Goal: Information Seeking & Learning: Find contact information

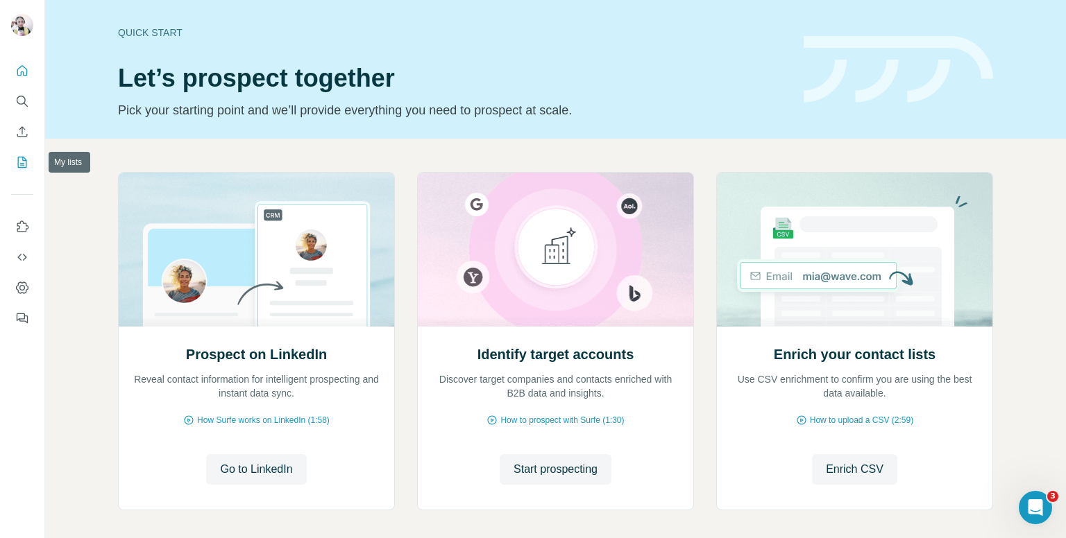
click at [19, 162] on icon "My lists" at bounding box center [22, 162] width 14 height 14
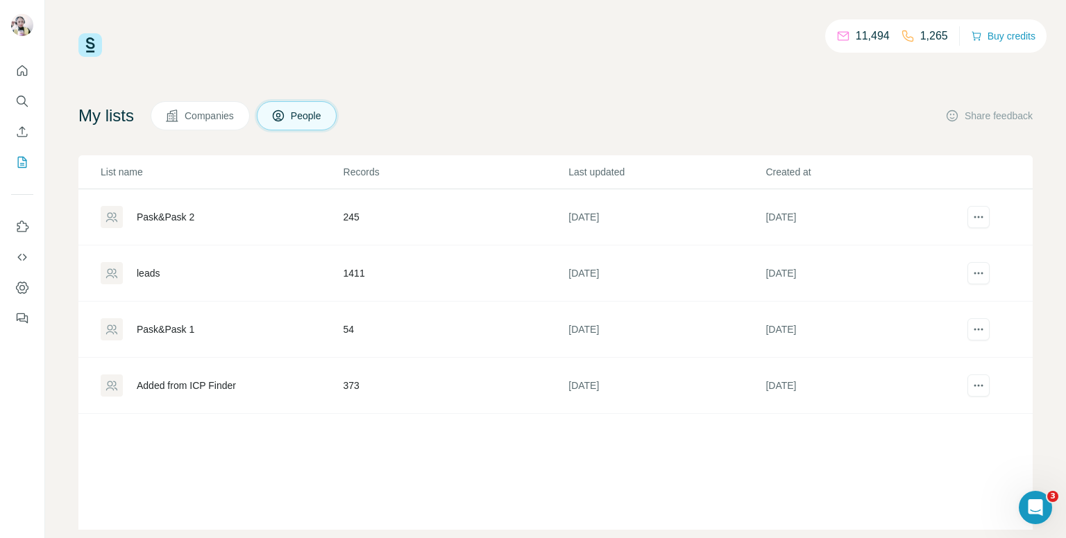
click at [266, 212] on div "Pask&Pask 2" at bounding box center [221, 217] width 241 height 22
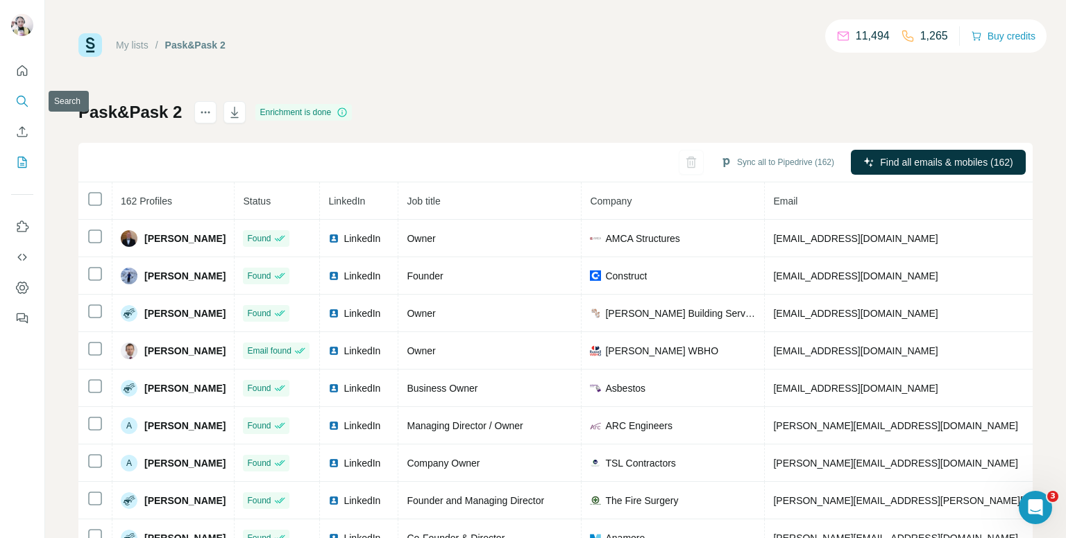
click at [20, 98] on icon "Search" at bounding box center [22, 101] width 14 height 14
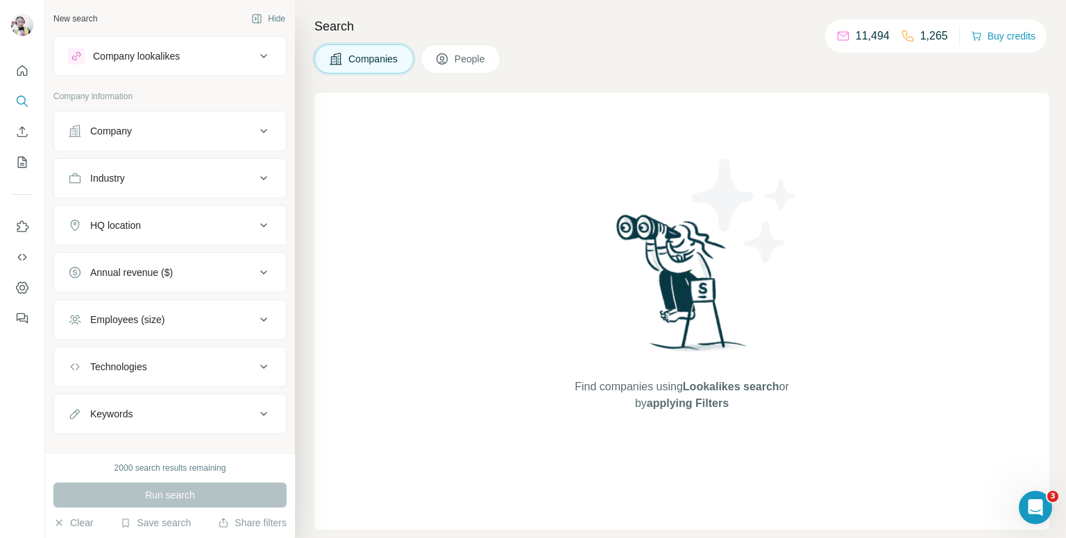
click at [219, 181] on div "Industry" at bounding box center [161, 178] width 187 height 14
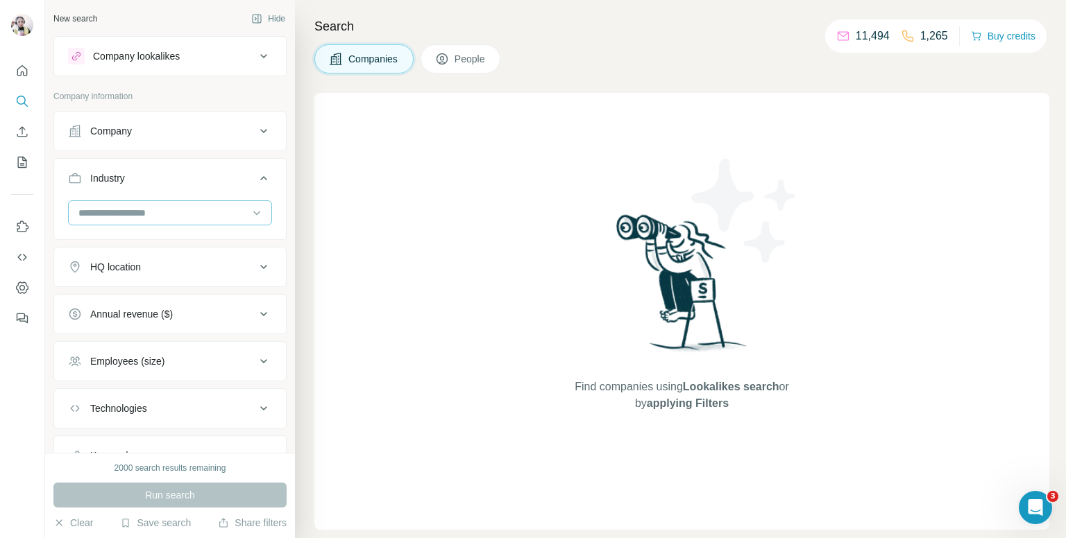
click at [205, 214] on input at bounding box center [162, 212] width 171 height 15
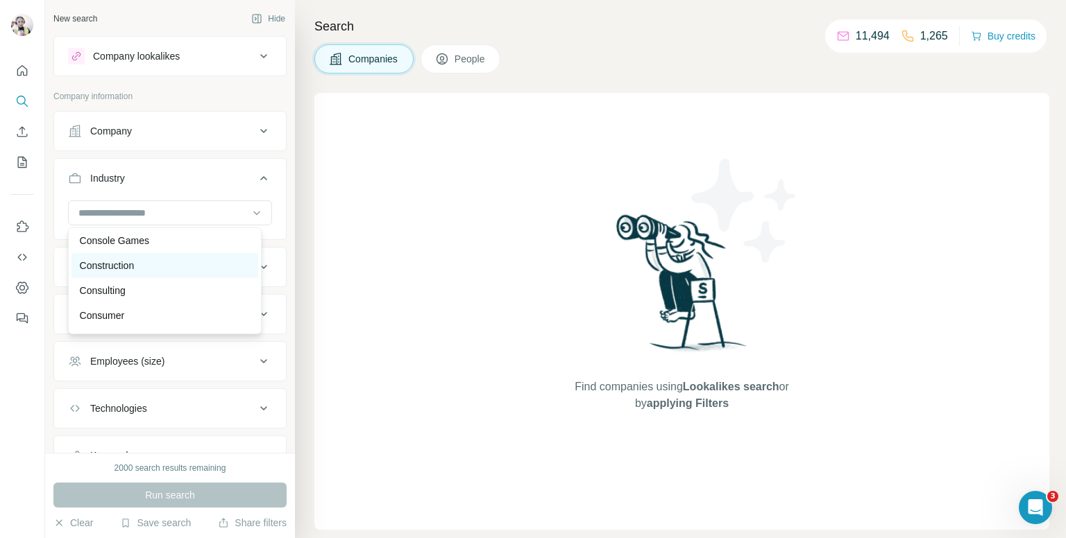
click at [144, 273] on div "Construction" at bounding box center [165, 266] width 170 height 14
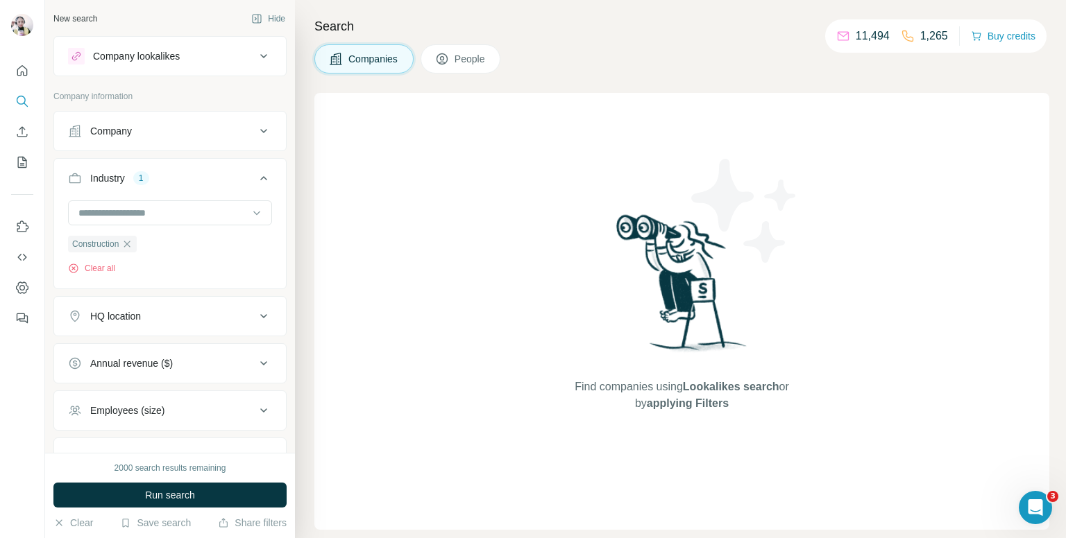
click at [162, 320] on div "HQ location" at bounding box center [161, 316] width 187 height 14
click at [186, 355] on input "text" at bounding box center [170, 351] width 204 height 25
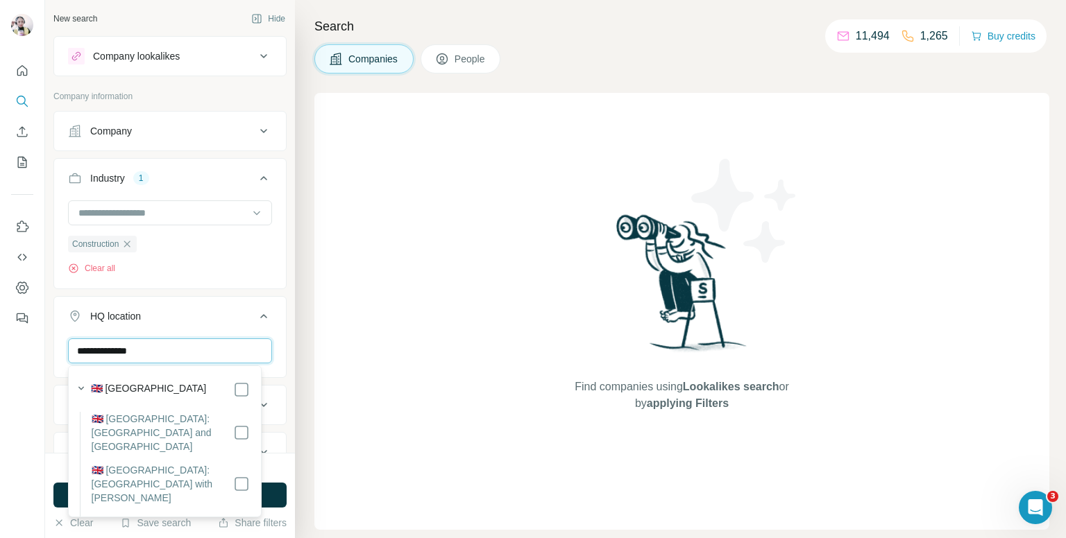
type input "**********"
click at [260, 316] on icon at bounding box center [263, 316] width 7 height 4
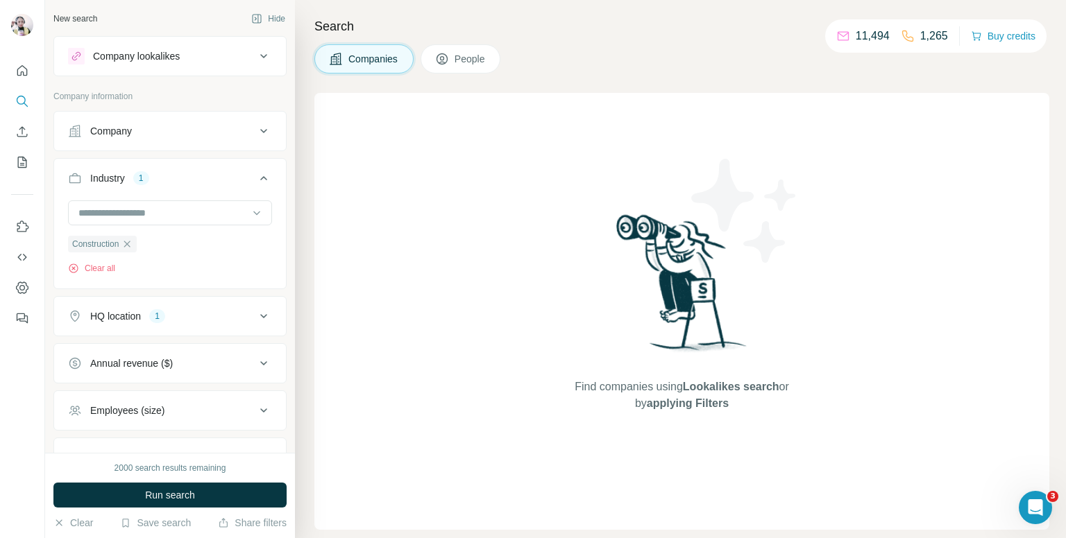
click at [170, 363] on div "Annual revenue ($)" at bounding box center [131, 364] width 83 height 14
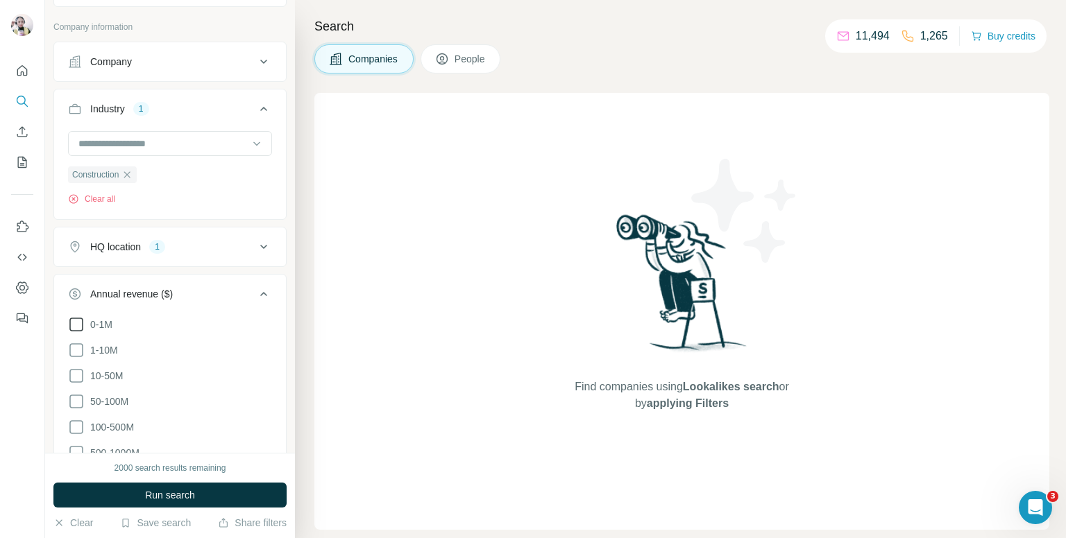
click at [76, 321] on icon at bounding box center [76, 324] width 17 height 17
click at [79, 350] on icon at bounding box center [76, 350] width 17 height 17
click at [255, 287] on icon at bounding box center [263, 294] width 17 height 17
click at [217, 350] on button "Employees (size)" at bounding box center [170, 341] width 232 height 33
click at [72, 367] on icon at bounding box center [76, 372] width 17 height 17
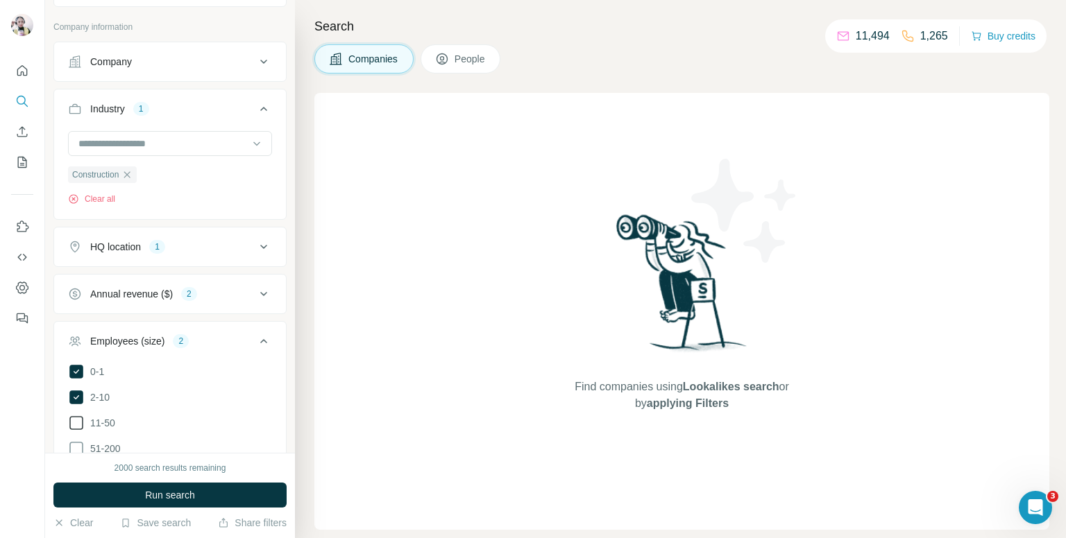
click at [72, 418] on icon at bounding box center [76, 423] width 17 height 17
click at [255, 338] on icon at bounding box center [263, 341] width 17 height 17
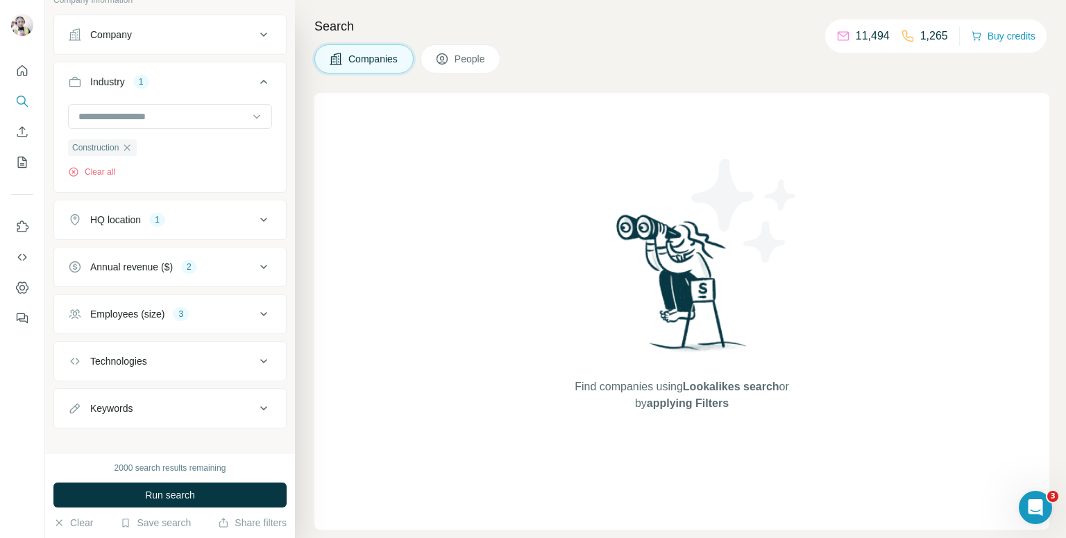
scroll to position [108, 0]
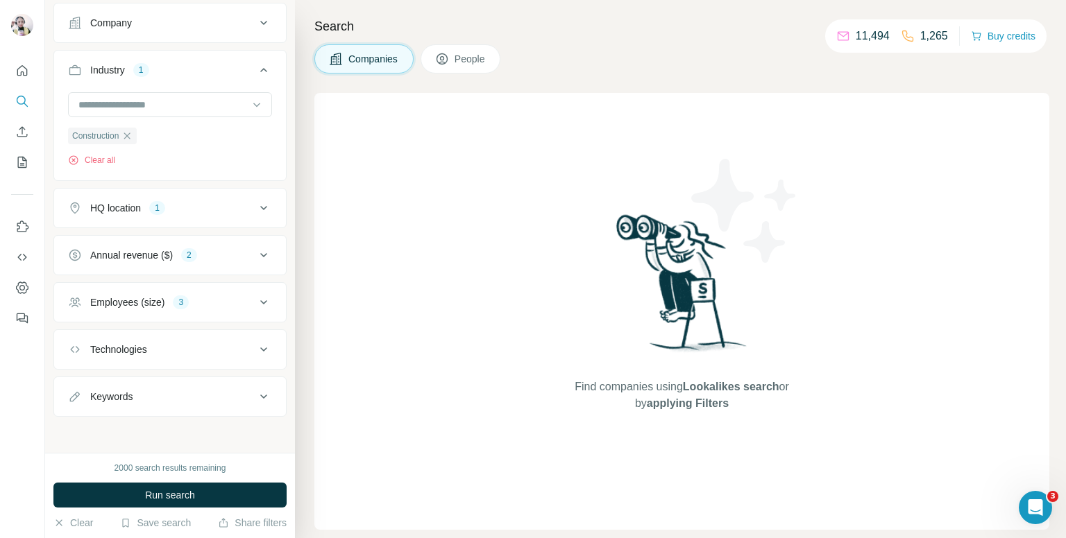
click at [260, 395] on icon at bounding box center [263, 397] width 7 height 4
click at [142, 429] on input "text" at bounding box center [156, 431] width 176 height 25
type input "****"
click at [255, 427] on icon "button" at bounding box center [260, 431] width 10 height 8
click at [149, 434] on input "text" at bounding box center [156, 431] width 176 height 25
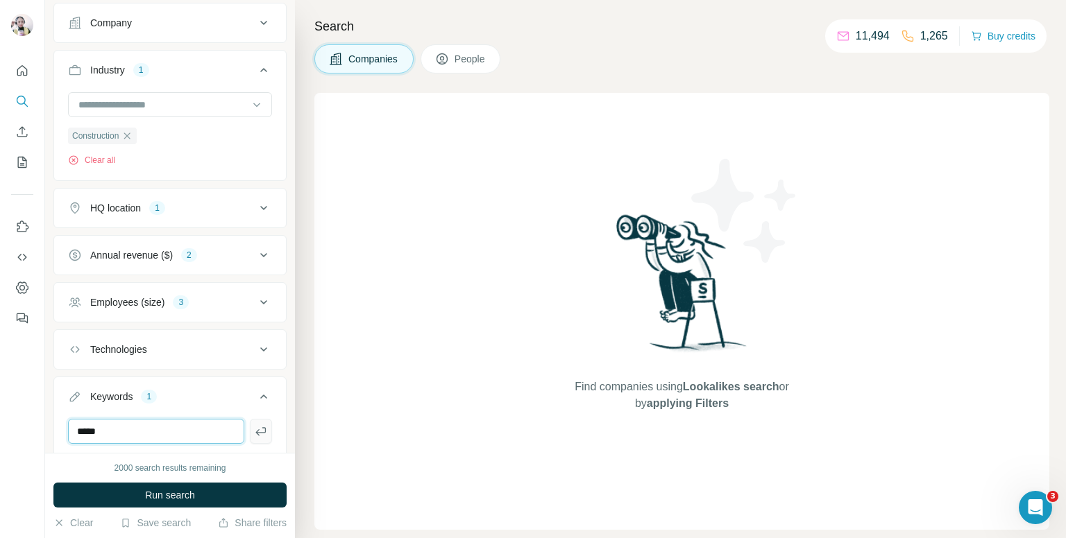
type input "*****"
click at [255, 431] on icon "button" at bounding box center [260, 431] width 10 height 8
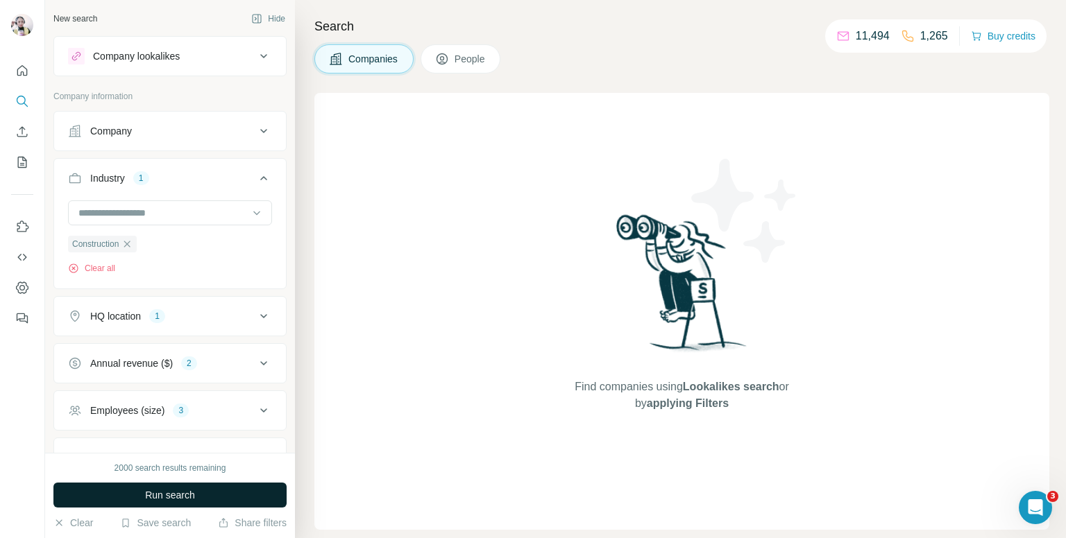
click at [253, 497] on button "Run search" at bounding box center [169, 495] width 233 height 25
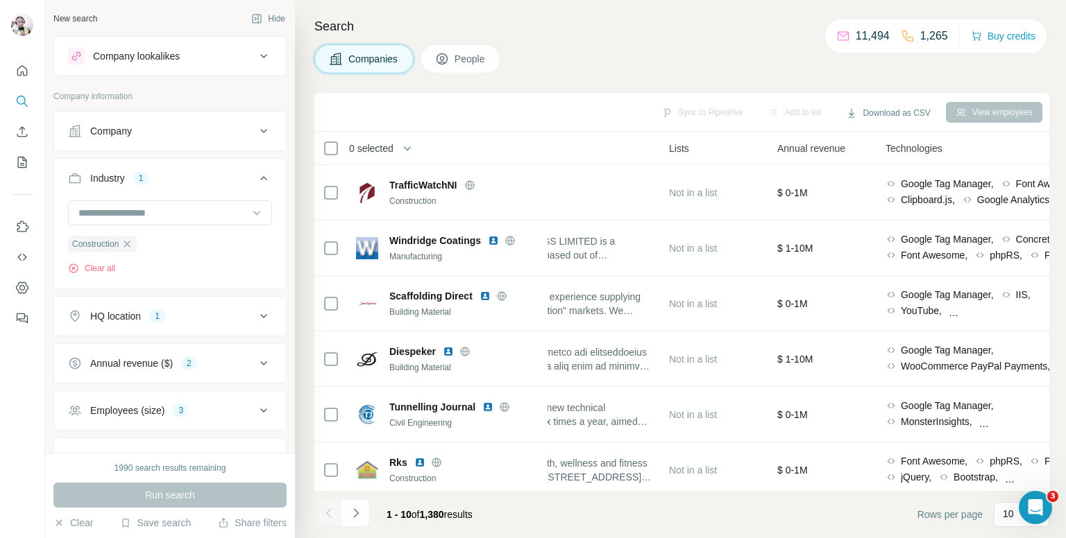
scroll to position [0, 932]
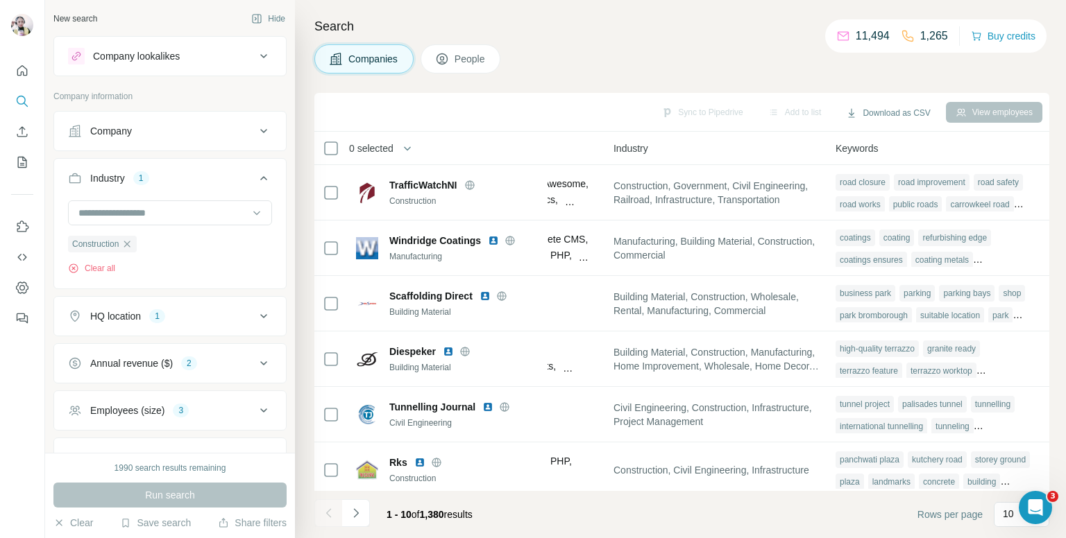
click at [458, 57] on span "People" at bounding box center [470, 59] width 32 height 14
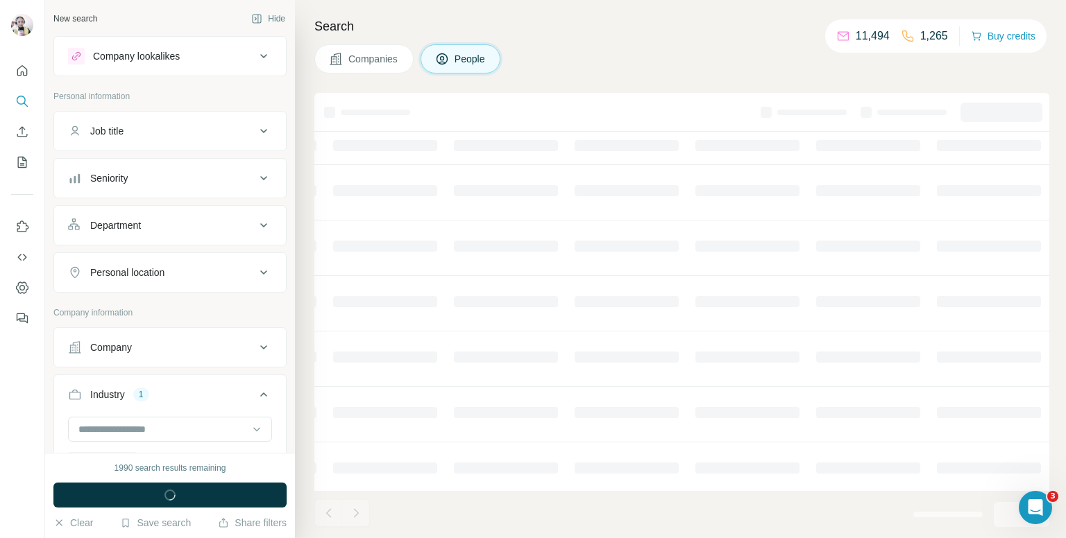
scroll to position [0, 471]
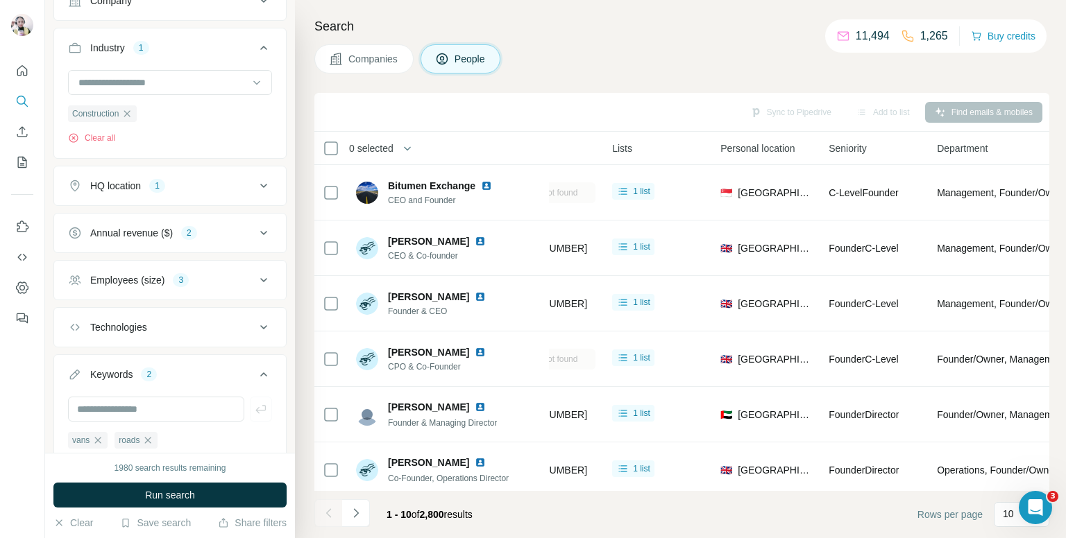
scroll to position [515, 0]
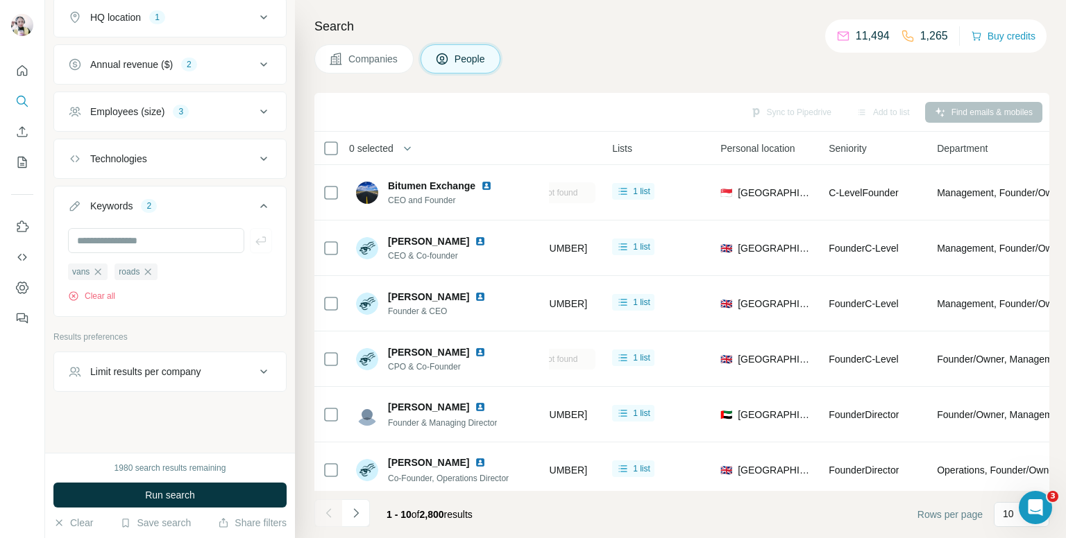
click at [175, 377] on button "Limit results per company" at bounding box center [170, 371] width 232 height 33
drag, startPoint x: 169, startPoint y: 407, endPoint x: 225, endPoint y: 427, distance: 59.3
click at [203, 418] on div "20 records max per search" at bounding box center [170, 424] width 204 height 61
type input "*"
click at [255, 367] on icon at bounding box center [263, 372] width 17 height 17
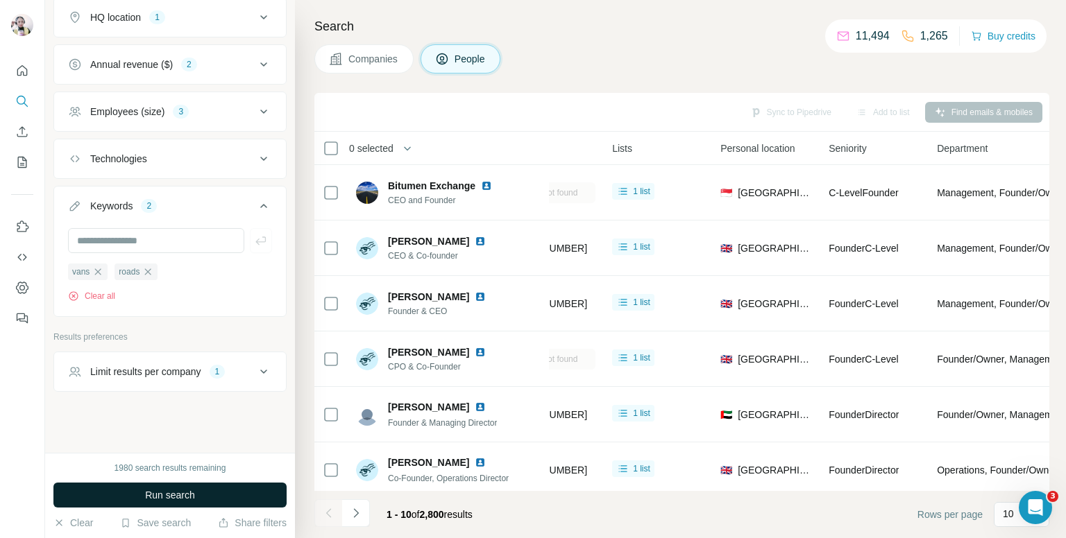
click at [228, 493] on button "Run search" at bounding box center [169, 495] width 233 height 25
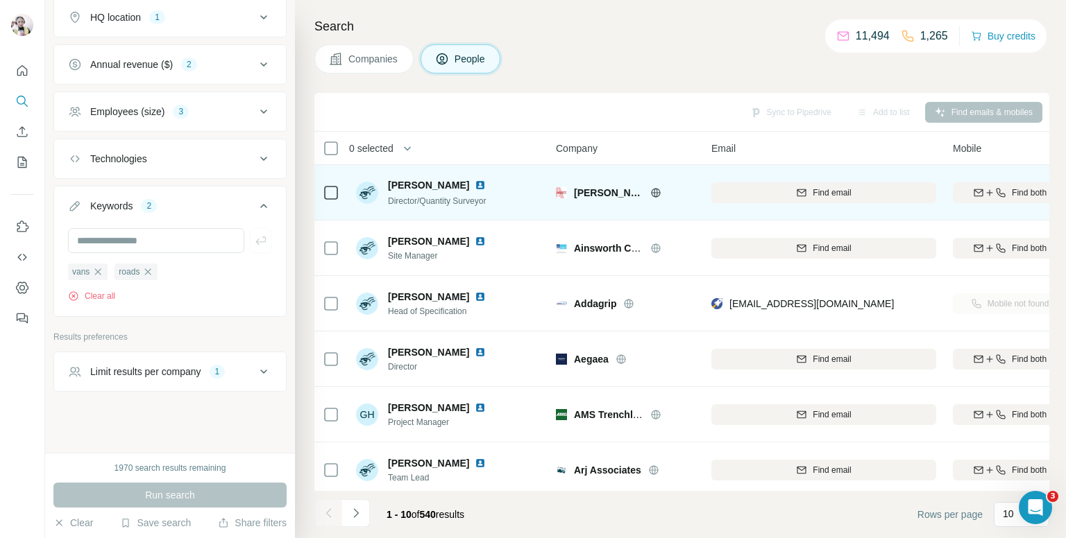
click at [653, 191] on icon at bounding box center [655, 192] width 11 height 11
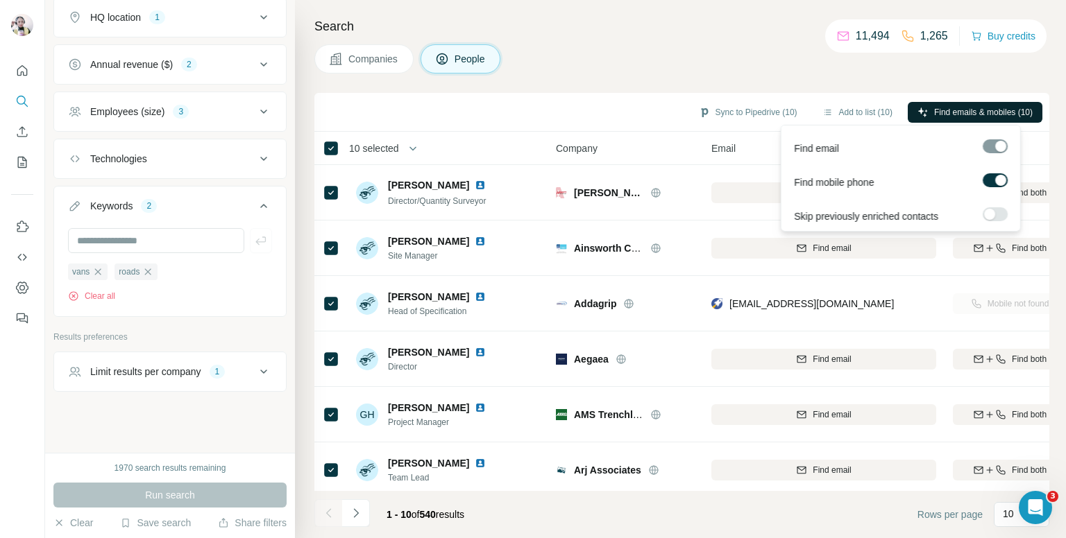
click at [934, 107] on span "Find emails & mobiles (10)" at bounding box center [983, 112] width 99 height 12
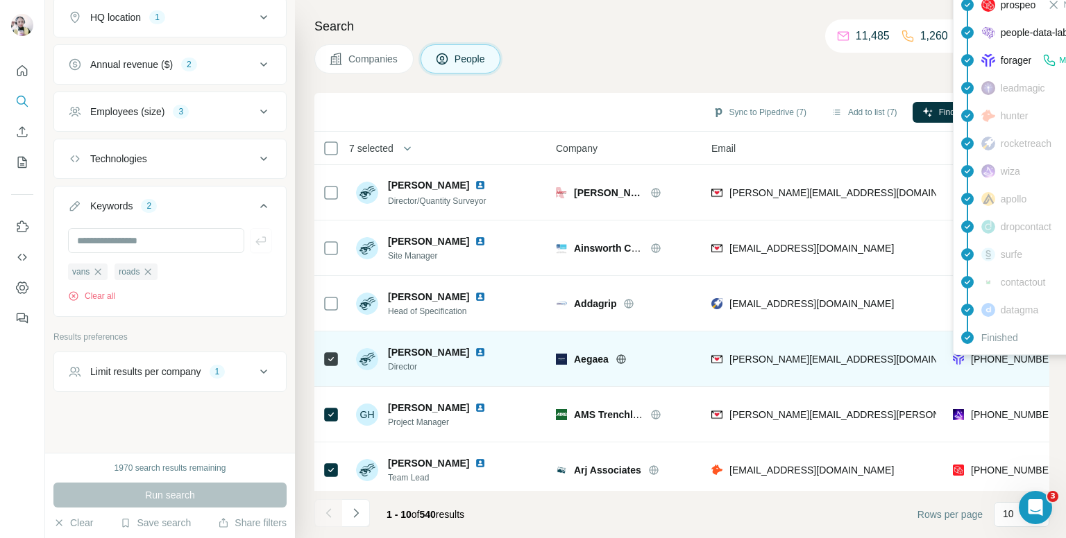
click at [1007, 360] on span "+447383557941" at bounding box center [1014, 359] width 87 height 11
copy tr "+447383557941"
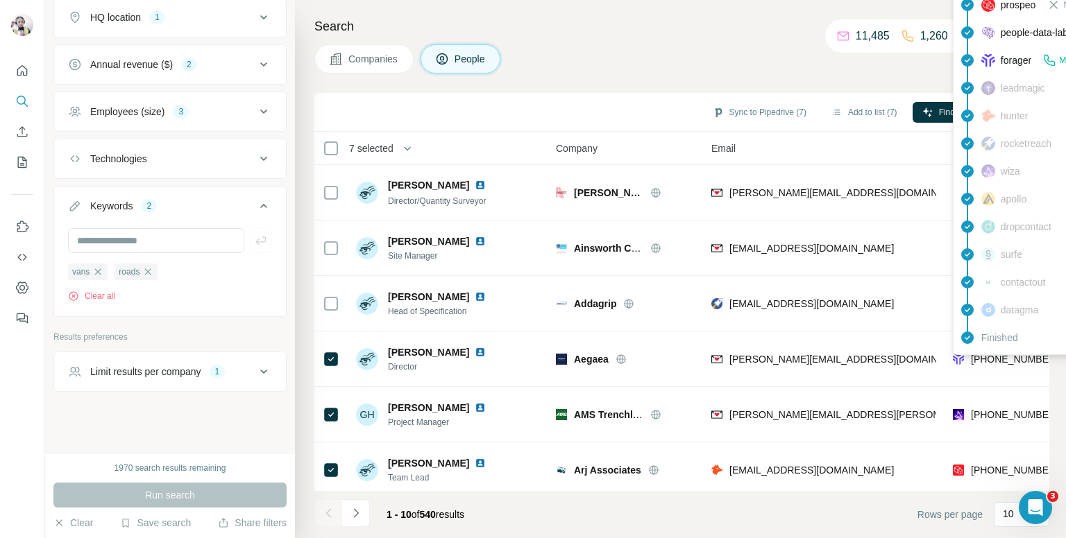
click at [752, 53] on div "Companies People" at bounding box center [681, 58] width 735 height 29
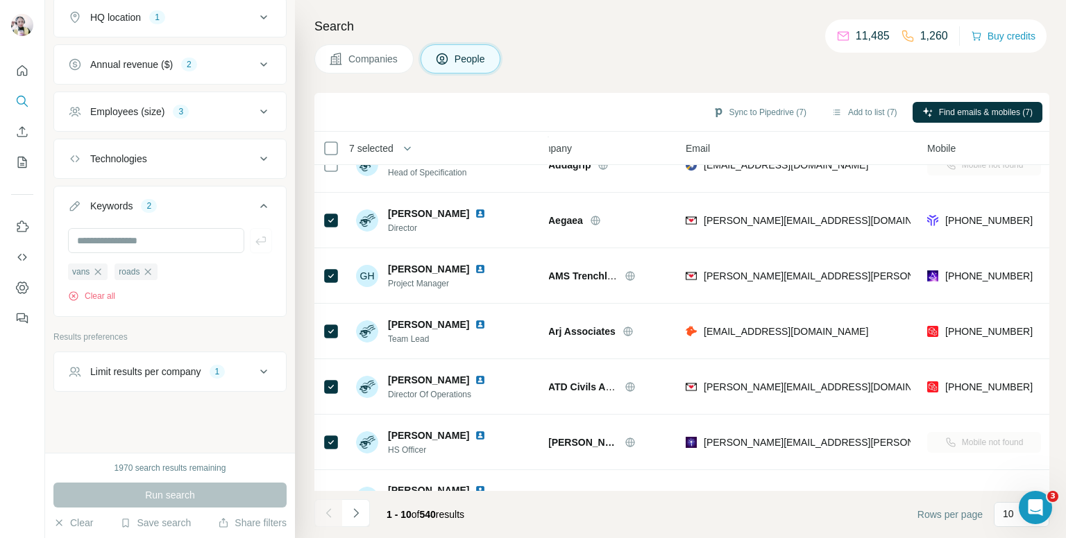
scroll to position [139, 43]
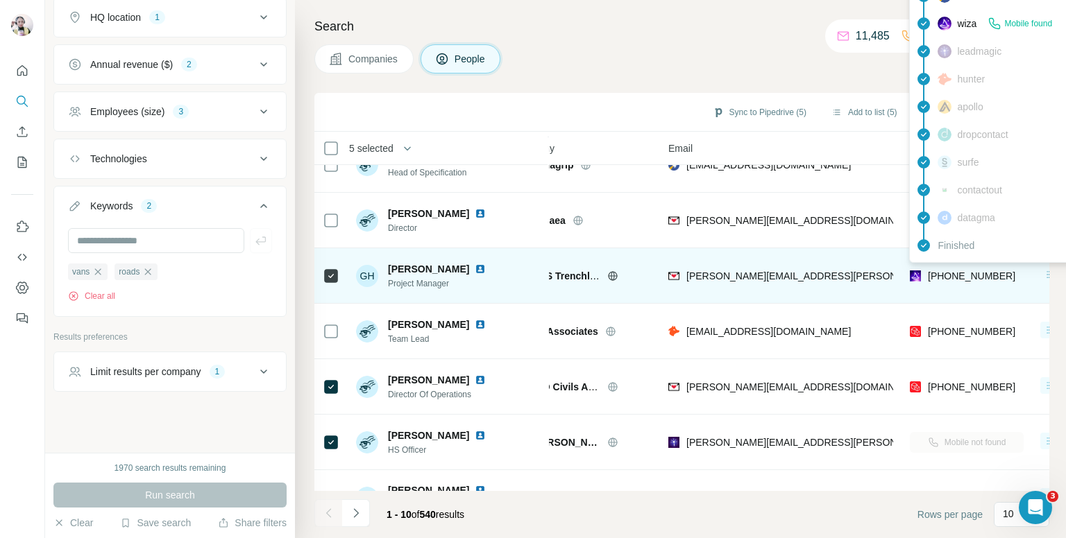
click at [966, 277] on span "+447811277272" at bounding box center [971, 276] width 87 height 11
copy tr "+447811277272"
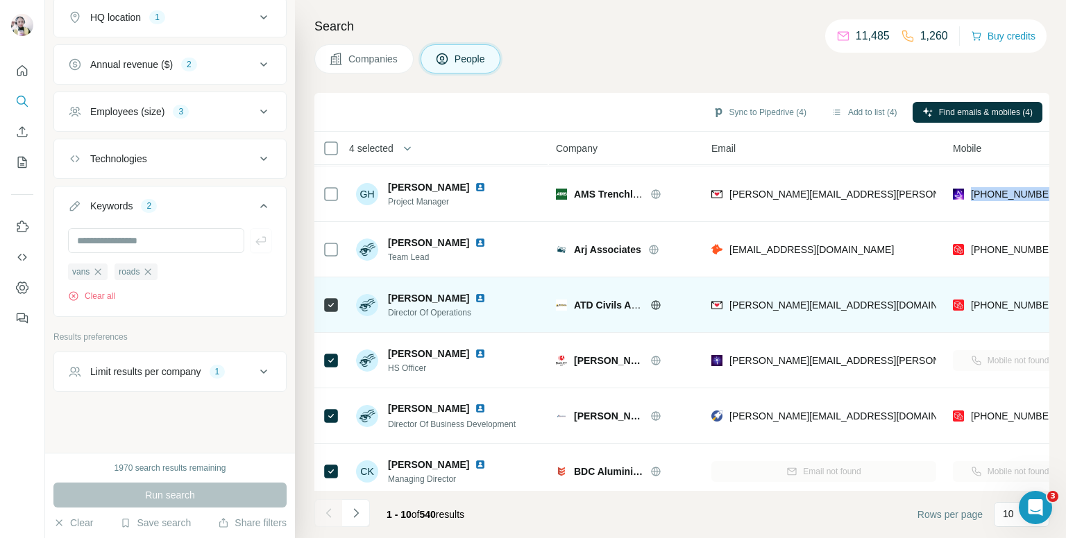
scroll to position [236, 0]
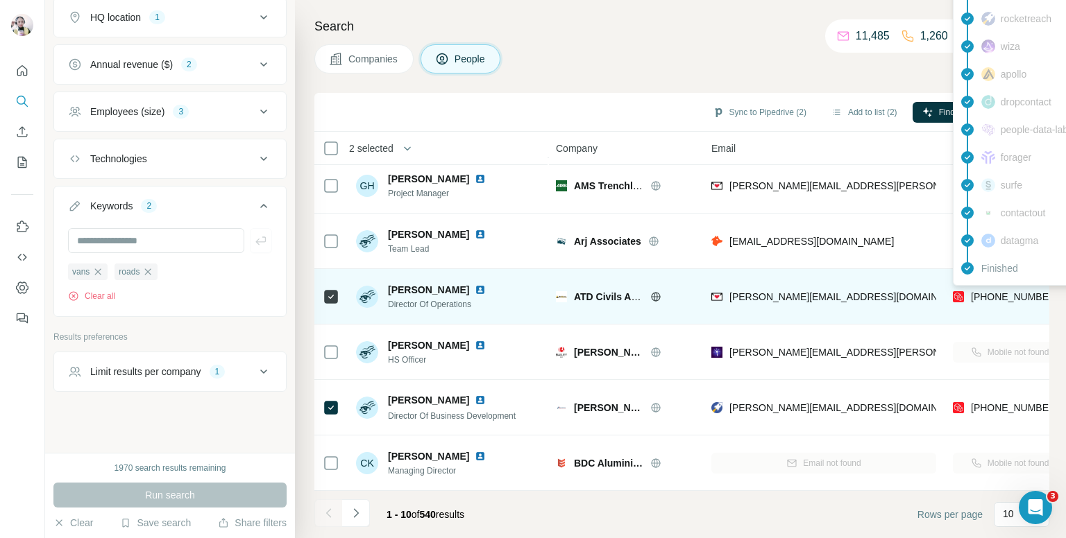
click at [1000, 291] on span "+447804631522" at bounding box center [1014, 296] width 87 height 11
copy tr "+447804631522"
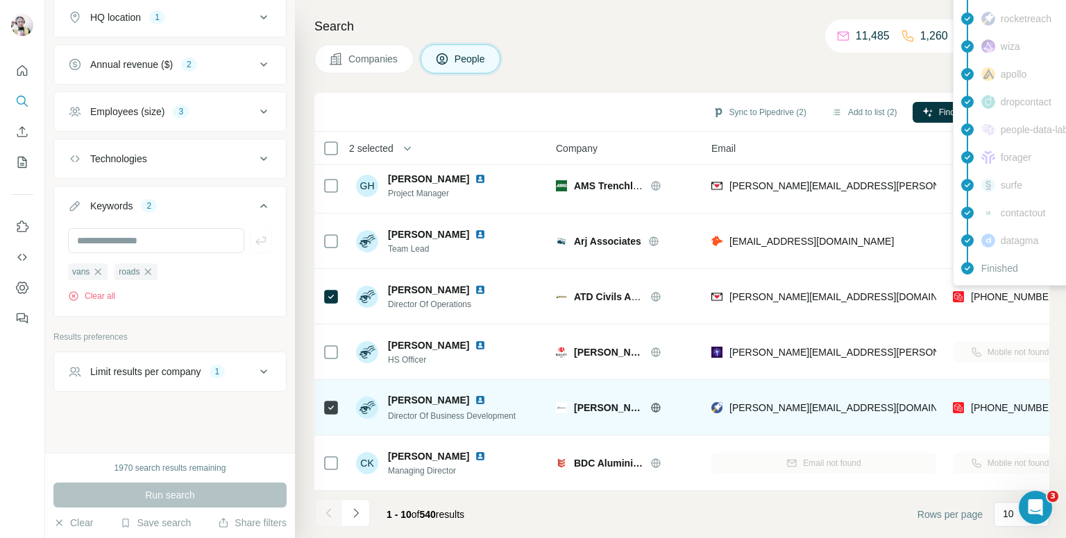
click at [997, 402] on span "+447753114733" at bounding box center [1014, 407] width 87 height 11
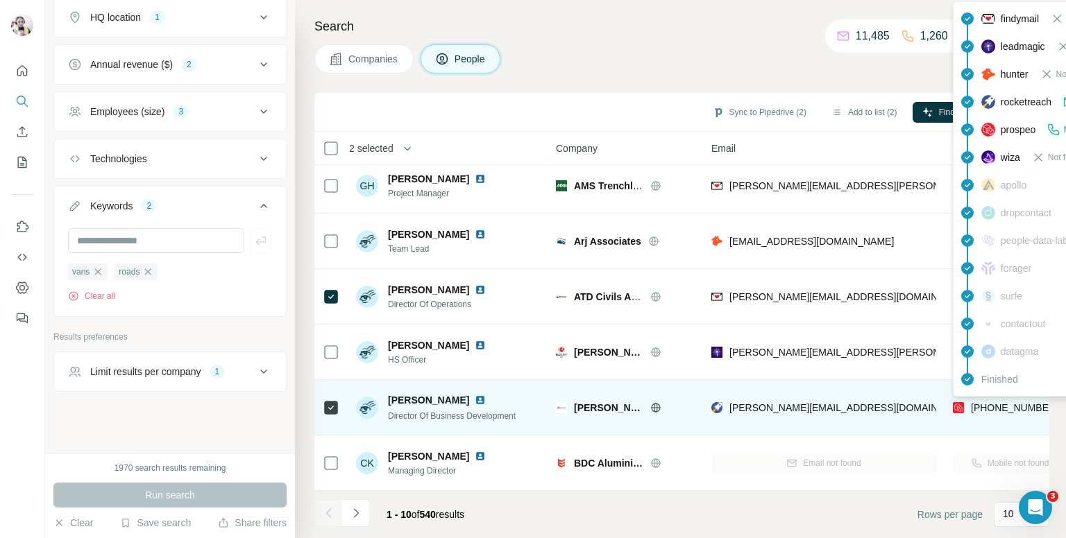
click at [997, 402] on span "+447753114733" at bounding box center [1014, 407] width 87 height 11
copy tr "+447753114733"
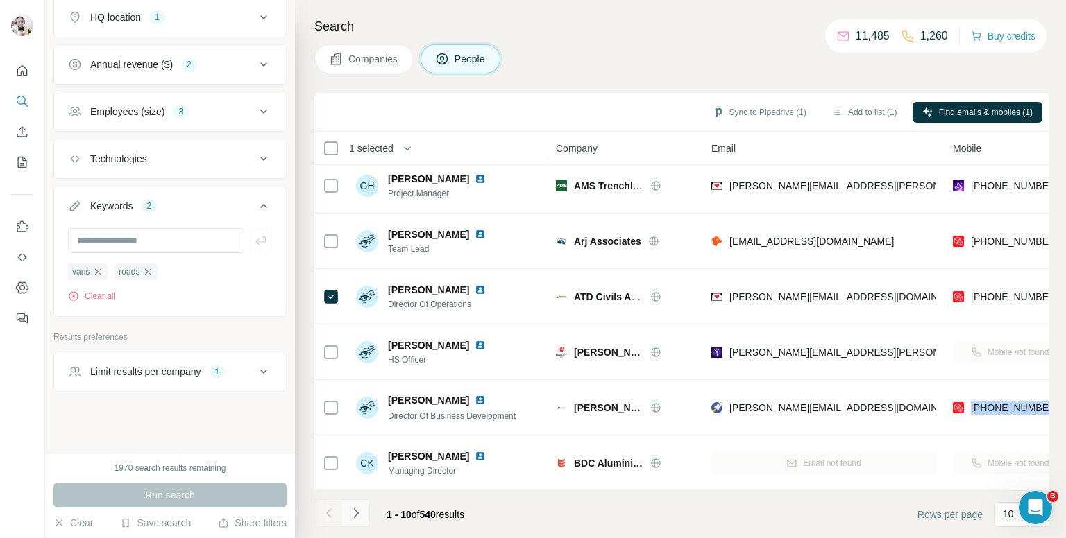
click at [357, 514] on icon "Navigate to next page" at bounding box center [356, 513] width 14 height 14
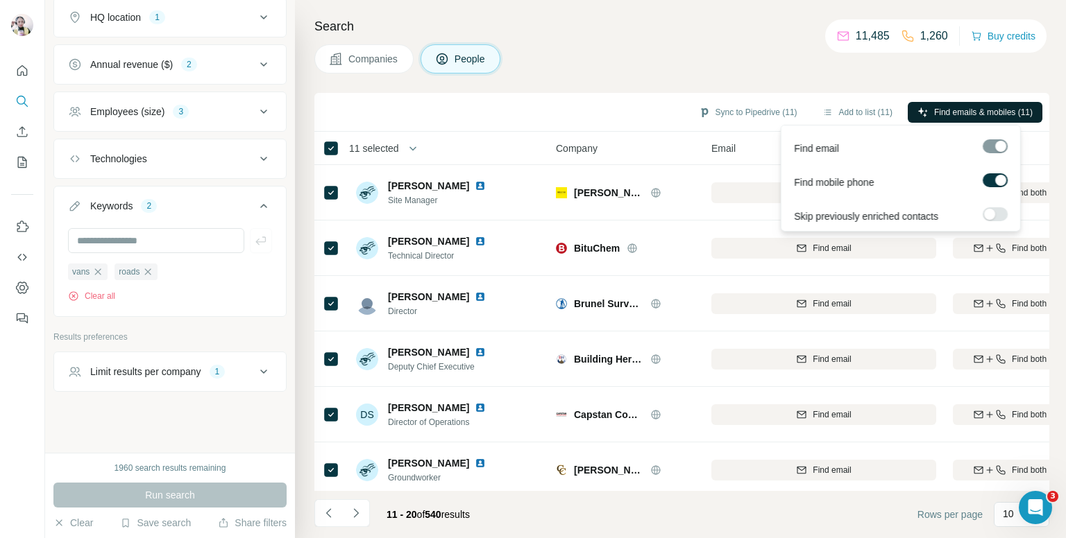
click at [953, 114] on span "Find emails & mobiles (11)" at bounding box center [983, 112] width 99 height 12
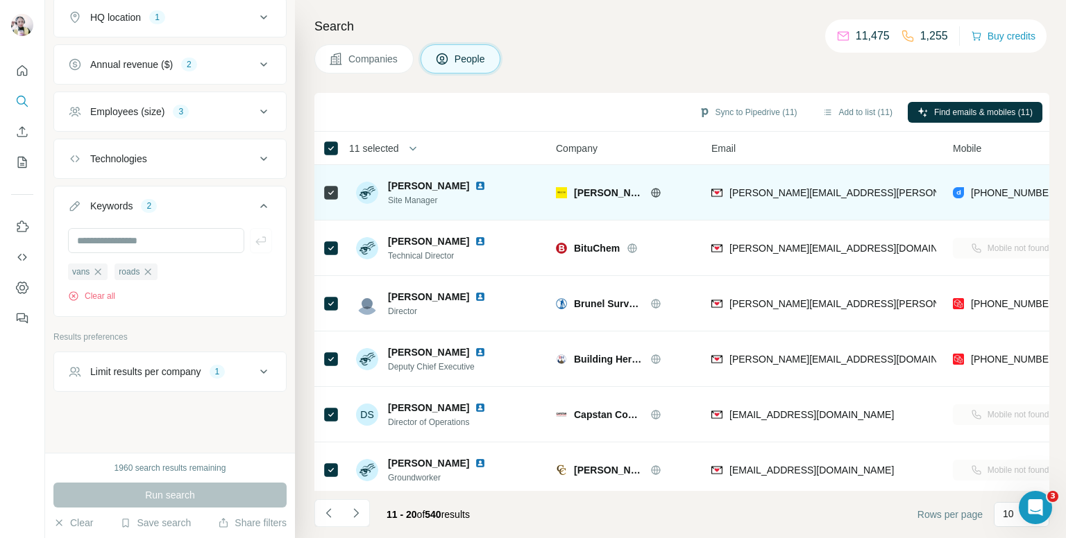
click at [995, 186] on span "+441773765436" at bounding box center [1014, 193] width 87 height 14
click at [993, 189] on span "+441773765436" at bounding box center [1014, 192] width 87 height 11
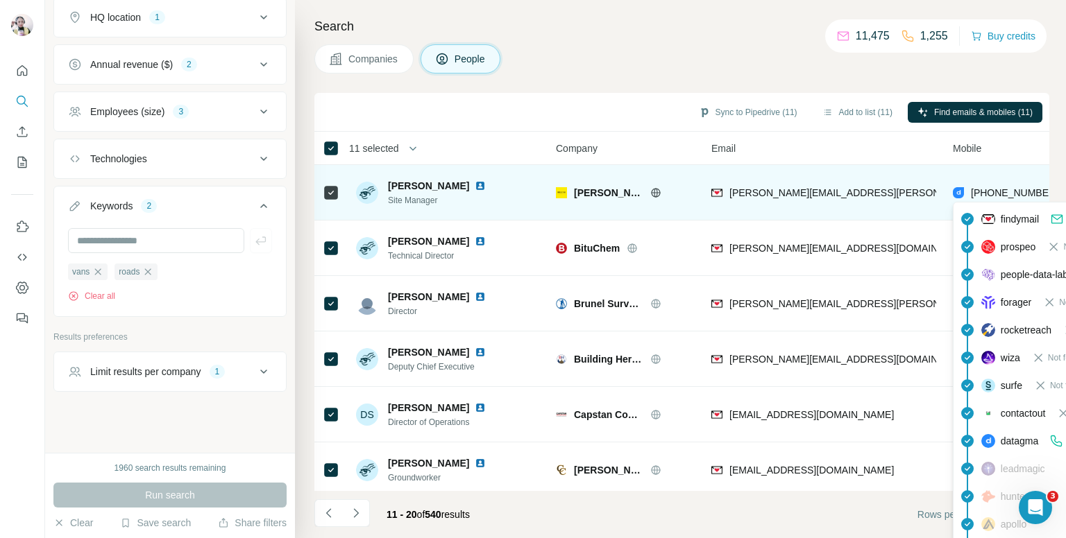
click at [993, 189] on span "+441773765436" at bounding box center [1014, 192] width 87 height 11
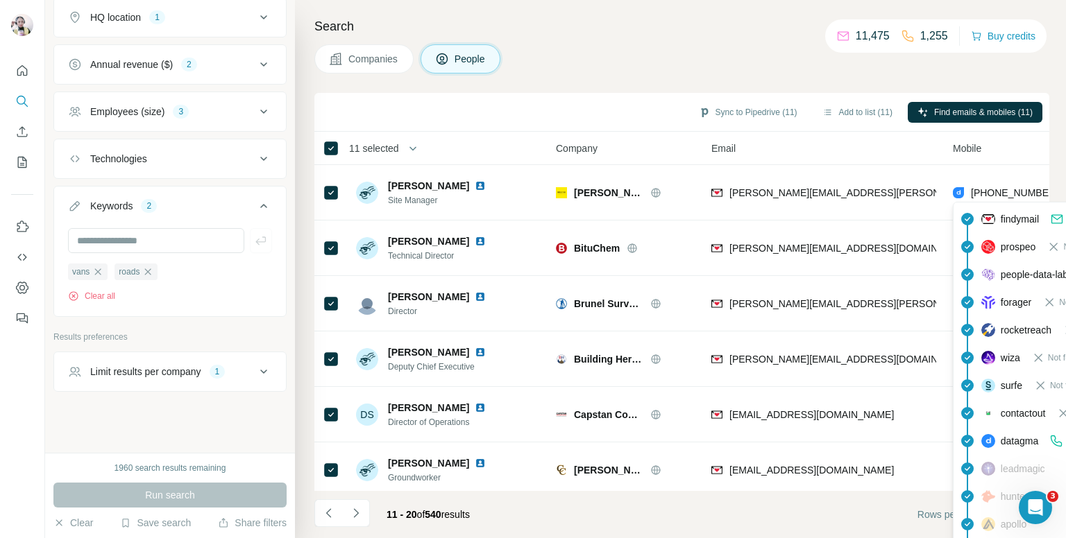
click at [785, 56] on div "Companies People" at bounding box center [681, 58] width 735 height 29
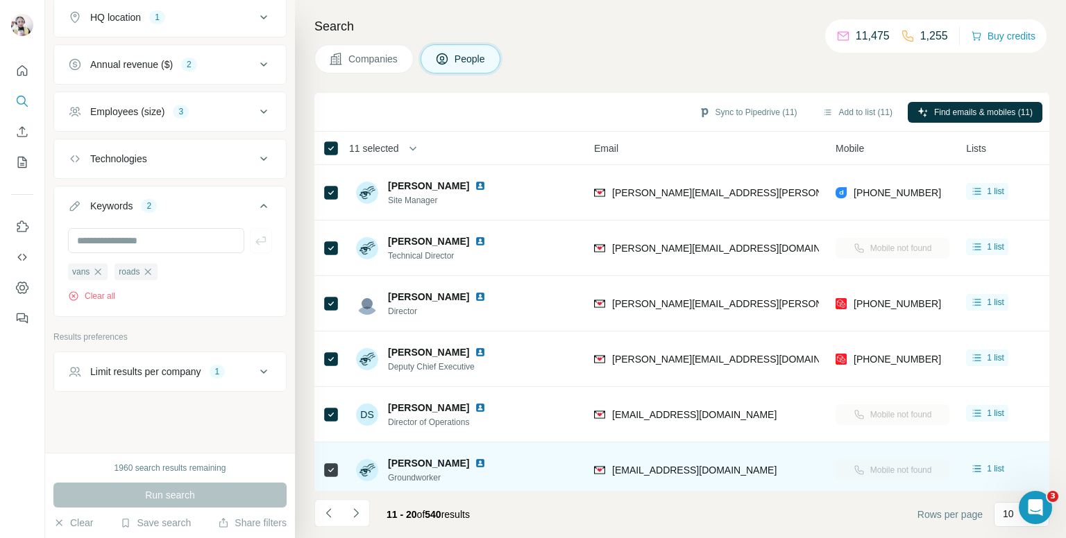
scroll to position [0, 126]
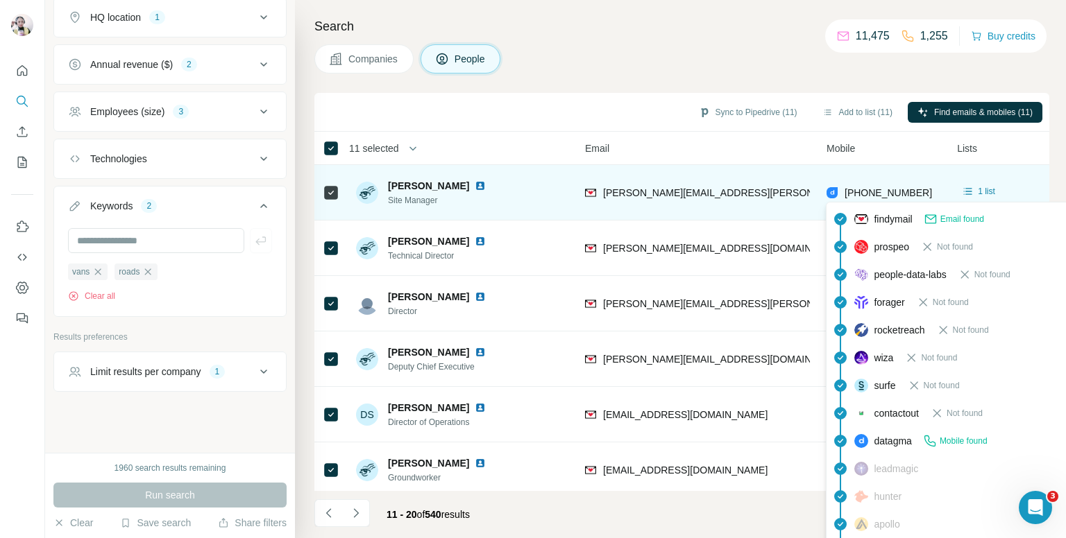
click at [869, 186] on span "+441773765436" at bounding box center [887, 193] width 87 height 14
copy tr "+441773765436"
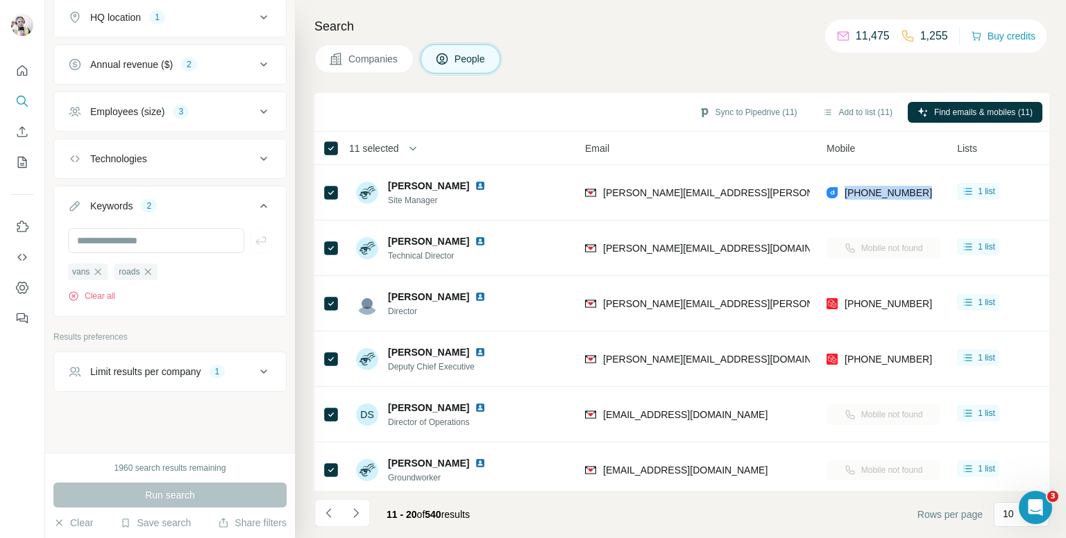
click at [628, 74] on div "Search Companies People Sync to Pipedrive (11) Add to list (11) Find emails & m…" at bounding box center [680, 269] width 771 height 538
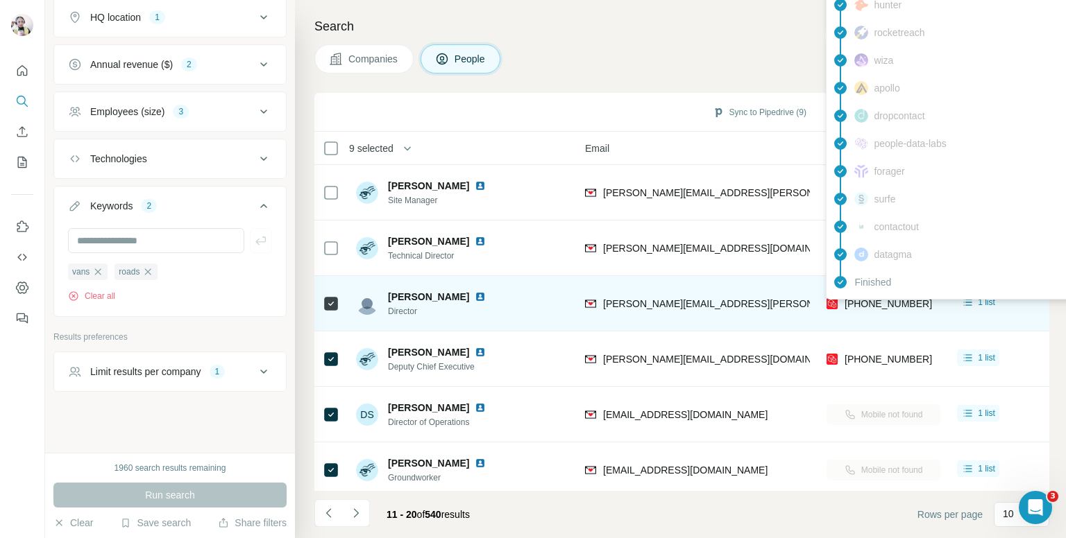
click at [859, 300] on span "+447966974238" at bounding box center [887, 303] width 87 height 11
copy tr "+447966974238"
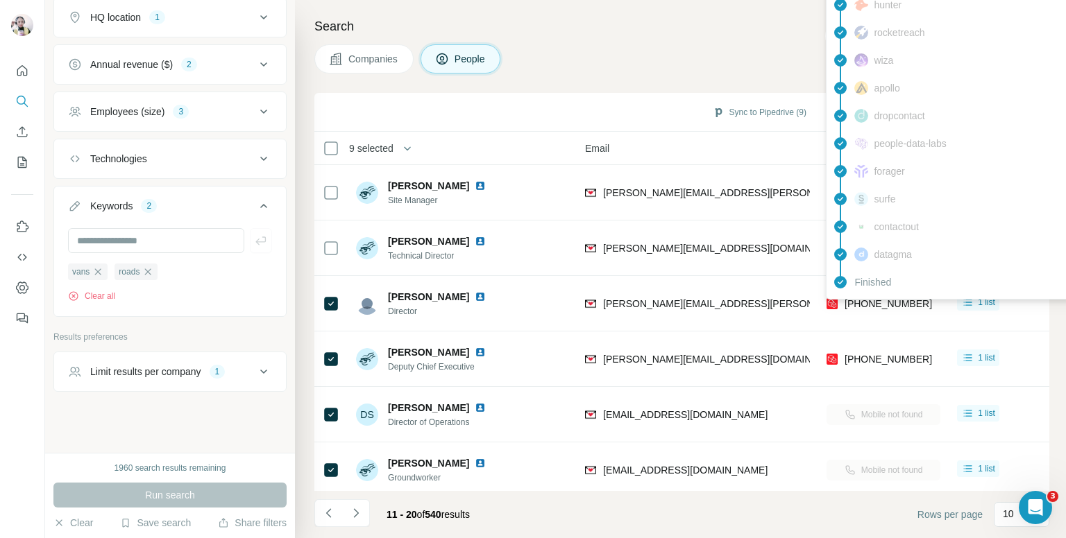
click at [611, 41] on div "Search Companies People Sync to Pipedrive (9) Add to list (9) Find emails & mob…" at bounding box center [680, 269] width 771 height 538
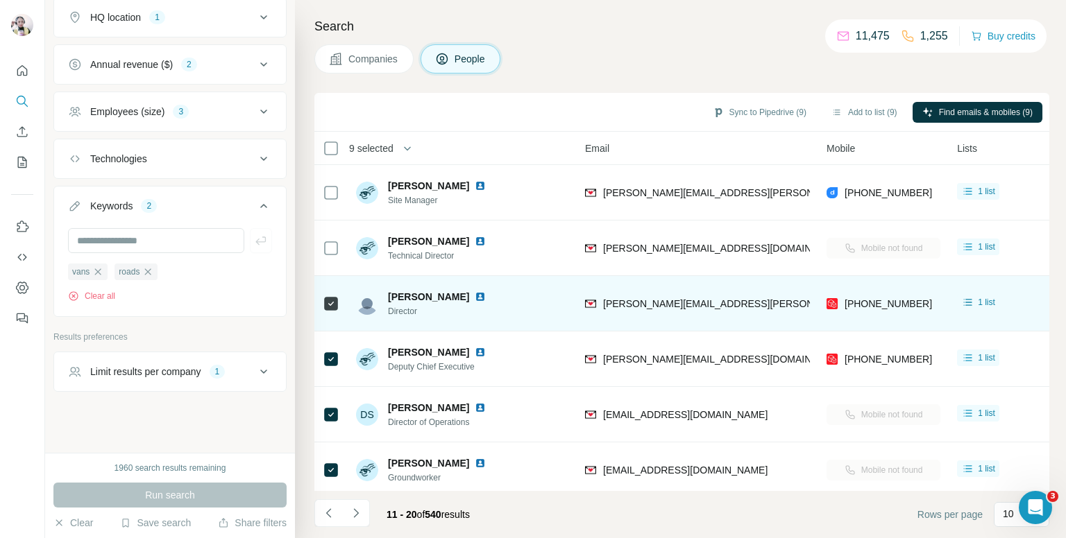
scroll to position [69, 126]
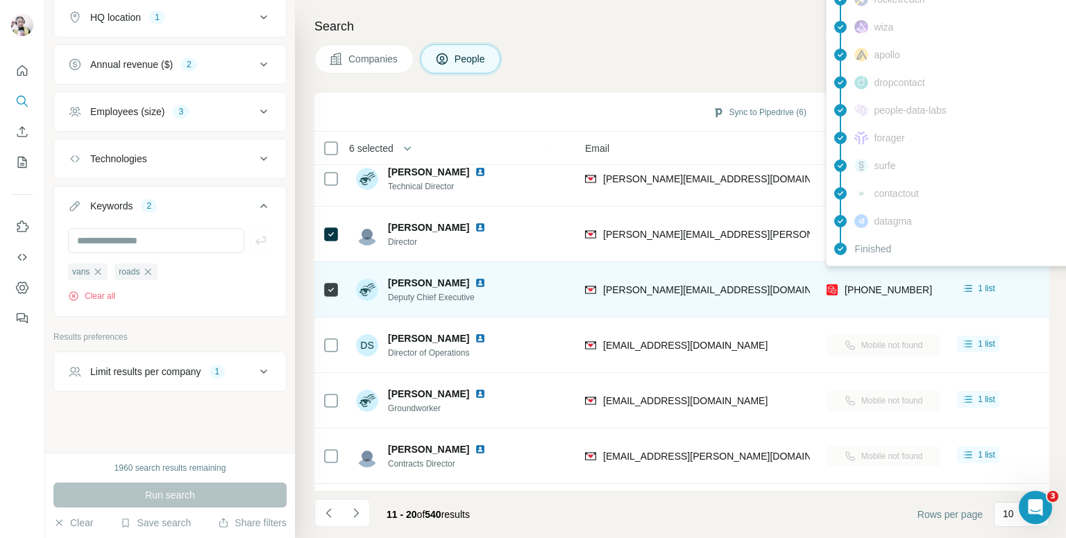
click at [871, 286] on span "+447934941254" at bounding box center [887, 289] width 87 height 11
copy tr "+447934941254"
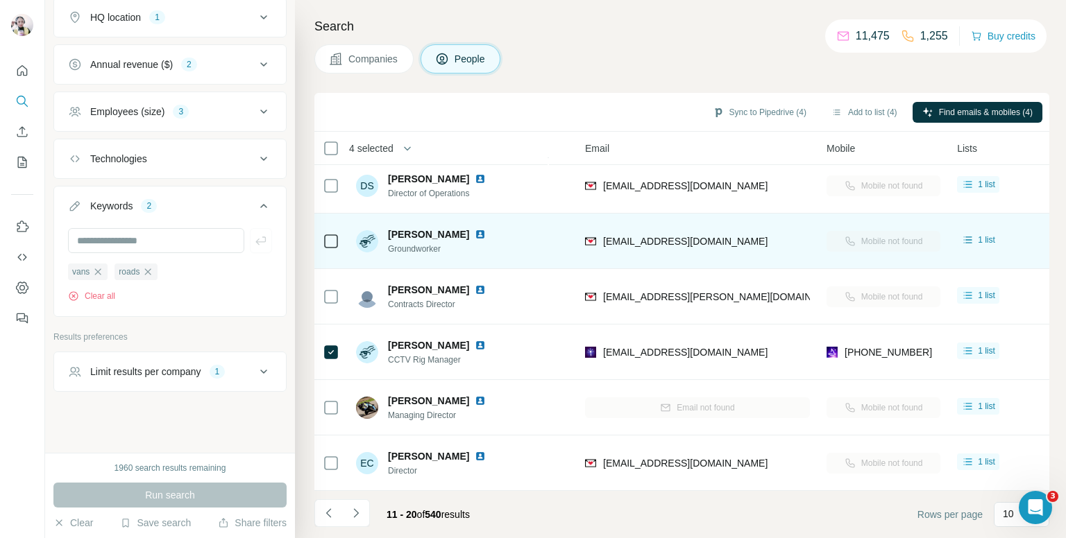
scroll to position [167, 126]
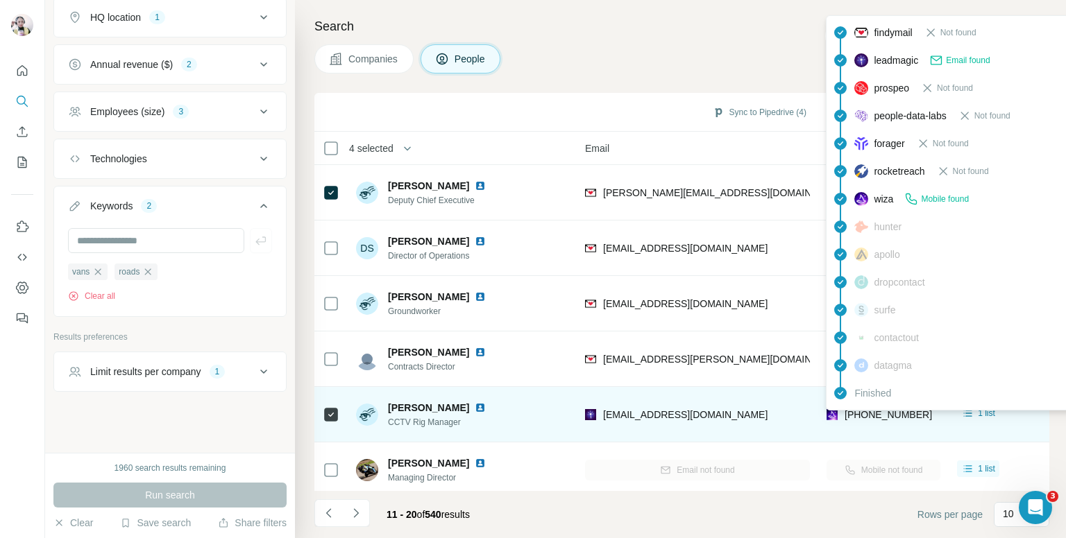
click at [874, 411] on span "+447790752234" at bounding box center [887, 414] width 87 height 11
copy tr "+447790752234"
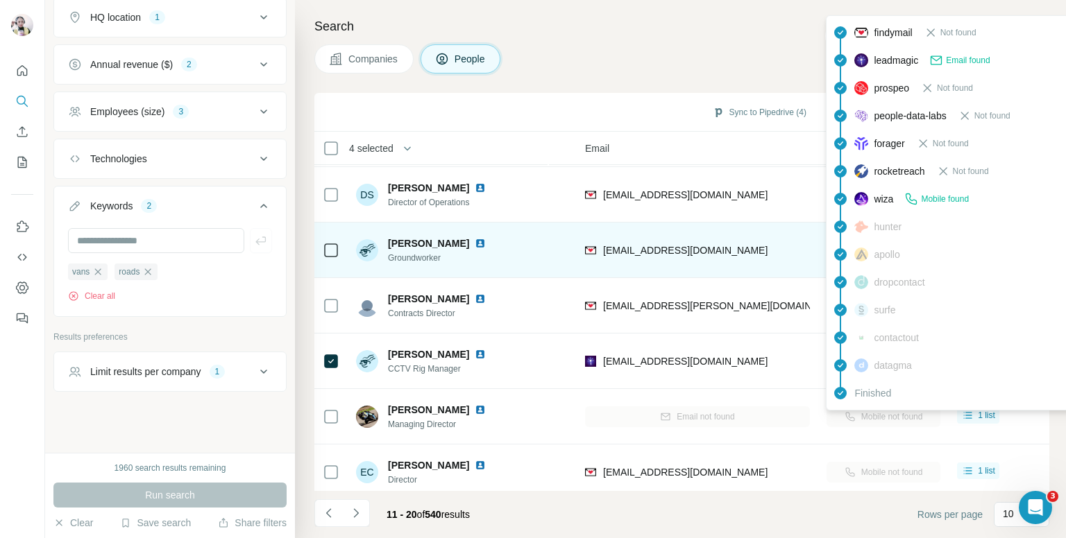
scroll to position [236, 126]
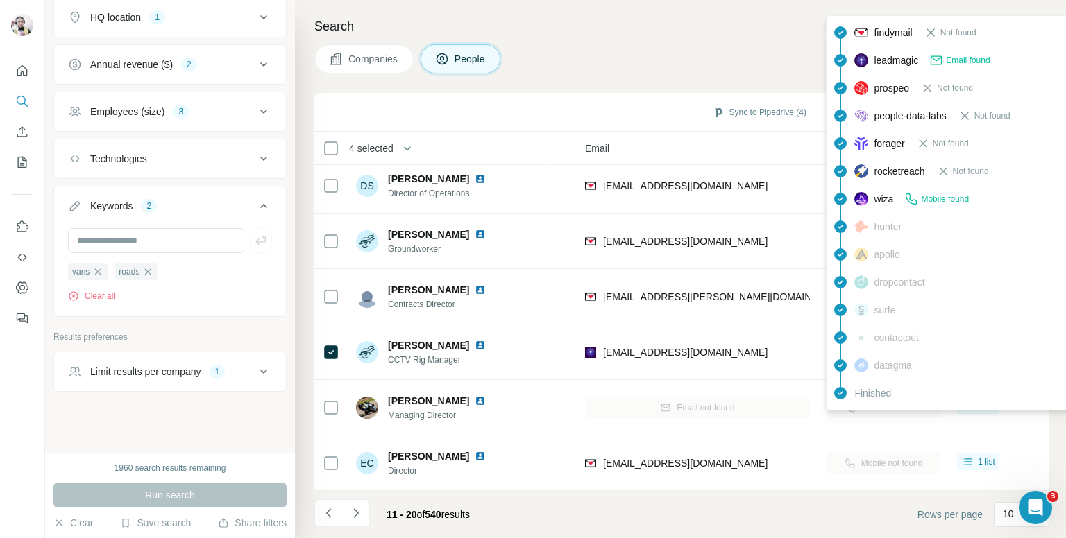
click at [599, 42] on div "Search Companies People Sync to Pipedrive (4) Add to list (4) Find emails & mob…" at bounding box center [680, 269] width 771 height 538
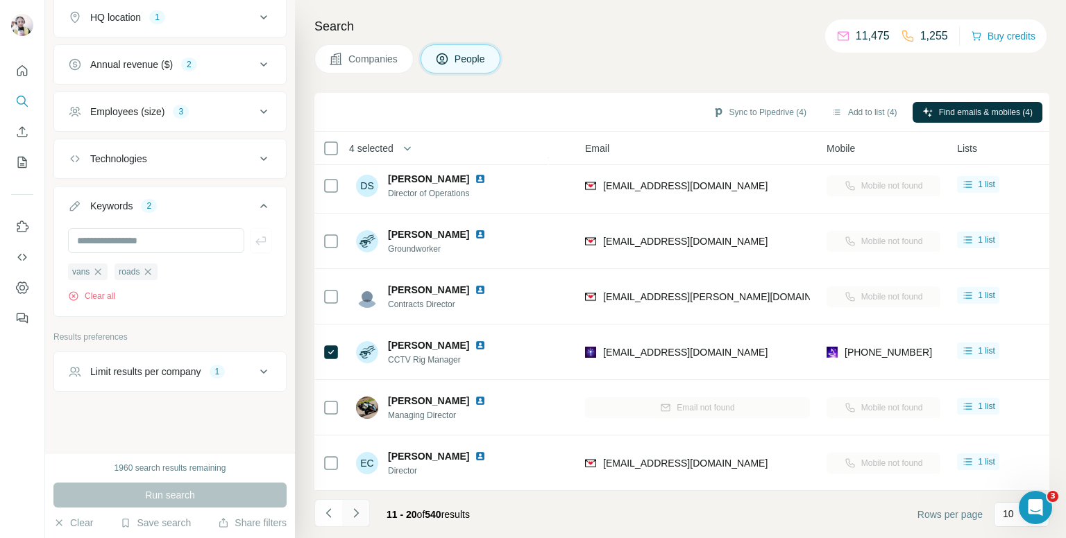
click at [359, 503] on button "Navigate to next page" at bounding box center [356, 514] width 28 height 28
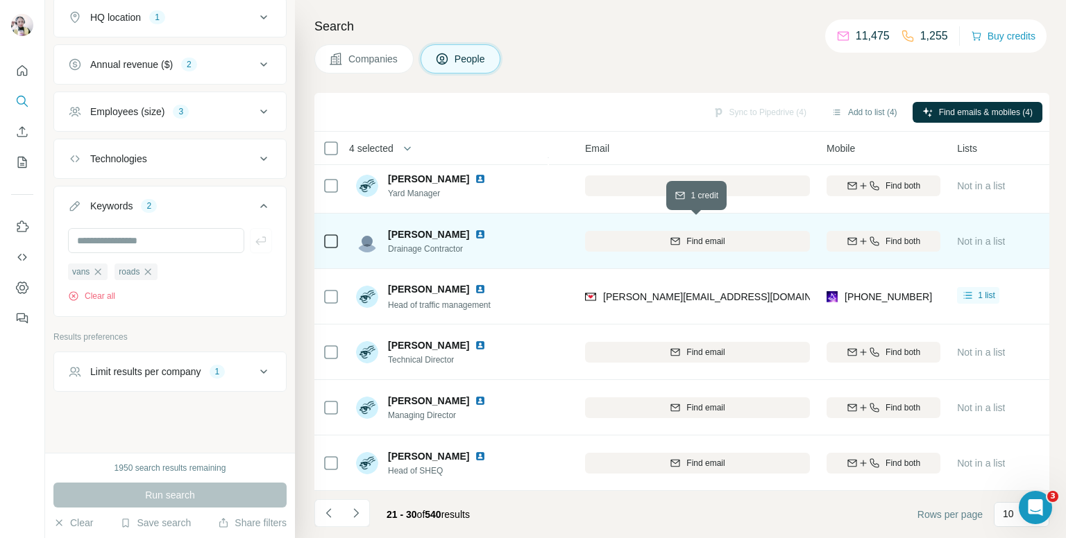
scroll to position [0, 126]
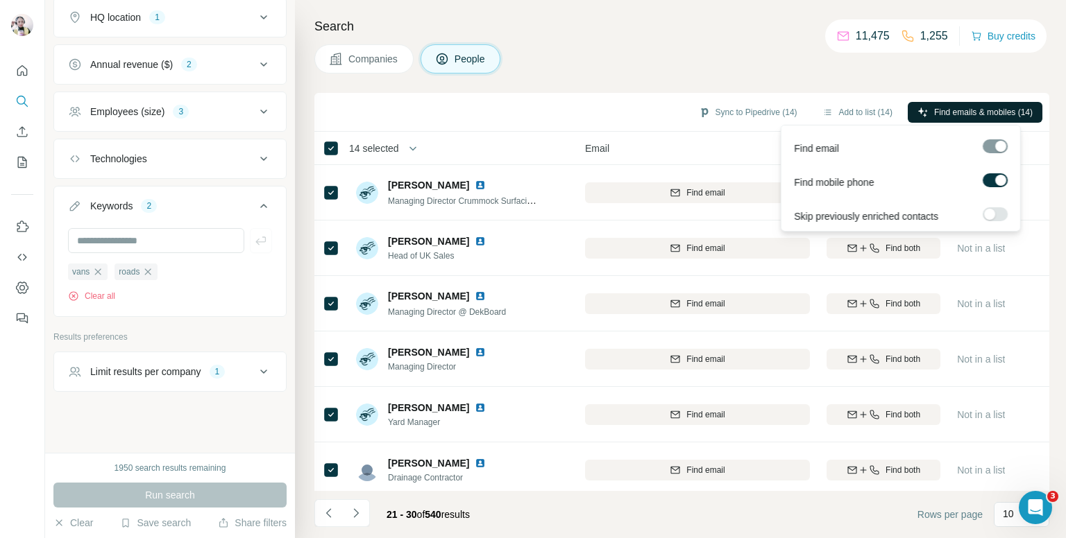
click at [937, 109] on span "Find emails & mobiles (14)" at bounding box center [983, 112] width 99 height 12
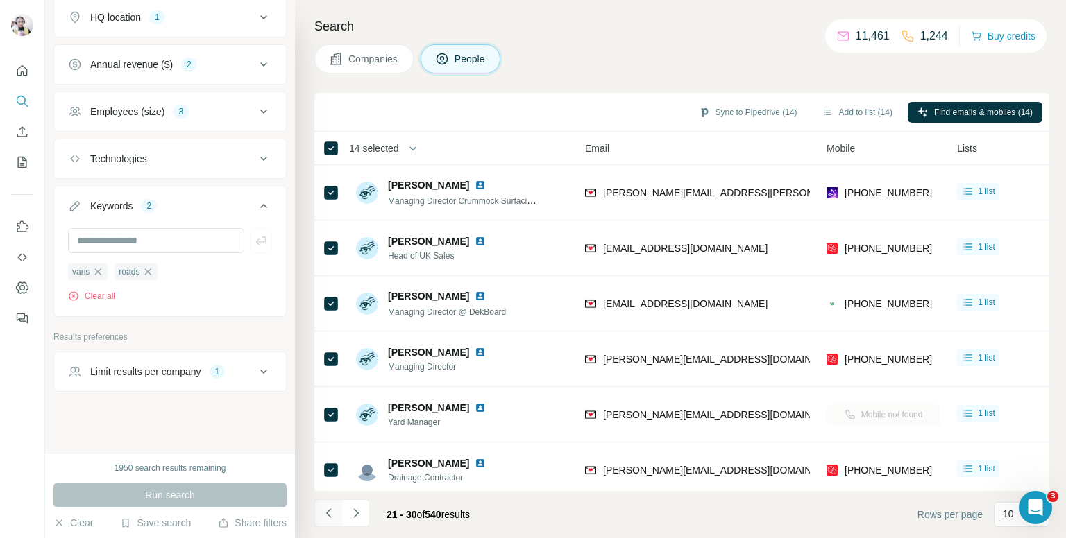
click at [329, 505] on button "Navigate to previous page" at bounding box center [328, 514] width 28 height 28
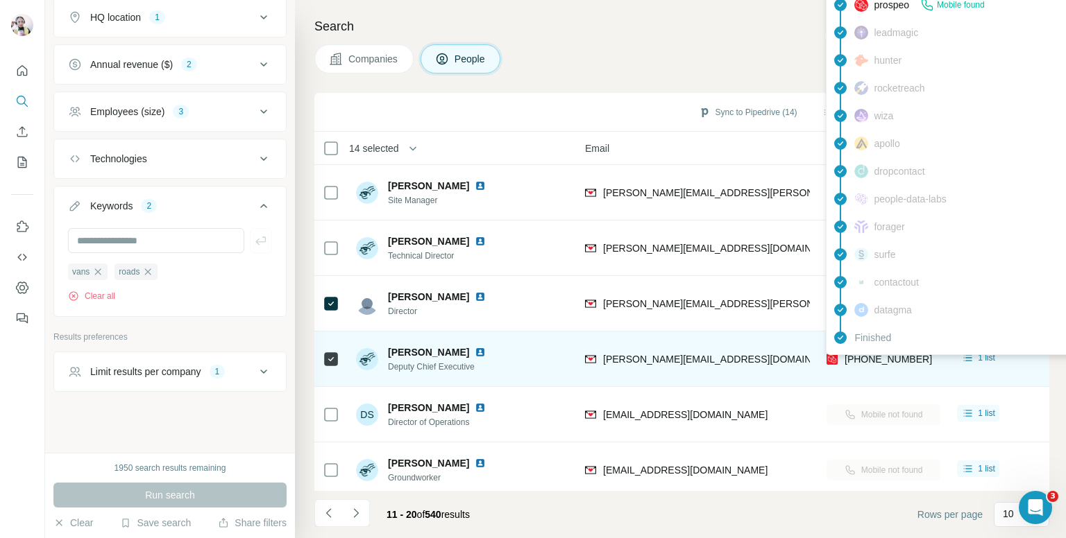
click at [869, 356] on span "+447934941254" at bounding box center [887, 359] width 87 height 11
copy tr "+447934941254"
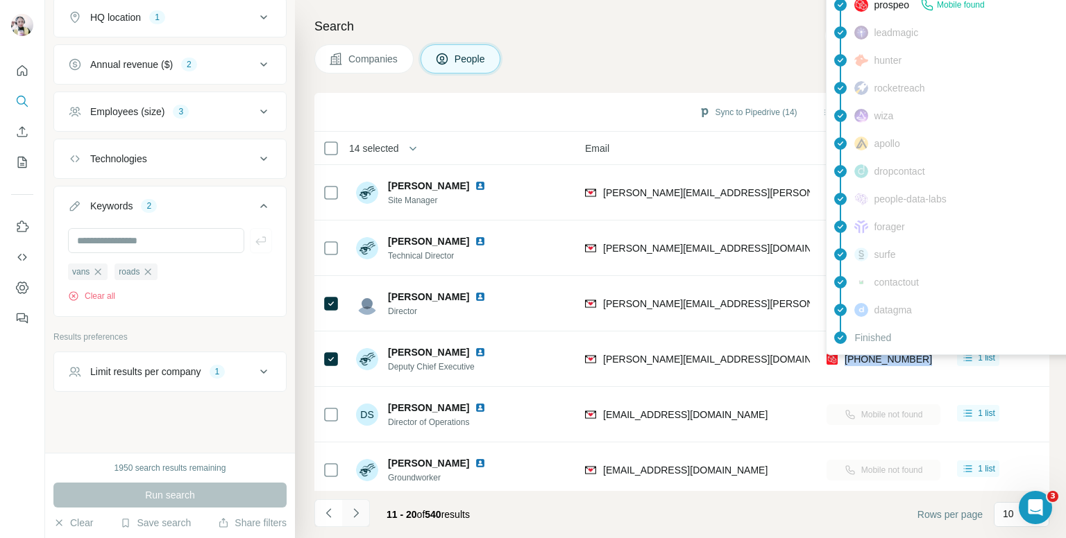
click at [357, 502] on button "Navigate to next page" at bounding box center [356, 514] width 28 height 28
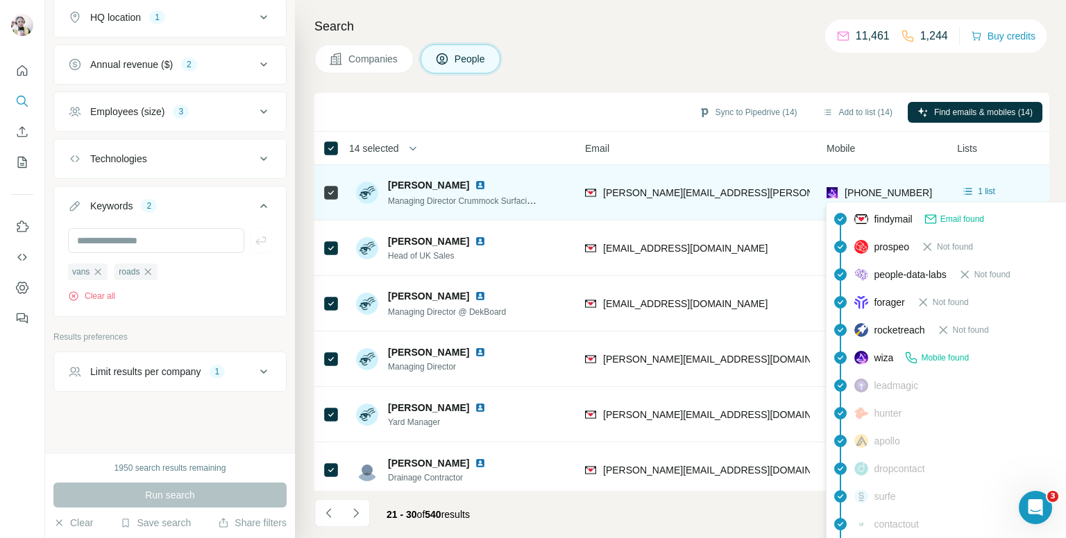
click at [874, 191] on span "+447564709671" at bounding box center [887, 192] width 87 height 11
copy tr "+447564709671"
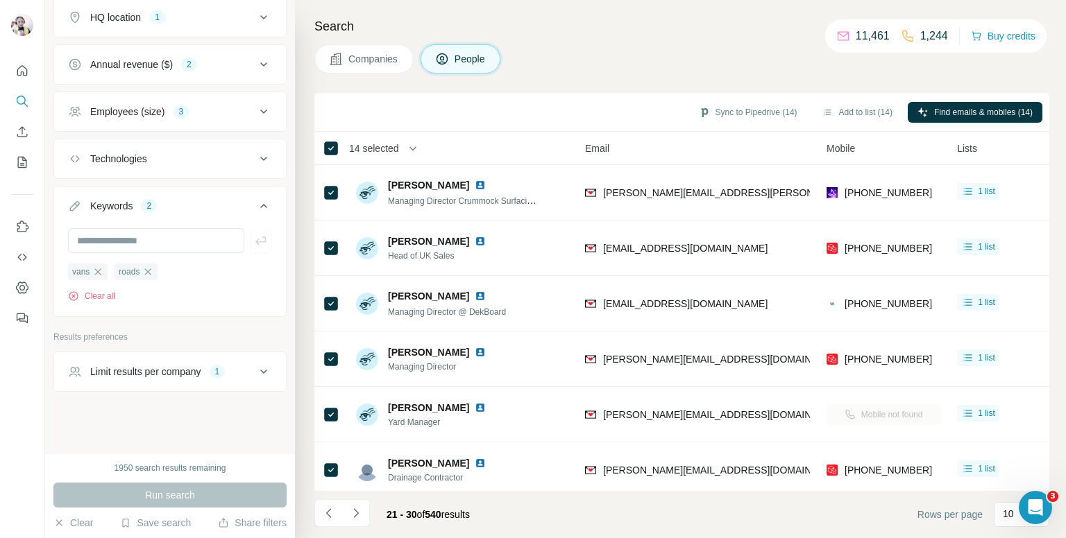
click at [616, 65] on div "Companies People" at bounding box center [681, 58] width 735 height 29
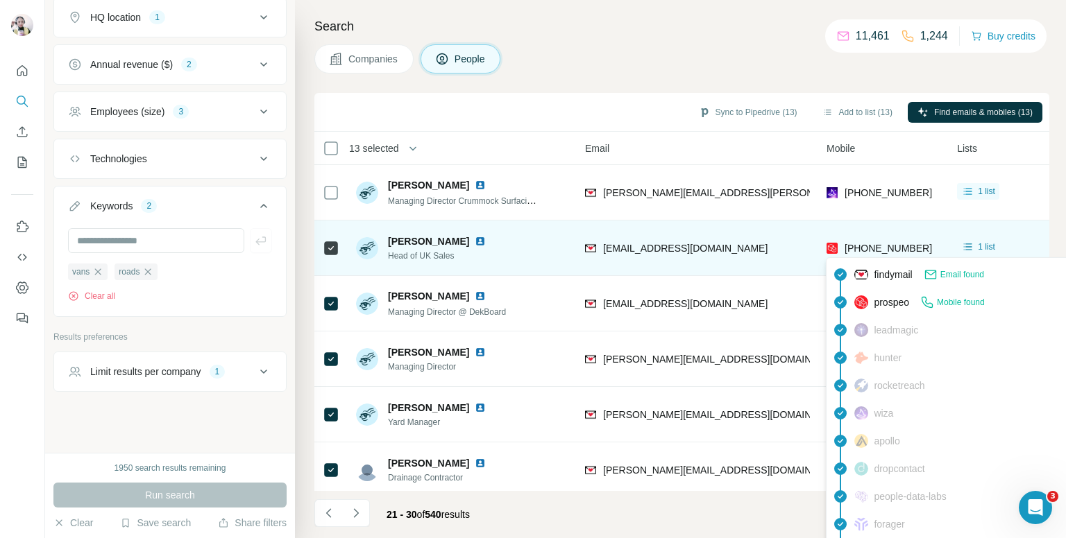
click at [895, 243] on span "+447853349037" at bounding box center [887, 248] width 87 height 11
copy tr "+447853349037"
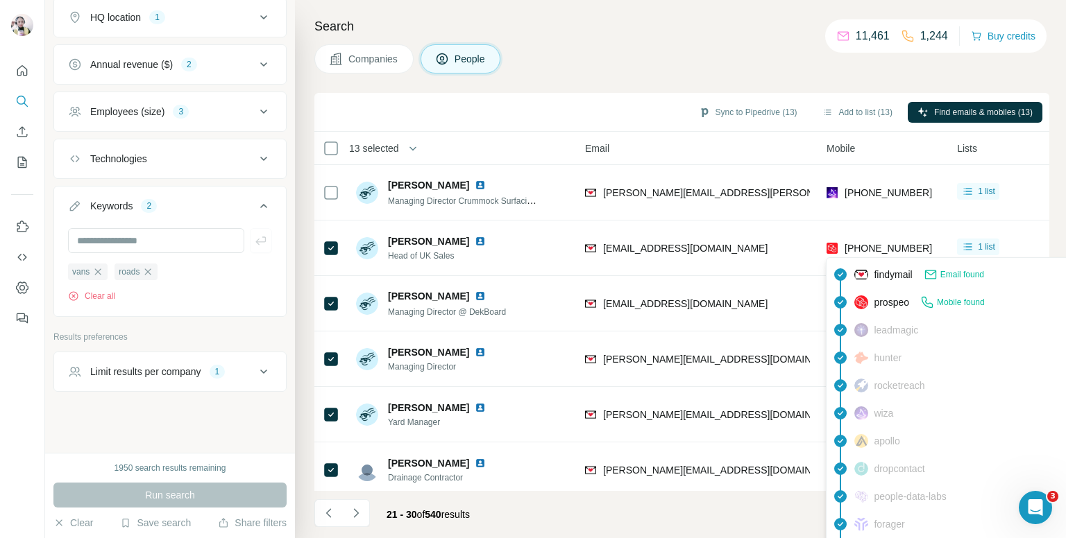
click at [733, 56] on div "Companies People" at bounding box center [681, 58] width 735 height 29
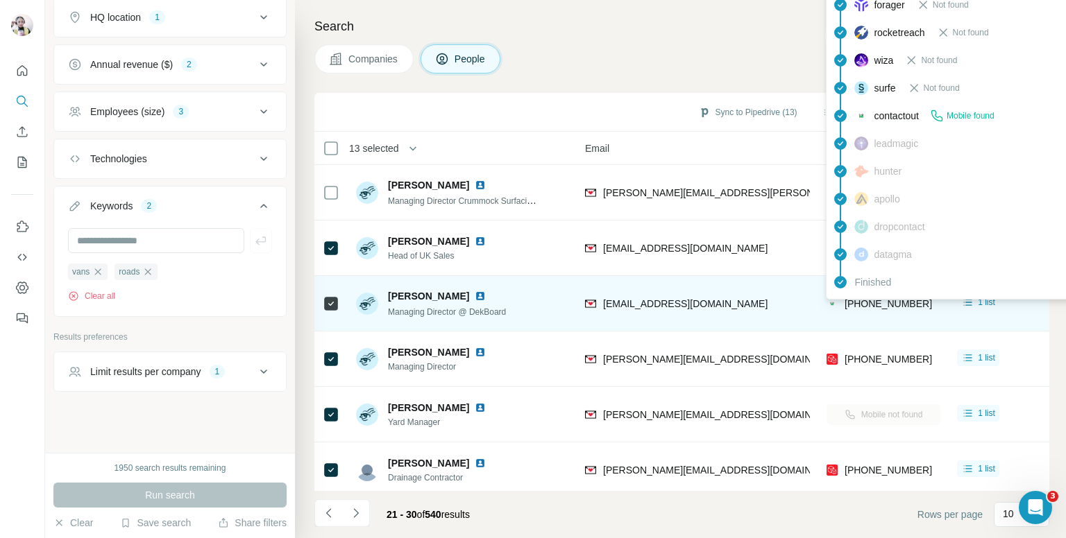
click at [876, 305] on span "+447814614113" at bounding box center [887, 303] width 87 height 11
copy tr "+447814614113"
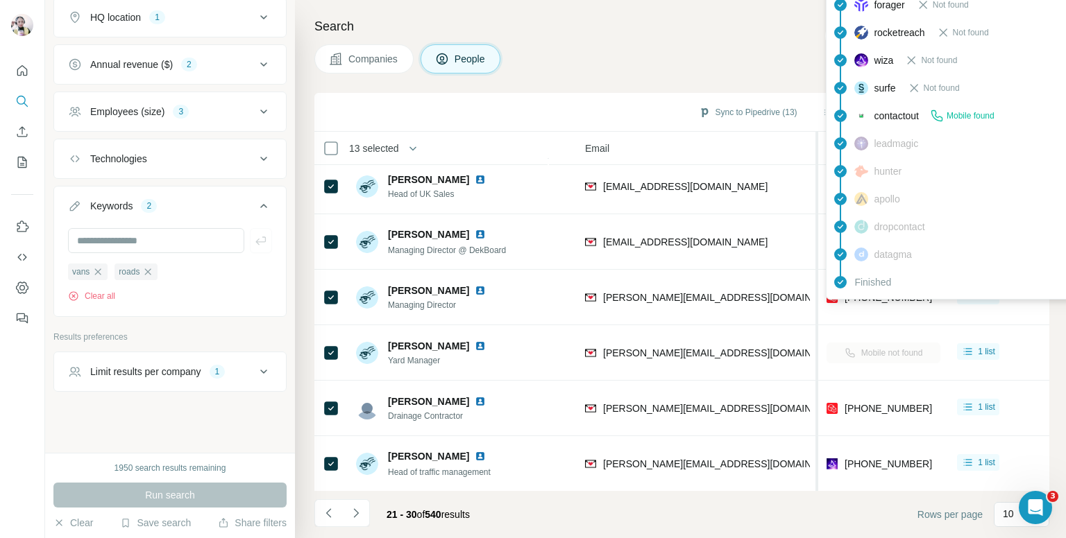
scroll to position [69, 126]
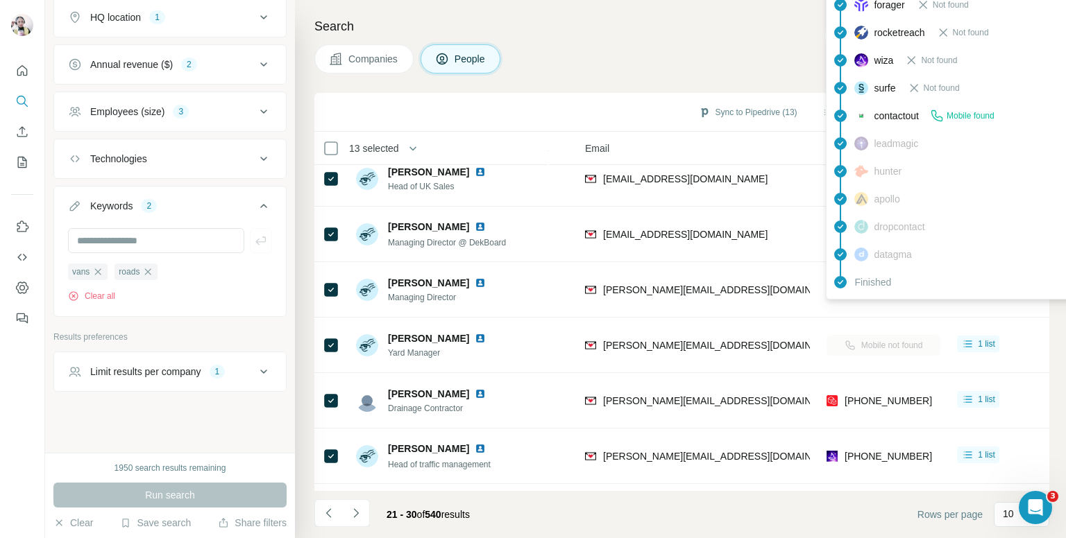
click at [622, 69] on div "Companies People" at bounding box center [681, 58] width 735 height 29
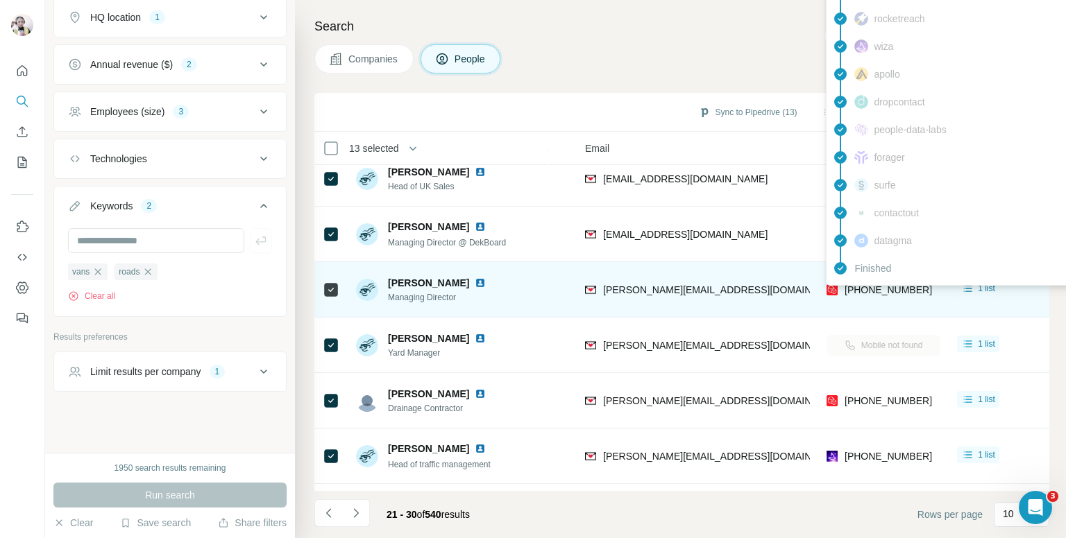
click at [882, 291] on span "+447984419975" at bounding box center [887, 289] width 87 height 11
copy tr "+447984419975"
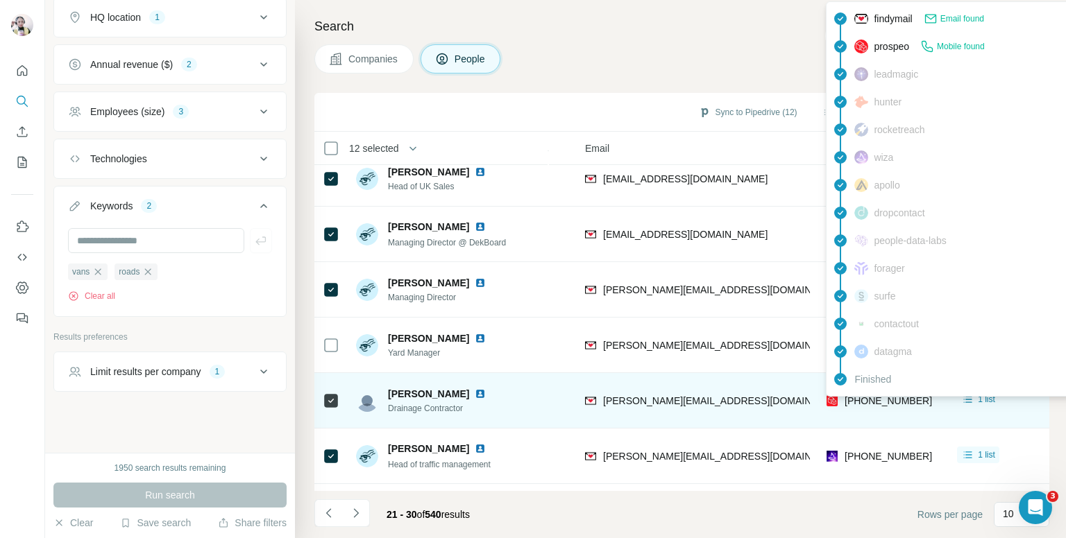
click at [866, 398] on span "+447831207494" at bounding box center [887, 400] width 87 height 11
copy tr "+447831207494"
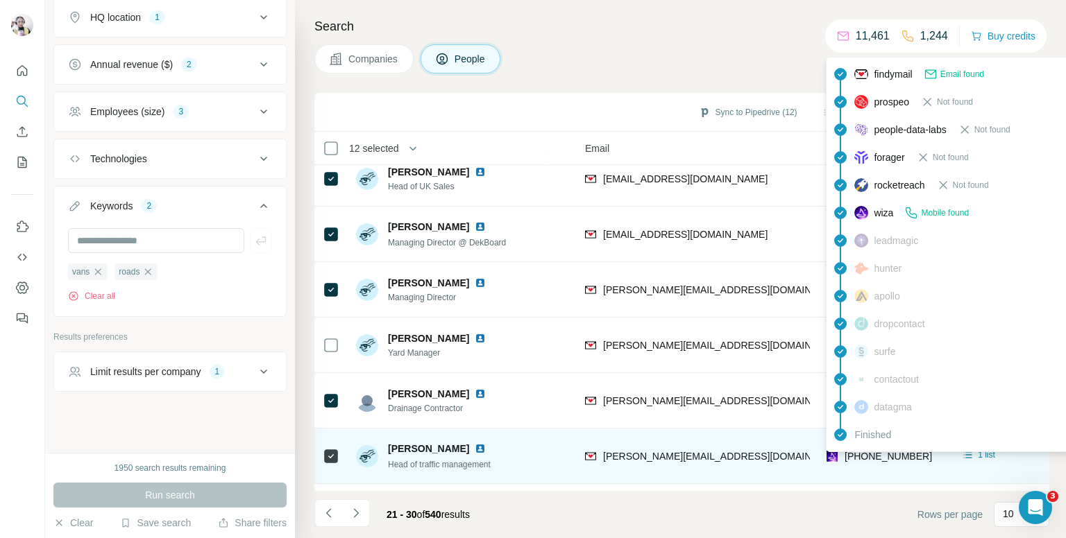
click at [868, 456] on span "+447885575032" at bounding box center [887, 456] width 87 height 11
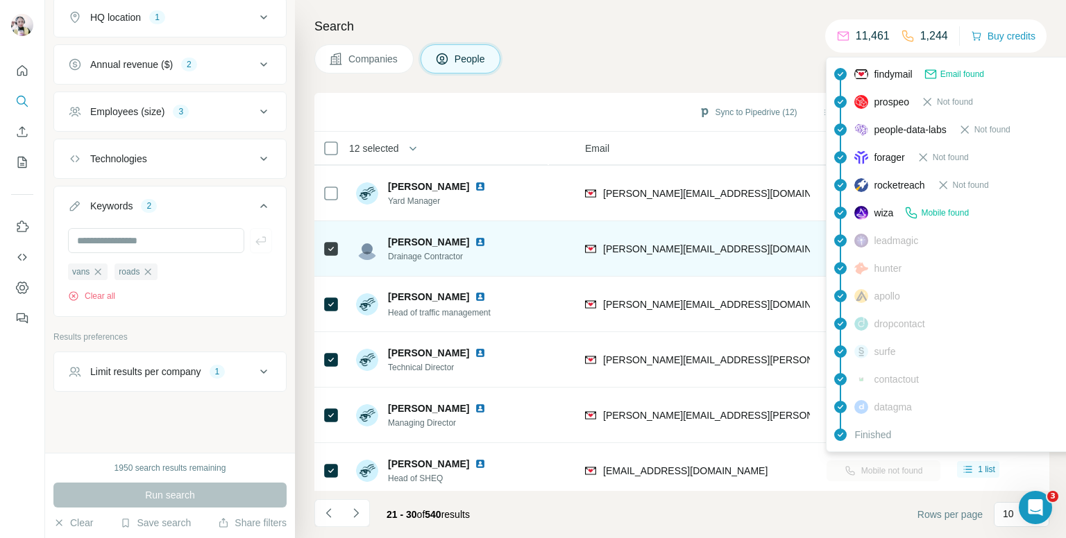
scroll to position [236, 126]
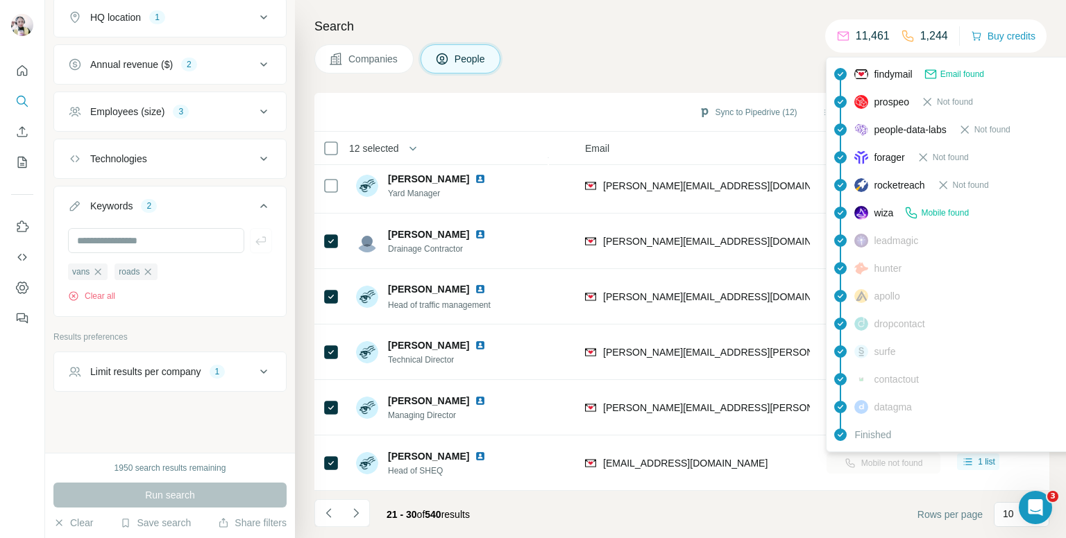
click at [564, 62] on div "Companies People" at bounding box center [681, 58] width 735 height 29
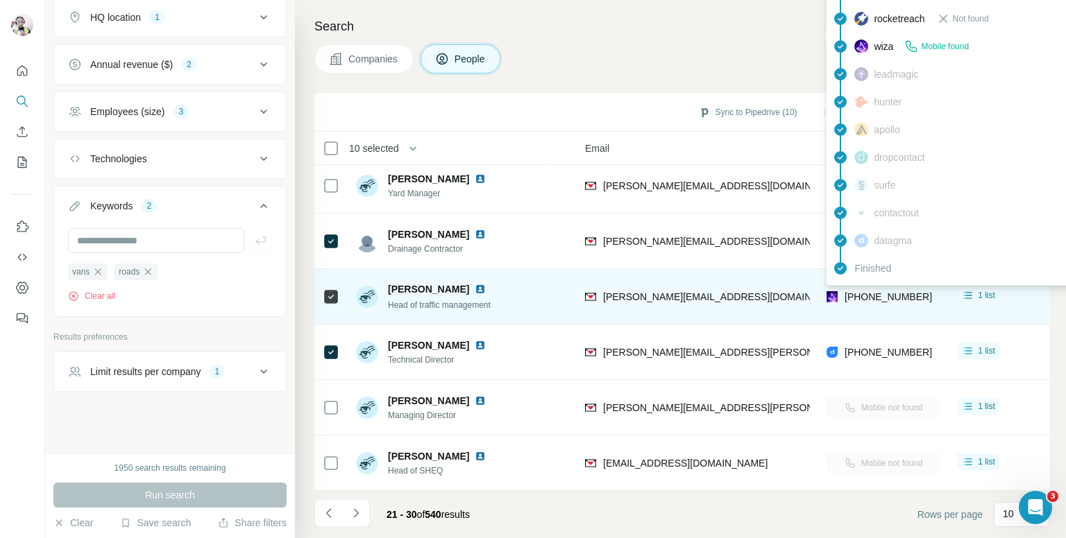
click at [885, 291] on span "+447885575032" at bounding box center [887, 296] width 87 height 11
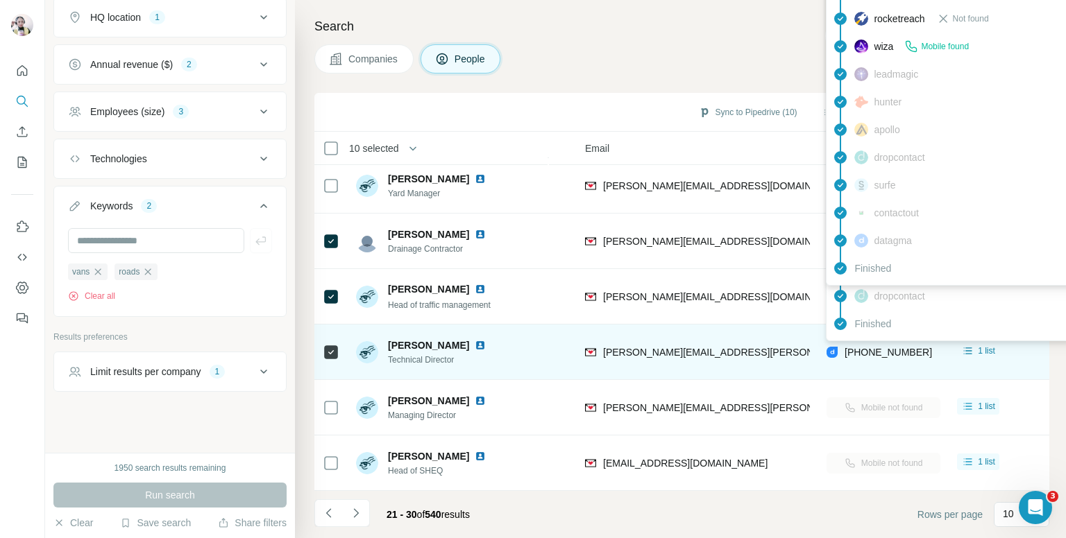
click at [885, 332] on div "Finished" at bounding box center [950, 324] width 243 height 28
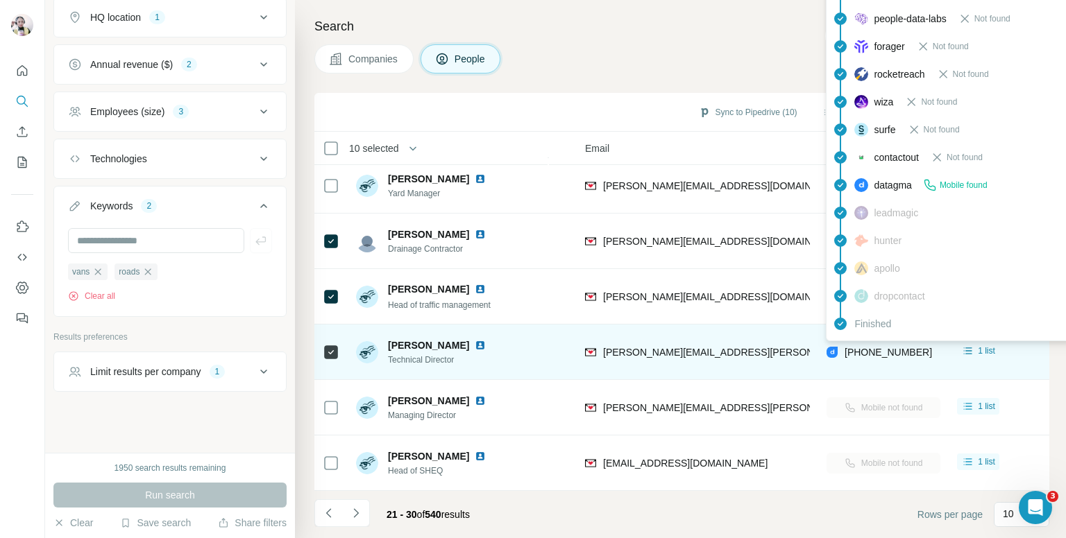
click at [882, 347] on span "+447834161571" at bounding box center [887, 352] width 87 height 11
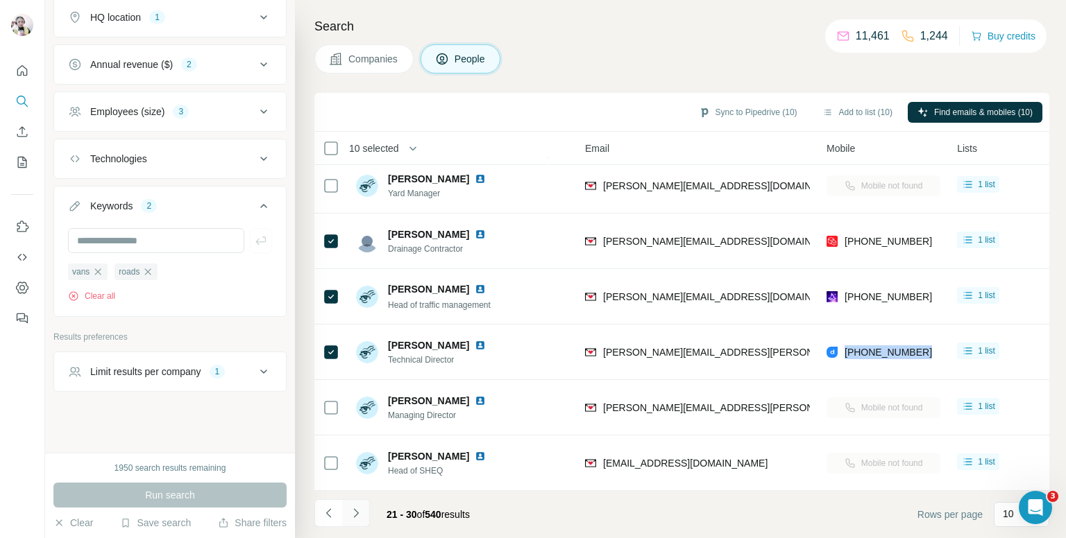
click at [356, 517] on icon "Navigate to next page" at bounding box center [356, 513] width 14 height 14
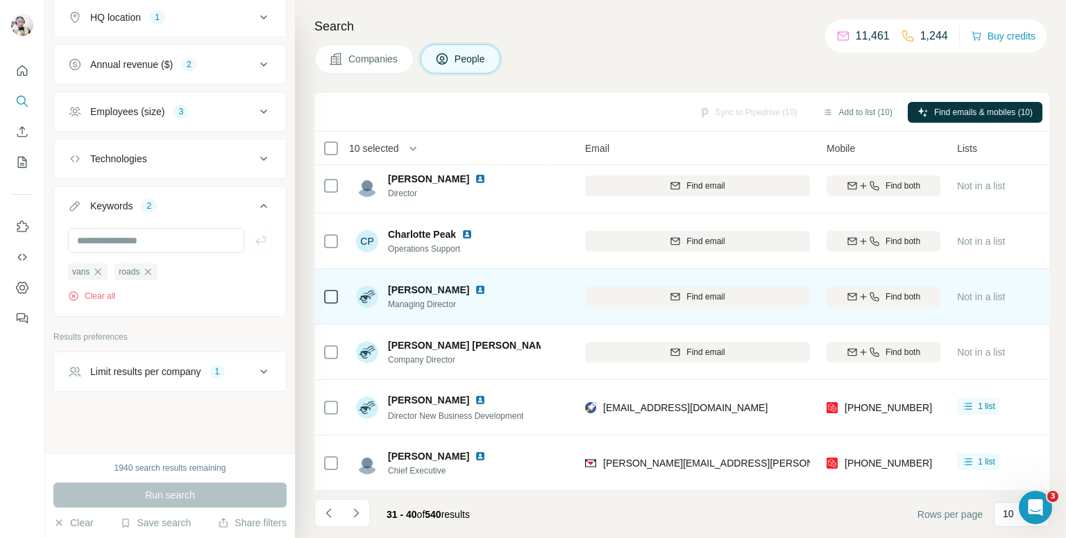
scroll to position [0, 126]
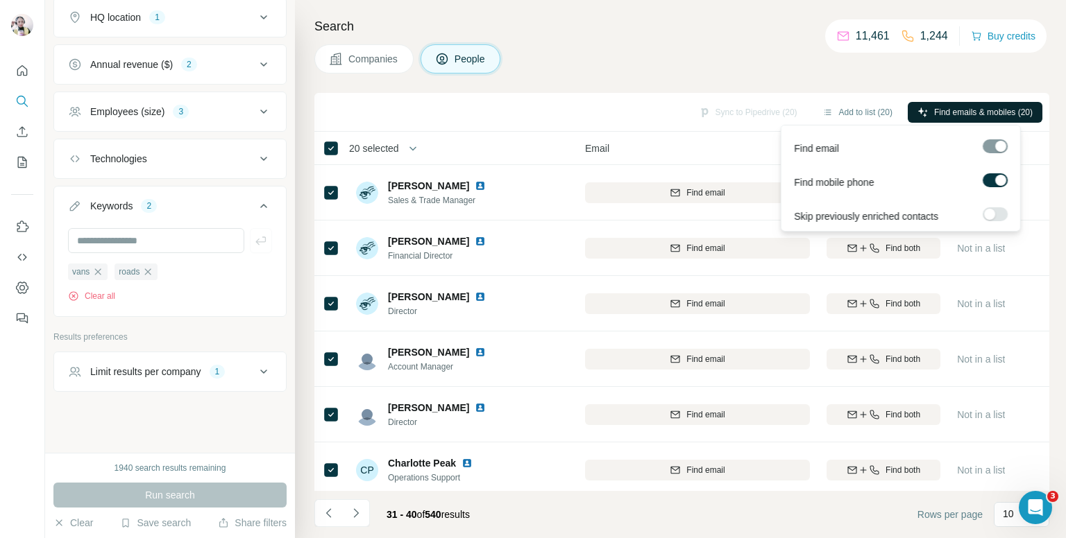
click at [935, 106] on span "Find emails & mobiles (20)" at bounding box center [983, 112] width 99 height 12
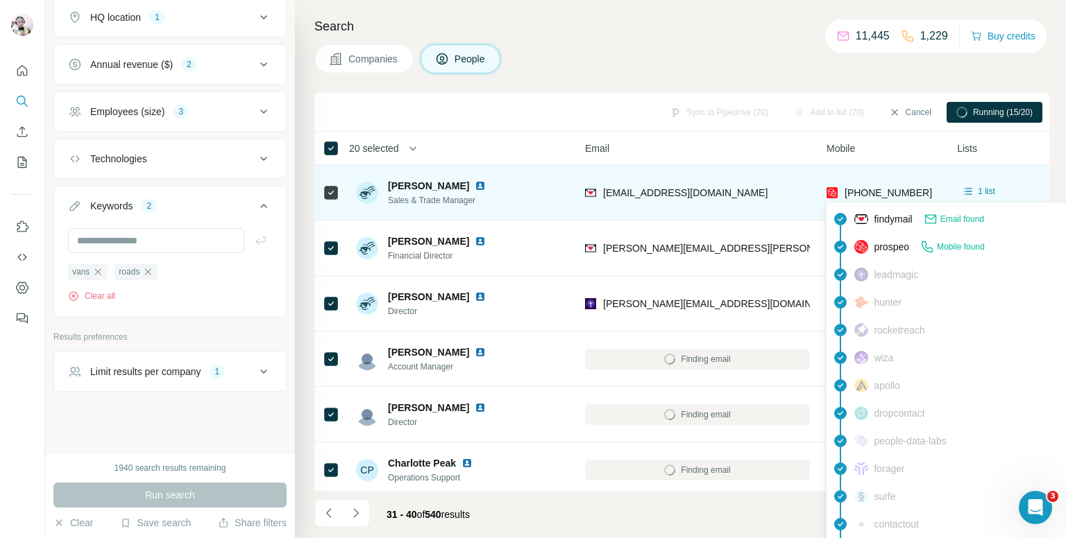
click at [870, 189] on span "+447815719600" at bounding box center [887, 192] width 87 height 11
copy tr "+447815719600"
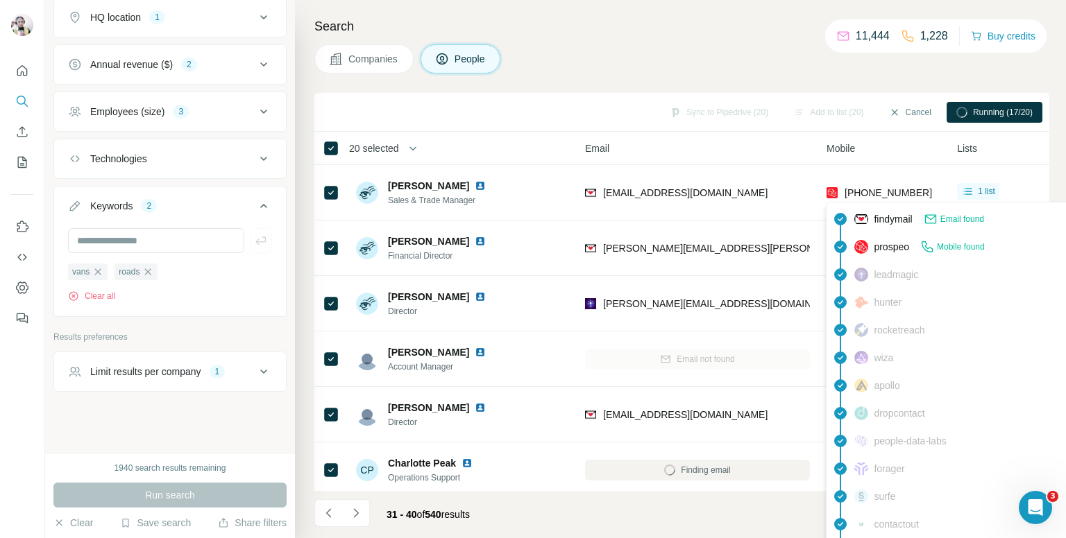
click at [719, 64] on div "Companies People" at bounding box center [681, 58] width 735 height 29
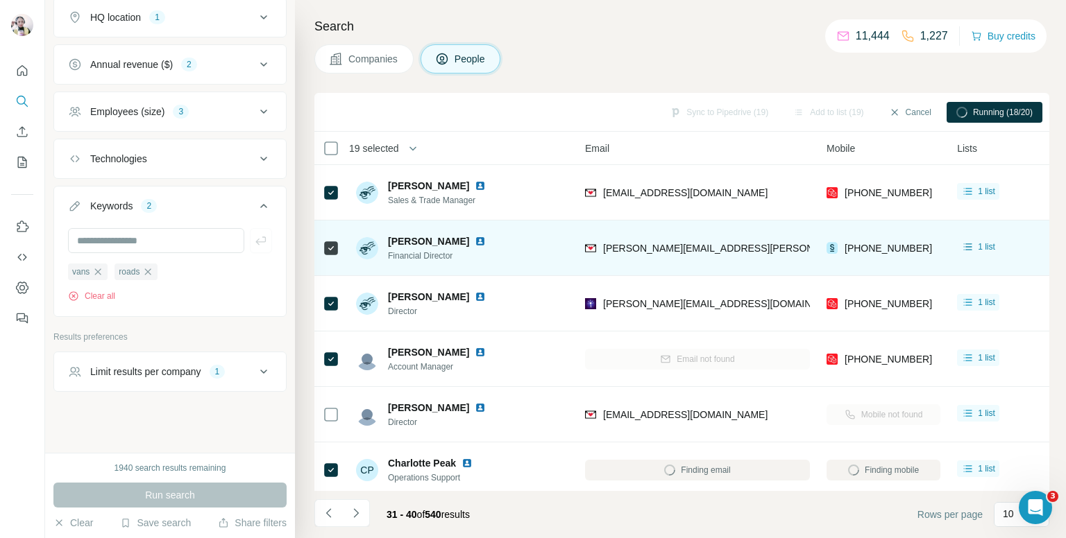
click at [874, 238] on div "+447751958529" at bounding box center [883, 248] width 114 height 38
click at [873, 248] on span "+447751958529" at bounding box center [887, 248] width 87 height 11
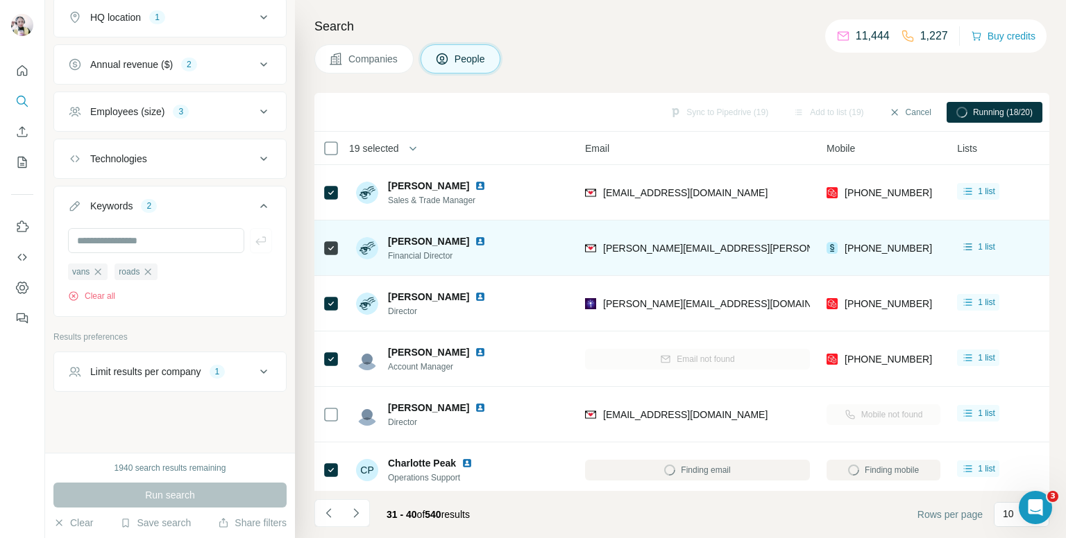
click at [873, 248] on span "+447751958529" at bounding box center [887, 248] width 87 height 11
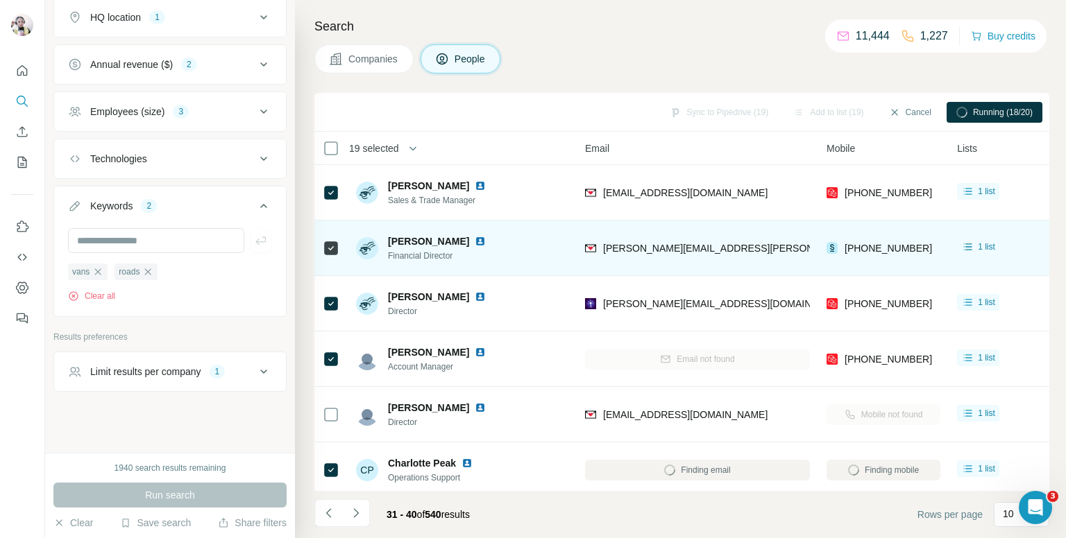
click at [873, 248] on span "+447751958529" at bounding box center [887, 248] width 87 height 11
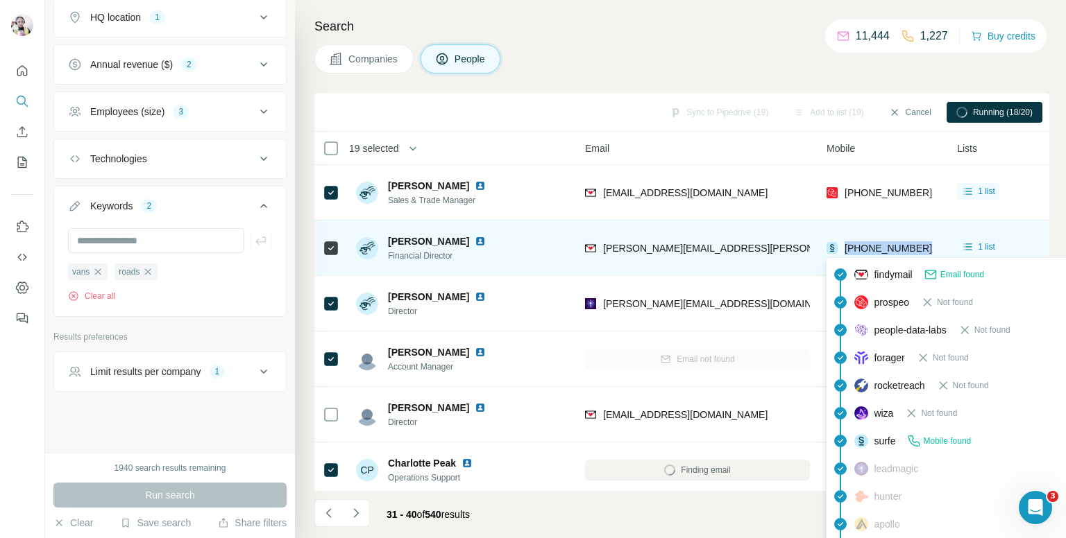
copy tr "+447751958529"
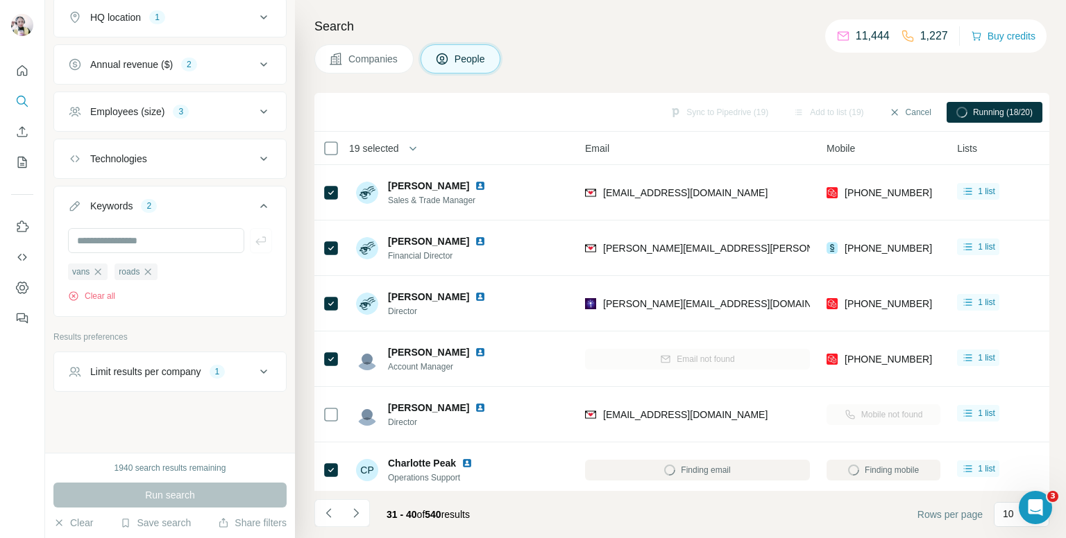
click at [683, 42] on div "Search Companies People Sync to Pipedrive (19) Add to list (19) Cancel Running …" at bounding box center [680, 269] width 771 height 538
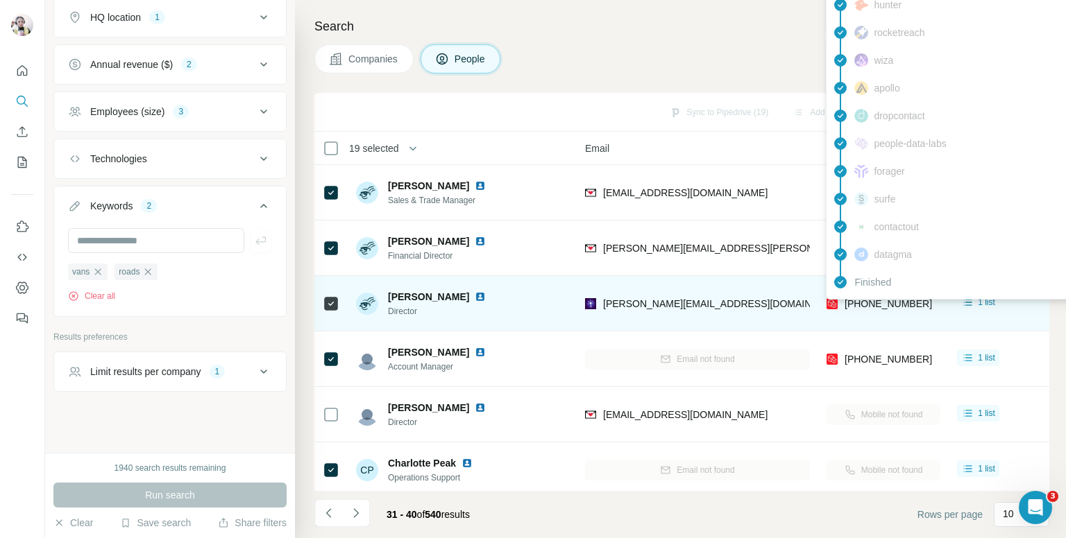
click at [896, 302] on span "+447930869765" at bounding box center [887, 303] width 87 height 11
copy tr "+447930869765"
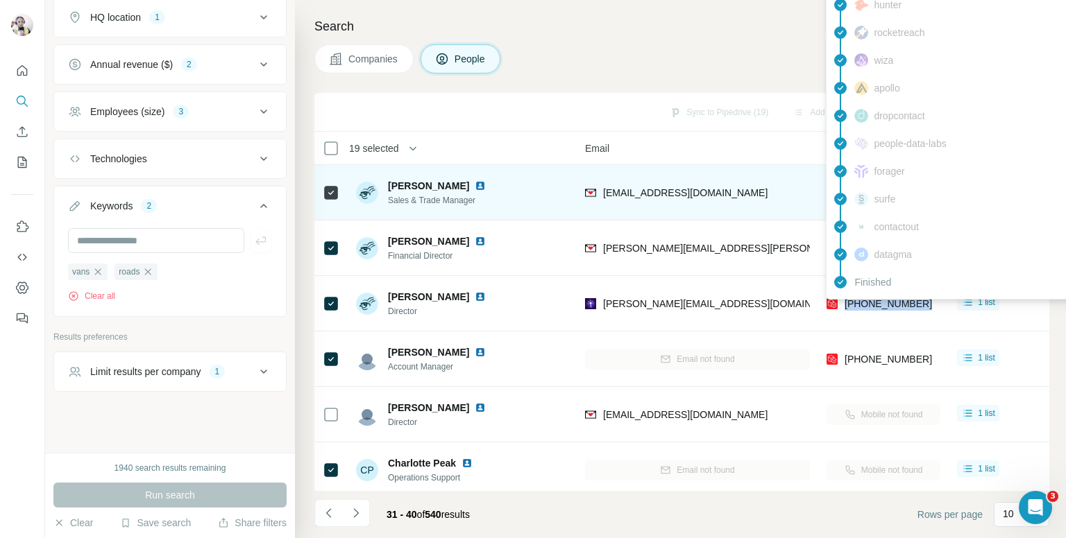
scroll to position [69, 126]
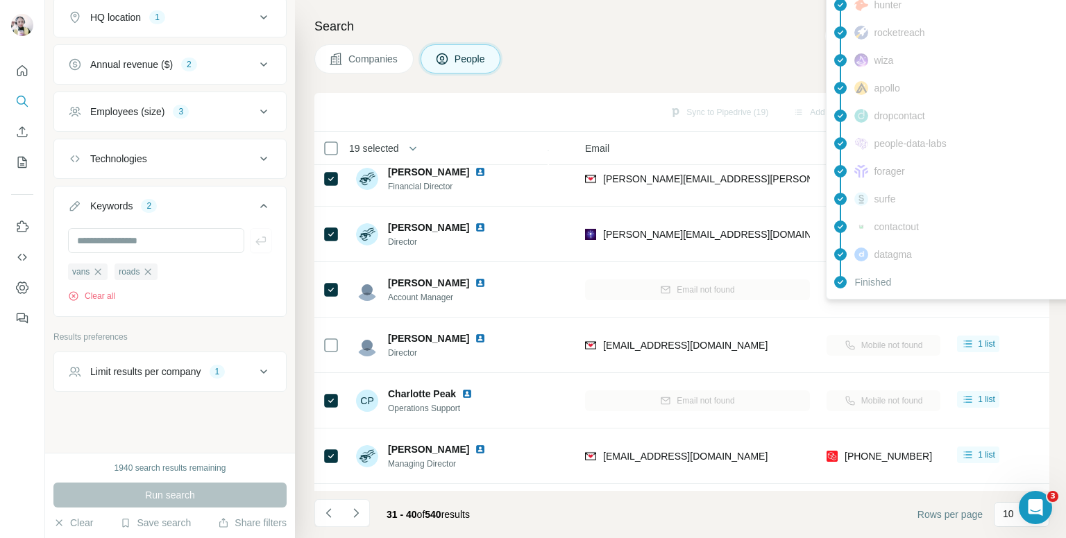
click at [585, 47] on div "Companies People" at bounding box center [681, 58] width 735 height 29
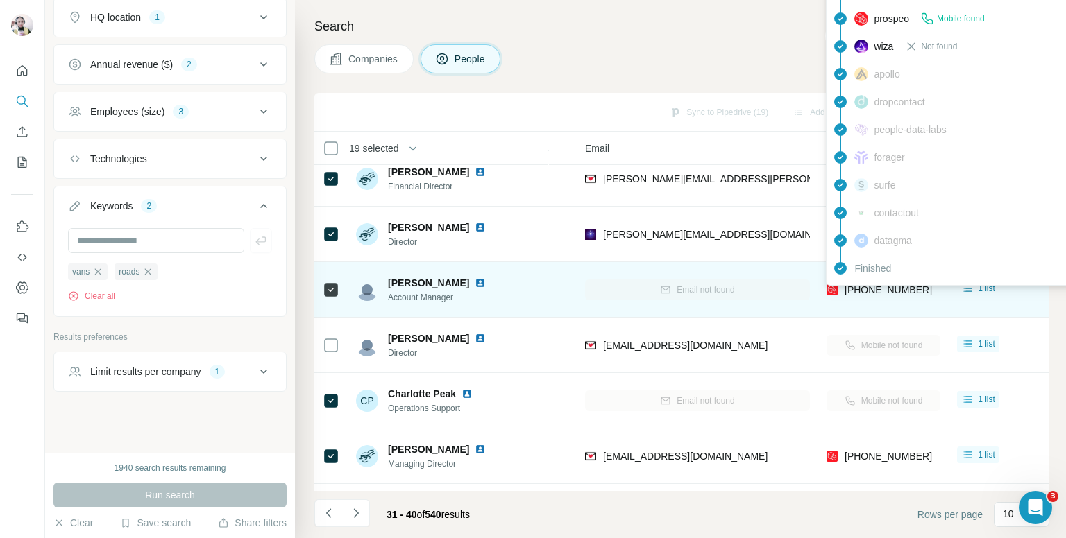
click at [863, 289] on span "+447935846325" at bounding box center [887, 289] width 87 height 11
copy tr "+447935846325"
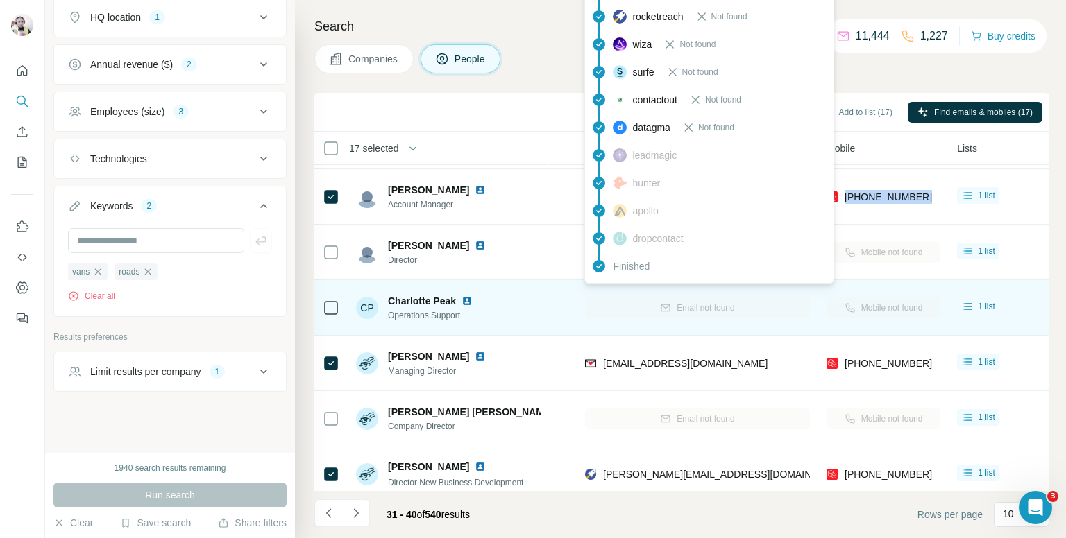
scroll to position [139, 126]
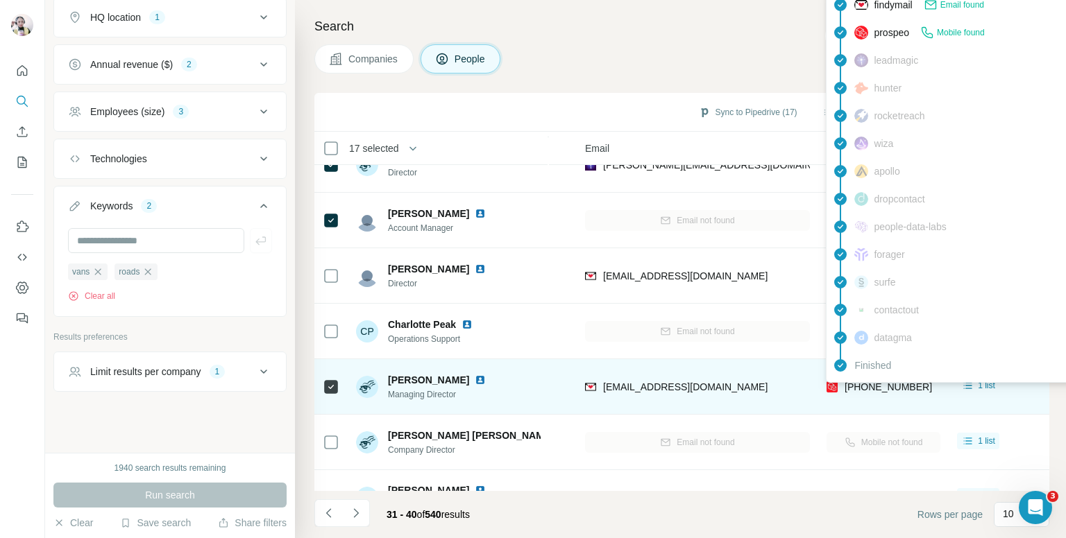
click at [865, 386] on span "+447582767755" at bounding box center [887, 387] width 87 height 11
copy tr "+447582767755"
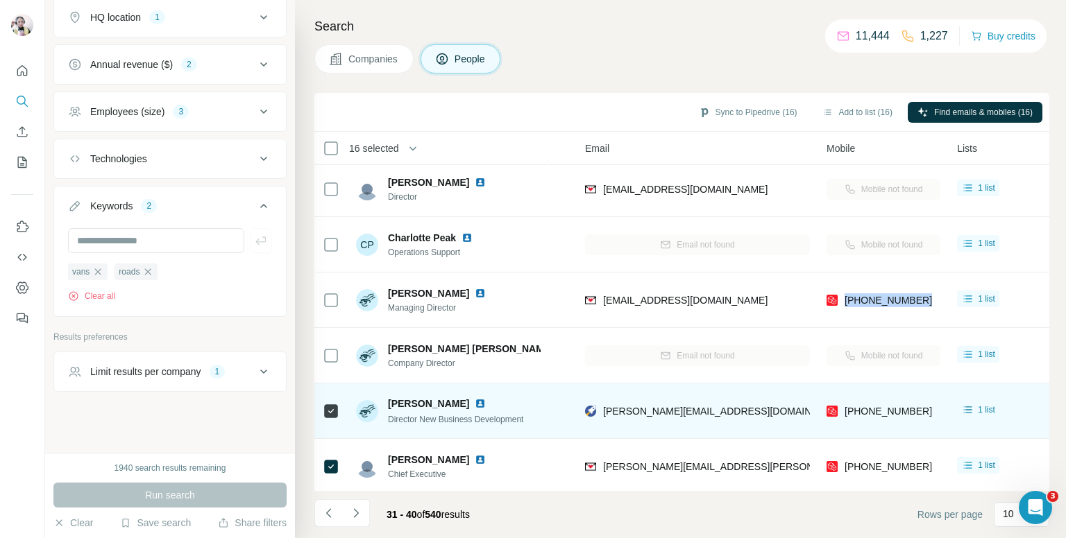
scroll to position [236, 126]
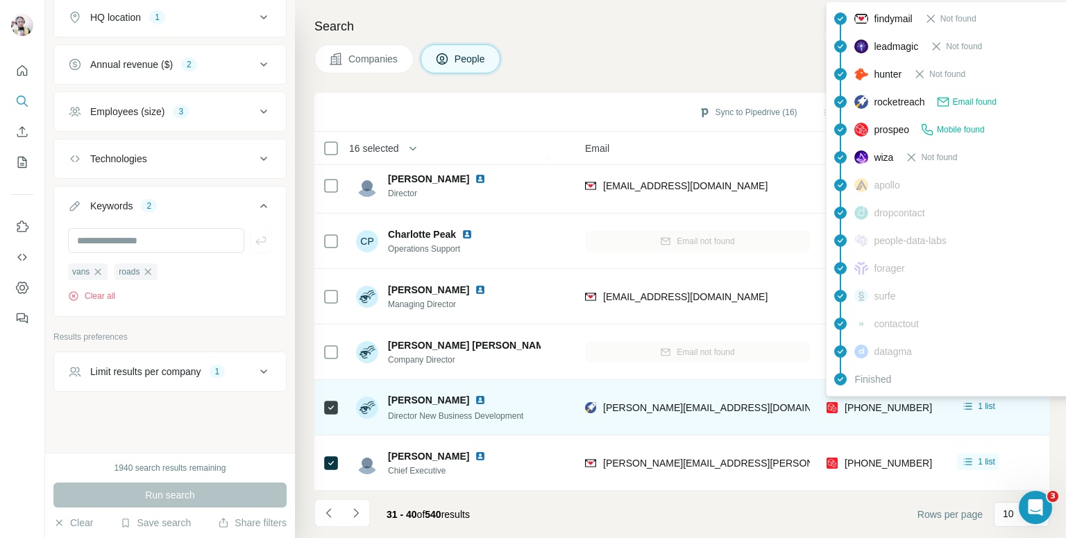
click at [869, 402] on span "+447807013732" at bounding box center [887, 407] width 87 height 11
copy tr "+447807013732"
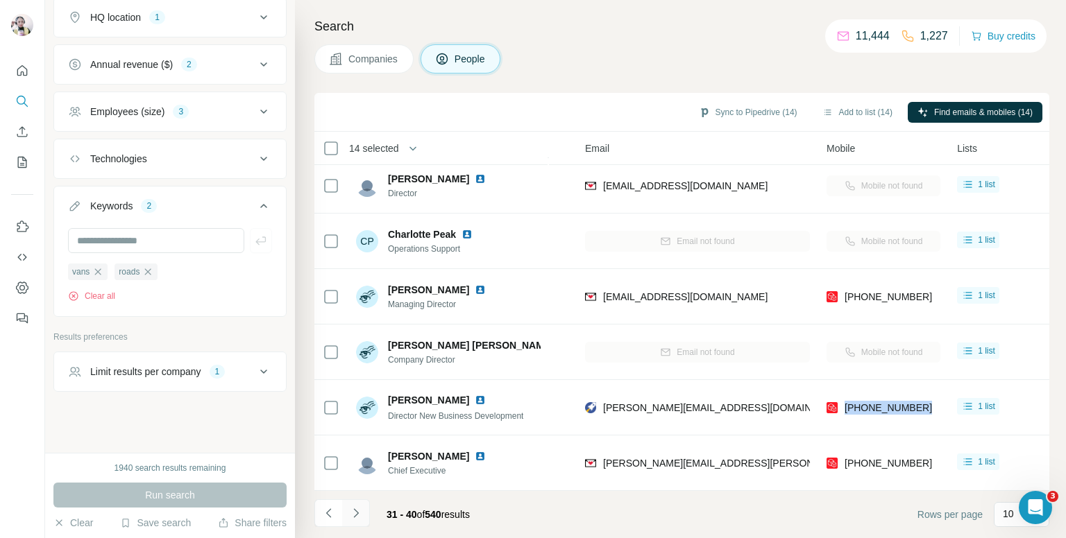
click at [357, 514] on icon "Navigate to next page" at bounding box center [356, 513] width 14 height 14
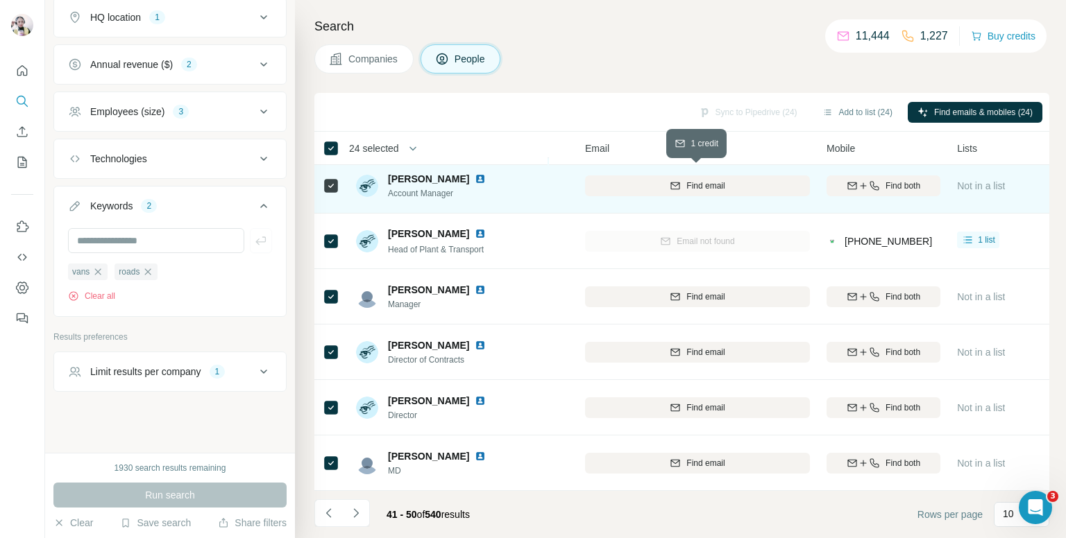
scroll to position [0, 126]
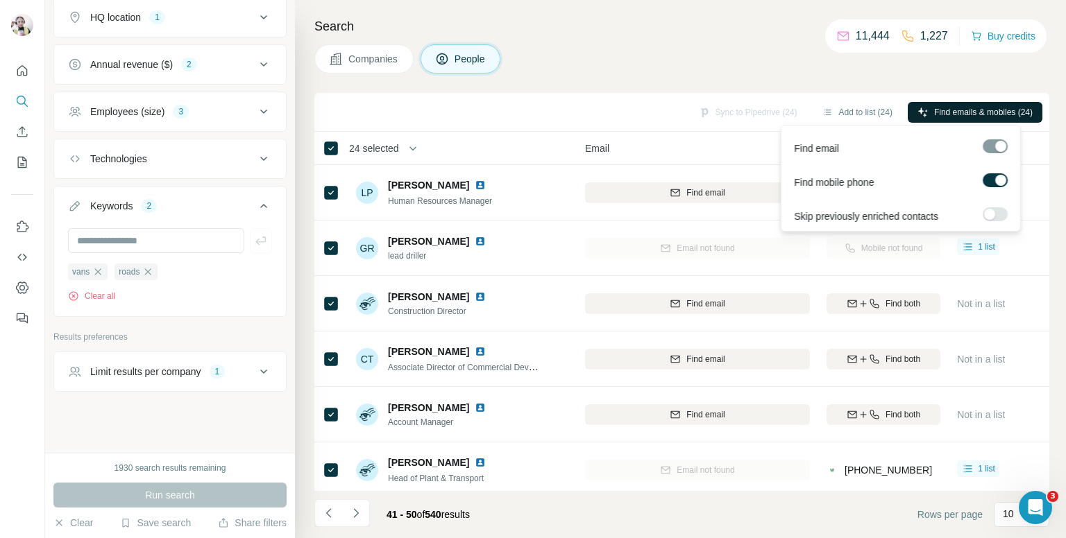
click at [985, 107] on span "Find emails & mobiles (24)" at bounding box center [983, 112] width 99 height 12
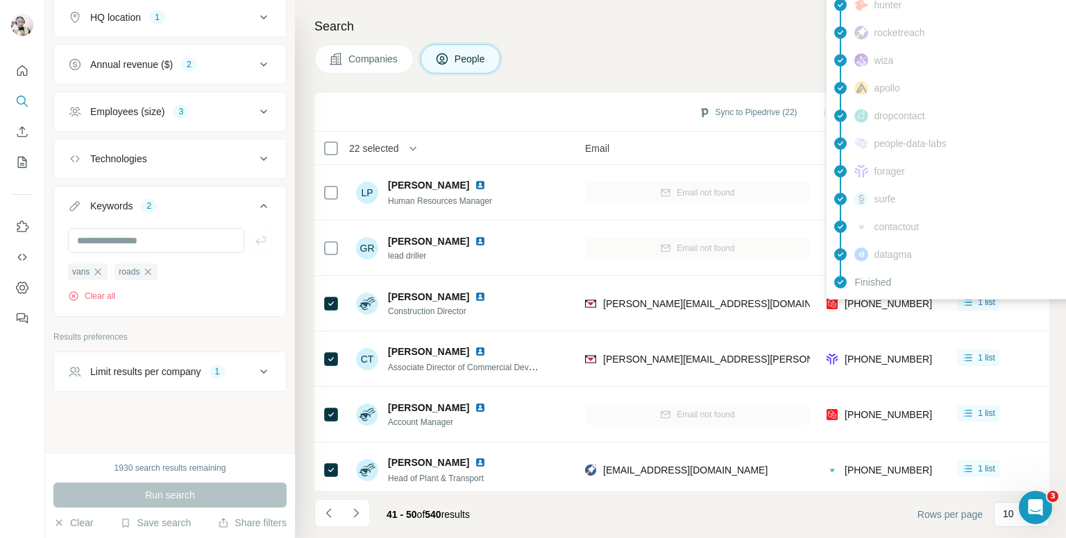
click at [885, 298] on div "findymail Email found prospeo Mobile found leadmagic hunter rocketreach wiza ap…" at bounding box center [951, 101] width 250 height 395
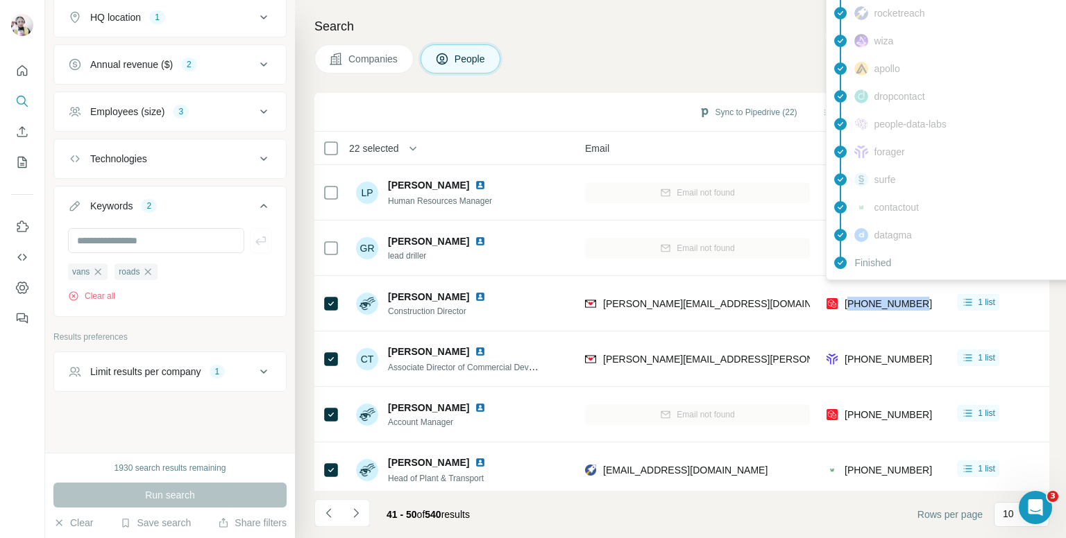
click at [885, 298] on span "+447974976142" at bounding box center [887, 303] width 87 height 11
copy tr "+447974976142"
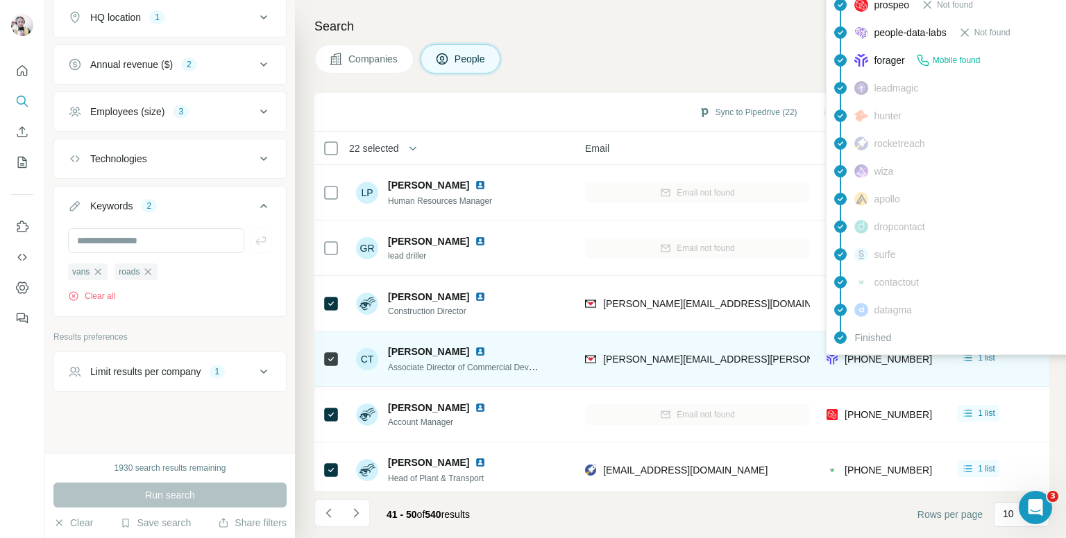
click at [874, 359] on span "+447507744530" at bounding box center [887, 359] width 87 height 11
copy tr "+447507744530"
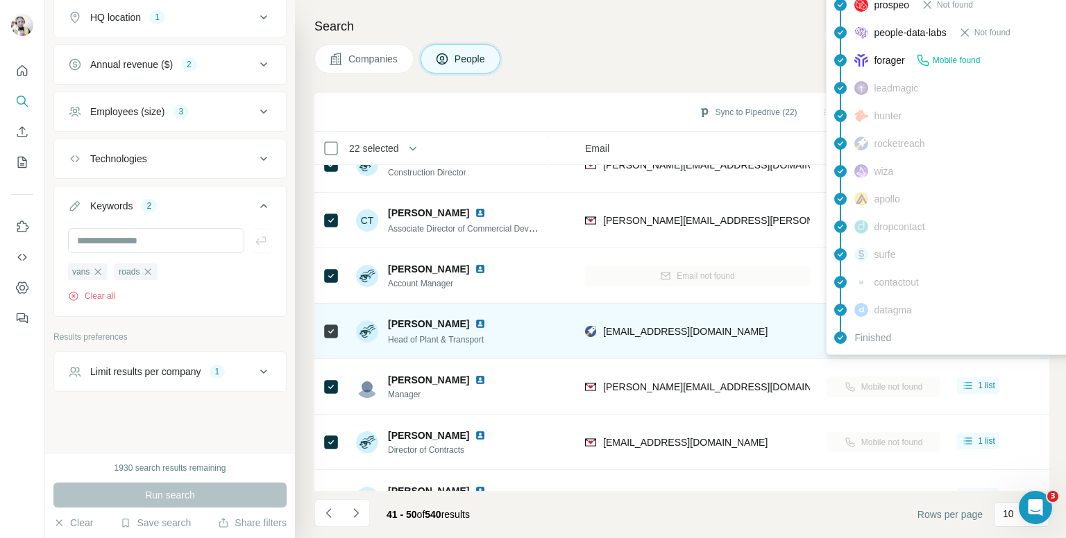
scroll to position [69, 126]
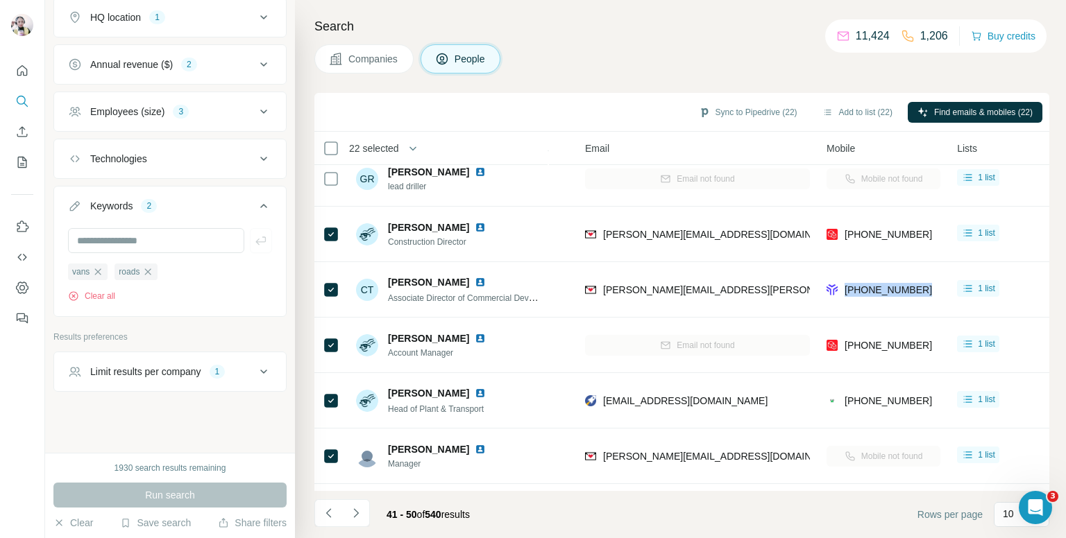
click at [633, 41] on div "Search Companies People Sync to Pipedrive (22) Add to list (22) Find emails & m…" at bounding box center [680, 269] width 771 height 538
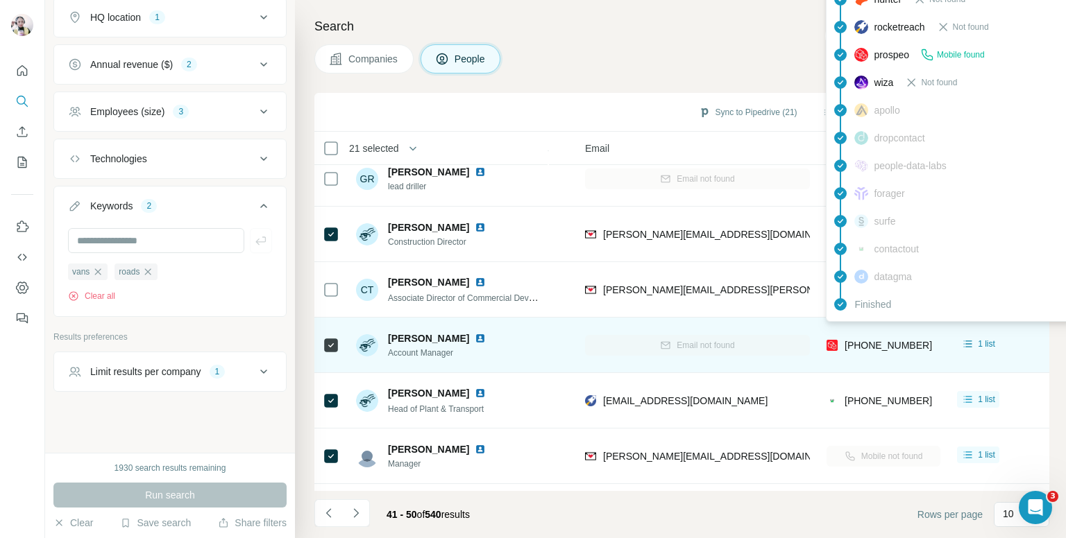
click at [881, 340] on span "+447801277801" at bounding box center [887, 345] width 87 height 11
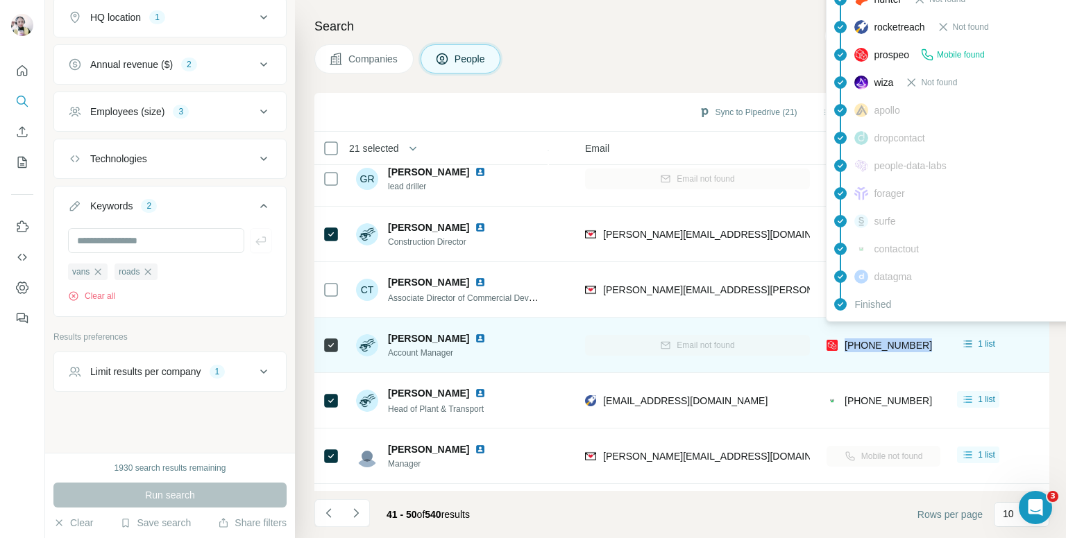
click at [881, 340] on span "+447801277801" at bounding box center [887, 345] width 87 height 11
copy tr "+447801277801"
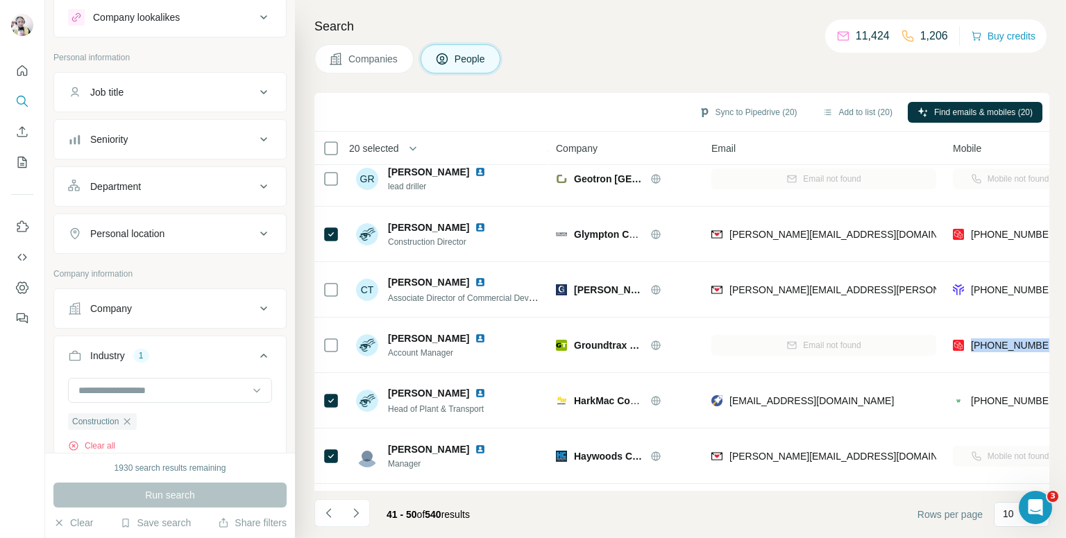
scroll to position [0, 0]
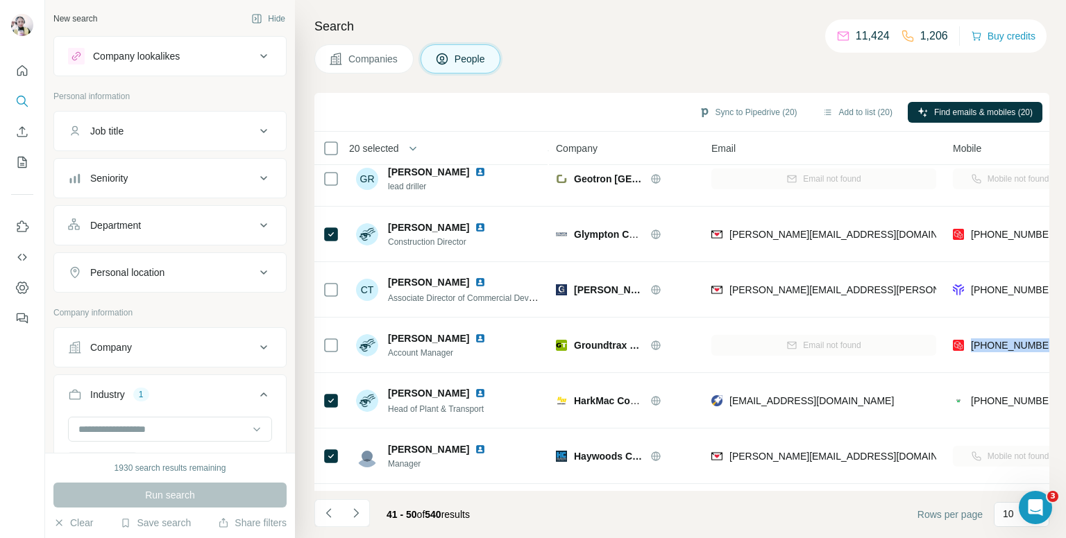
click at [197, 166] on button "Seniority" at bounding box center [170, 178] width 232 height 33
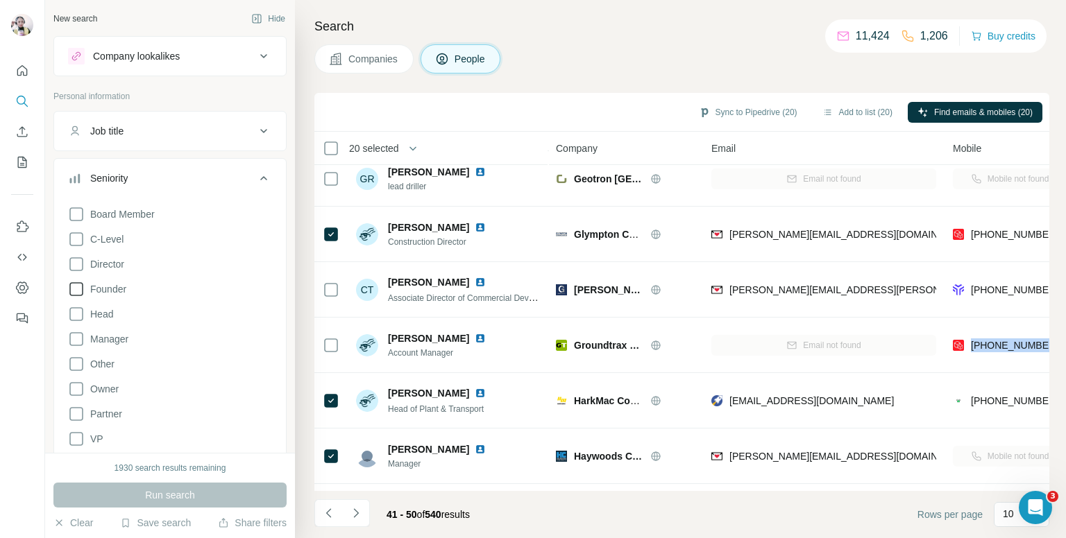
click at [76, 387] on icon at bounding box center [76, 389] width 17 height 17
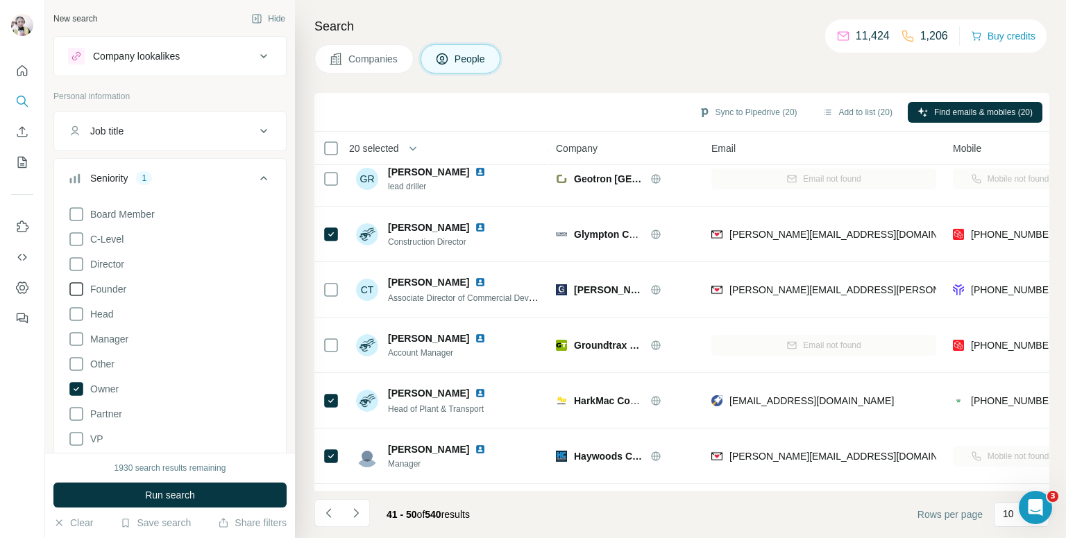
click at [74, 289] on icon at bounding box center [76, 289] width 17 height 17
click at [77, 259] on icon at bounding box center [76, 264] width 17 height 17
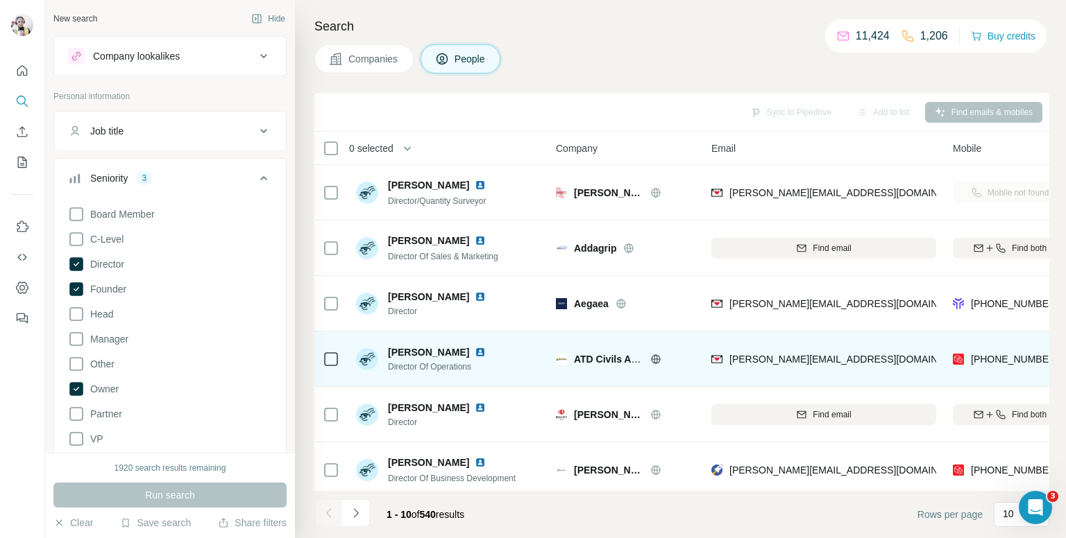
scroll to position [236, 0]
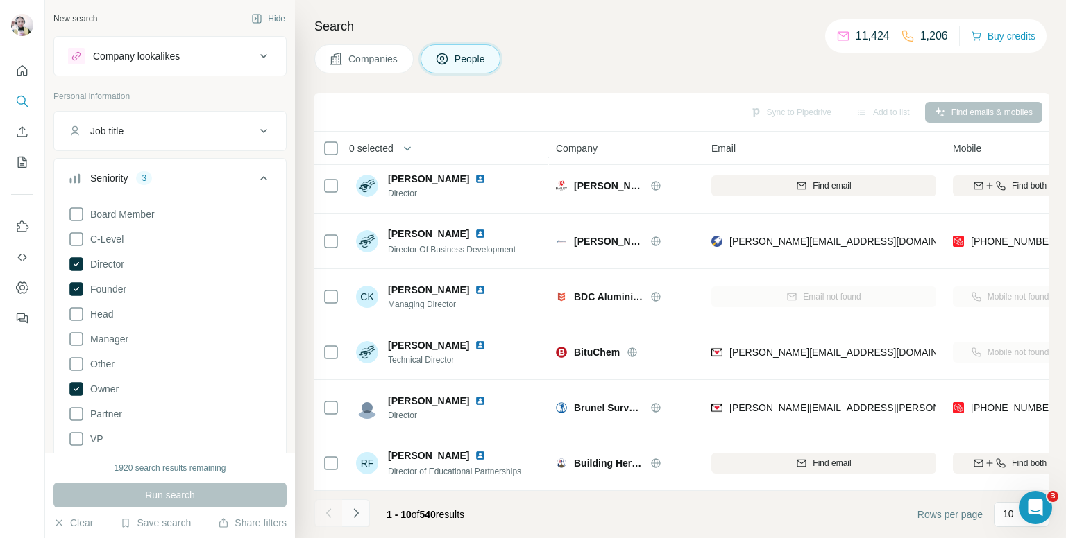
click at [347, 518] on button "Navigate to next page" at bounding box center [356, 514] width 28 height 28
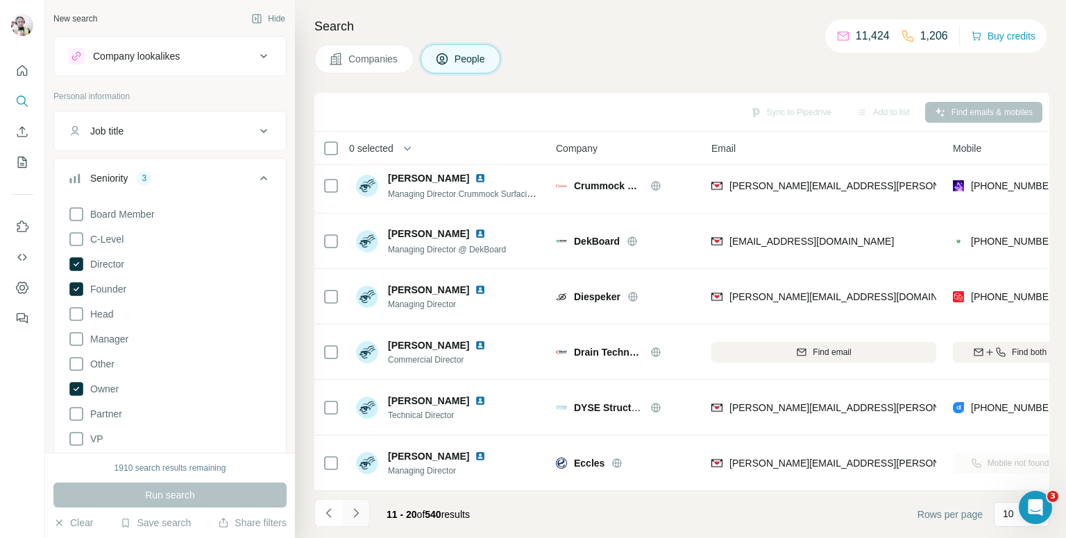
click at [350, 514] on icon "Navigate to next page" at bounding box center [356, 513] width 14 height 14
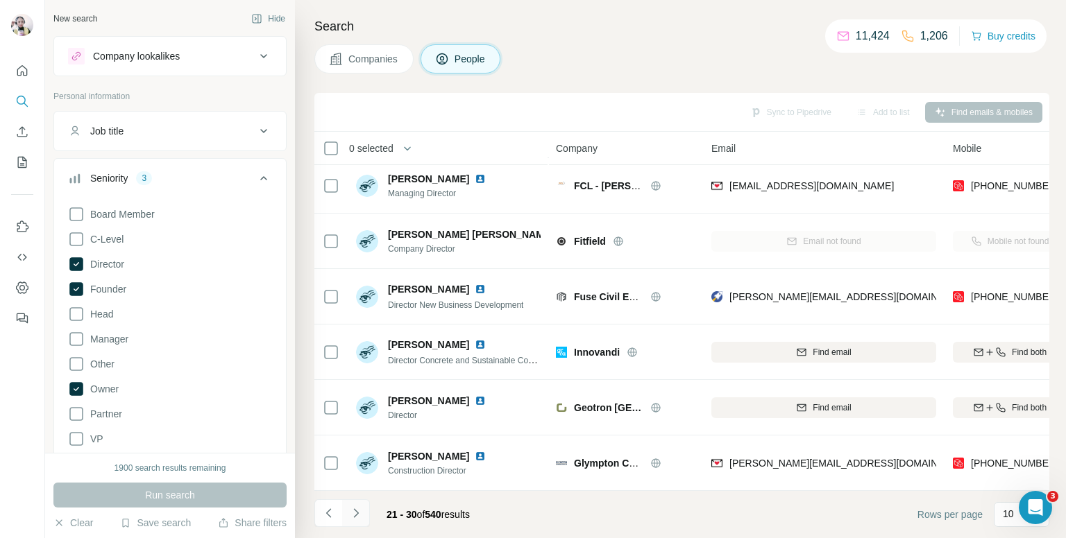
click at [350, 514] on icon "Navigate to next page" at bounding box center [356, 513] width 14 height 14
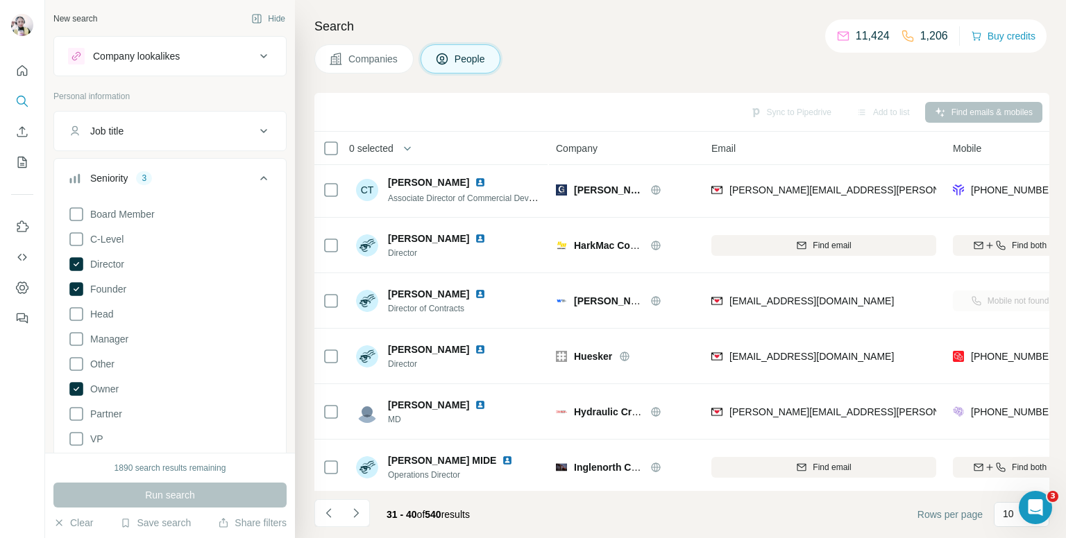
scroll to position [0, 0]
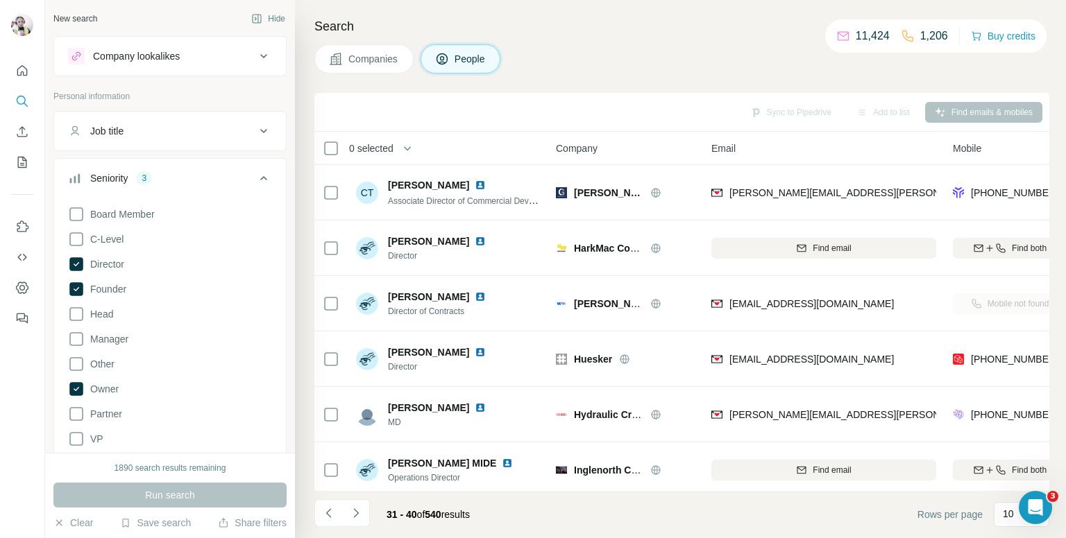
click at [358, 514] on icon "Navigate to next page" at bounding box center [356, 513] width 14 height 14
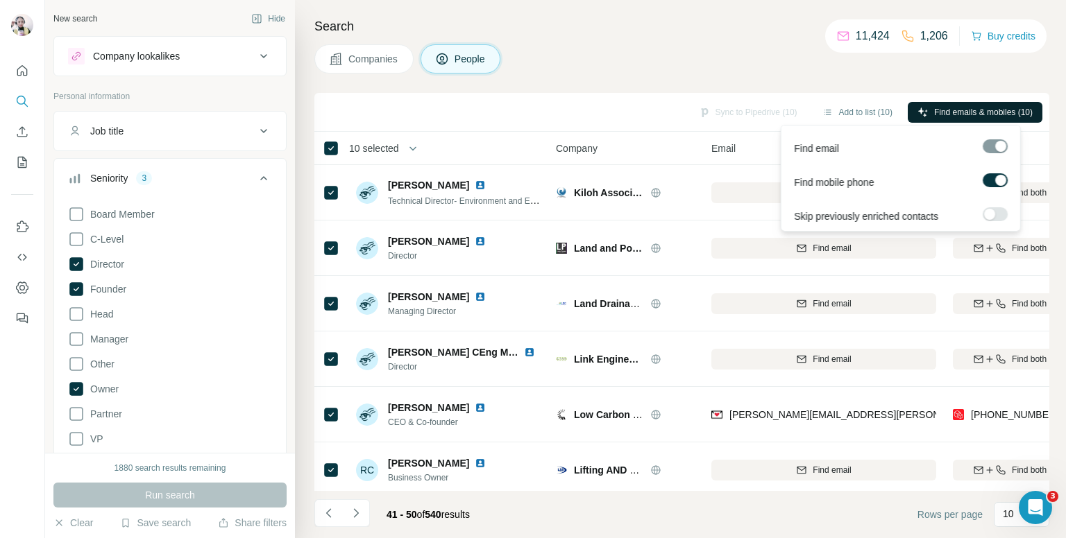
click at [937, 109] on span "Find emails & mobiles (10)" at bounding box center [983, 112] width 99 height 12
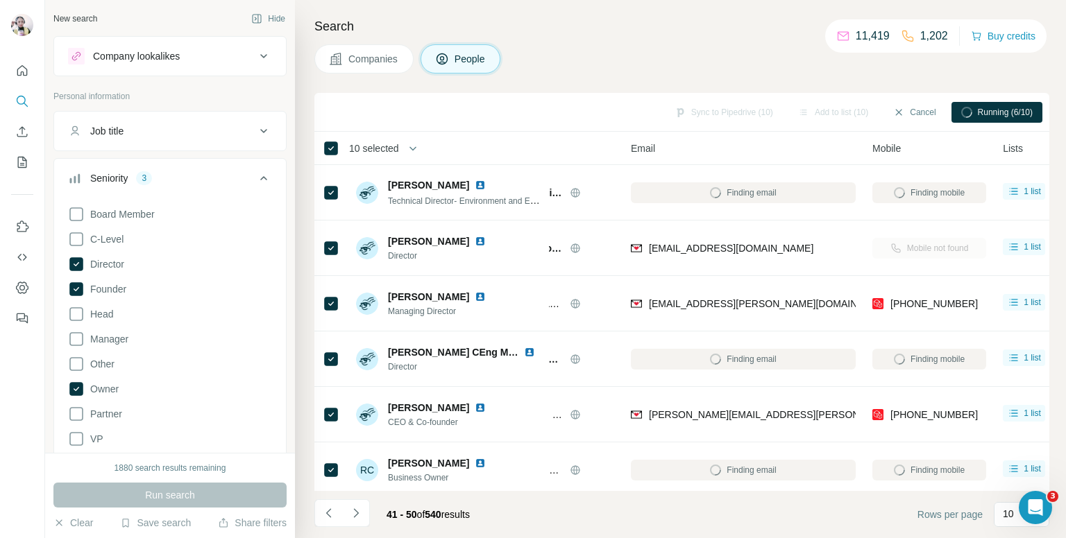
scroll to position [0, 102]
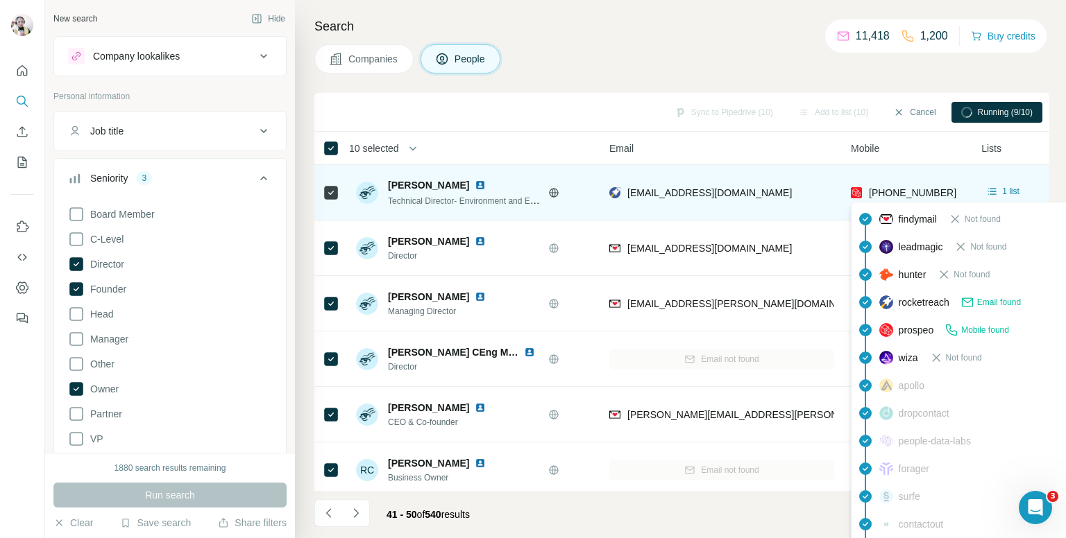
click at [890, 187] on span "+447437010644" at bounding box center [912, 192] width 87 height 11
copy tr "+447437010644"
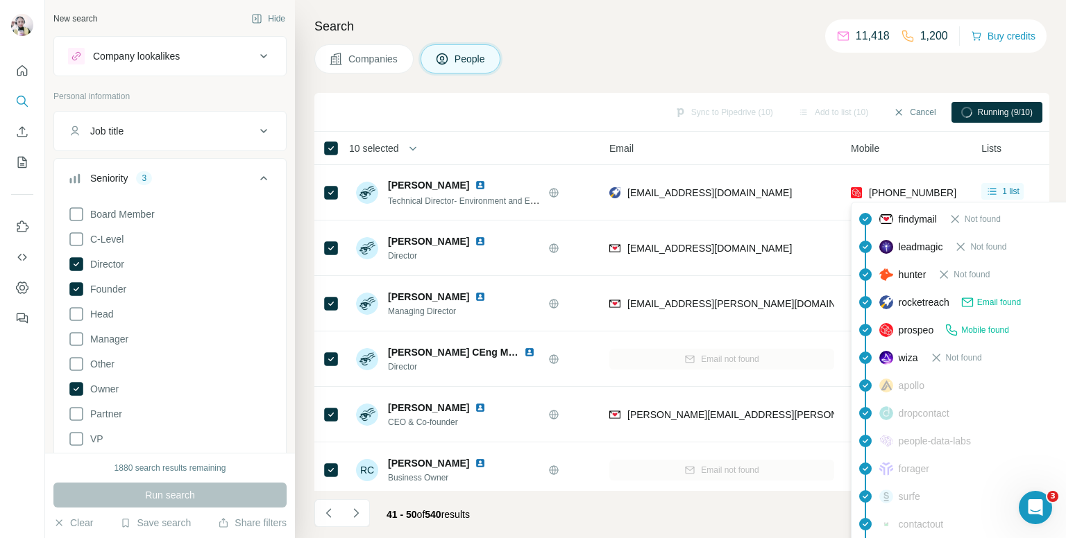
click at [699, 58] on div "Companies People" at bounding box center [681, 58] width 735 height 29
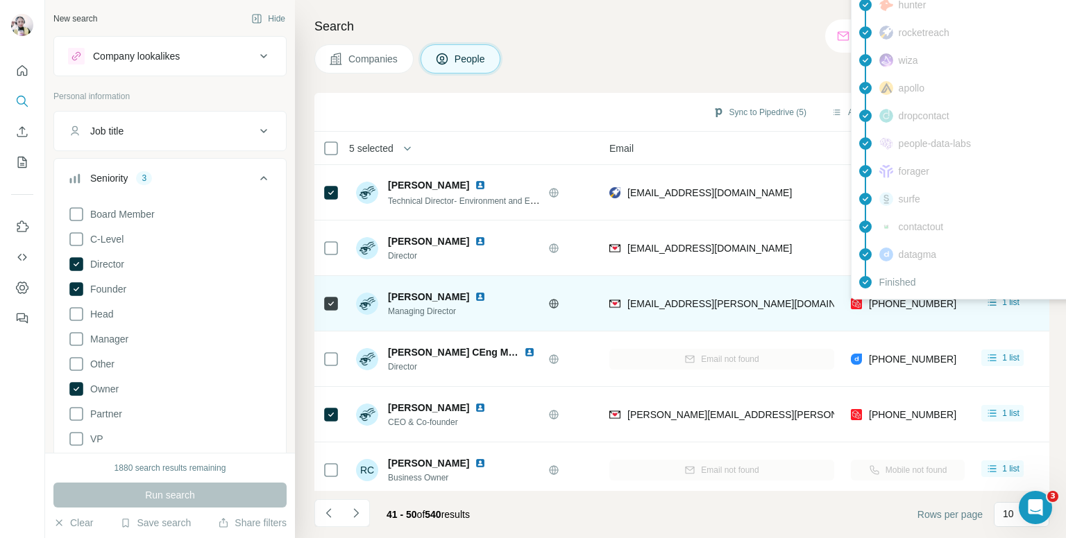
click at [907, 300] on span "+447786999382" at bounding box center [912, 303] width 87 height 11
copy tr "+447786999382"
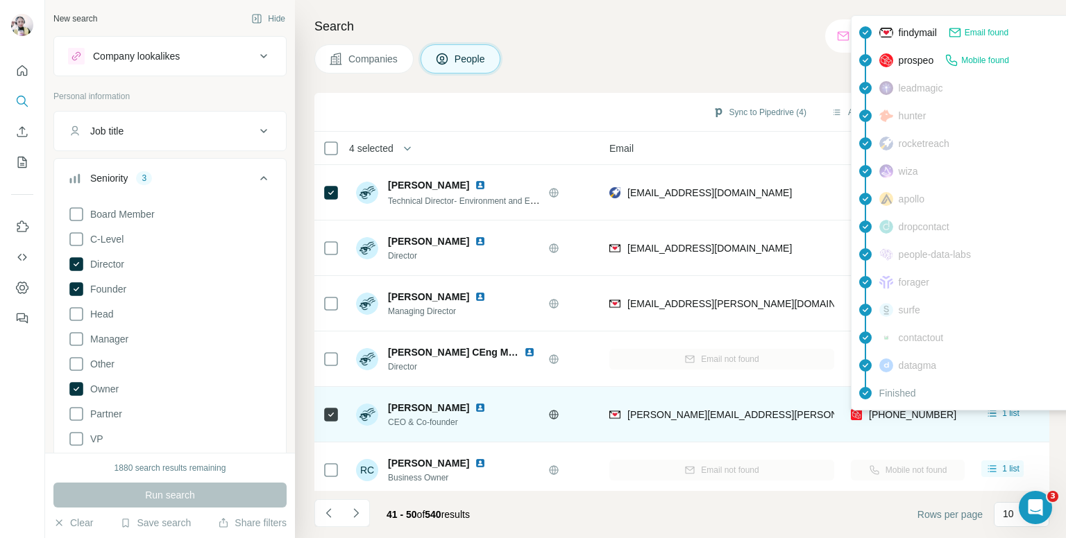
click at [887, 415] on span "[PHONE_NUMBER]" at bounding box center [912, 414] width 87 height 11
copy tr "[PHONE_NUMBER]"
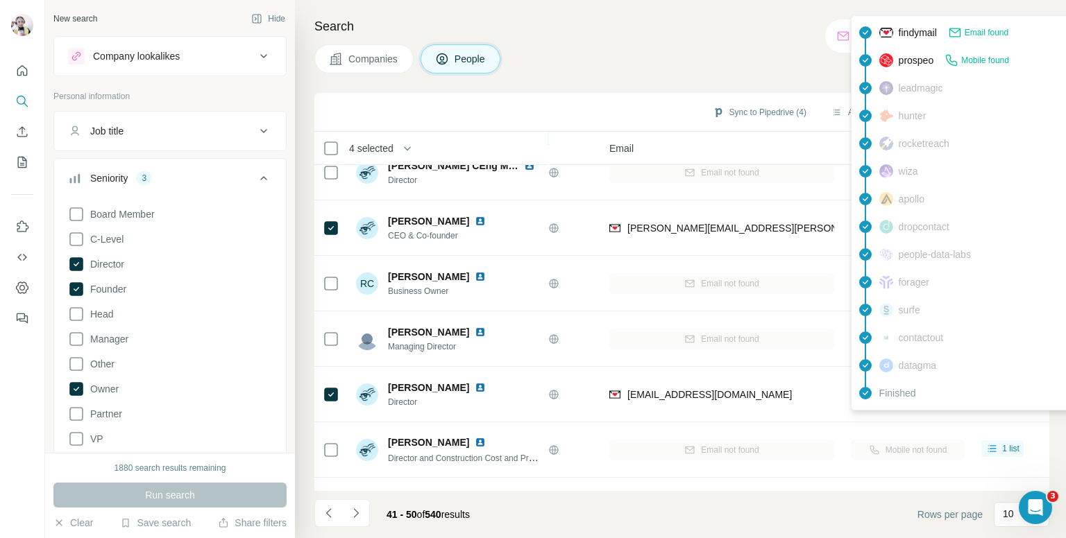
scroll to position [208, 102]
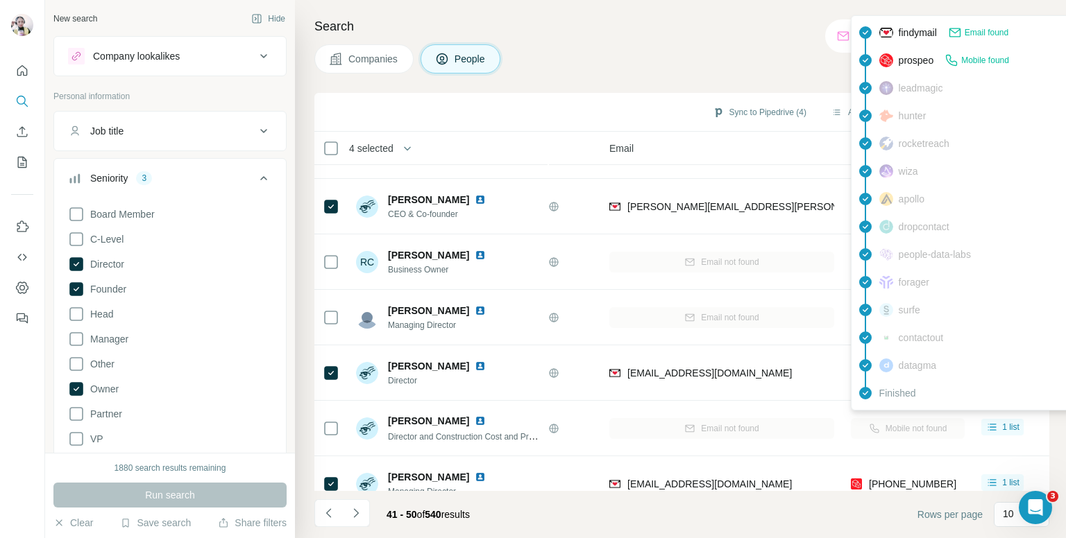
click at [724, 44] on div "Companies People" at bounding box center [681, 58] width 735 height 29
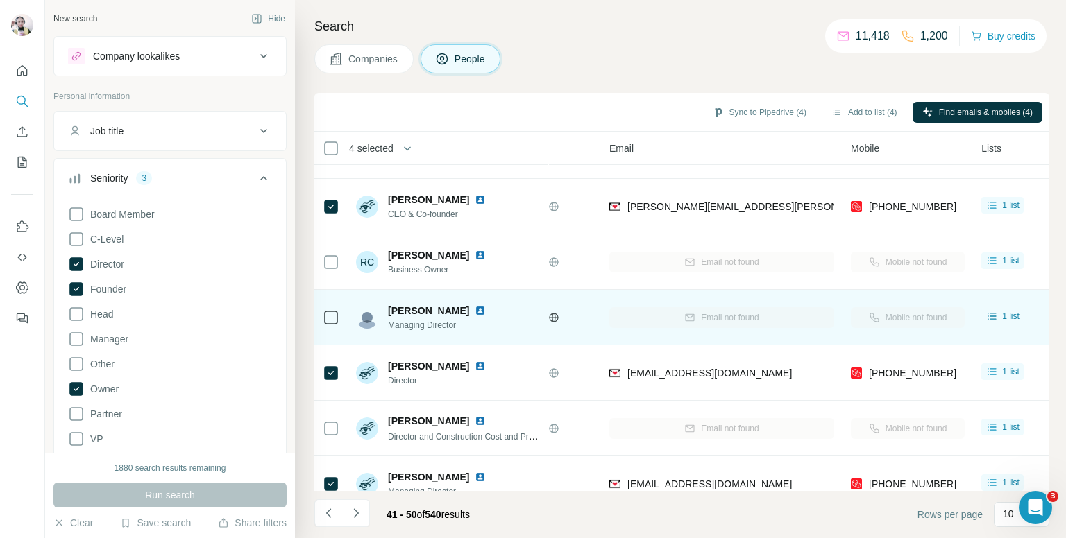
scroll to position [236, 102]
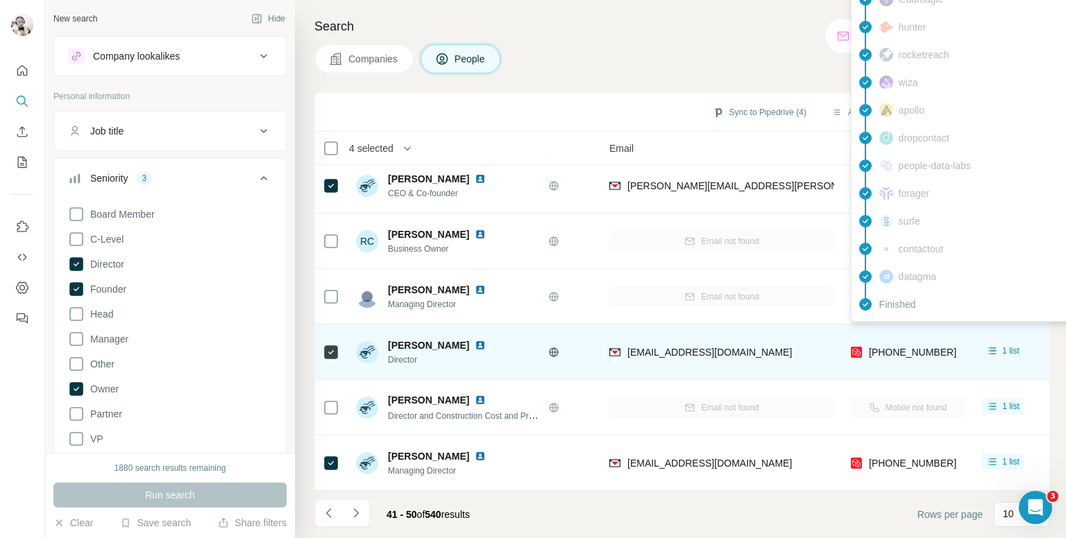
click at [901, 345] on span "+447767164992" at bounding box center [912, 352] width 87 height 14
copy tr "+447767164992"
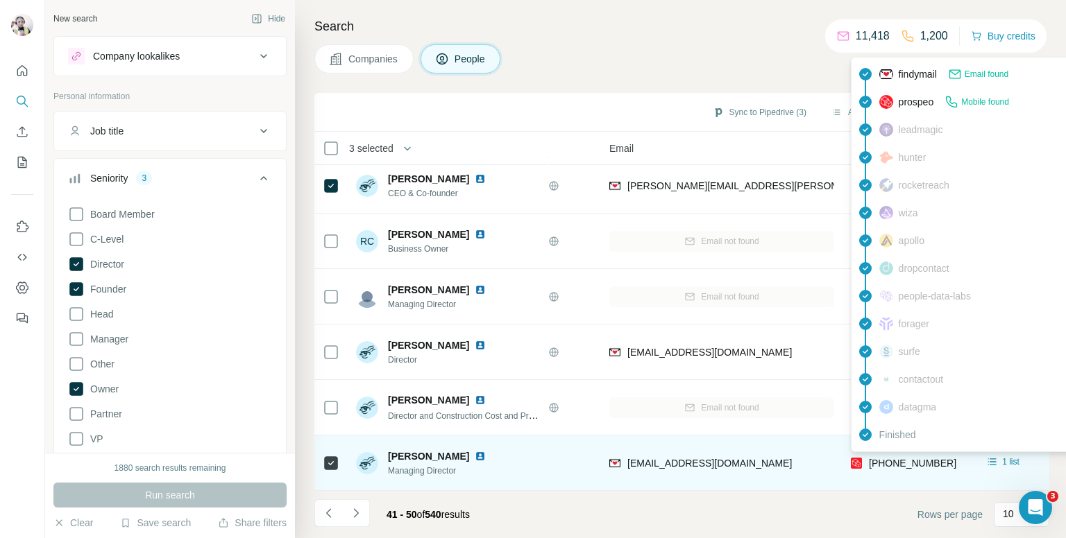
click at [895, 458] on span "+447802398855" at bounding box center [912, 463] width 87 height 11
copy tr "+447802398855"
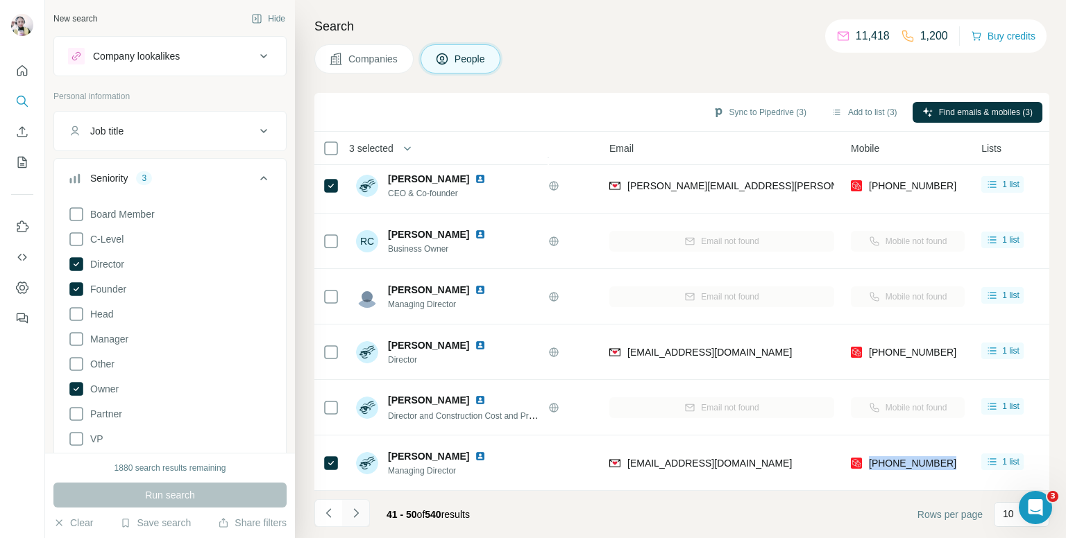
click at [357, 507] on icon "Navigate to next page" at bounding box center [356, 513] width 14 height 14
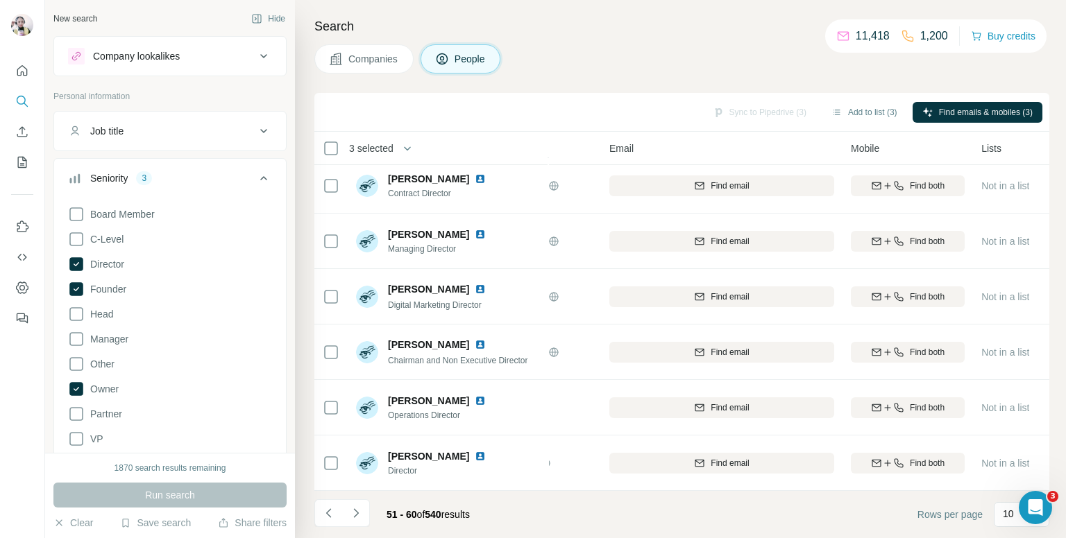
scroll to position [0, 102]
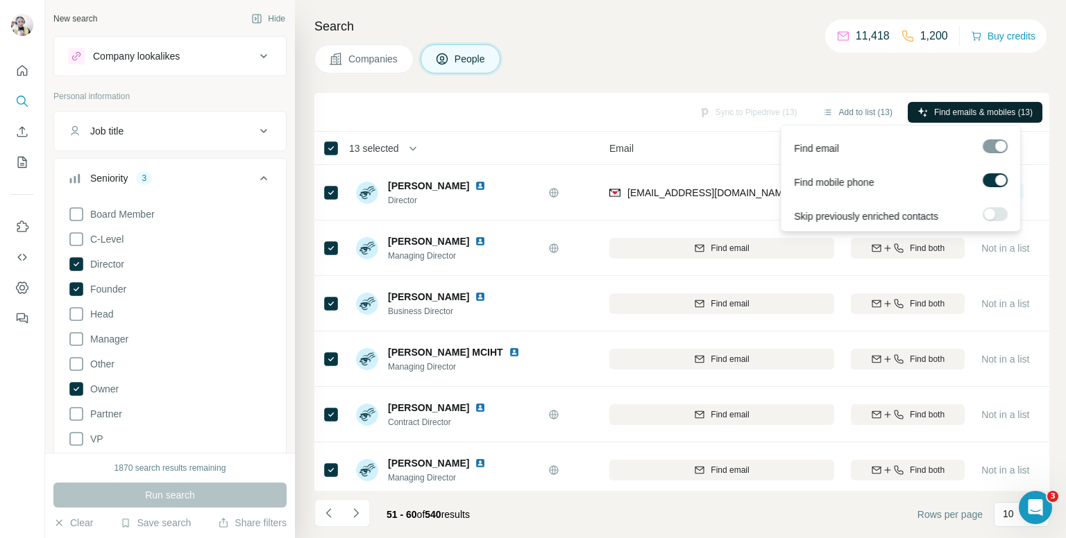
click at [971, 106] on span "Find emails & mobiles (13)" at bounding box center [983, 112] width 99 height 12
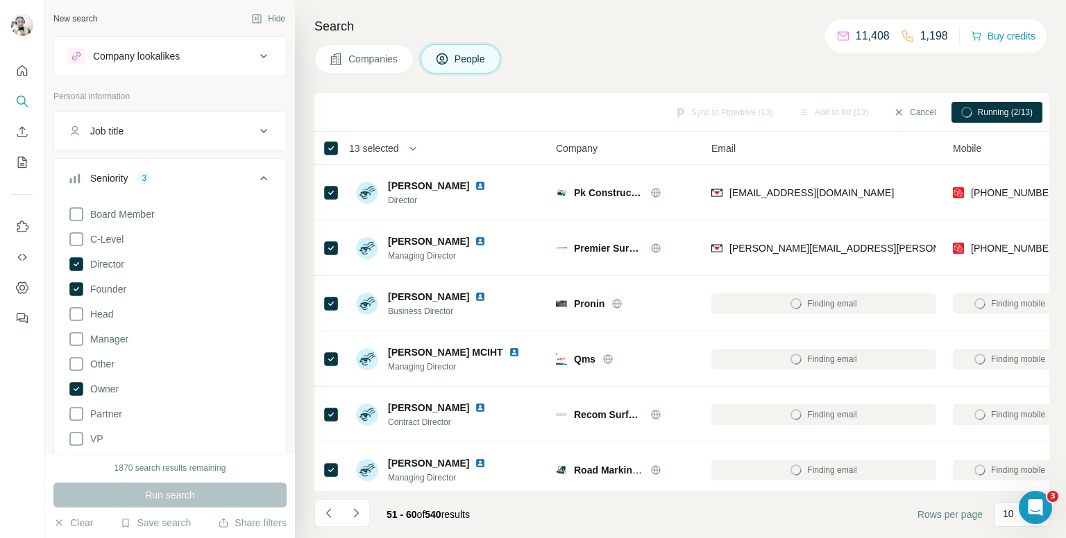
scroll to position [2775, 0]
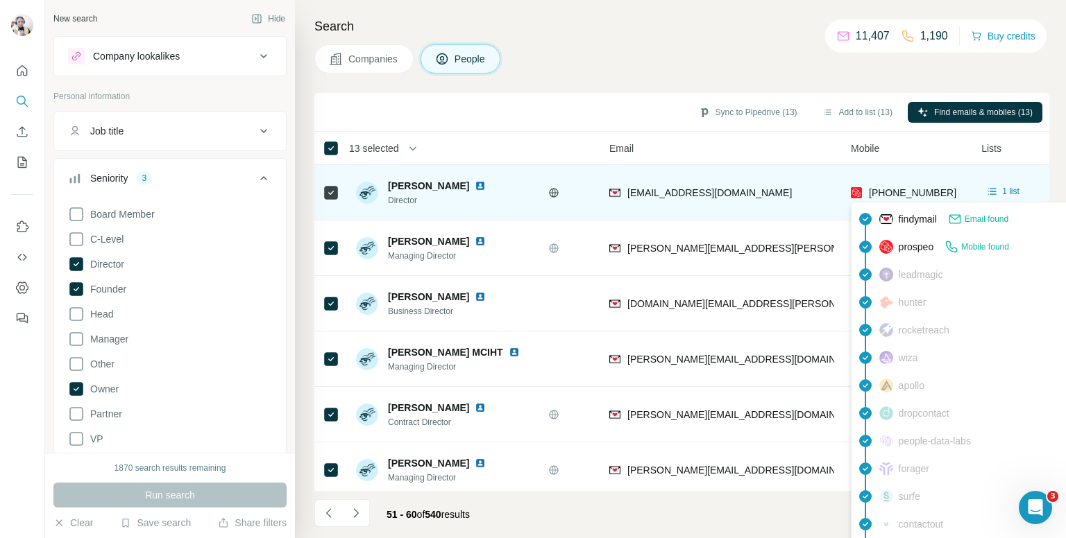
click at [901, 190] on span "[PHONE_NUMBER]" at bounding box center [912, 192] width 87 height 11
copy tr "[PHONE_NUMBER]"
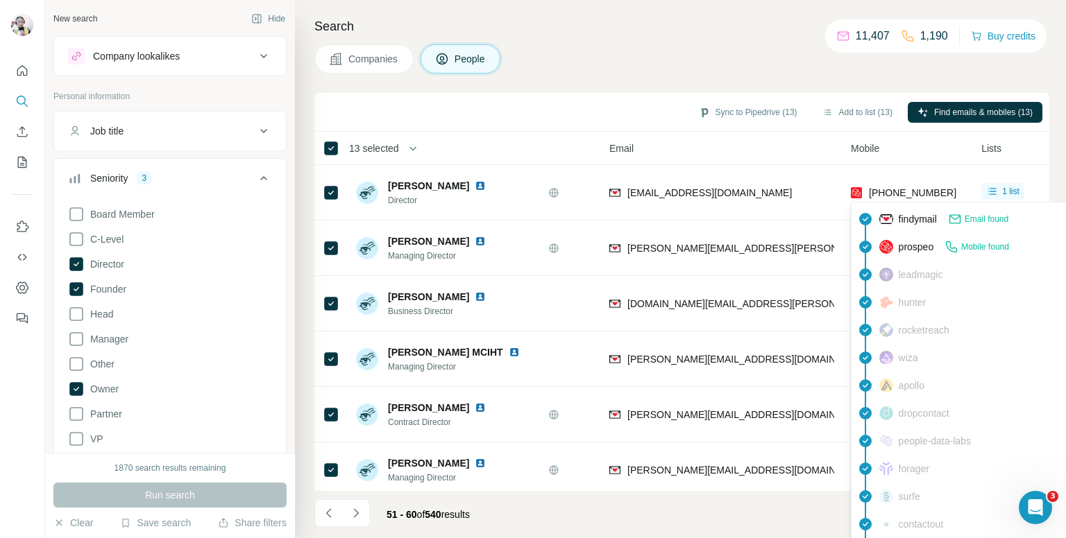
click at [783, 51] on div "Companies People" at bounding box center [681, 58] width 735 height 29
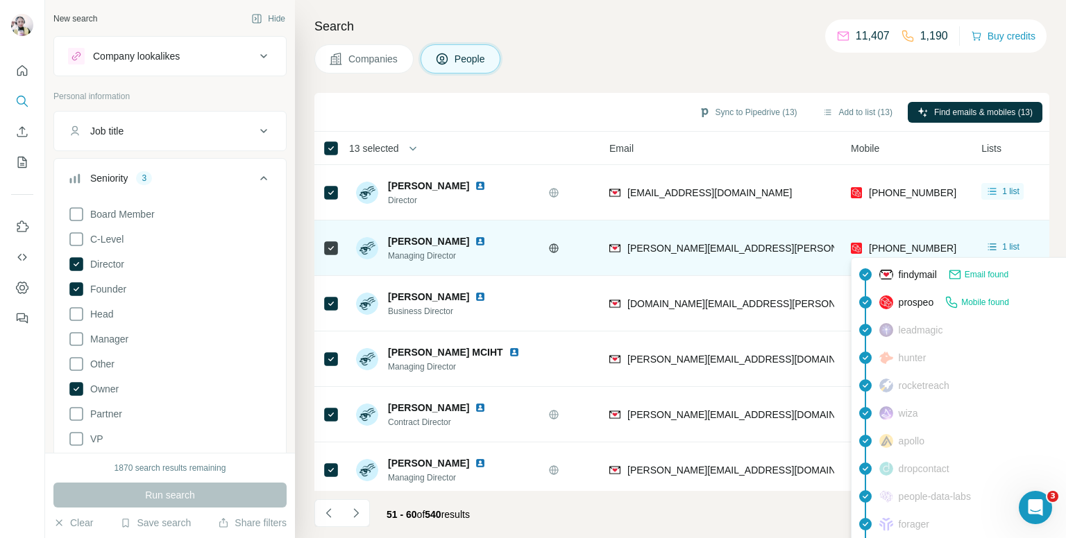
click at [902, 249] on span "[PHONE_NUMBER]" at bounding box center [912, 248] width 87 height 11
copy tr "[PHONE_NUMBER]"
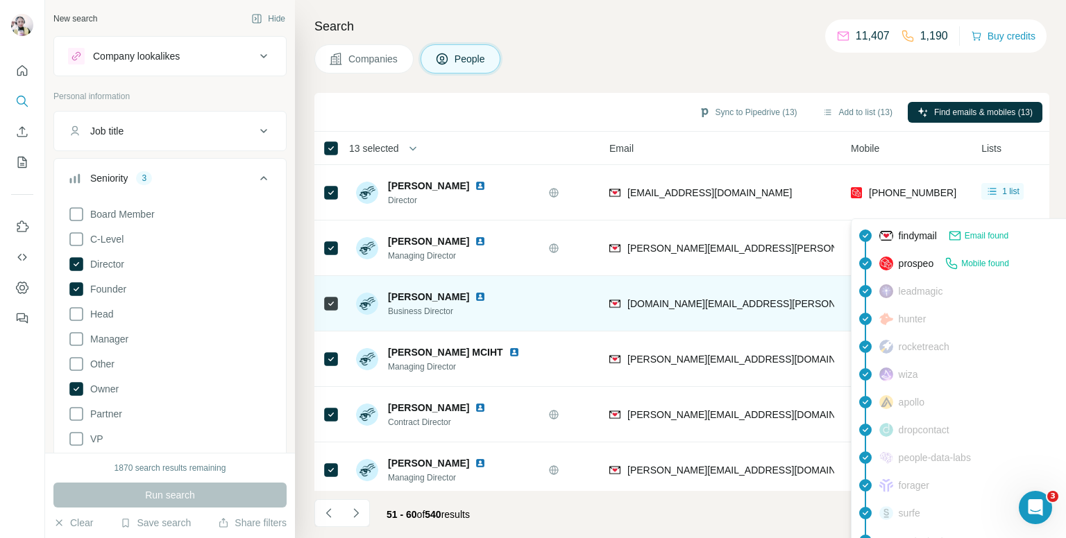
scroll to position [69, 102]
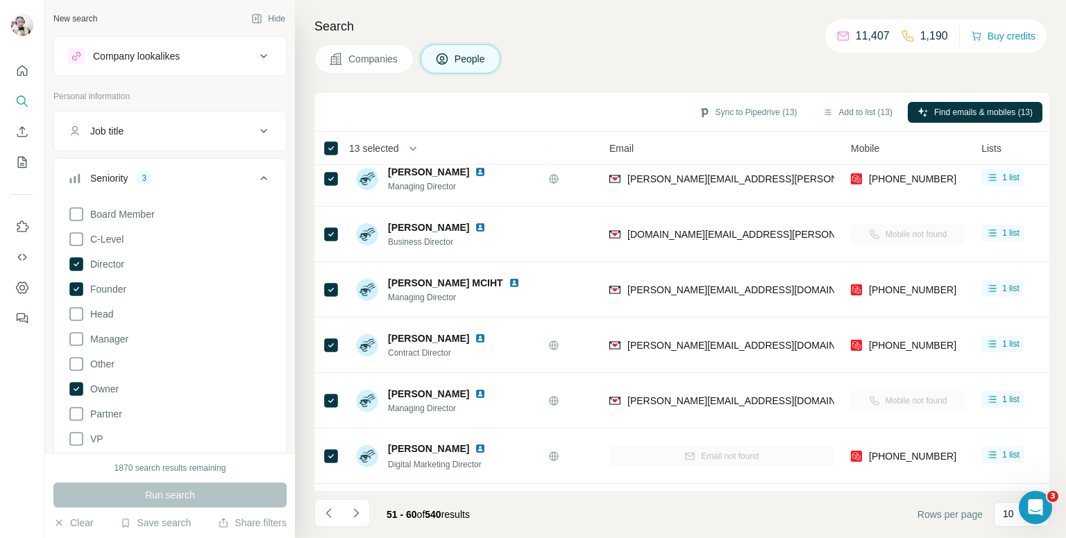
drag, startPoint x: 599, startPoint y: 17, endPoint x: 645, endPoint y: 93, distance: 88.0
click at [602, 31] on h4 "Search" at bounding box center [681, 26] width 735 height 19
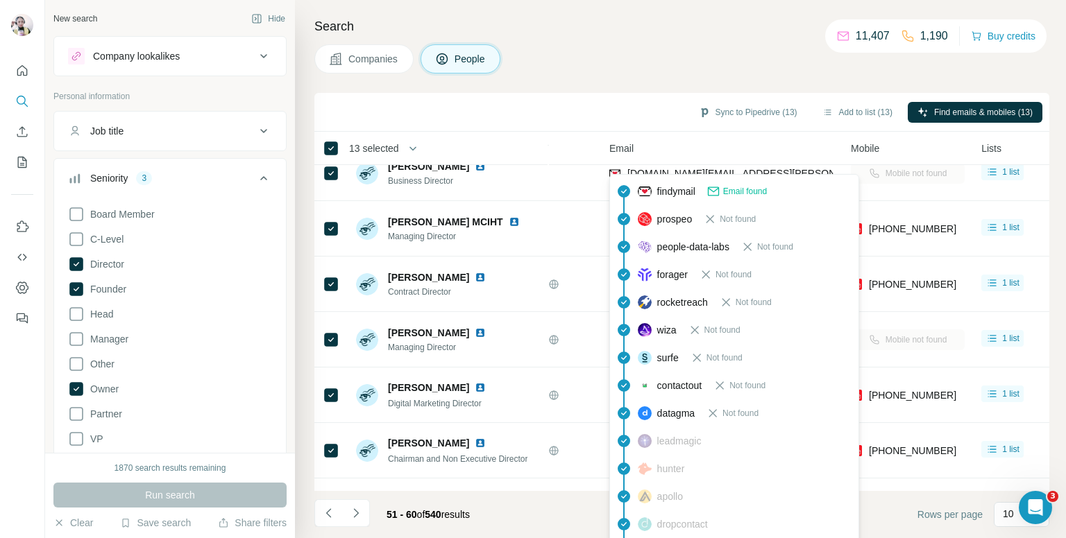
scroll to position [139, 102]
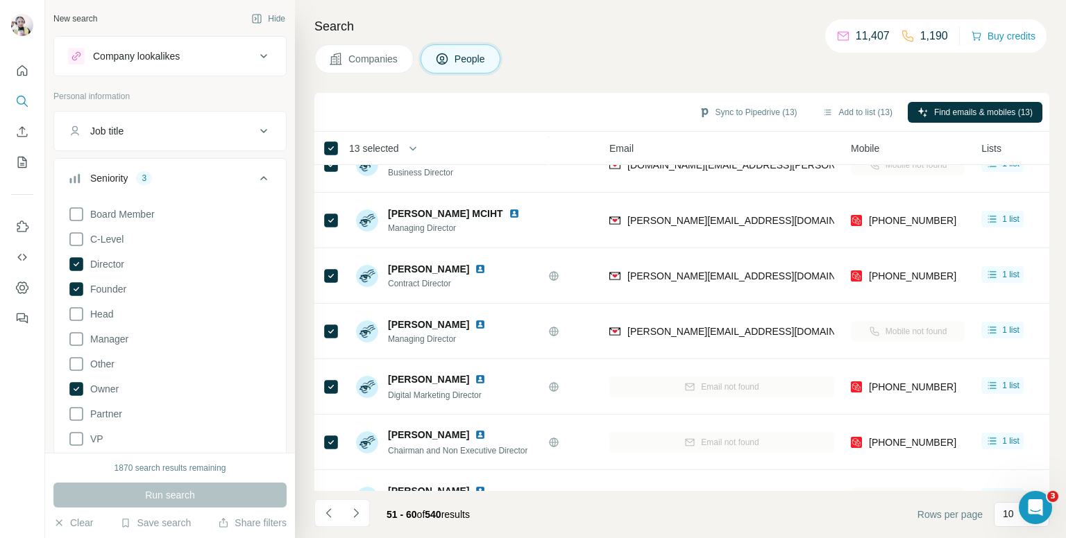
click at [642, 37] on div "Search Companies People Sync to Pipedrive (13) Add to list (13) Find emails & m…" at bounding box center [680, 269] width 771 height 538
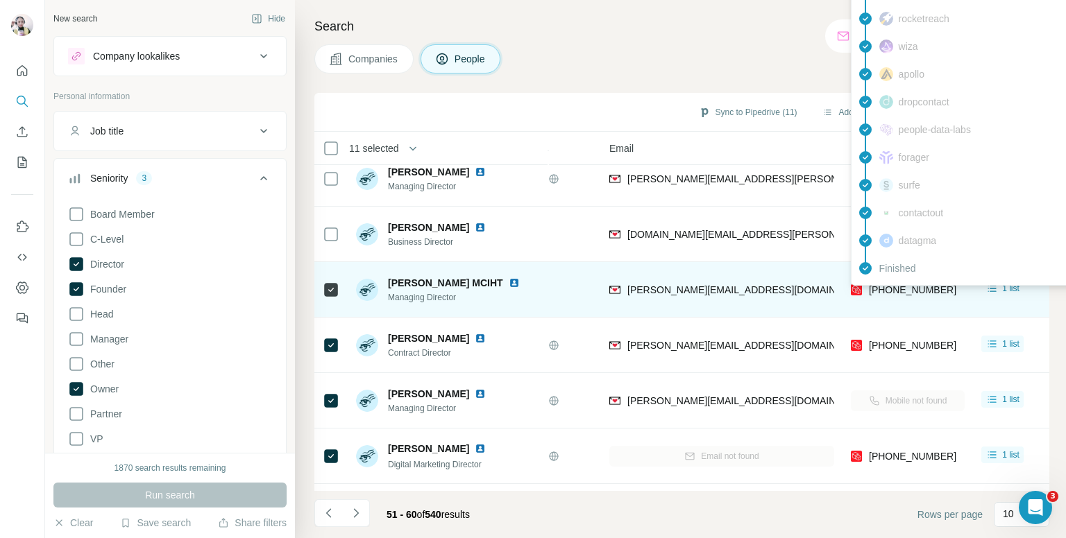
click at [885, 291] on span "[PHONE_NUMBER]" at bounding box center [912, 289] width 87 height 11
copy tr "[PHONE_NUMBER]"
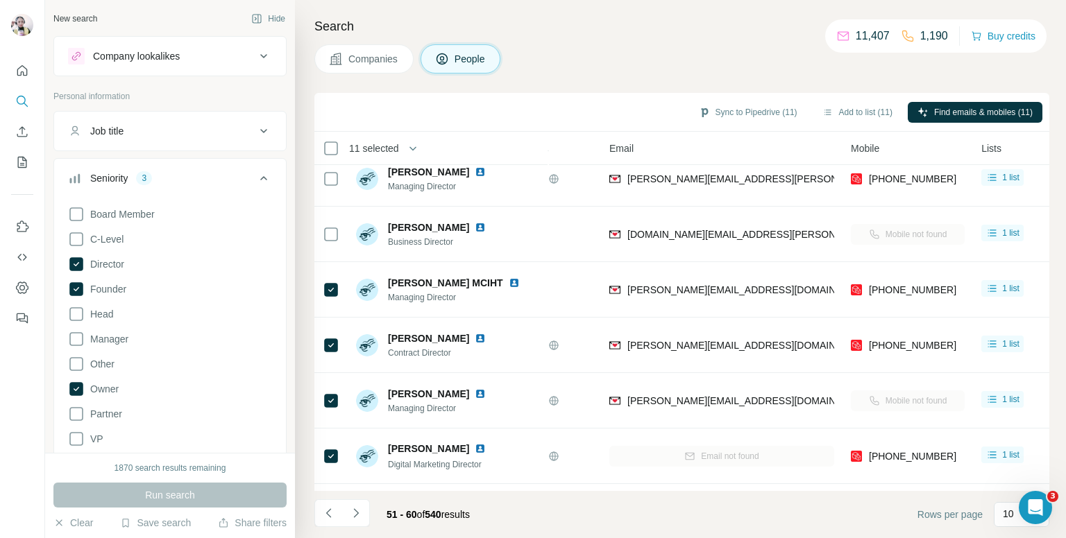
click at [762, 37] on div "Search Companies People Sync to Pipedrive (11) Add to list (11) Find emails & m…" at bounding box center [680, 269] width 771 height 538
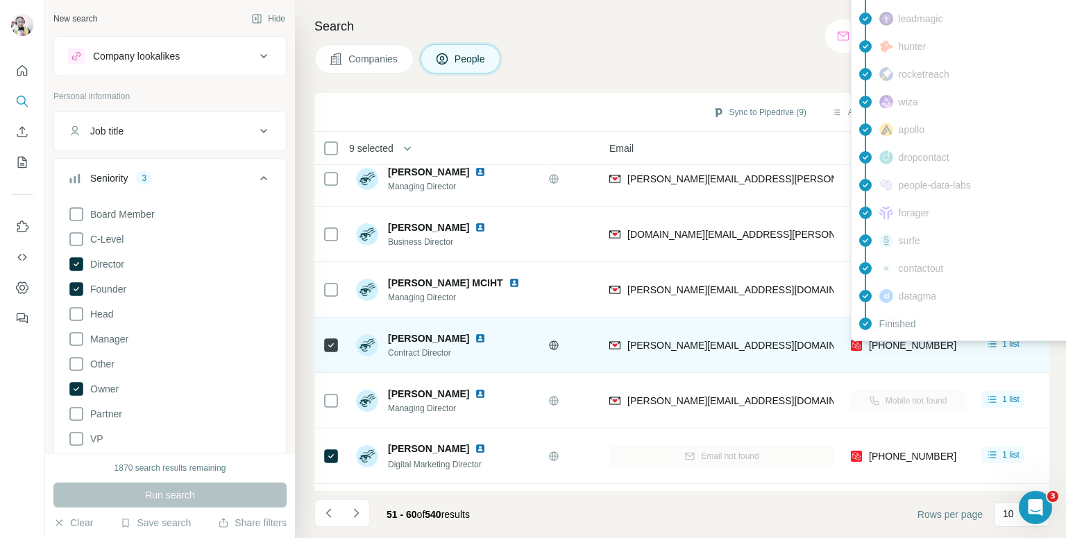
click at [896, 343] on span "[PHONE_NUMBER]" at bounding box center [912, 345] width 87 height 11
copy tr "[PHONE_NUMBER]"
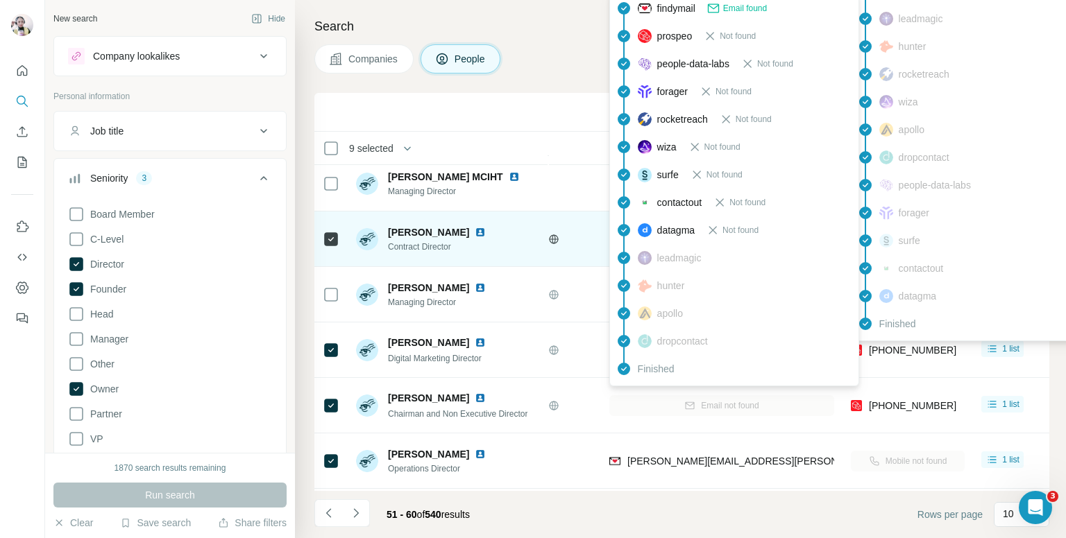
scroll to position [208, 102]
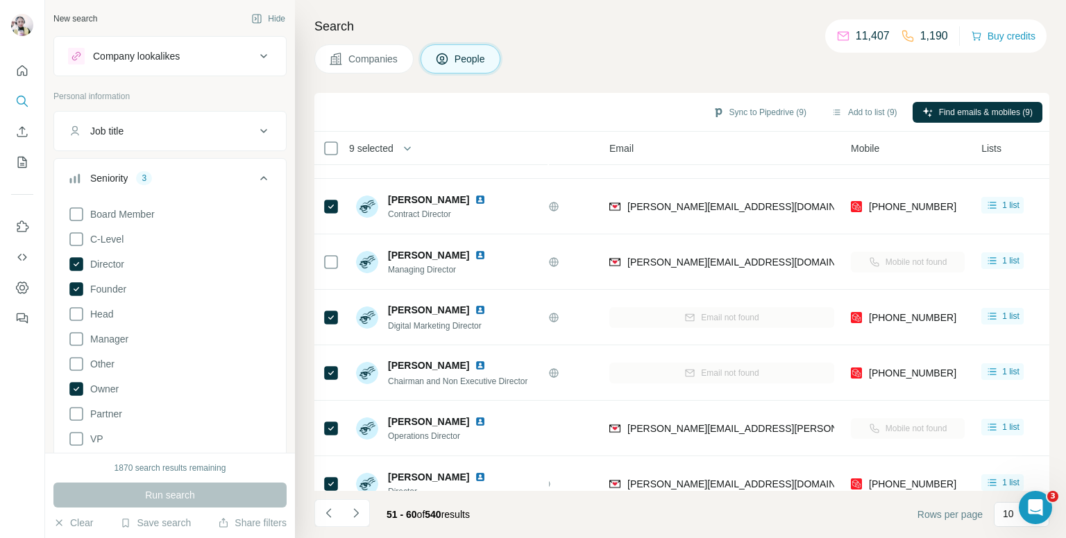
click at [597, 73] on div "Search Companies People Sync to Pipedrive (9) Add to list (9) Find emails & mob…" at bounding box center [680, 269] width 771 height 538
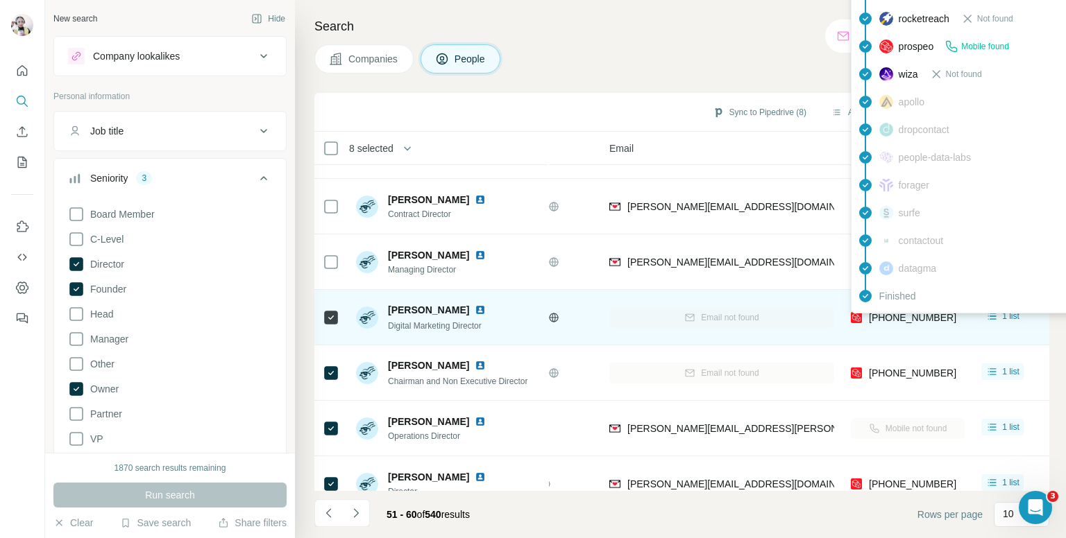
click at [910, 317] on span "[PHONE_NUMBER]" at bounding box center [912, 317] width 87 height 11
copy tr "[PHONE_NUMBER]"
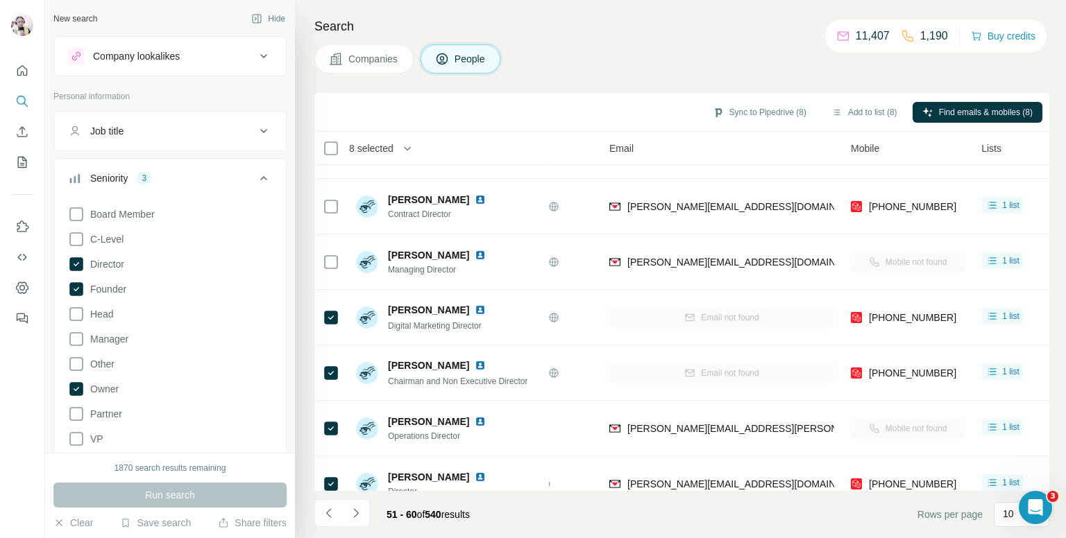
click at [561, 69] on div "Companies People" at bounding box center [681, 58] width 735 height 29
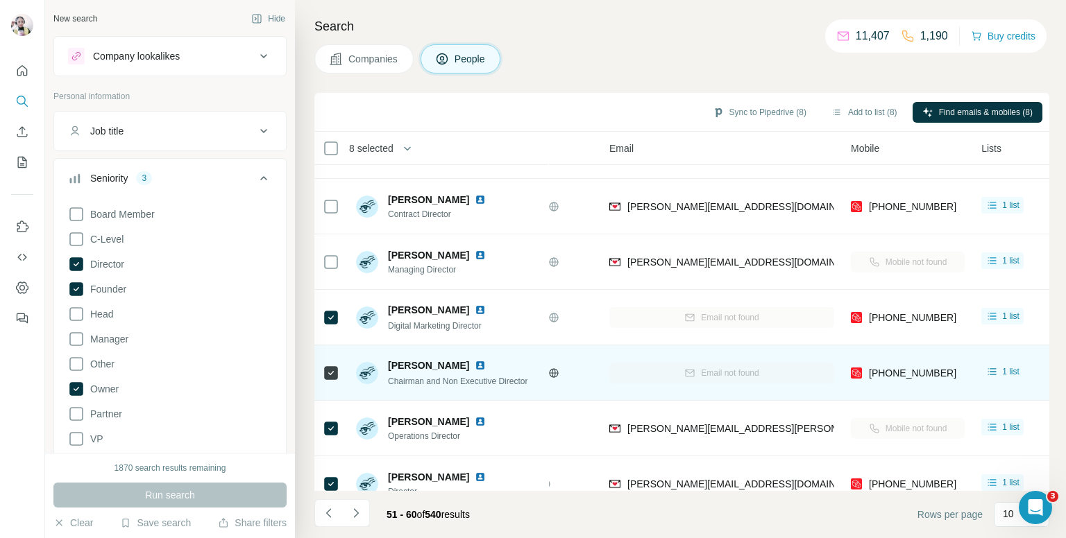
scroll to position [236, 102]
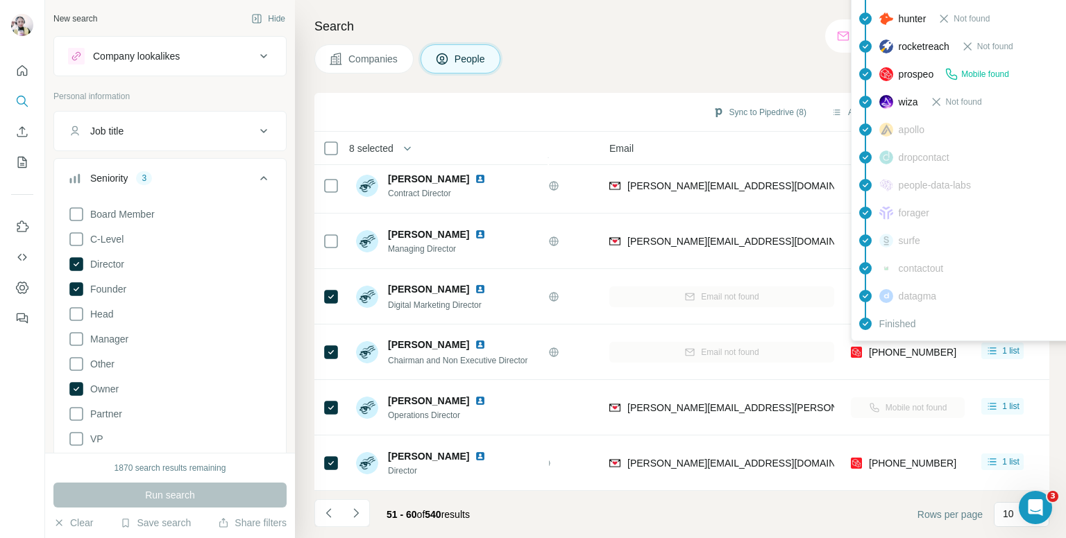
click at [895, 339] on div "findymail Not found leadmagic Not found hunter Not found rocketreach Not found …" at bounding box center [976, 143] width 250 height 395
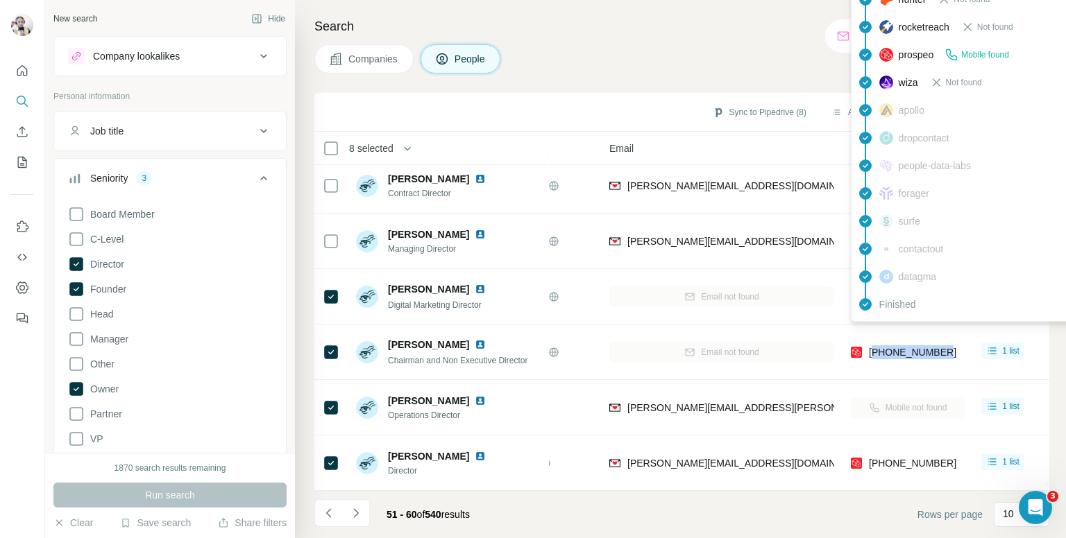
click at [895, 347] on span "[PHONE_NUMBER]" at bounding box center [912, 352] width 87 height 11
copy tr "[PHONE_NUMBER]"
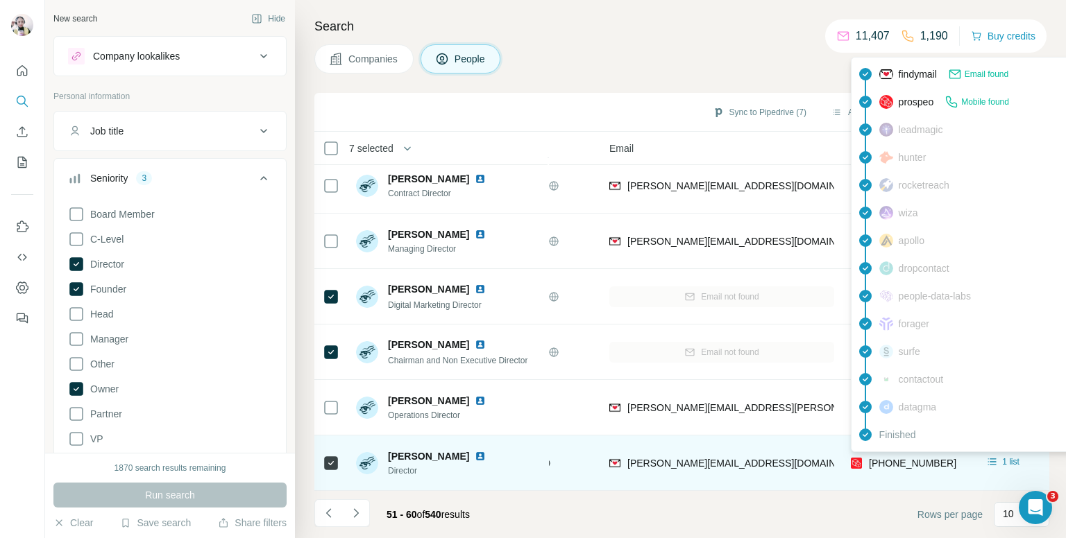
click at [916, 458] on span "[PHONE_NUMBER]" at bounding box center [912, 463] width 87 height 11
copy tr "[PHONE_NUMBER]"
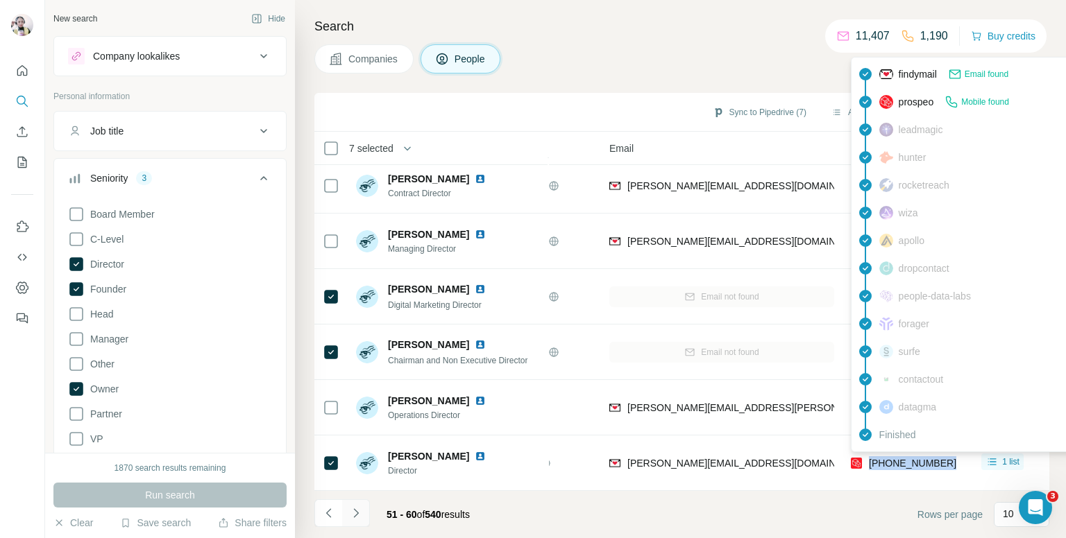
click at [353, 509] on icon "Navigate to next page" at bounding box center [355, 513] width 5 height 9
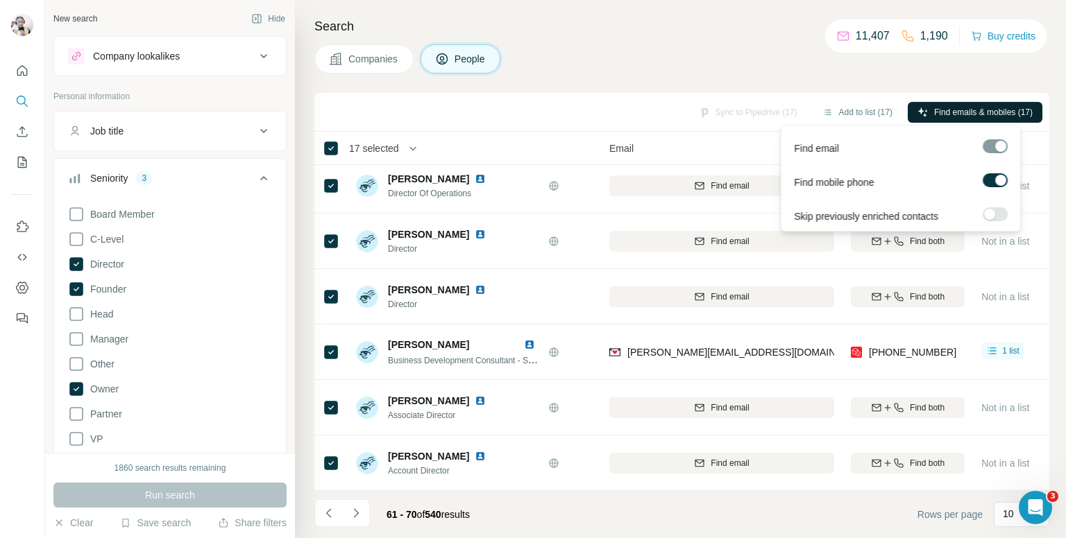
click at [960, 111] on span "Find emails & mobiles (17)" at bounding box center [983, 112] width 99 height 12
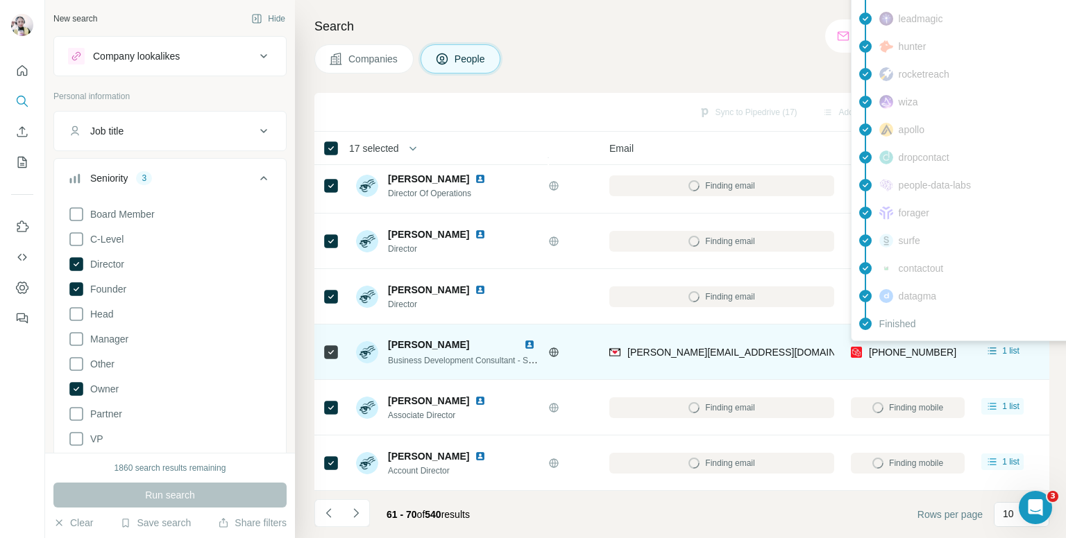
click at [905, 340] on div "findymail Email found prospeo Mobile found leadmagic hunter rocketreach wiza ap…" at bounding box center [976, 143] width 250 height 395
click at [905, 347] on span "[PHONE_NUMBER]" at bounding box center [912, 352] width 87 height 11
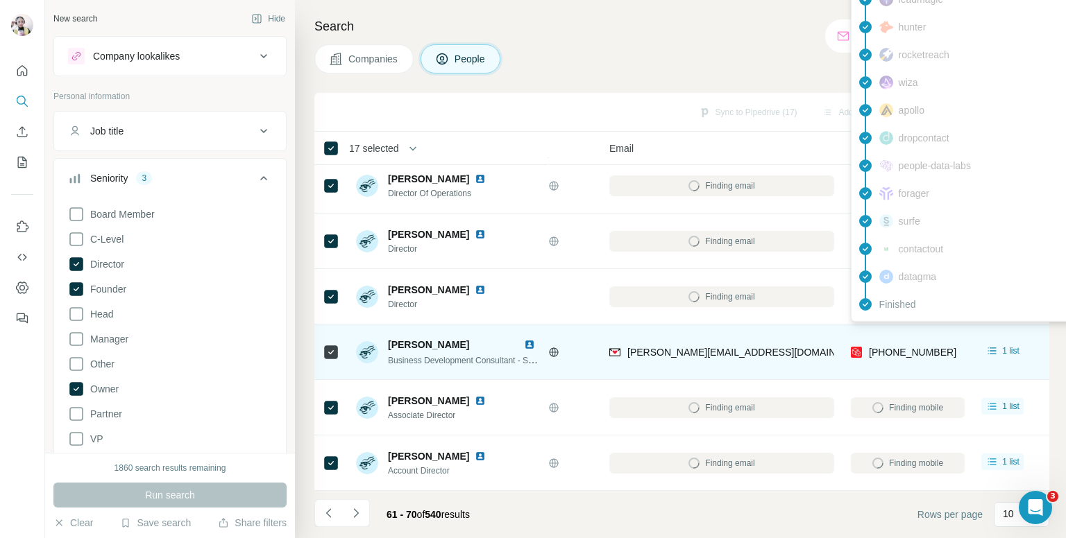
click at [905, 347] on span "[PHONE_NUMBER]" at bounding box center [912, 352] width 87 height 11
copy tr "[PHONE_NUMBER]"
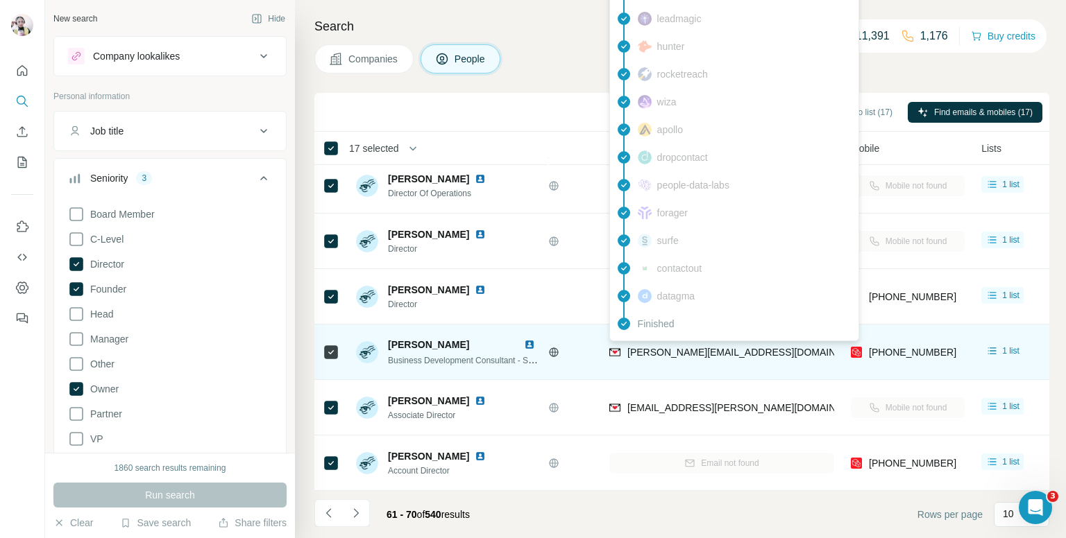
click at [683, 347] on span "[PERSON_NAME][EMAIL_ADDRESS][DOMAIN_NAME]" at bounding box center [749, 352] width 244 height 11
copy span "[PERSON_NAME][EMAIL_ADDRESS][DOMAIN_NAME]"
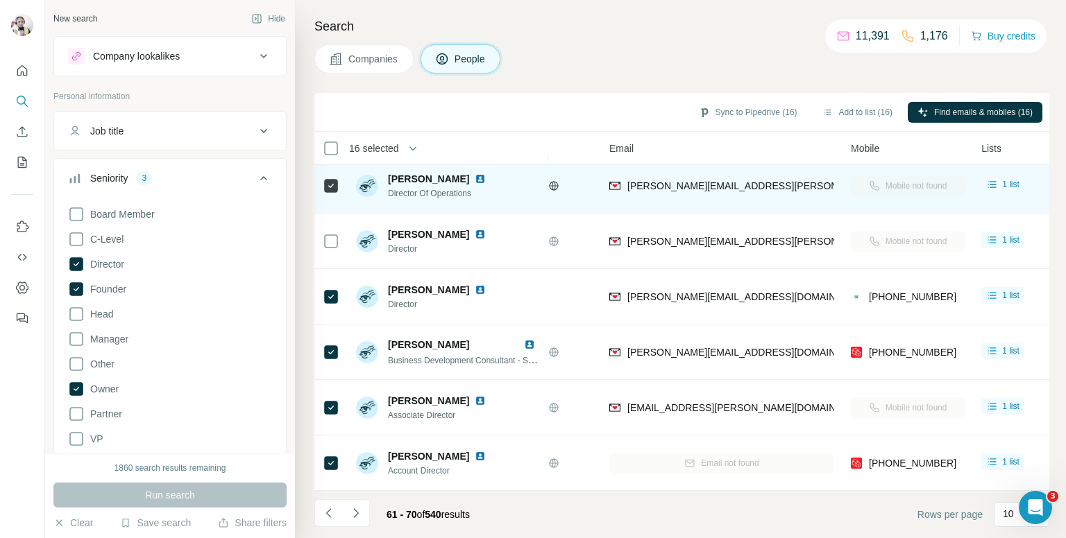
click at [331, 167] on div at bounding box center [331, 186] width 17 height 38
click at [327, 185] on icon at bounding box center [331, 186] width 17 height 17
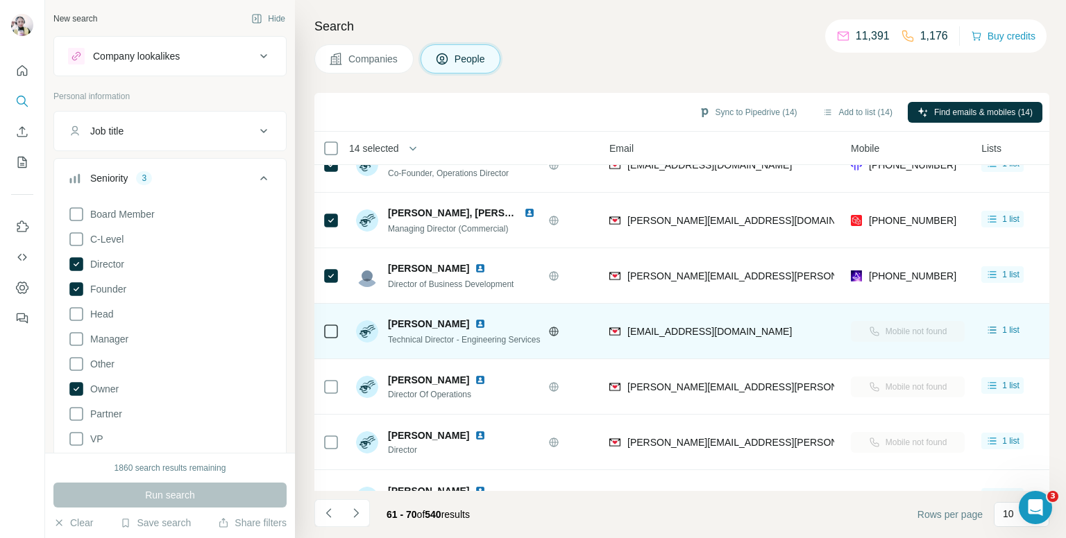
scroll to position [0, 102]
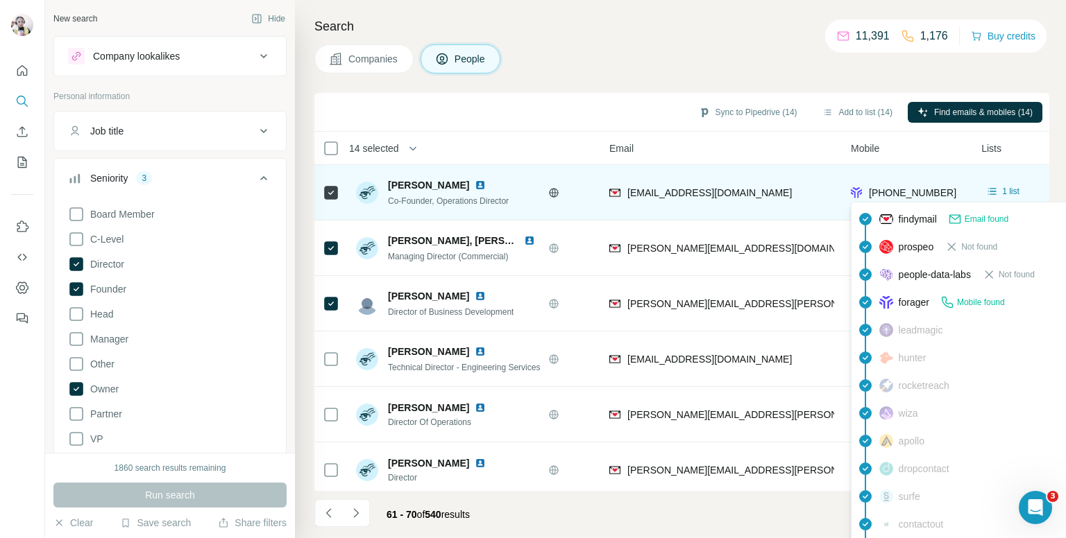
click at [898, 189] on span "[PHONE_NUMBER]" at bounding box center [912, 192] width 87 height 11
copy tr "[PHONE_NUMBER]"
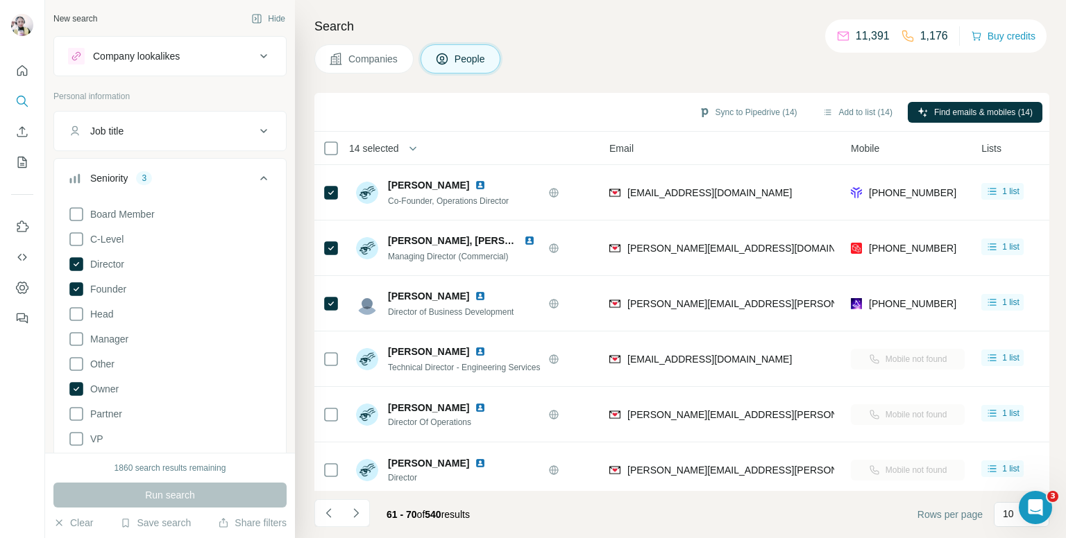
click at [641, 58] on div "Companies People" at bounding box center [681, 58] width 735 height 29
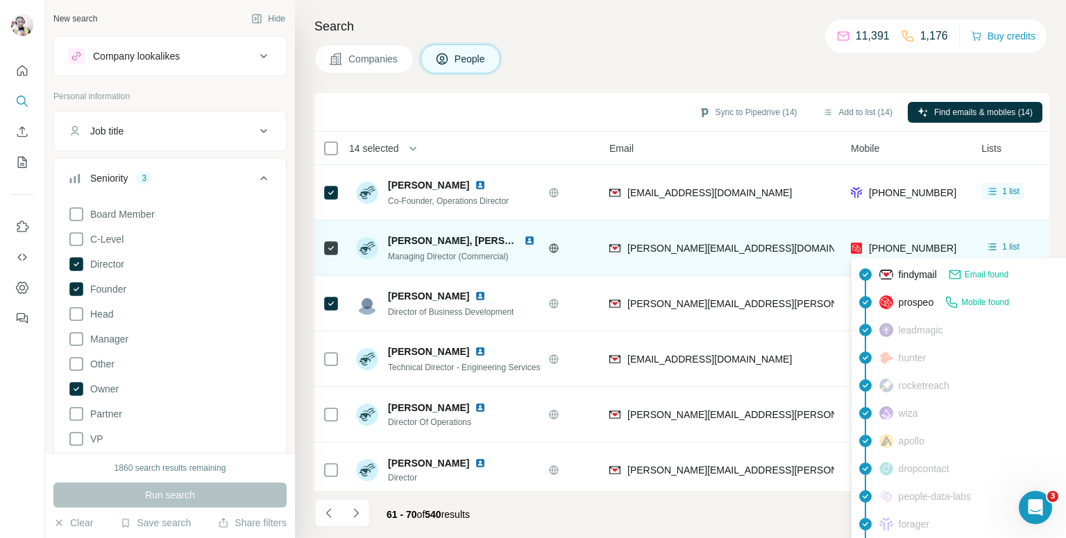
click at [904, 244] on span "[PHONE_NUMBER]" at bounding box center [912, 248] width 87 height 11
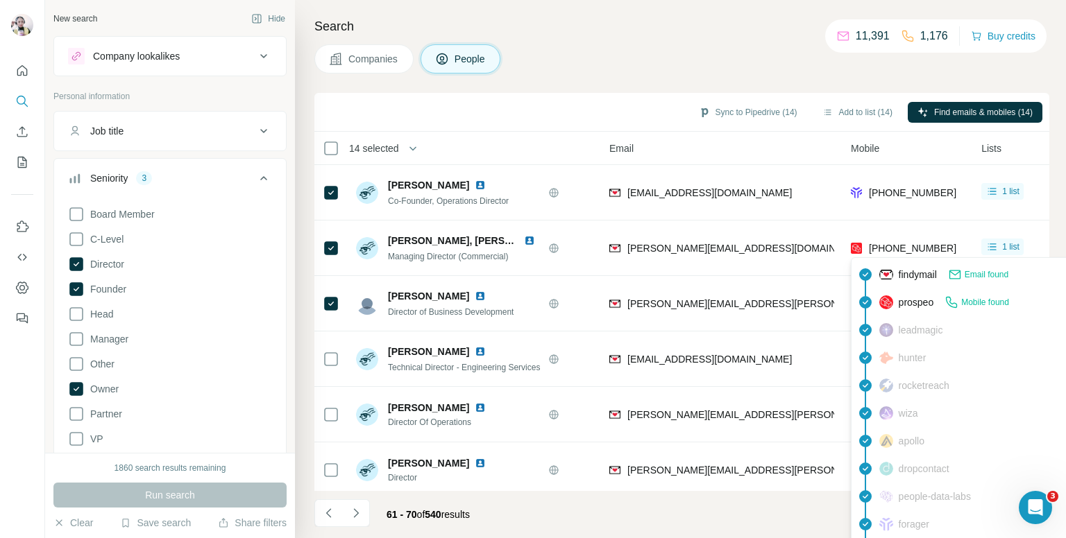
click at [790, 44] on div "Companies People" at bounding box center [681, 58] width 735 height 29
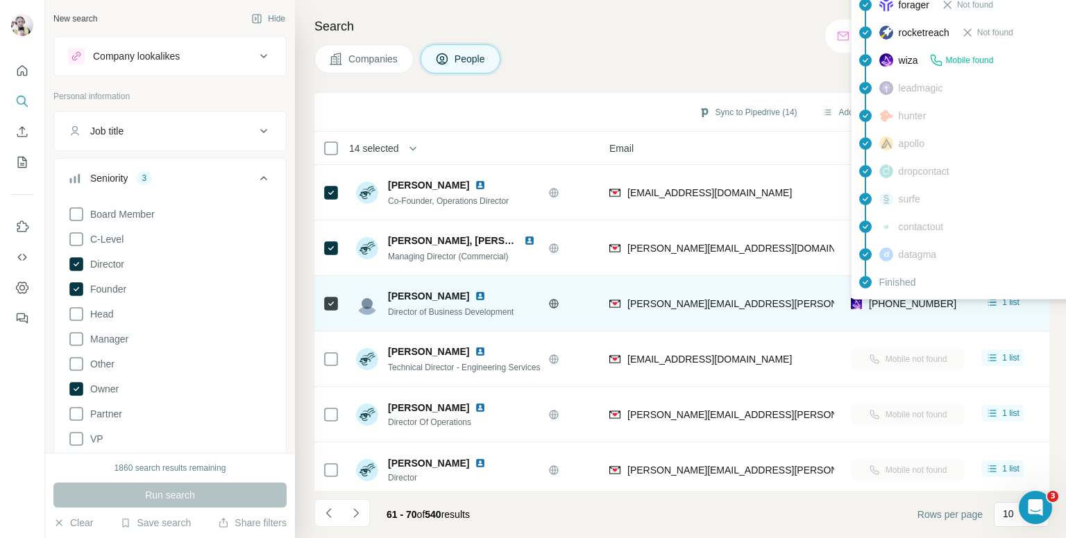
click at [894, 302] on span "+447540062539" at bounding box center [912, 303] width 87 height 11
click at [890, 300] on span "+447540062539" at bounding box center [912, 303] width 87 height 11
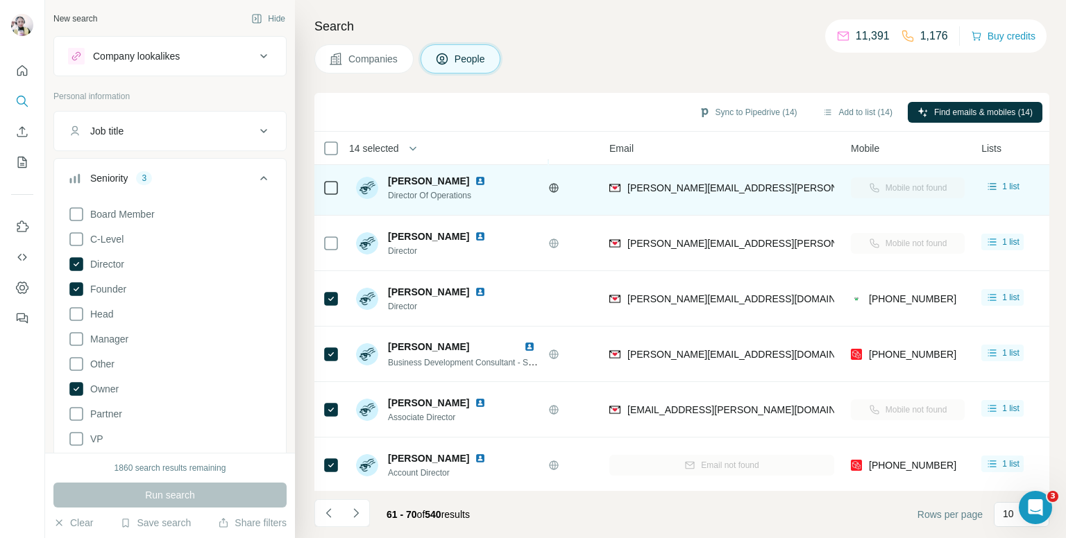
scroll to position [236, 102]
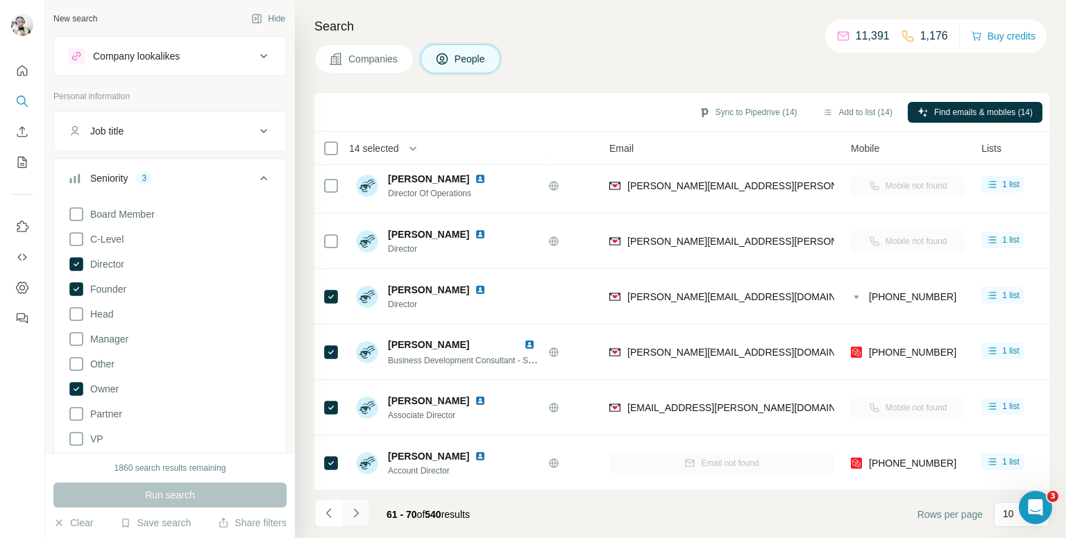
click at [351, 517] on icon "Navigate to next page" at bounding box center [356, 513] width 14 height 14
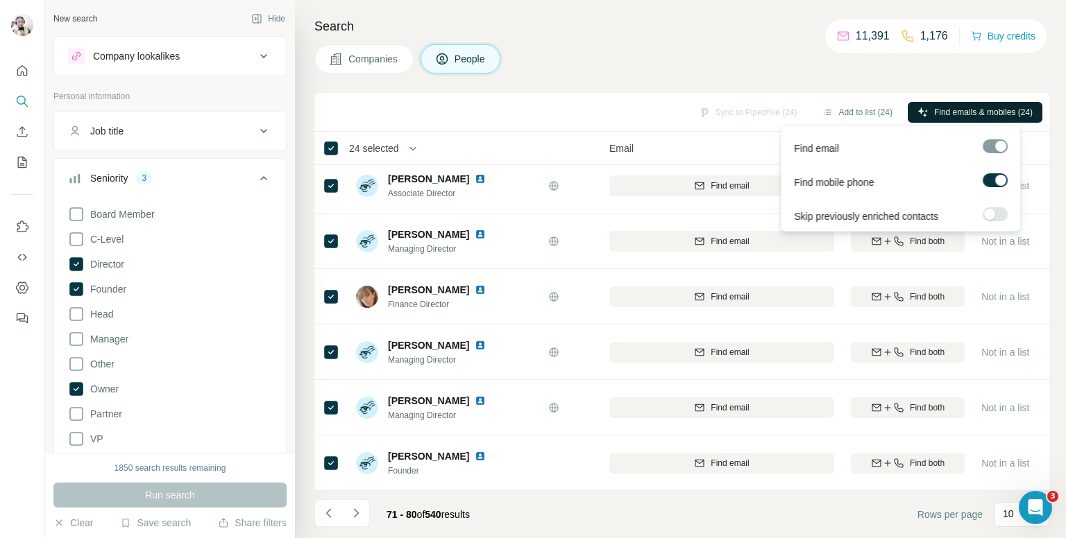
click at [925, 111] on button "Find emails & mobiles (24)" at bounding box center [974, 112] width 135 height 21
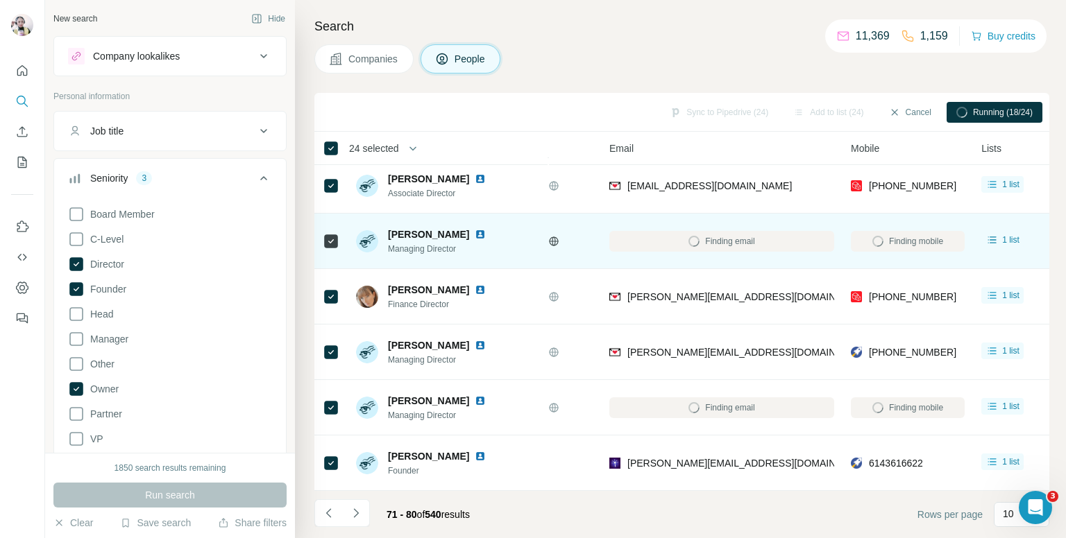
scroll to position [0, 102]
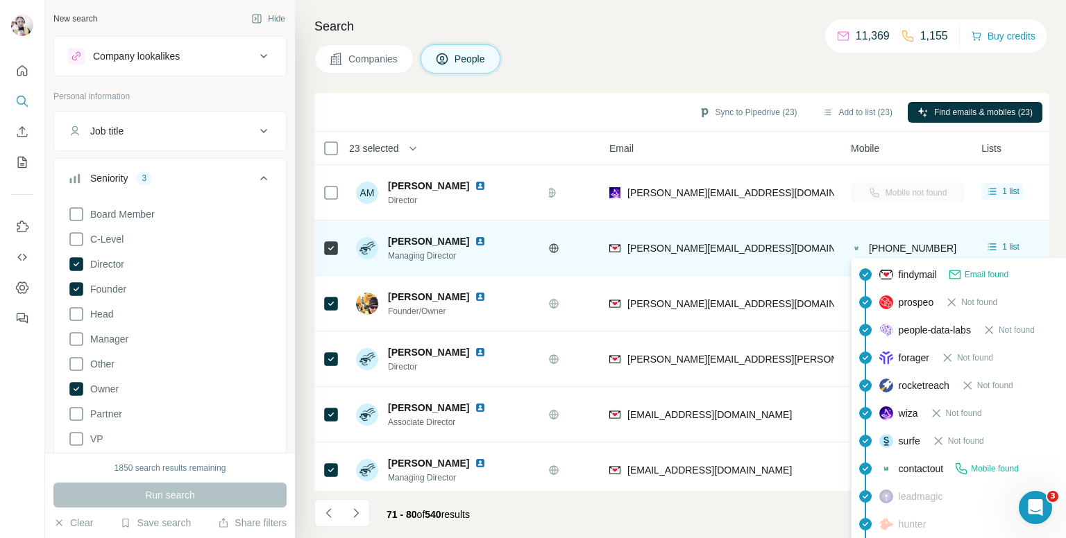
click at [903, 249] on span "[PHONE_NUMBER]" at bounding box center [912, 248] width 87 height 11
copy tr "[PHONE_NUMBER]"
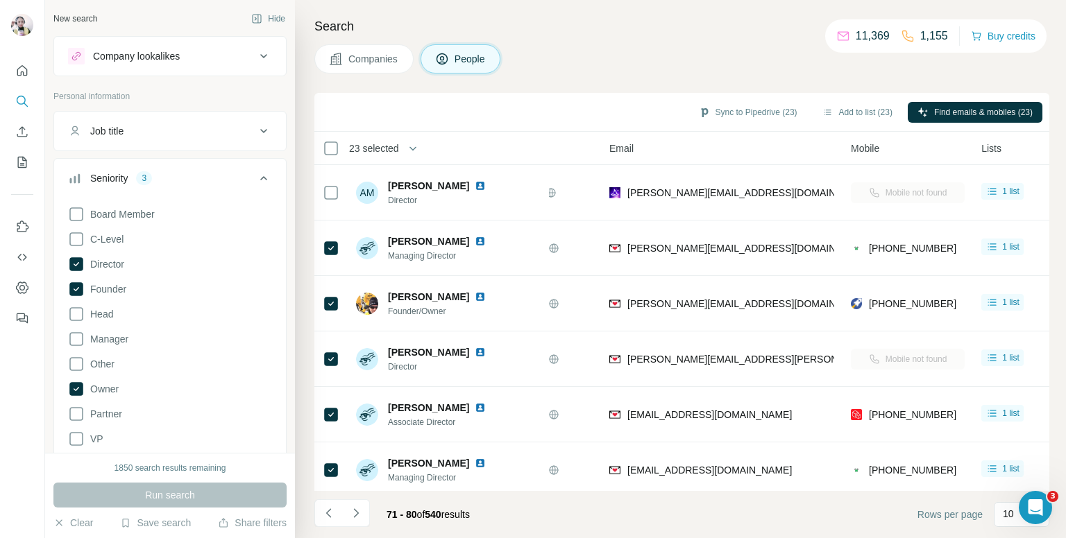
click at [698, 26] on h4 "Search" at bounding box center [681, 26] width 735 height 19
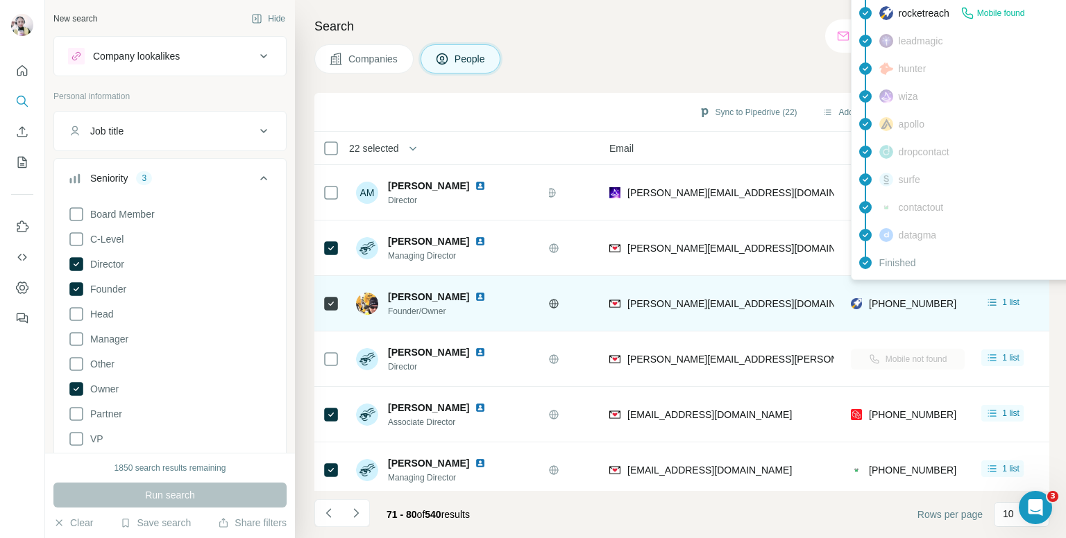
click at [896, 298] on span "[PHONE_NUMBER]" at bounding box center [912, 303] width 87 height 11
copy tr "[PHONE_NUMBER]"
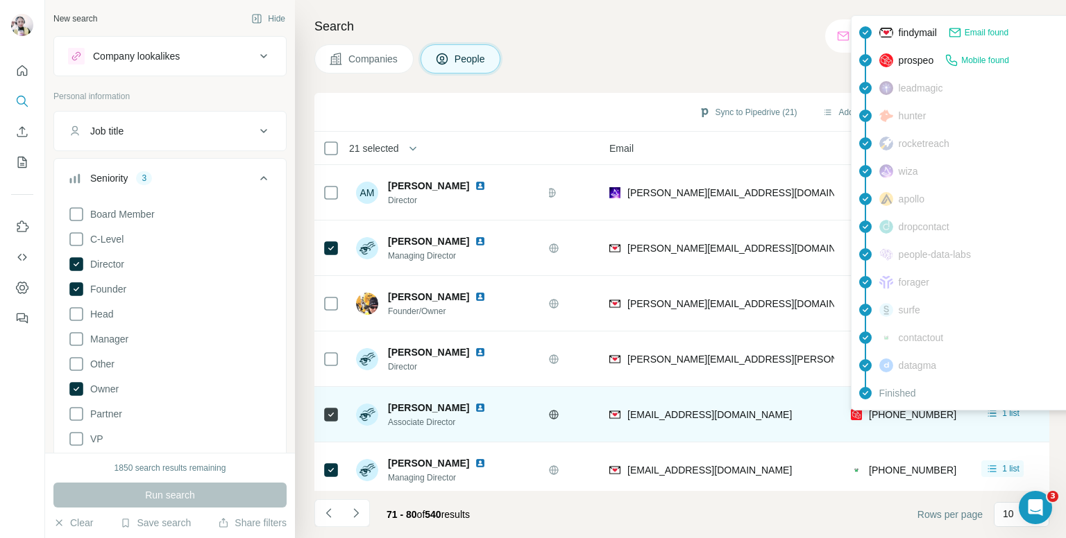
click at [892, 419] on span "[PHONE_NUMBER]" at bounding box center [912, 414] width 87 height 11
copy tr "[PHONE_NUMBER]"
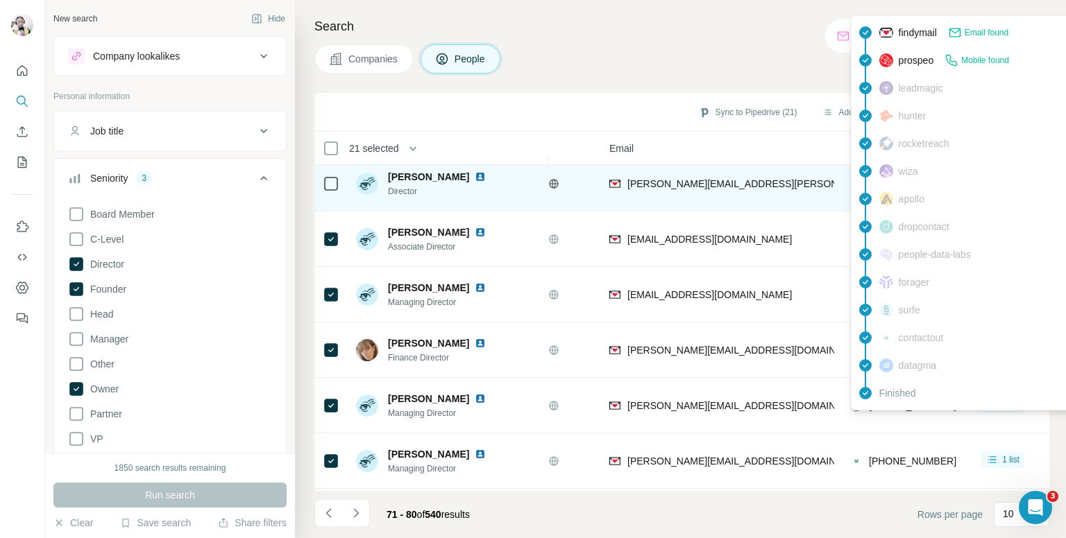
scroll to position [208, 102]
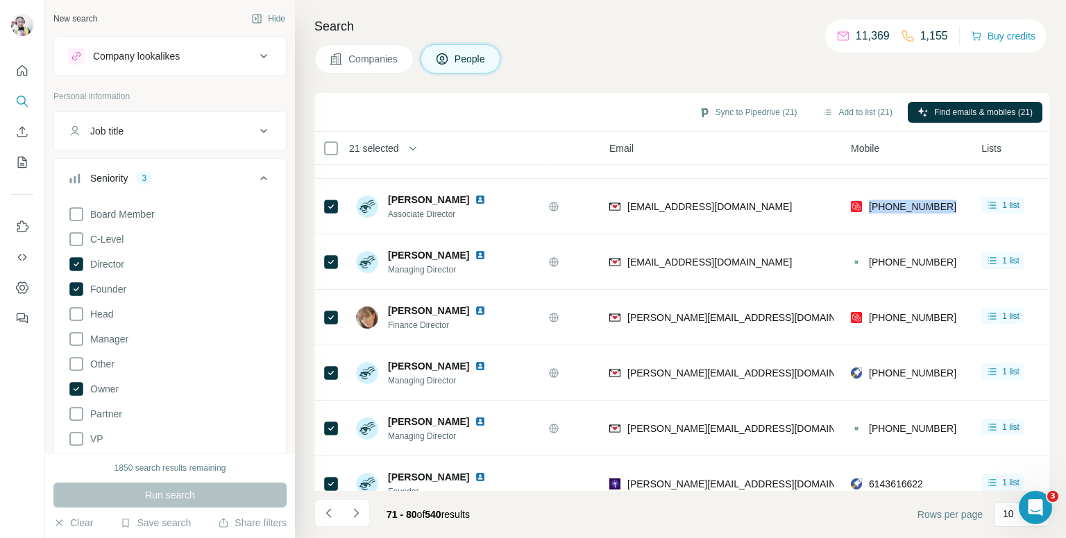
click at [626, 44] on div "Companies People" at bounding box center [681, 58] width 735 height 29
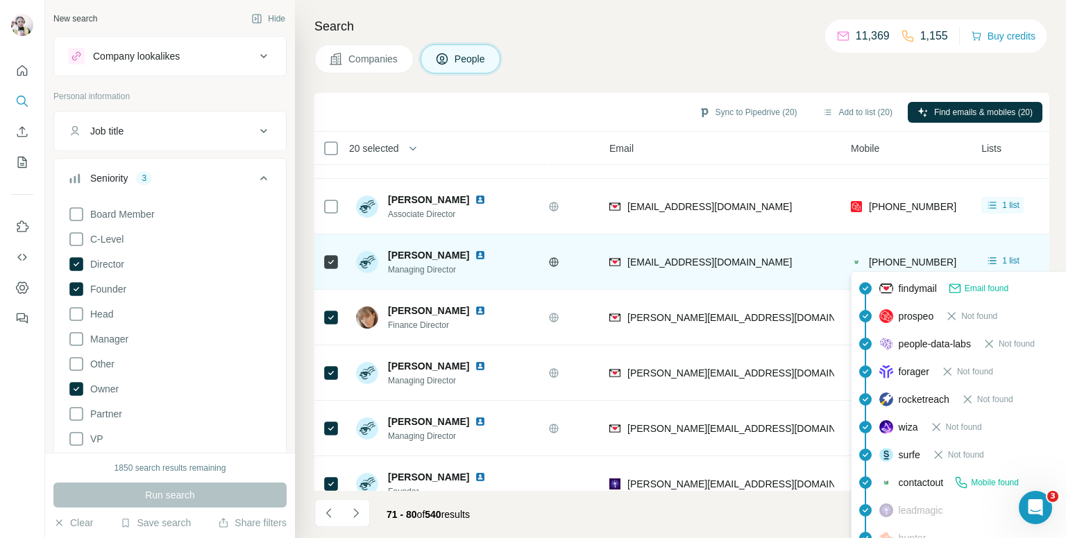
click at [921, 257] on span "+447591744657" at bounding box center [912, 262] width 87 height 11
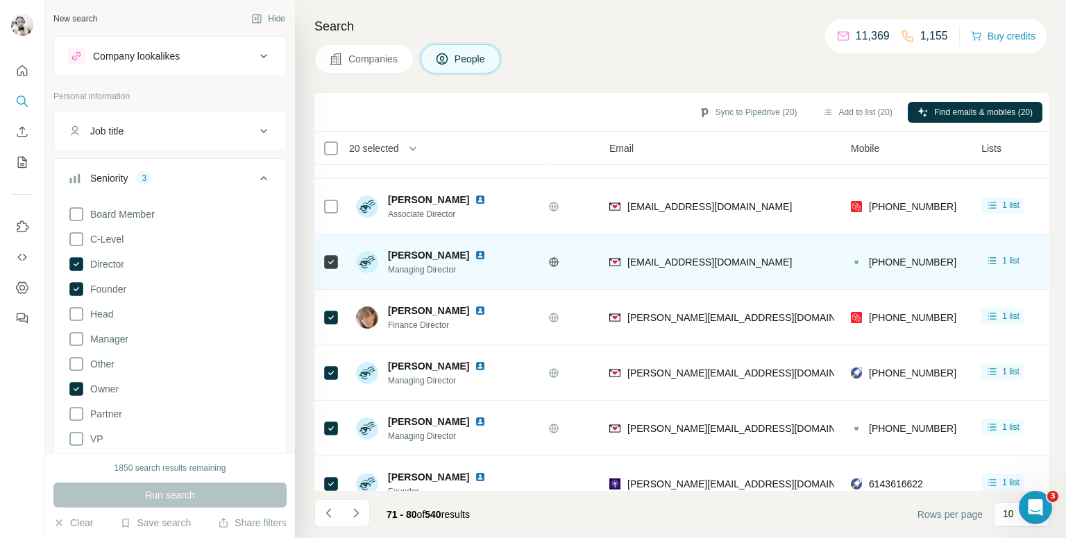
drag, startPoint x: 919, startPoint y: 255, endPoint x: 554, endPoint y: 261, distance: 364.3
click at [554, 261] on icon at bounding box center [553, 262] width 11 height 11
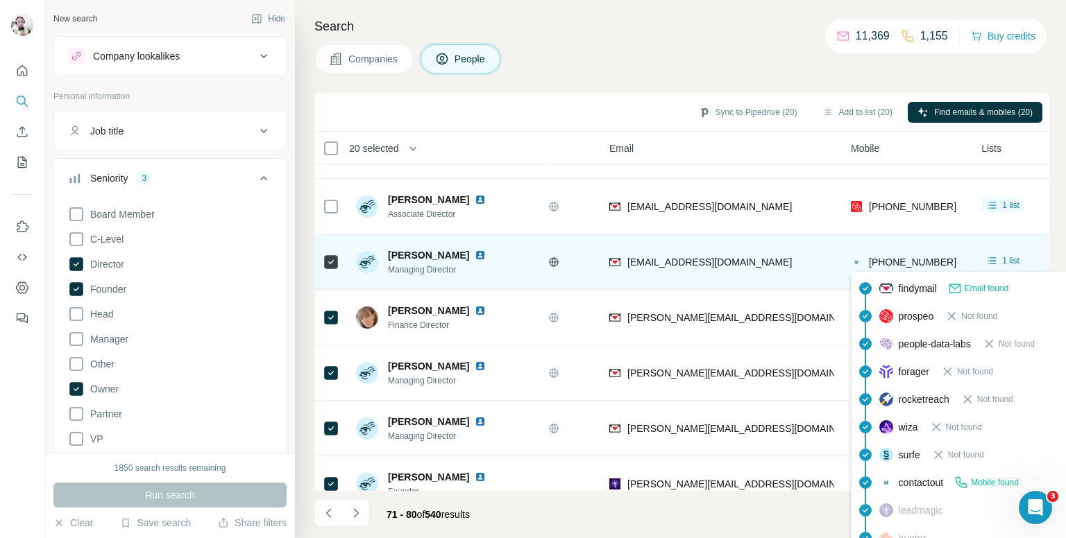
click at [909, 257] on span "+447591744657" at bounding box center [912, 262] width 87 height 11
copy tr "+447591744657"
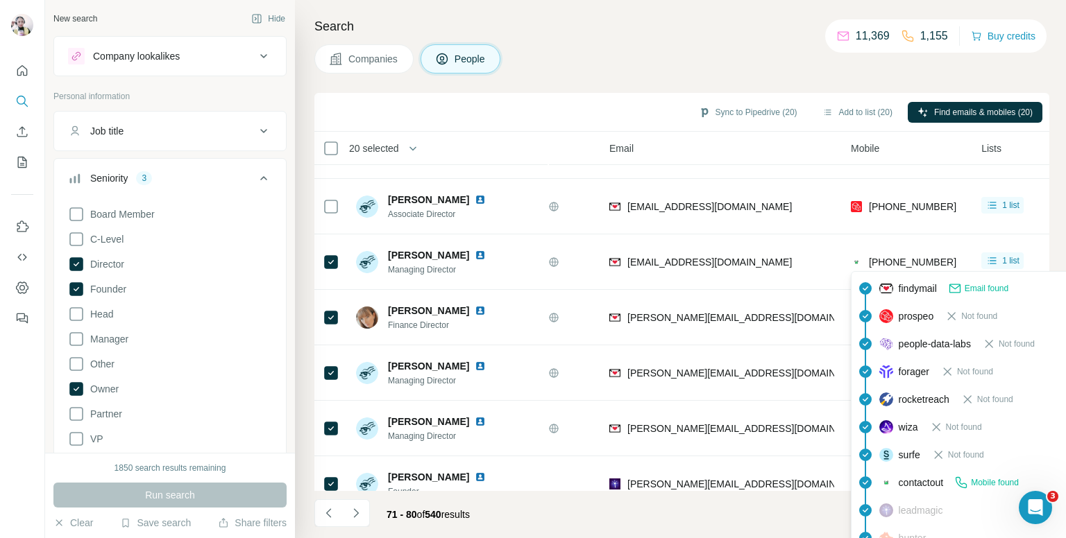
click at [685, 58] on div "Companies People" at bounding box center [681, 58] width 735 height 29
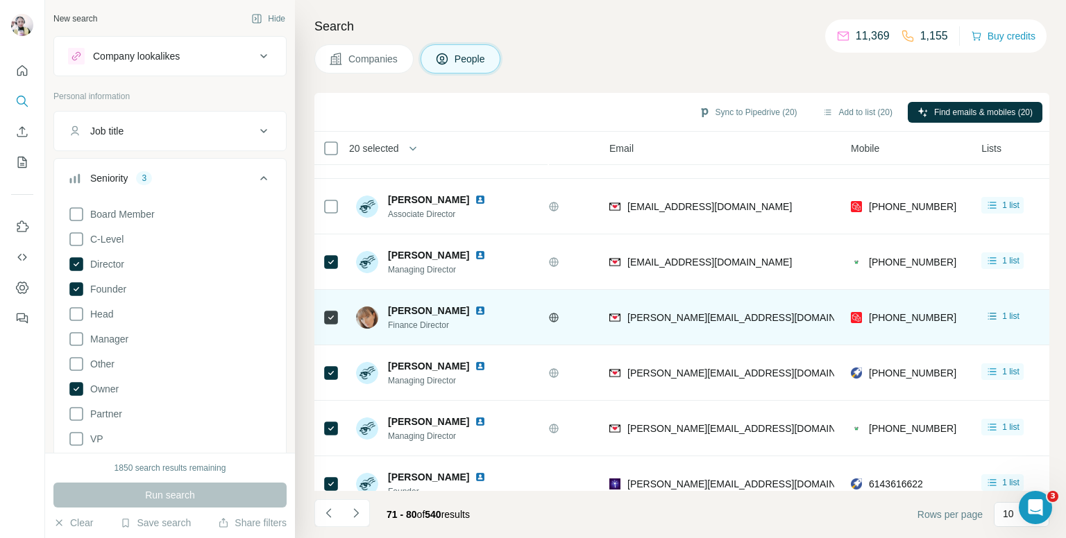
click at [885, 313] on body "New search Hide Company lookalikes Personal information Job title Seniority 3 B…" at bounding box center [533, 269] width 1066 height 538
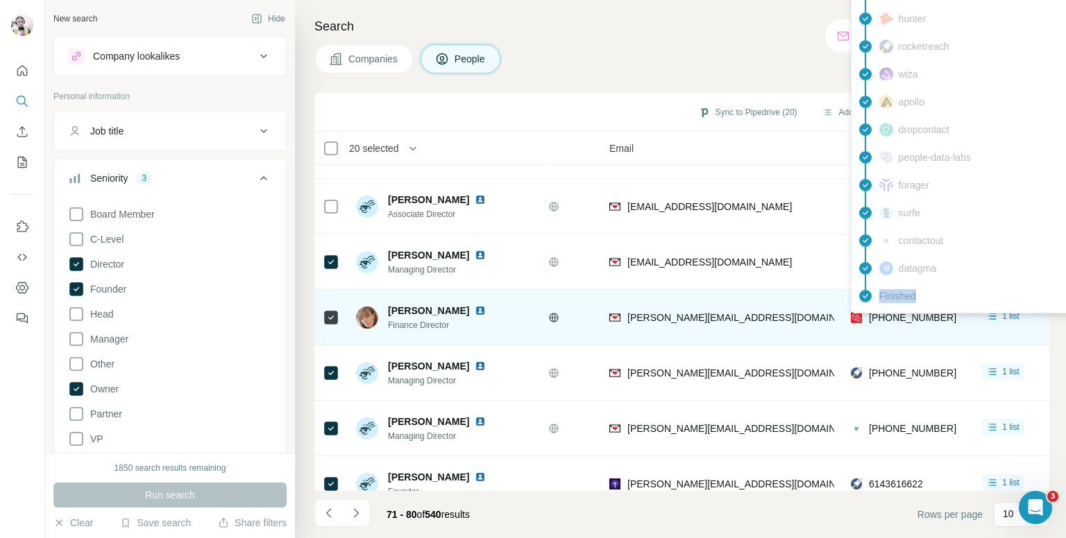
click at [885, 313] on div "findymail Email found prospeo Mobile found leadmagic hunter rocketreach wiza ap…" at bounding box center [976, 115] width 250 height 395
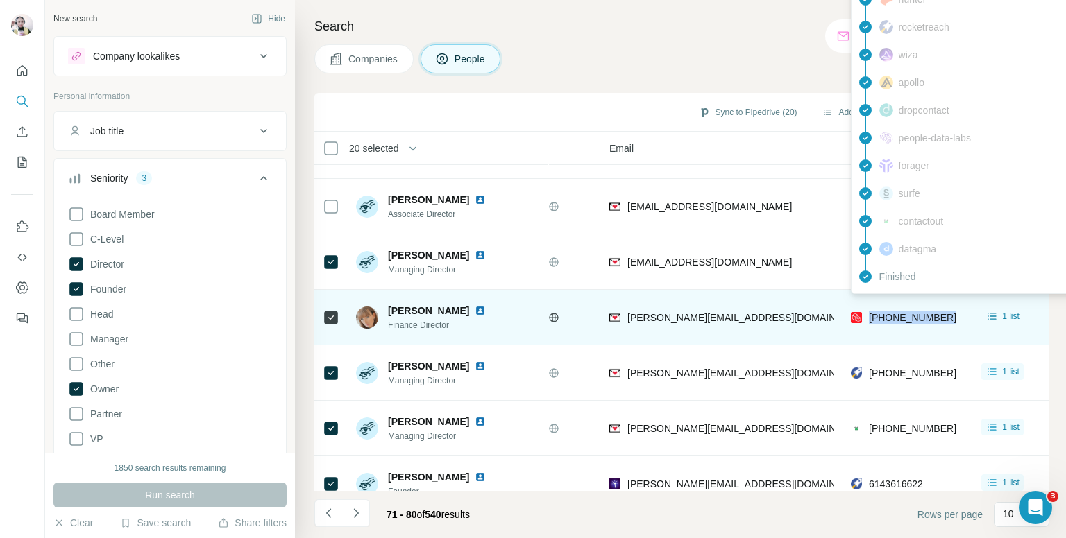
click at [885, 313] on span "+447843235437" at bounding box center [912, 317] width 87 height 11
copy tr "+447843235437"
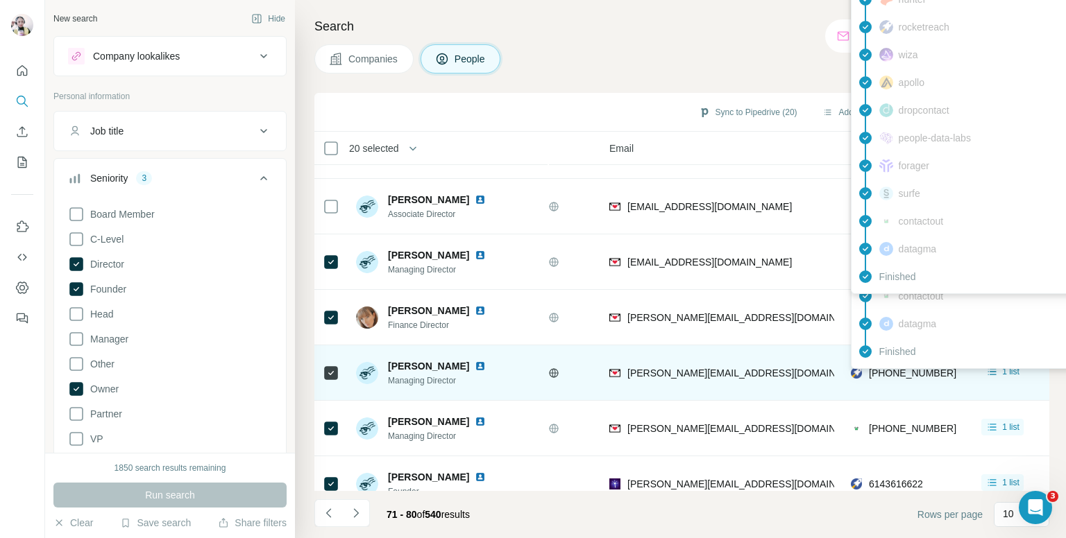
click at [908, 373] on span "+447970766481" at bounding box center [912, 373] width 87 height 11
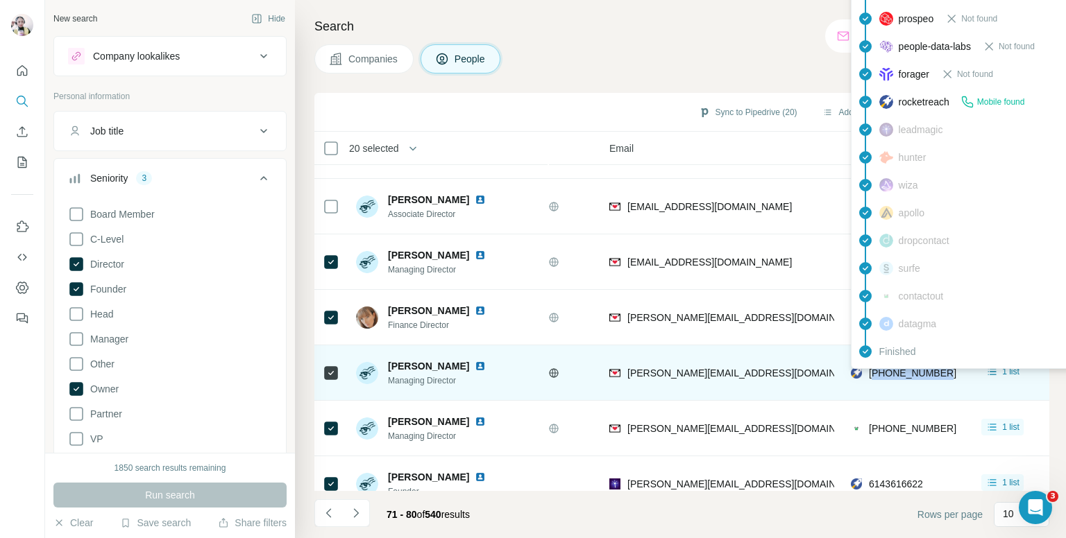
click at [908, 373] on span "+447970766481" at bounding box center [912, 373] width 87 height 11
copy tr "+447970766481"
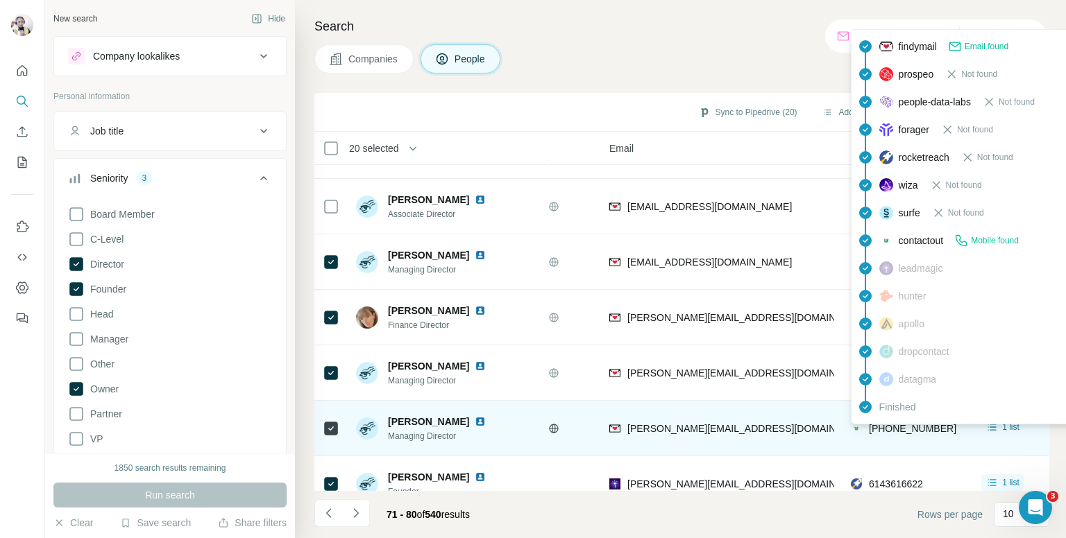
click at [899, 428] on span "+441142830716" at bounding box center [912, 428] width 87 height 11
copy tr "+441142830716"
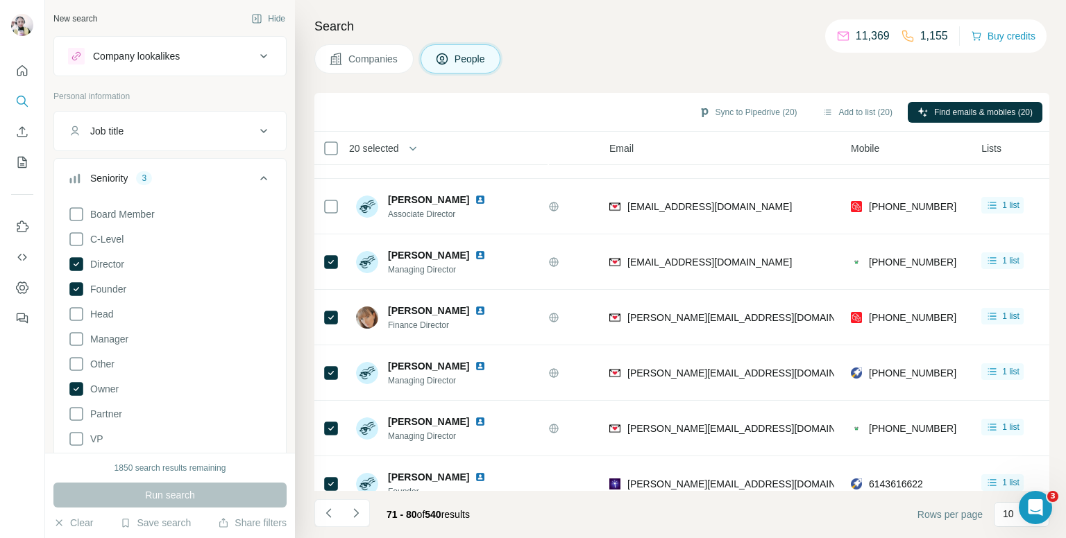
click at [726, 35] on h4 "Search" at bounding box center [681, 26] width 735 height 19
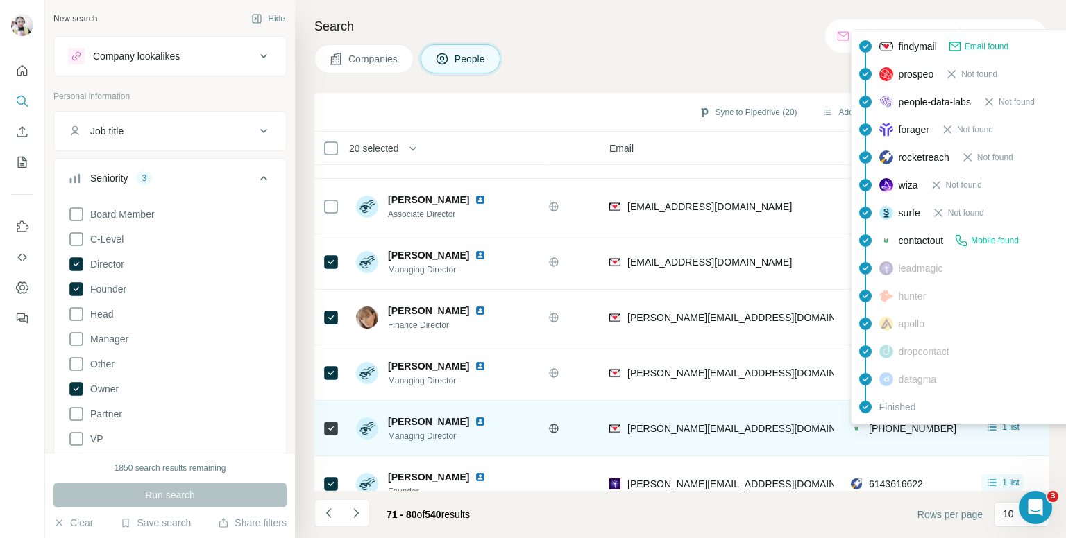
click at [894, 427] on span "+441142830716" at bounding box center [912, 428] width 87 height 11
copy tr "+441142830716"
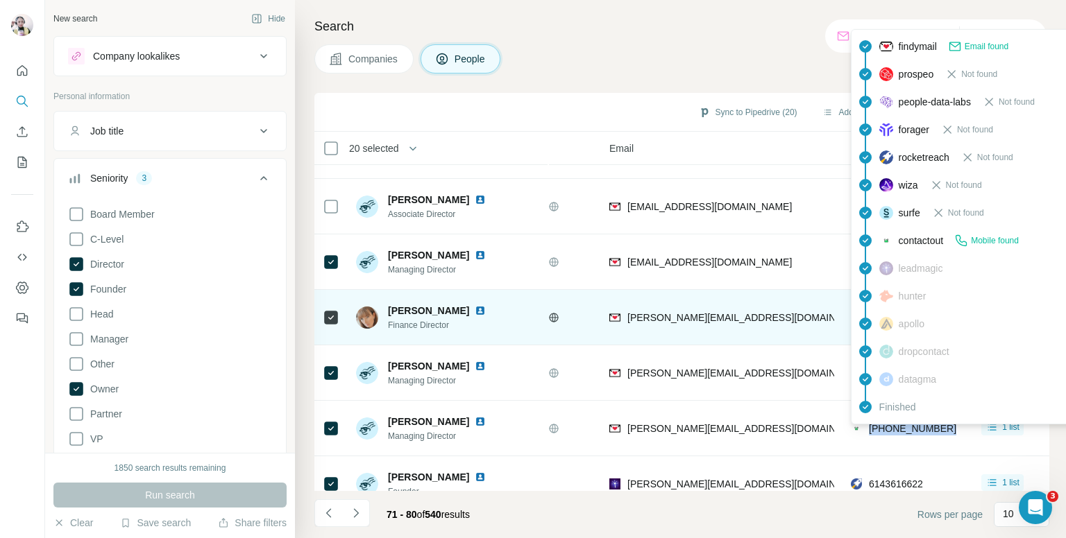
scroll to position [236, 102]
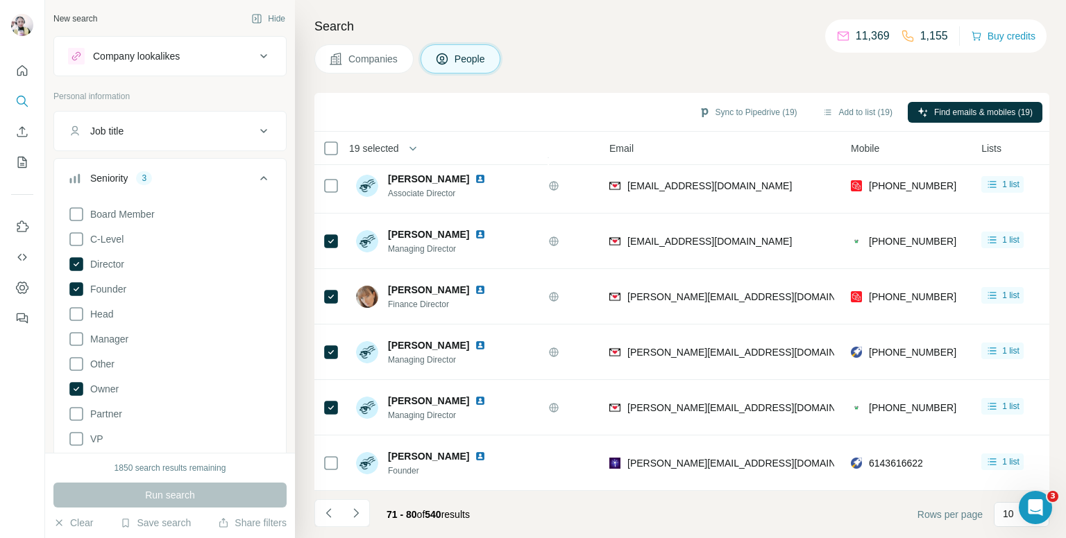
click at [624, 50] on div "Companies People" at bounding box center [681, 58] width 735 height 29
click at [360, 509] on icon "Navigate to next page" at bounding box center [356, 513] width 14 height 14
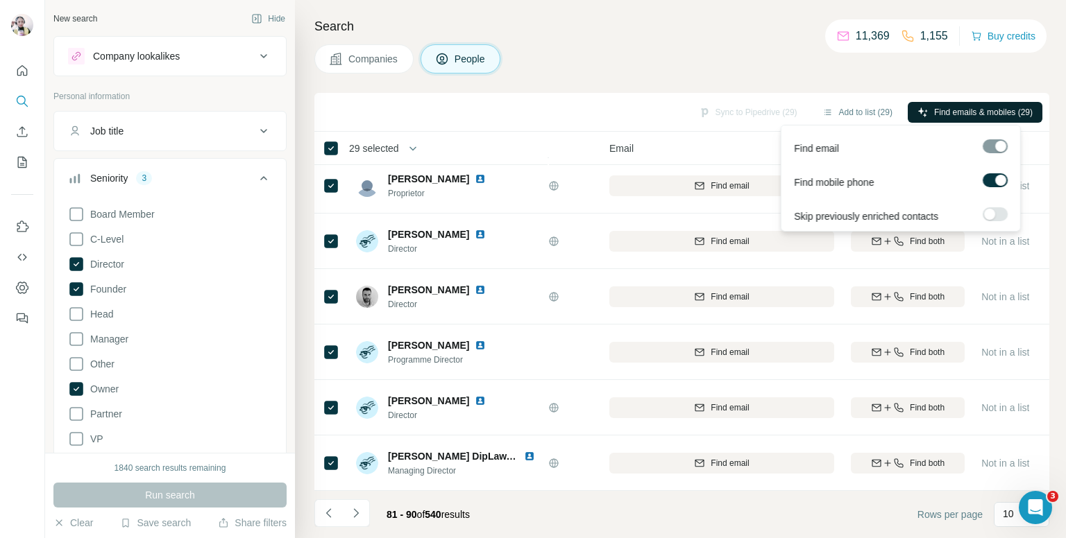
click at [951, 112] on span "Find emails & mobiles (29)" at bounding box center [983, 112] width 99 height 12
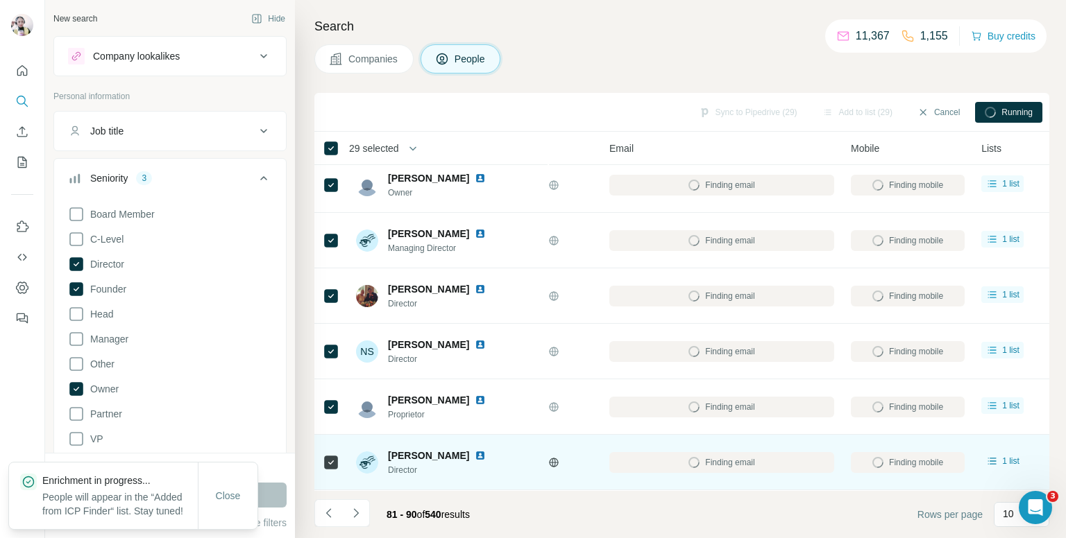
scroll to position [0, 102]
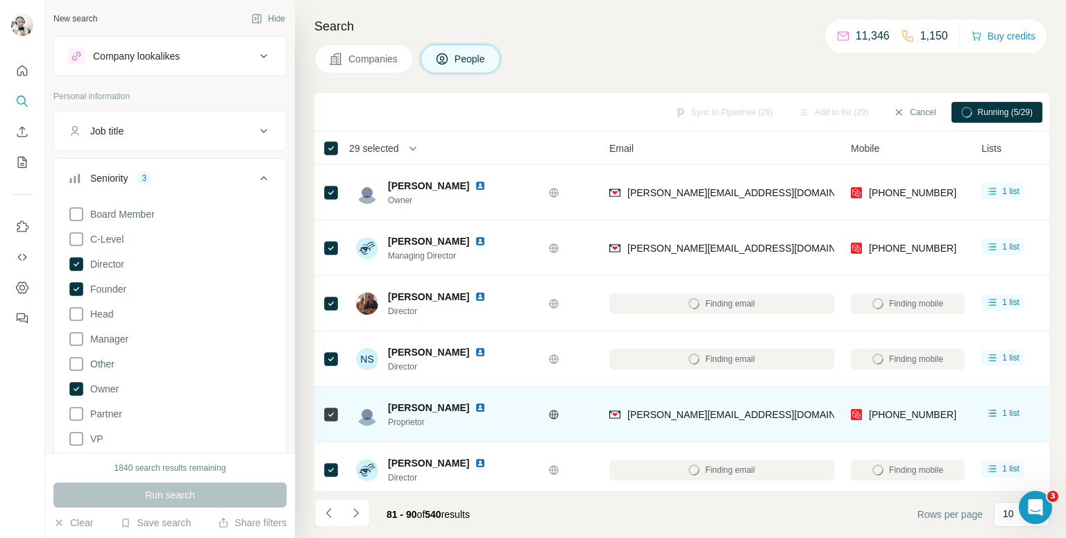
click at [323, 509] on icon "Navigate to previous page" at bounding box center [329, 513] width 14 height 14
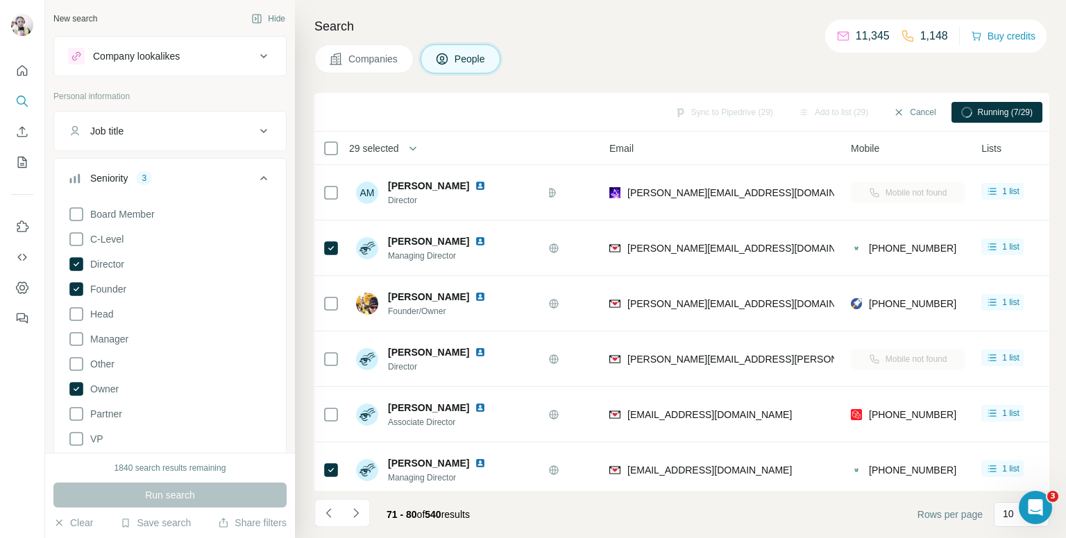
scroll to position [236, 102]
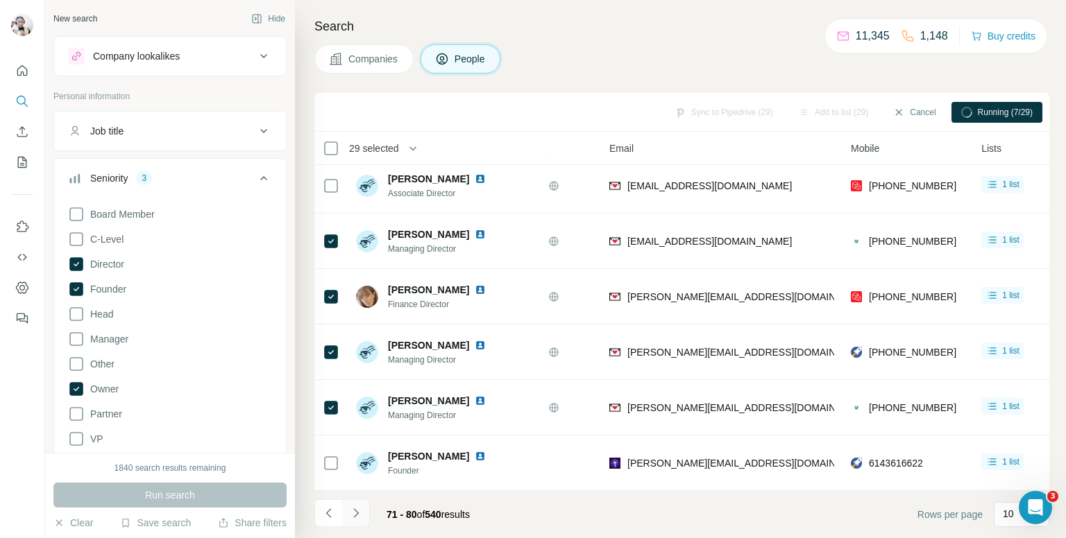
click at [361, 511] on icon "Navigate to next page" at bounding box center [356, 513] width 14 height 14
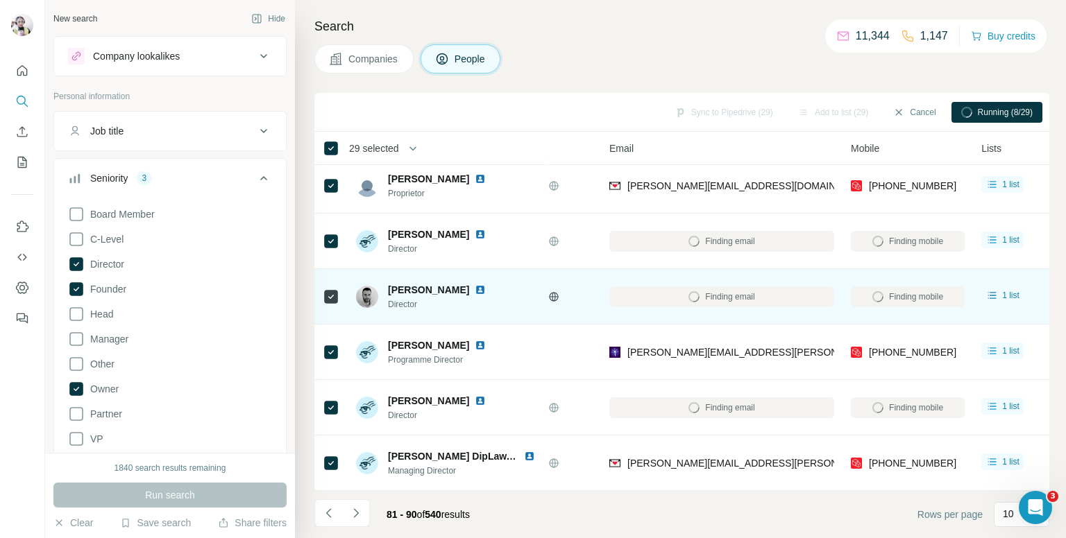
scroll to position [0, 102]
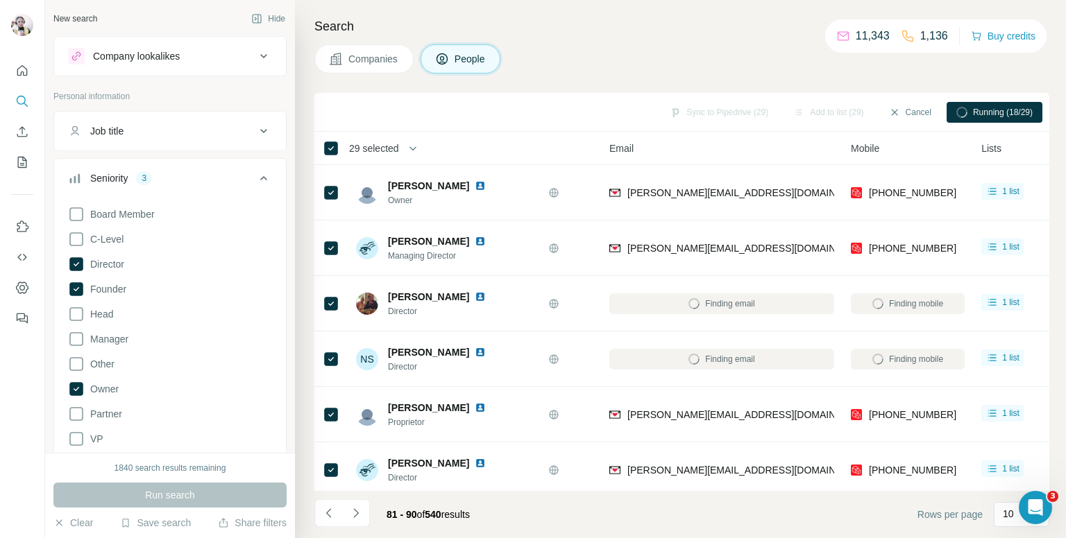
drag, startPoint x: 328, startPoint y: 509, endPoint x: 375, endPoint y: 522, distance: 48.5
click at [327, 509] on icon "Navigate to previous page" at bounding box center [329, 513] width 14 height 14
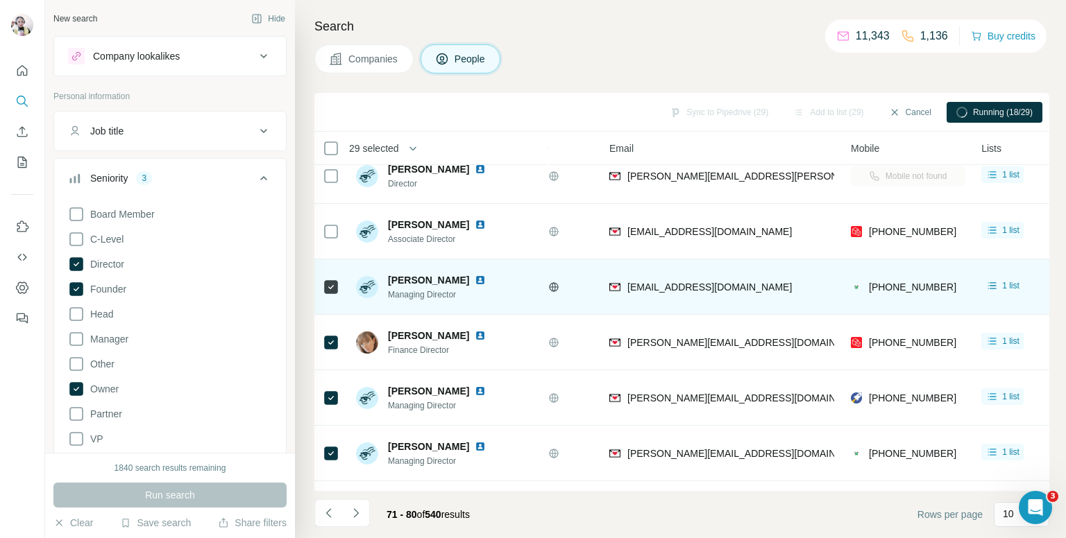
scroll to position [236, 102]
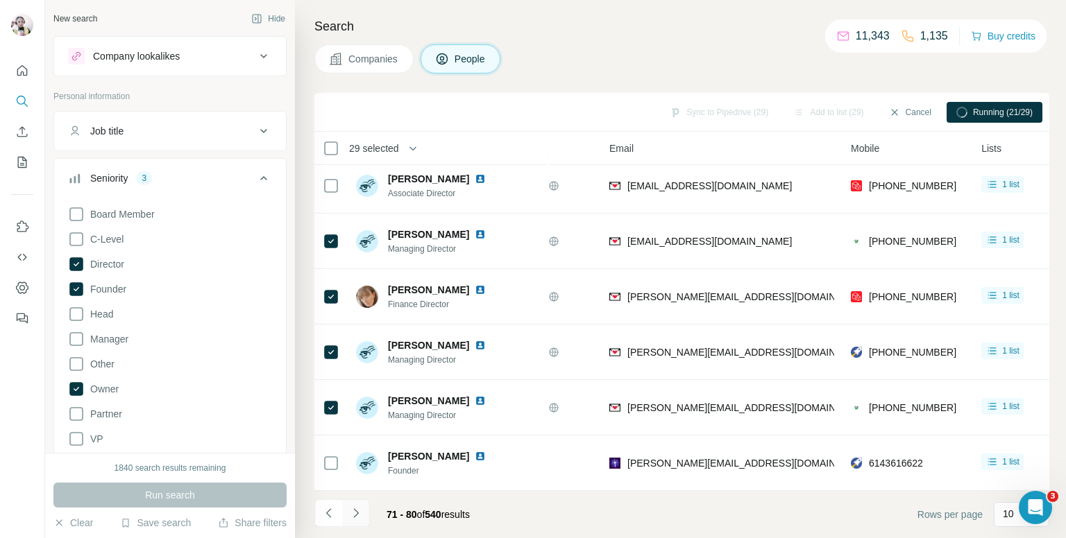
click at [355, 515] on icon "Navigate to next page" at bounding box center [356, 513] width 14 height 14
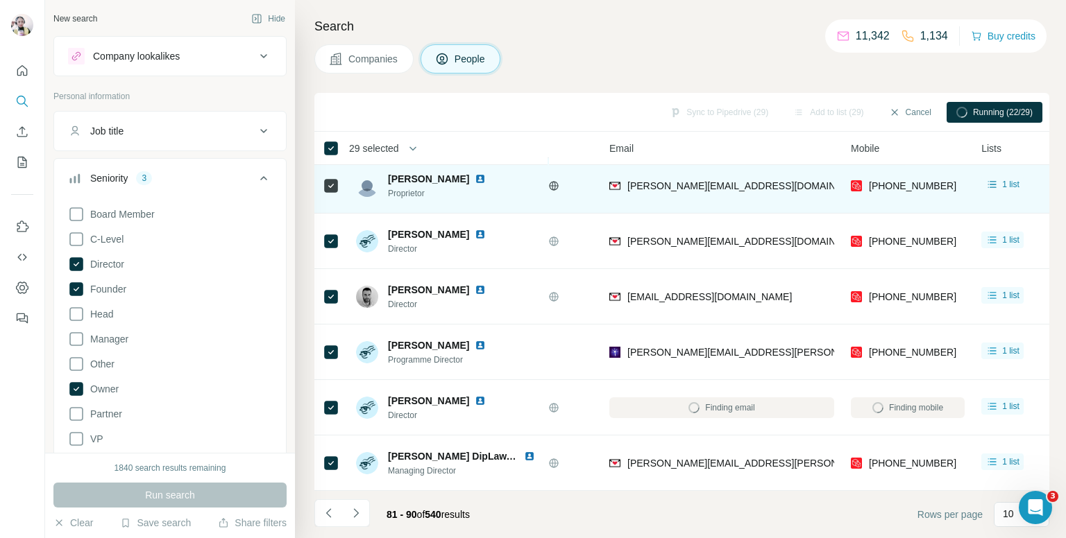
scroll to position [0, 102]
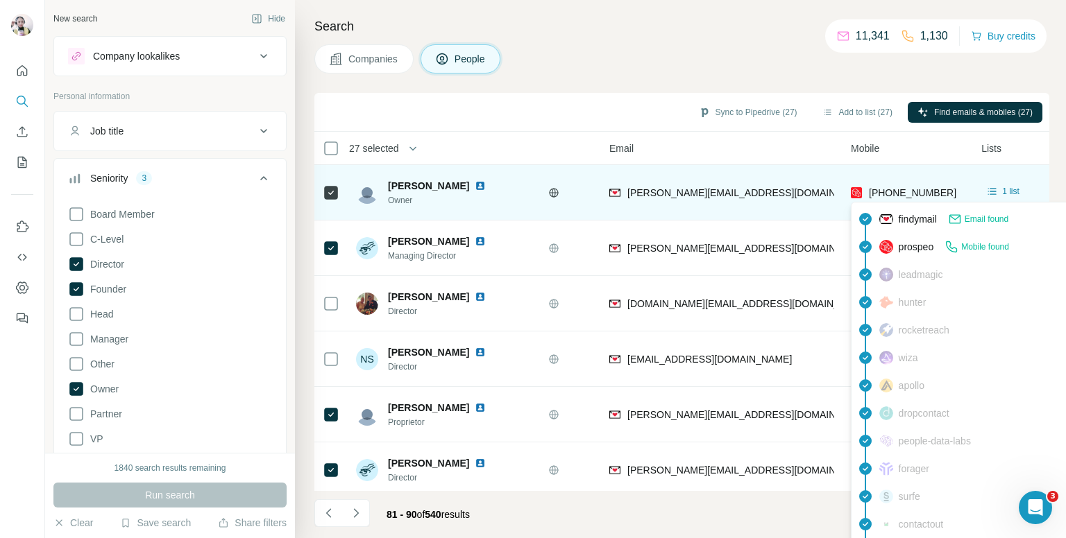
click at [898, 194] on span "[PHONE_NUMBER]" at bounding box center [912, 192] width 87 height 11
copy tr "[PHONE_NUMBER]"
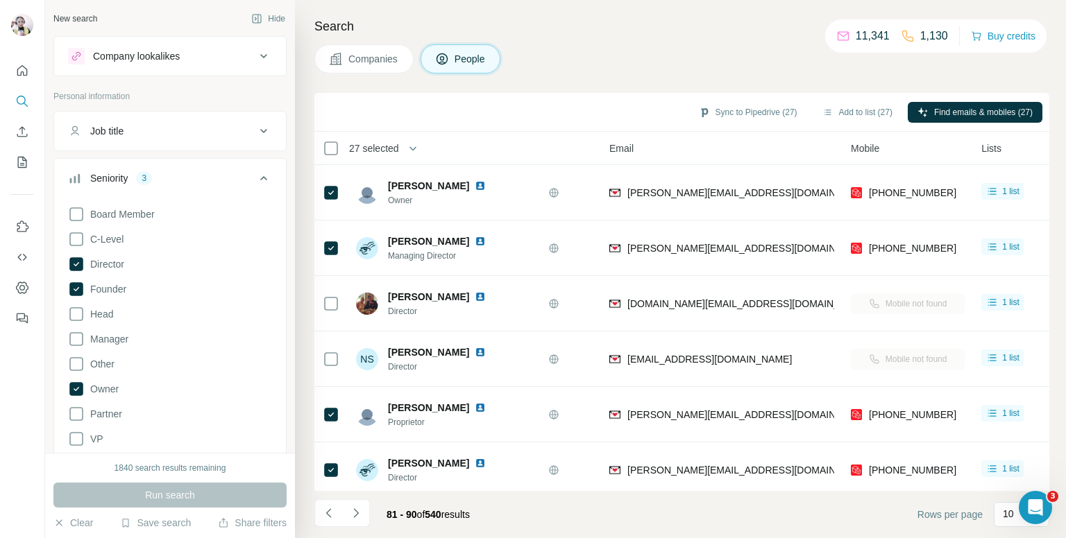
click at [722, 69] on div "Companies People" at bounding box center [681, 58] width 735 height 29
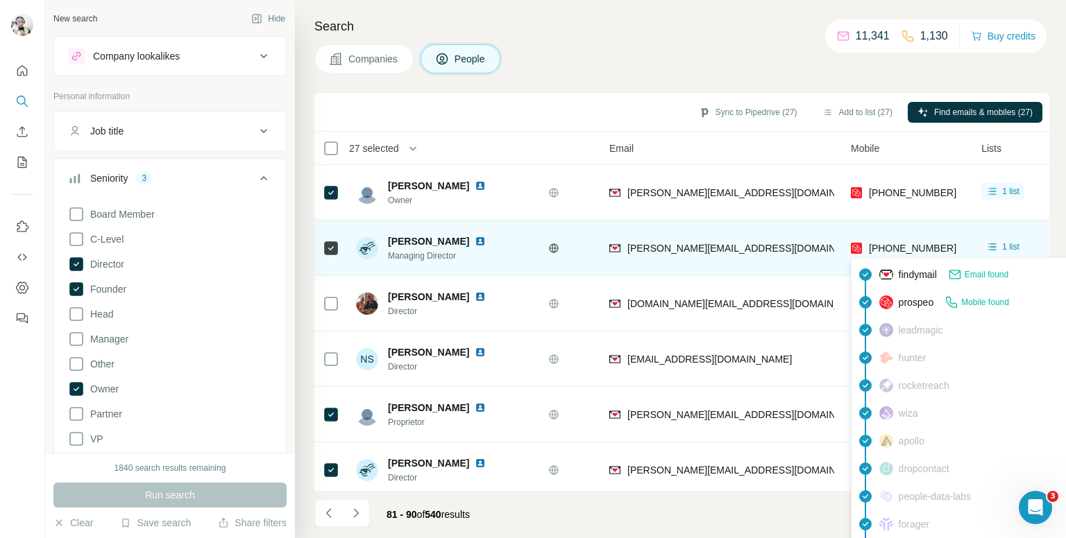
click at [902, 244] on span "[PHONE_NUMBER]" at bounding box center [912, 248] width 87 height 11
copy tr "[PHONE_NUMBER]"
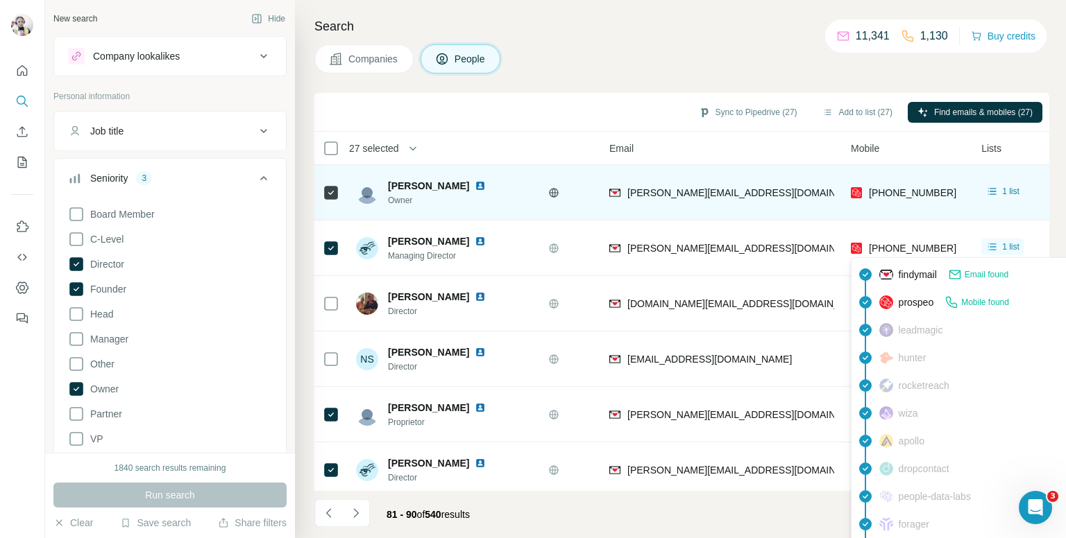
click at [549, 189] on icon at bounding box center [553, 192] width 11 height 11
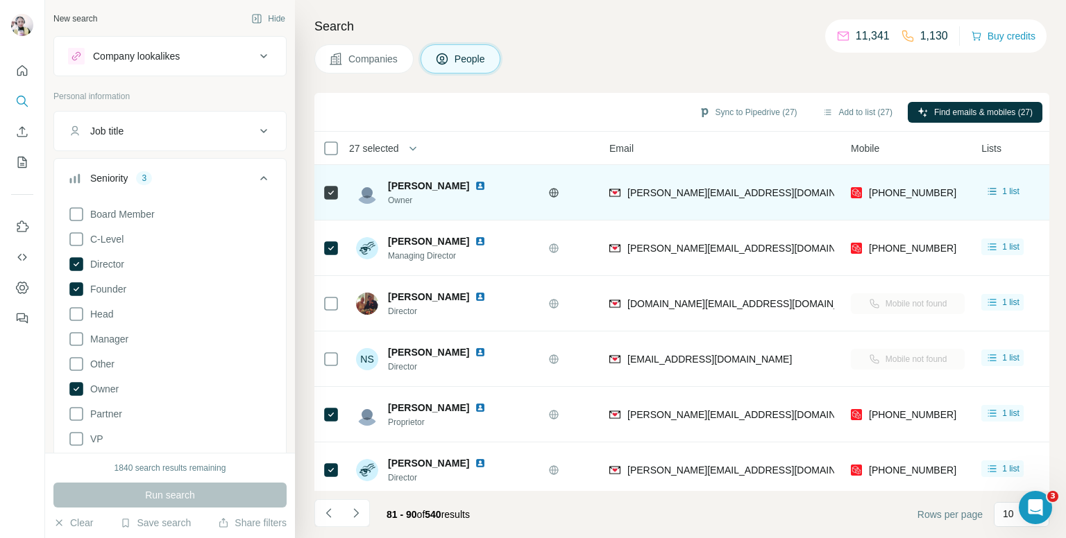
click at [428, 181] on span "[PERSON_NAME]" at bounding box center [428, 186] width 81 height 14
click at [419, 178] on div "Matthew Salter Owner" at bounding box center [448, 192] width 185 height 38
click at [419, 182] on span "[PERSON_NAME]" at bounding box center [428, 186] width 81 height 14
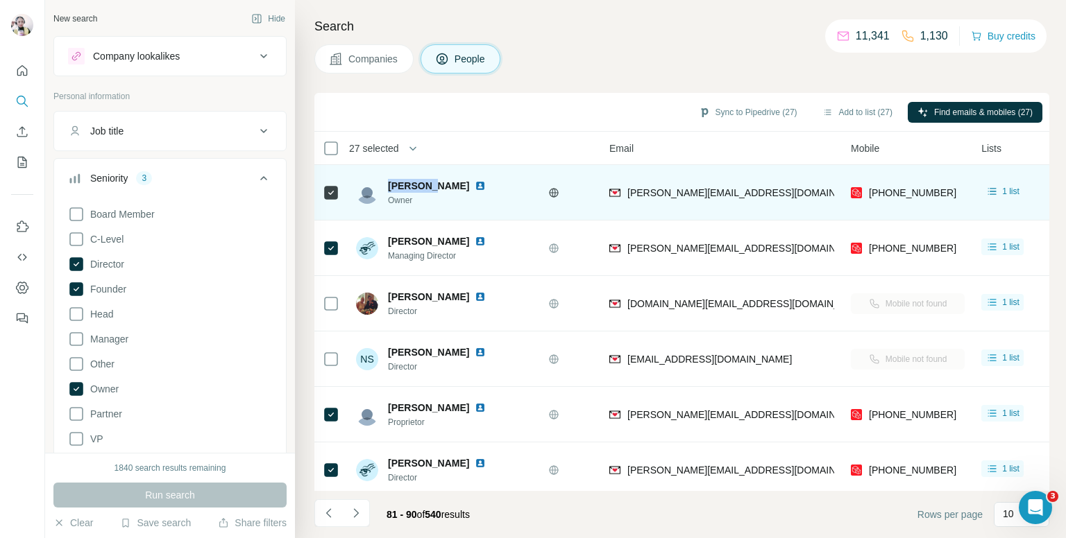
click at [419, 182] on span "[PERSON_NAME]" at bounding box center [428, 186] width 81 height 14
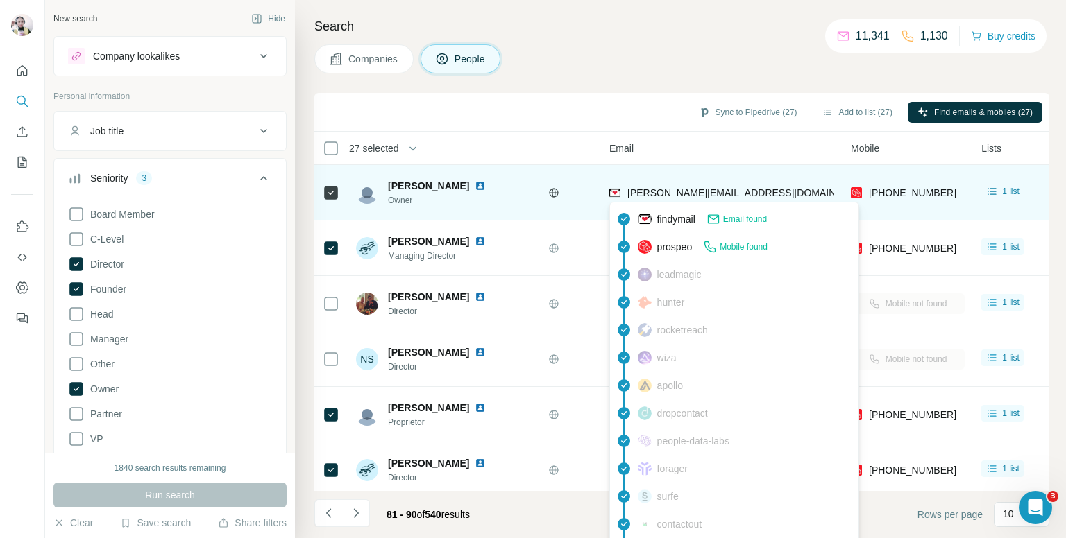
click at [654, 191] on span "[PERSON_NAME][EMAIL_ADDRESS][DOMAIN_NAME]" at bounding box center [749, 192] width 244 height 11
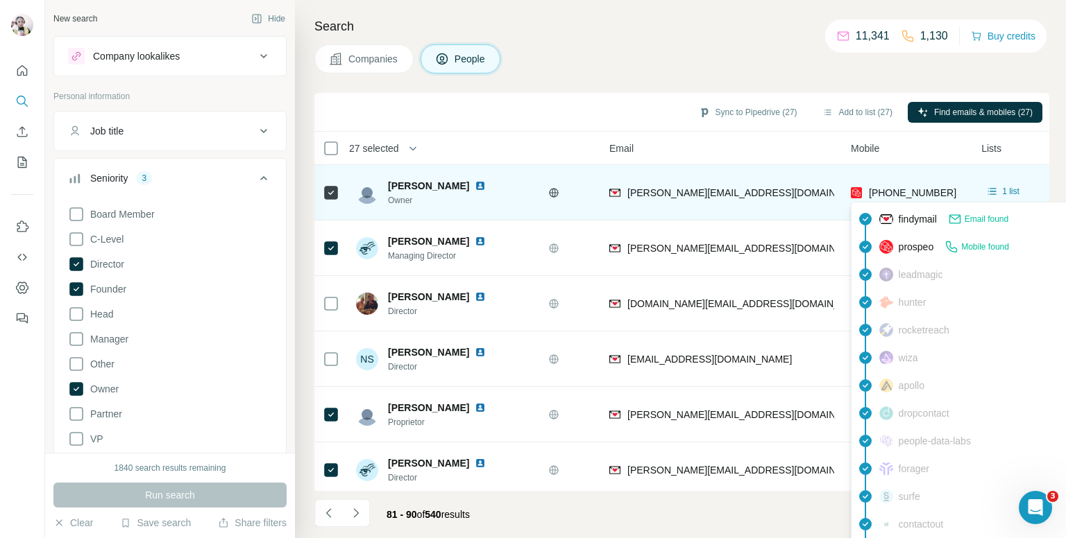
click at [900, 194] on span "[PHONE_NUMBER]" at bounding box center [912, 192] width 87 height 11
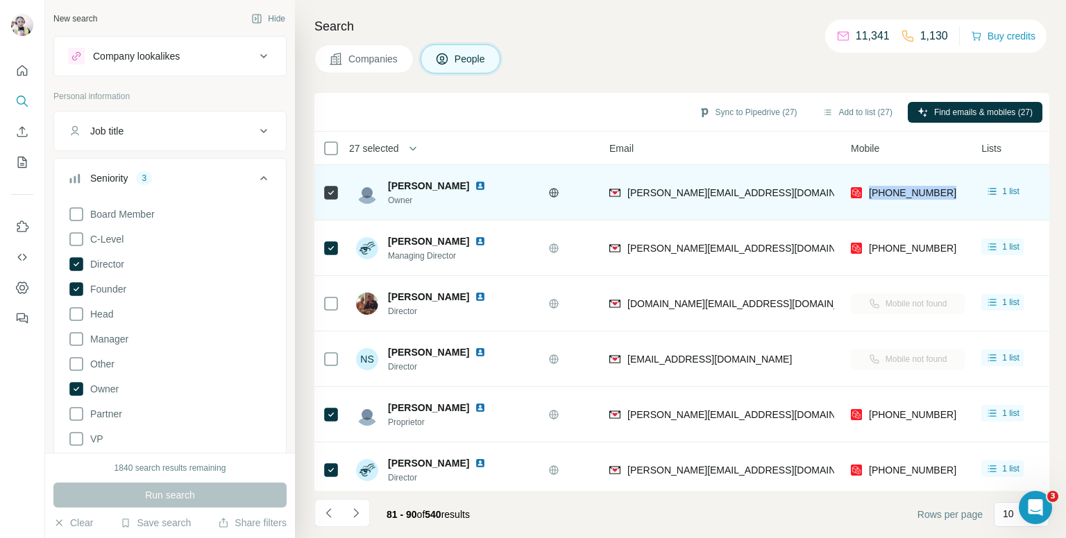
click at [553, 195] on icon at bounding box center [553, 192] width 11 height 11
click at [475, 182] on img at bounding box center [480, 185] width 11 height 11
click at [420, 184] on span "[PERSON_NAME]" at bounding box center [428, 186] width 81 height 14
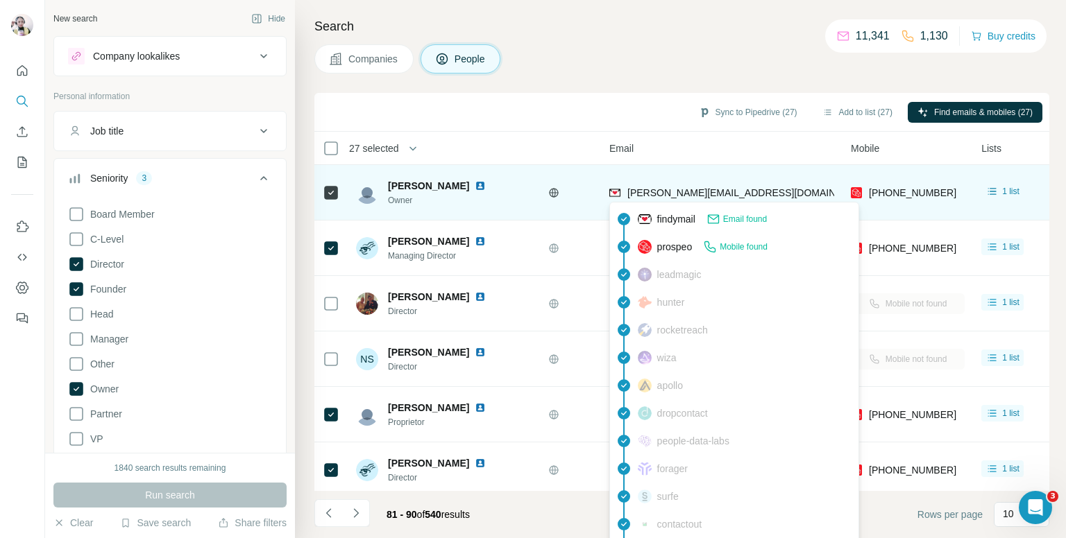
click at [683, 187] on span "[PERSON_NAME][EMAIL_ADDRESS][DOMAIN_NAME]" at bounding box center [749, 192] width 244 height 11
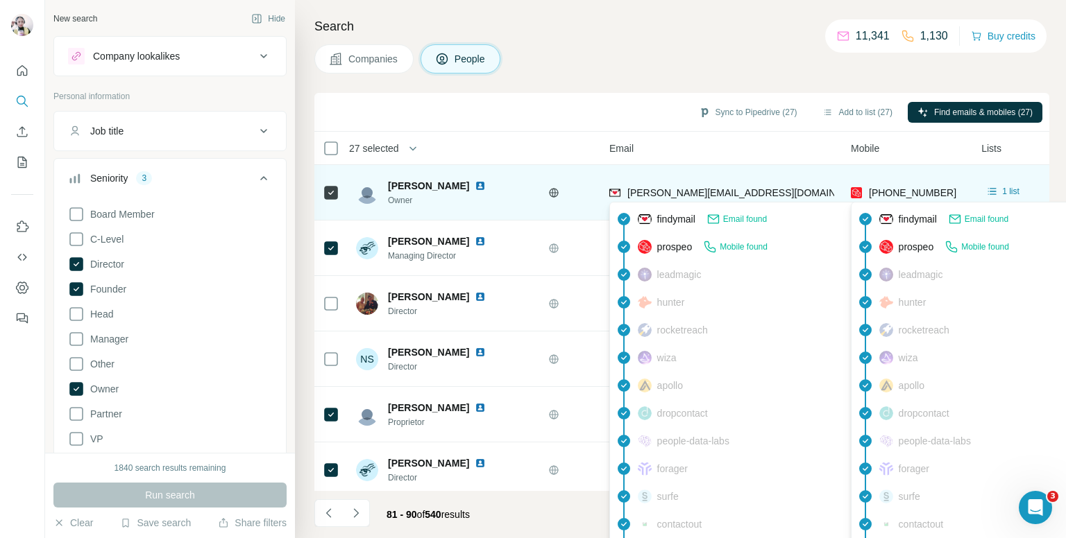
click at [905, 188] on span "[PHONE_NUMBER]" at bounding box center [912, 192] width 87 height 11
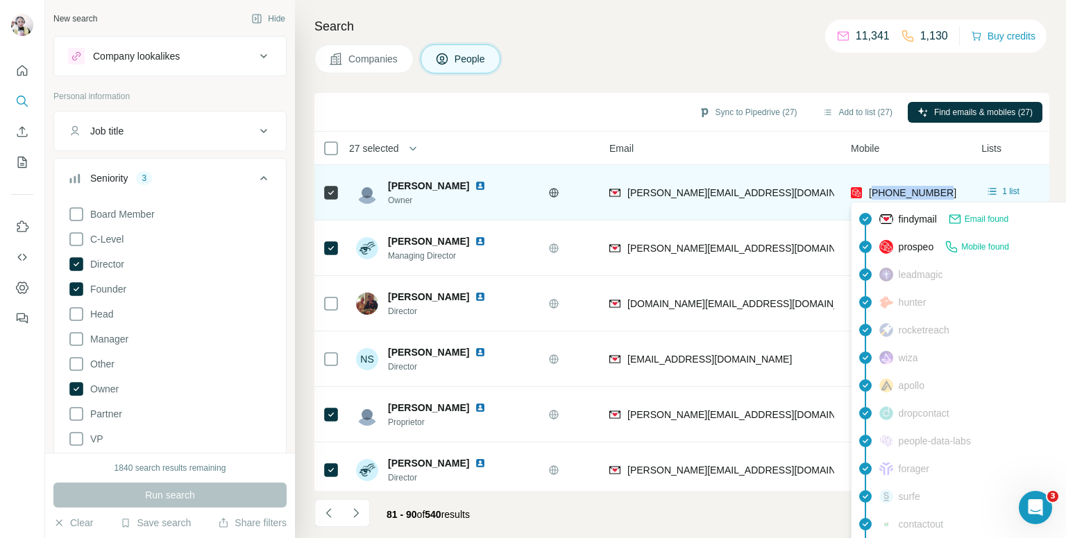
click at [905, 188] on span "[PHONE_NUMBER]" at bounding box center [912, 192] width 87 height 11
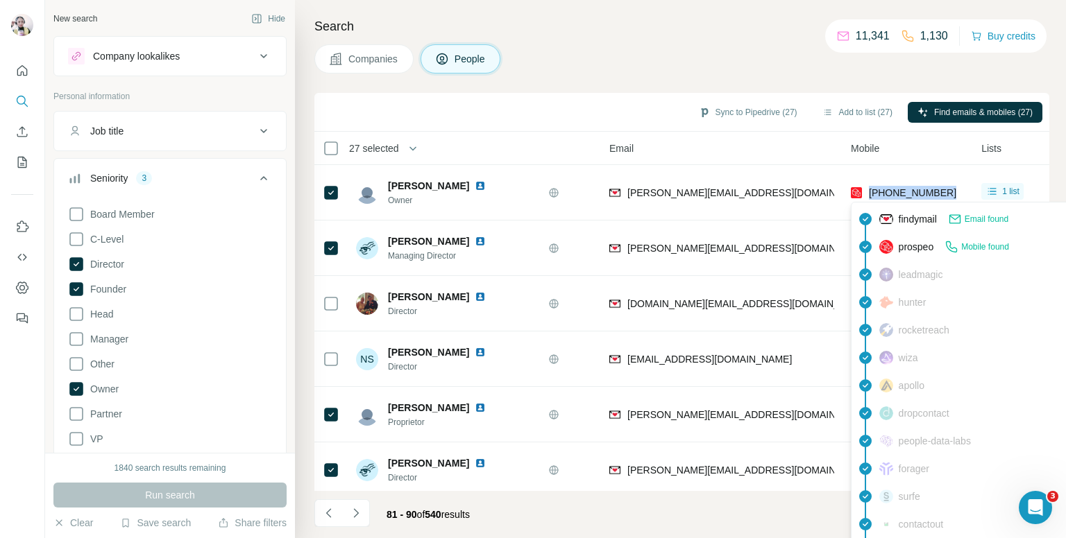
click at [644, 25] on h4 "Search" at bounding box center [681, 26] width 735 height 19
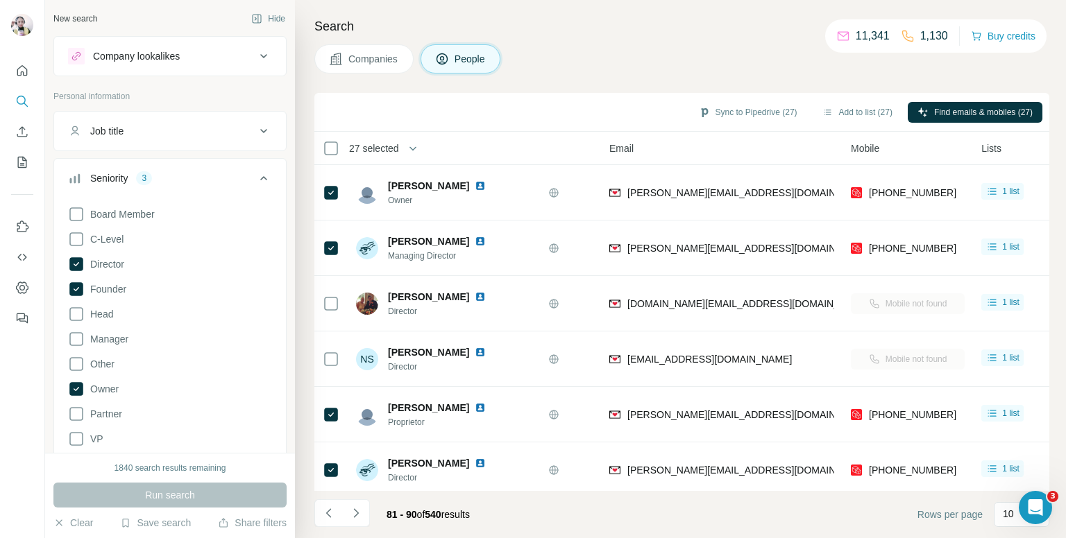
scroll to position [236, 102]
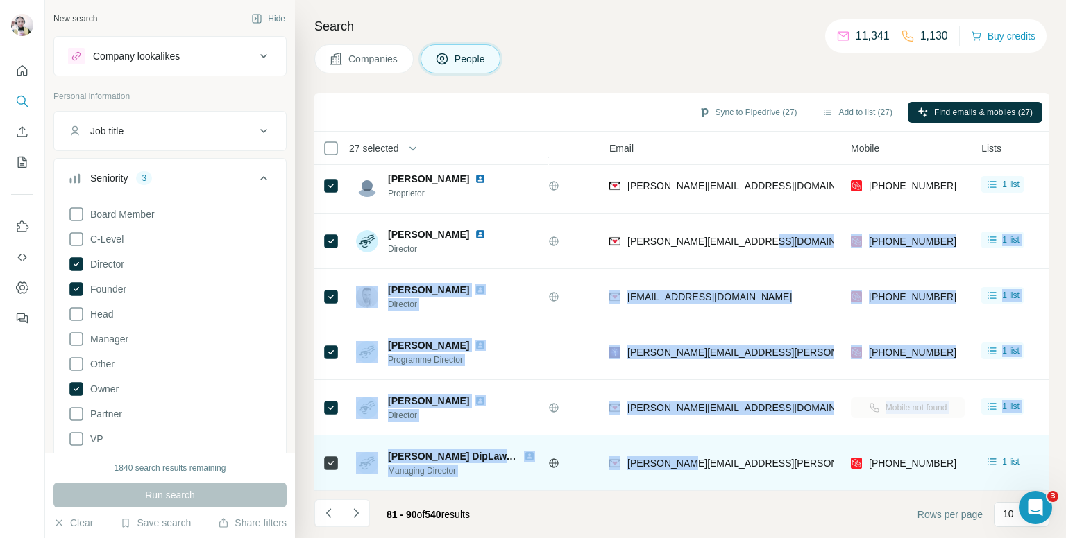
drag, startPoint x: 749, startPoint y: 481, endPoint x: 681, endPoint y: 477, distance: 67.5
click at [0, 0] on tbody "Matthew Salter Owner Baldwin Salter Ltd matt@baldwinsalter.co.uk +447803541305 …" at bounding box center [0, 0] width 0 height 0
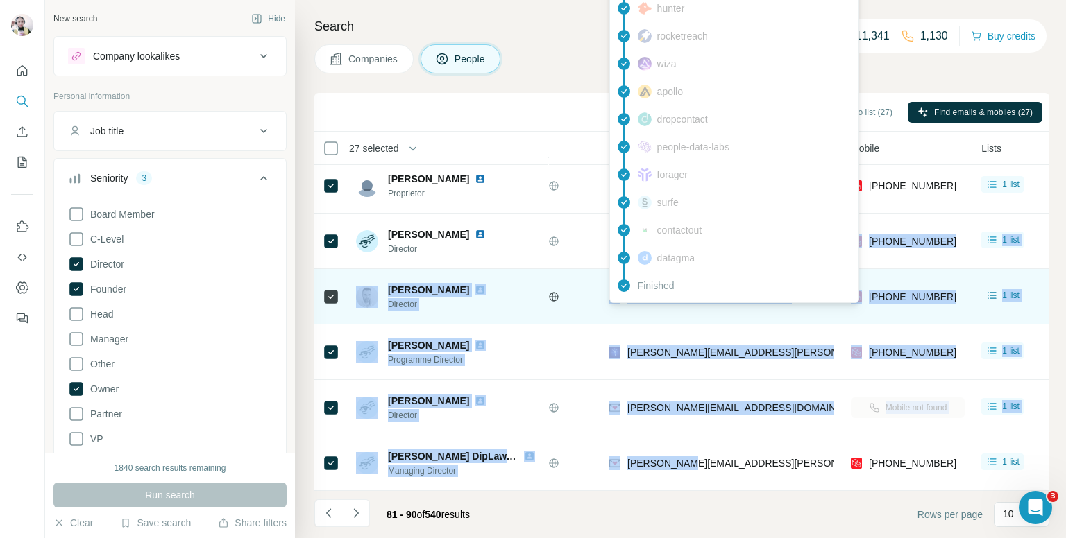
scroll to position [0, 102]
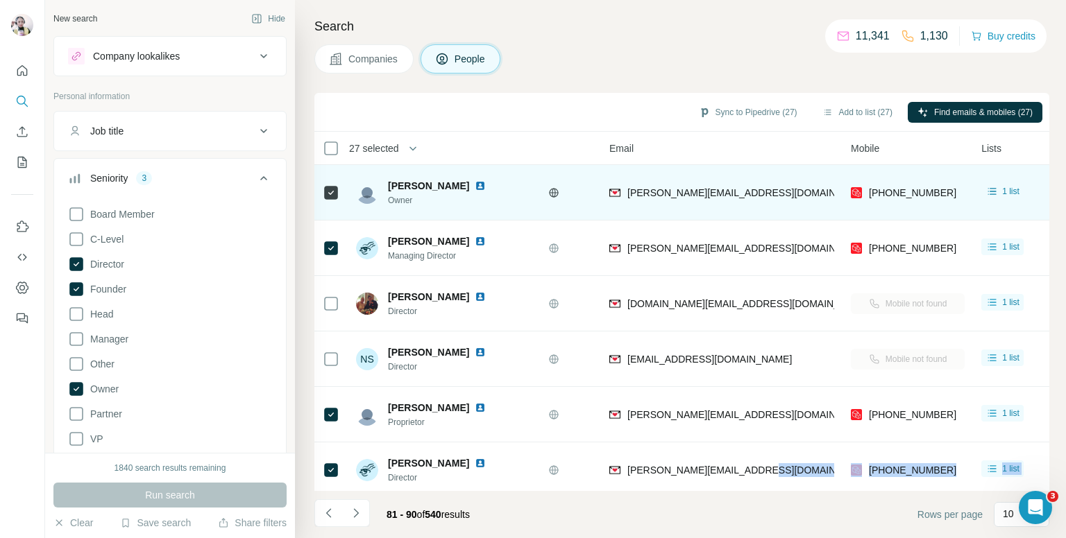
click at [475, 184] on img at bounding box center [480, 185] width 11 height 11
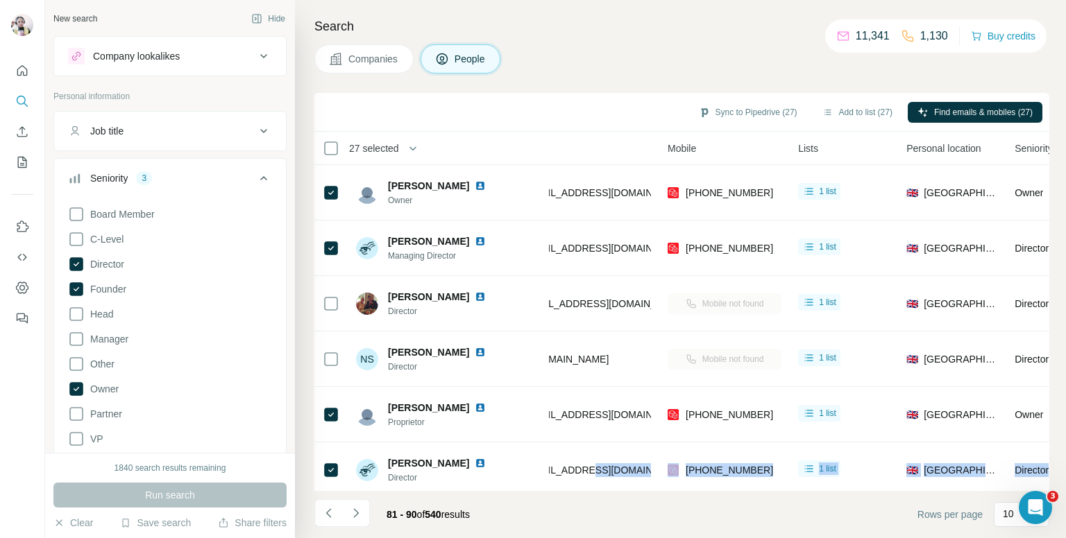
scroll to position [0, 0]
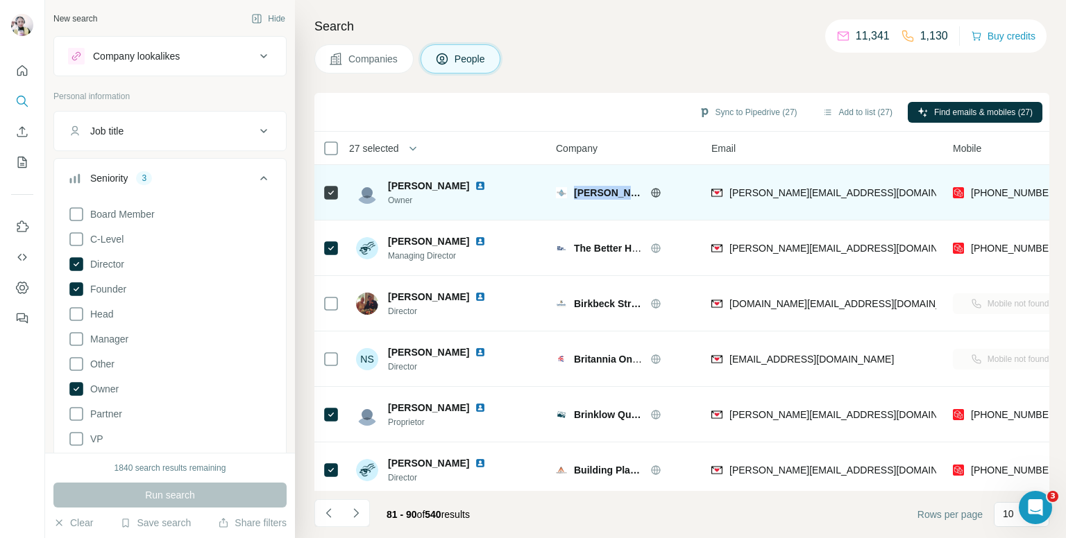
drag, startPoint x: 575, startPoint y: 192, endPoint x: 674, endPoint y: 196, distance: 99.3
click at [674, 196] on div "[PERSON_NAME] [PERSON_NAME] Ltd" at bounding box center [634, 193] width 121 height 14
click at [650, 193] on icon at bounding box center [655, 192] width 11 height 11
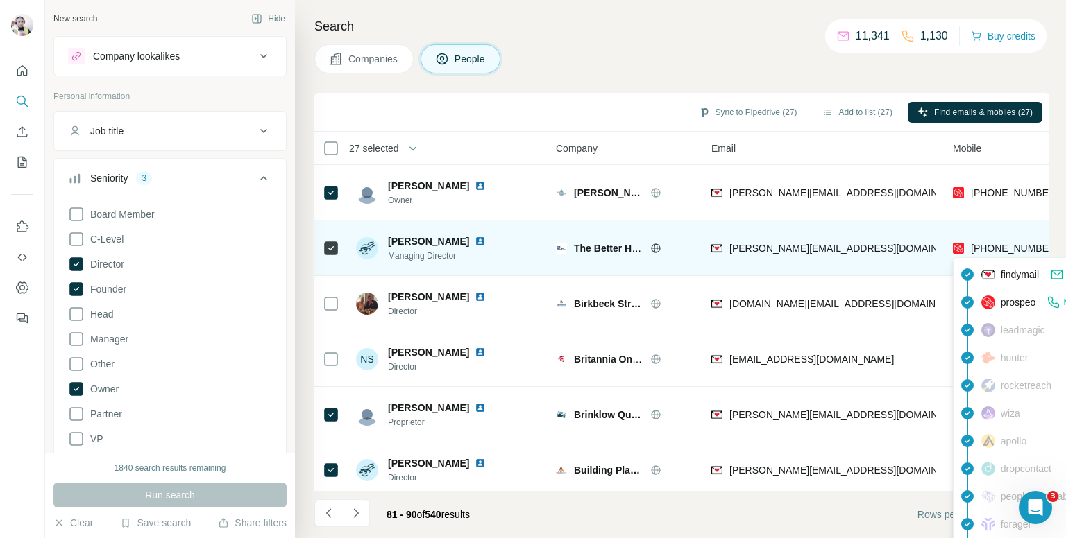
click at [996, 247] on span "[PHONE_NUMBER]" at bounding box center [1014, 248] width 87 height 11
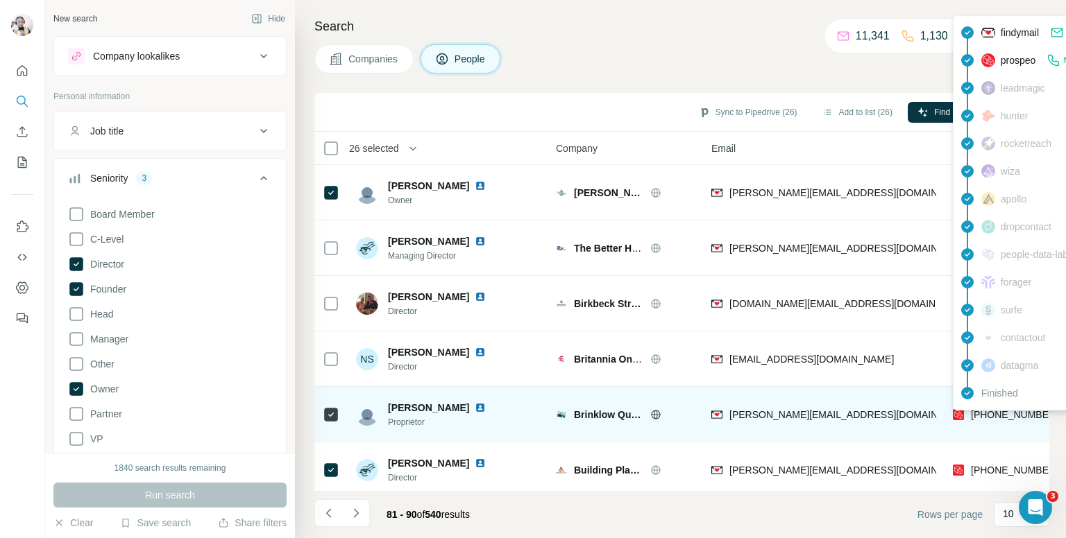
click at [1004, 420] on span "[PHONE_NUMBER]" at bounding box center [1014, 414] width 87 height 11
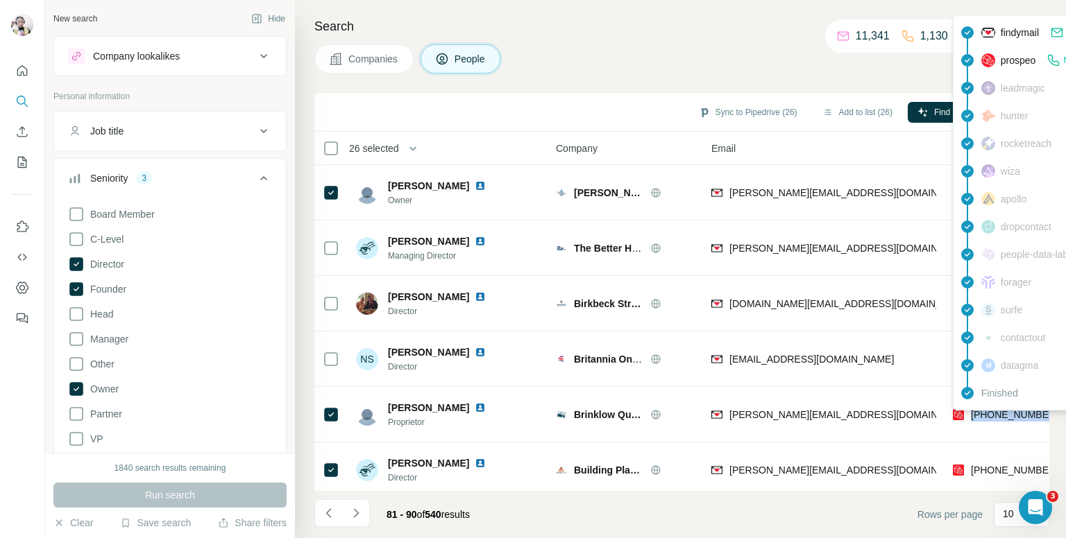
click at [599, 54] on div "Companies People" at bounding box center [681, 58] width 735 height 29
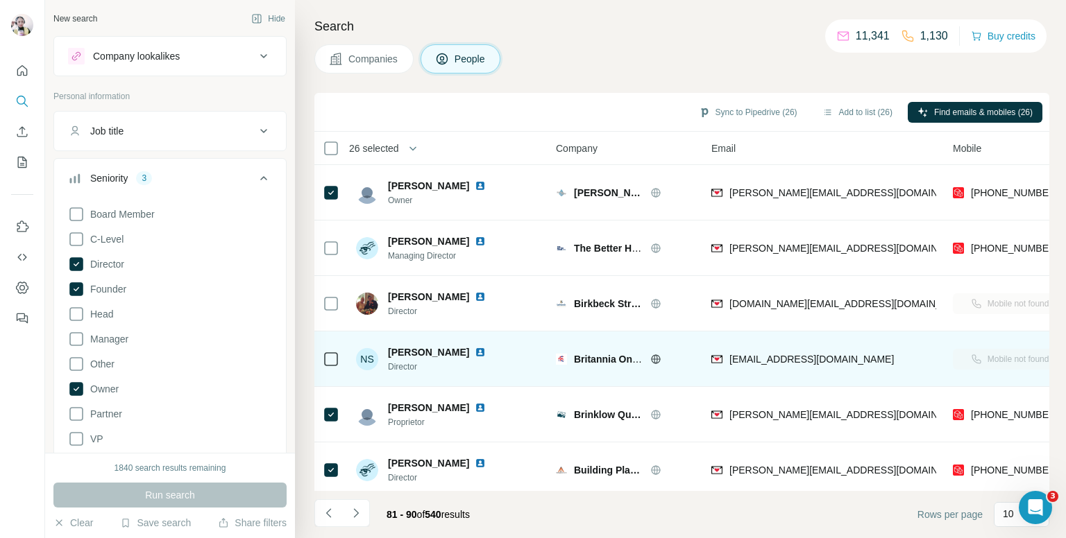
scroll to position [139, 0]
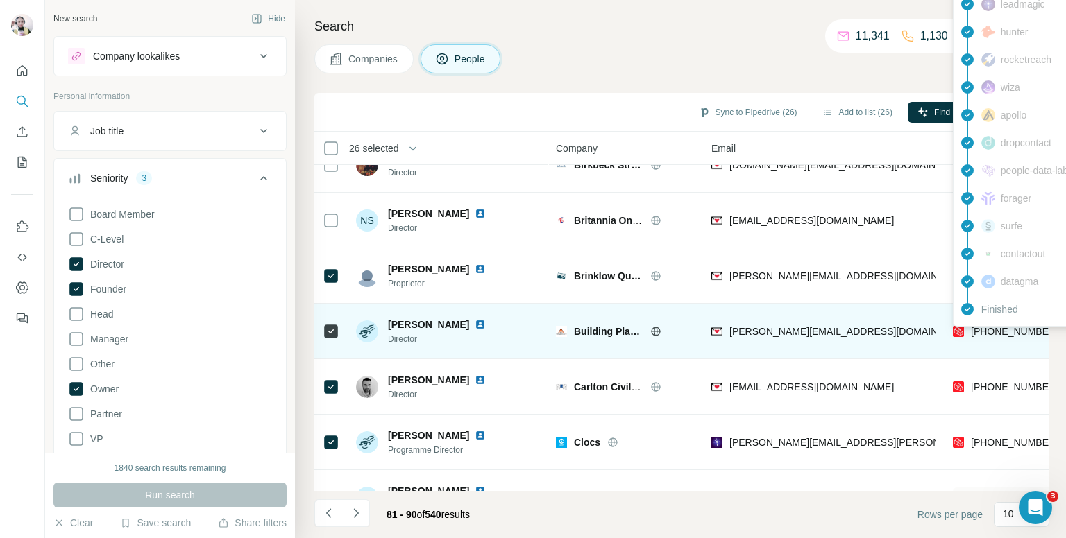
click at [982, 331] on span "[PHONE_NUMBER]" at bounding box center [1014, 331] width 87 height 11
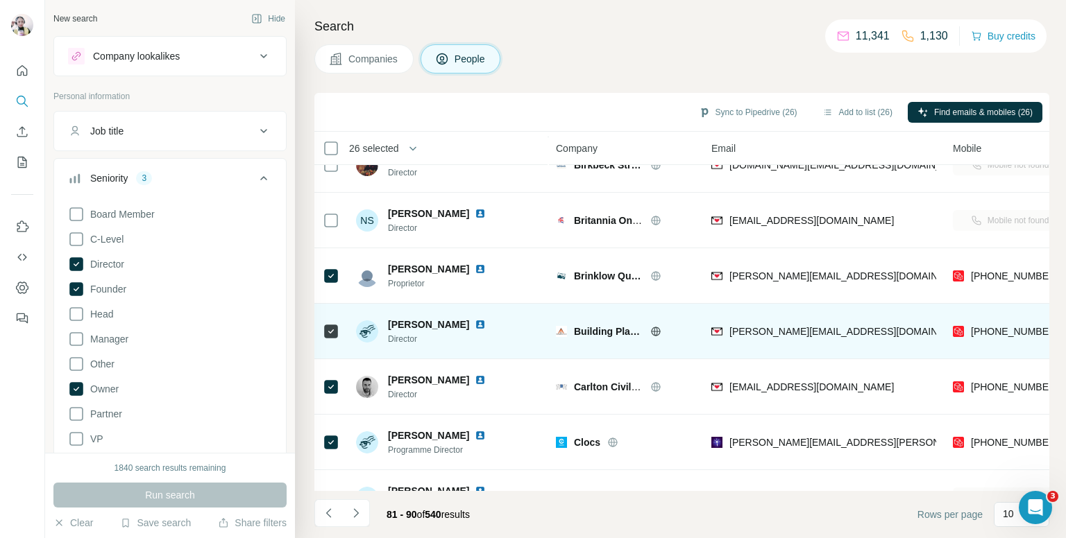
click at [657, 332] on icon at bounding box center [655, 331] width 3 height 9
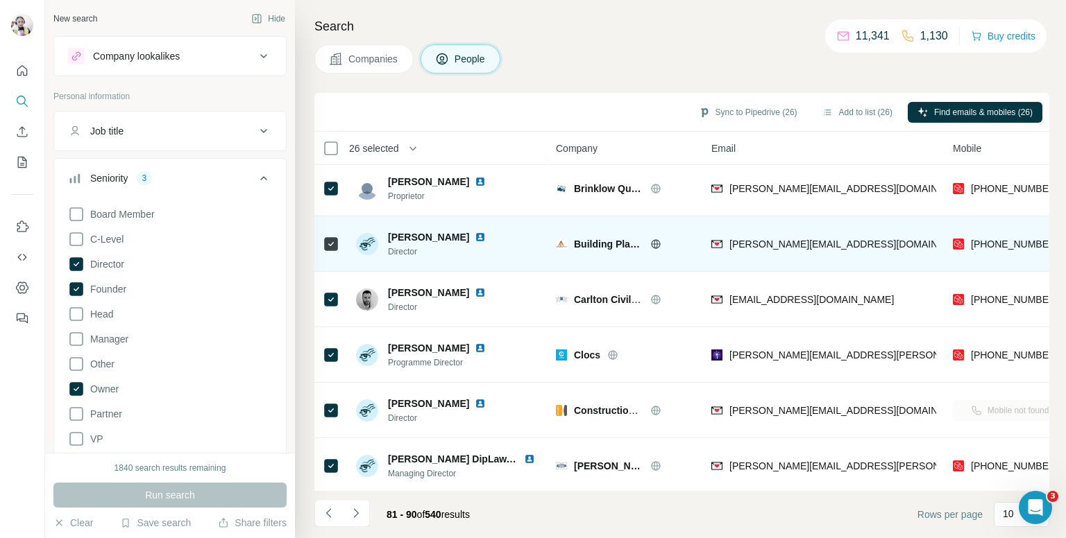
scroll to position [236, 0]
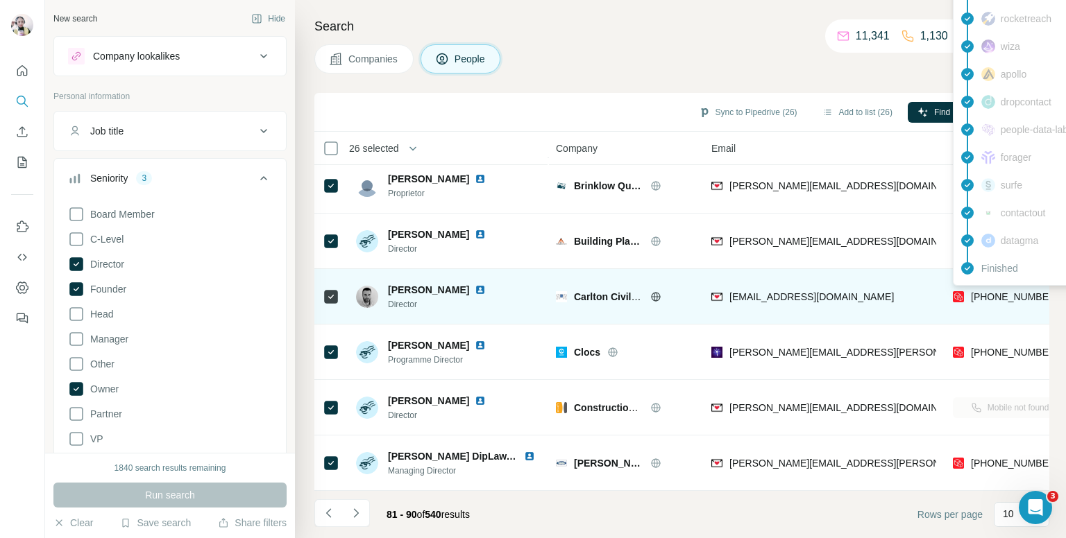
click at [993, 284] on div "findymail Email found prospeo Mobile found leadmagic hunter rocketreach wiza ap…" at bounding box center [1078, 87] width 250 height 395
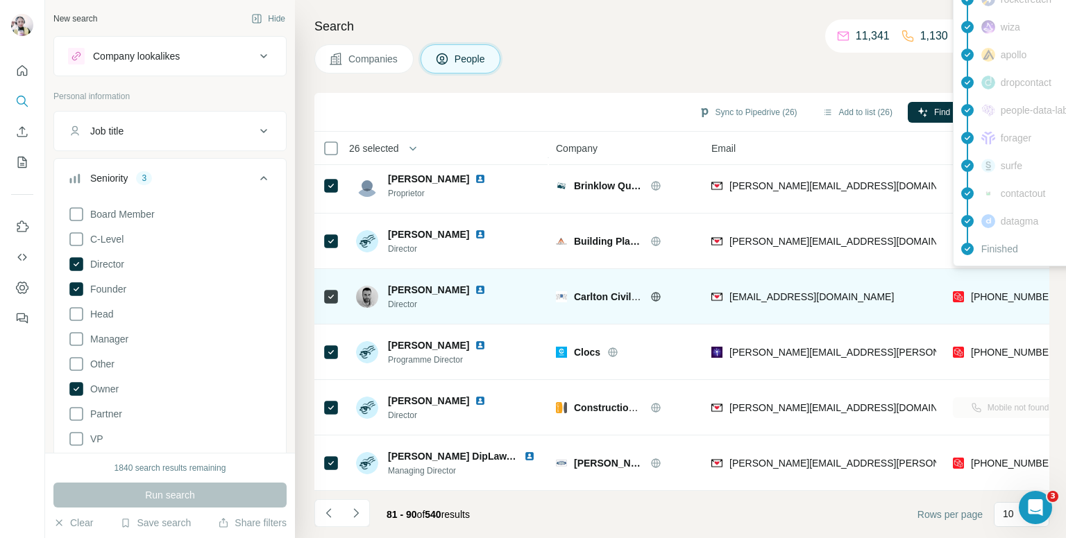
click at [993, 291] on span "[PHONE_NUMBER]" at bounding box center [1014, 296] width 87 height 11
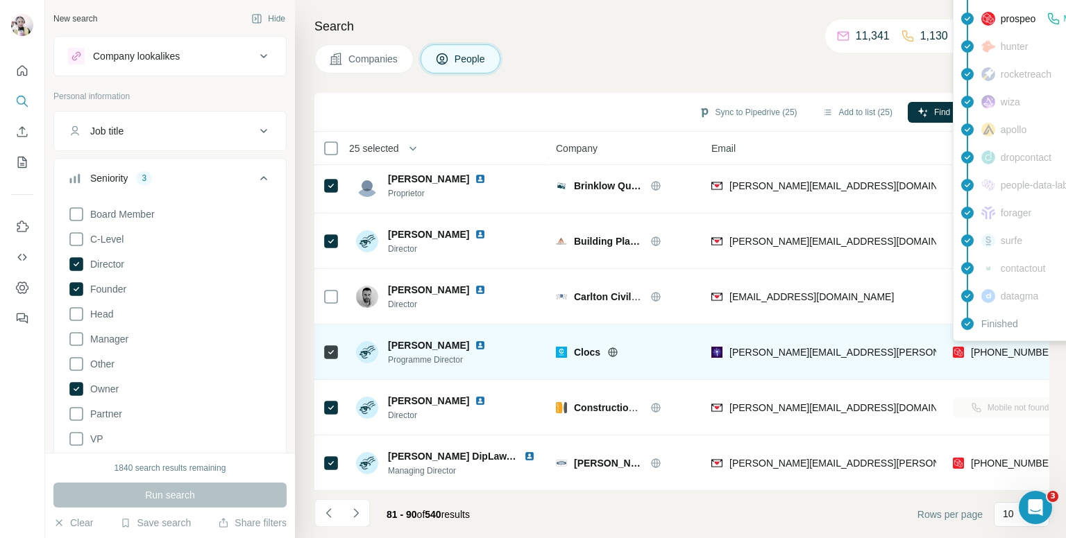
click at [1005, 347] on span "[PHONE_NUMBER]" at bounding box center [1014, 352] width 87 height 11
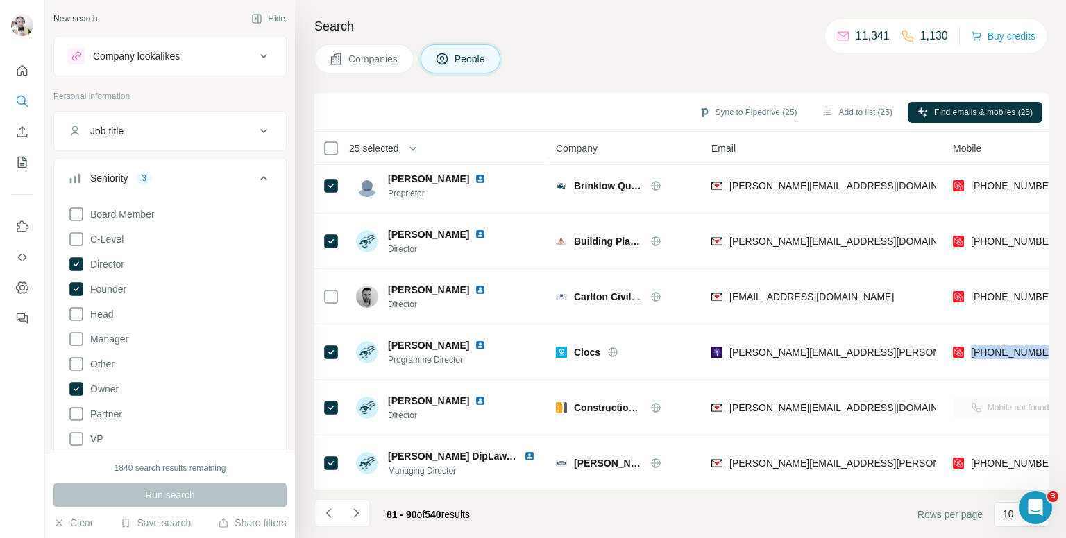
click at [701, 27] on h4 "Search" at bounding box center [681, 26] width 735 height 19
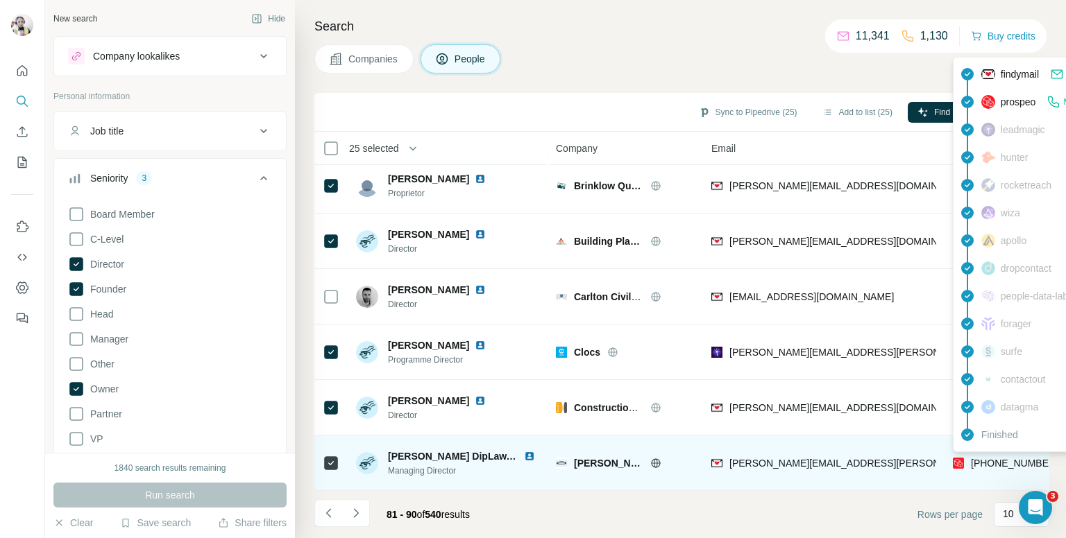
click at [1013, 459] on span "[PHONE_NUMBER]" at bounding box center [1014, 463] width 87 height 11
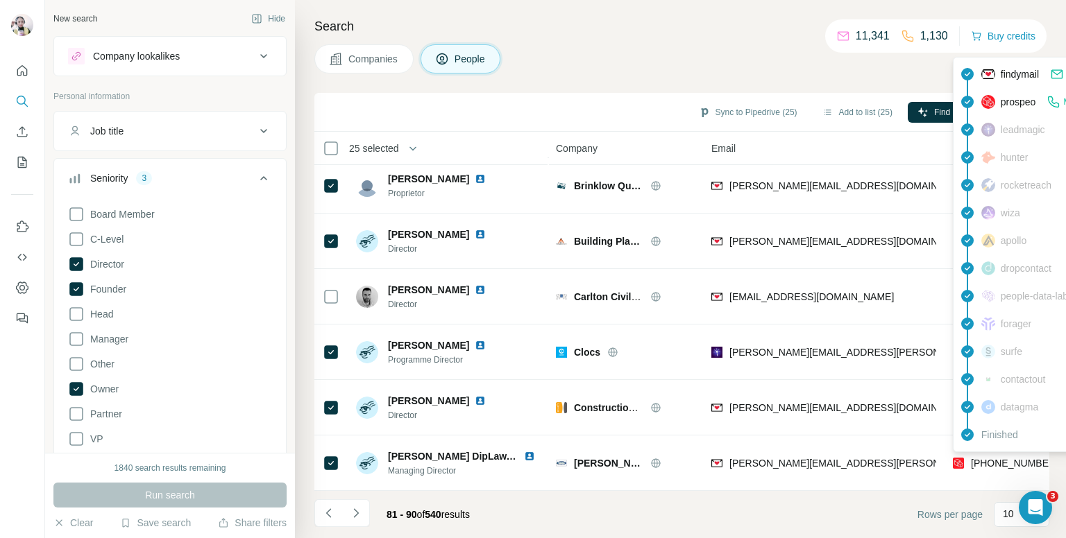
click at [558, 35] on h4 "Search" at bounding box center [681, 26] width 735 height 19
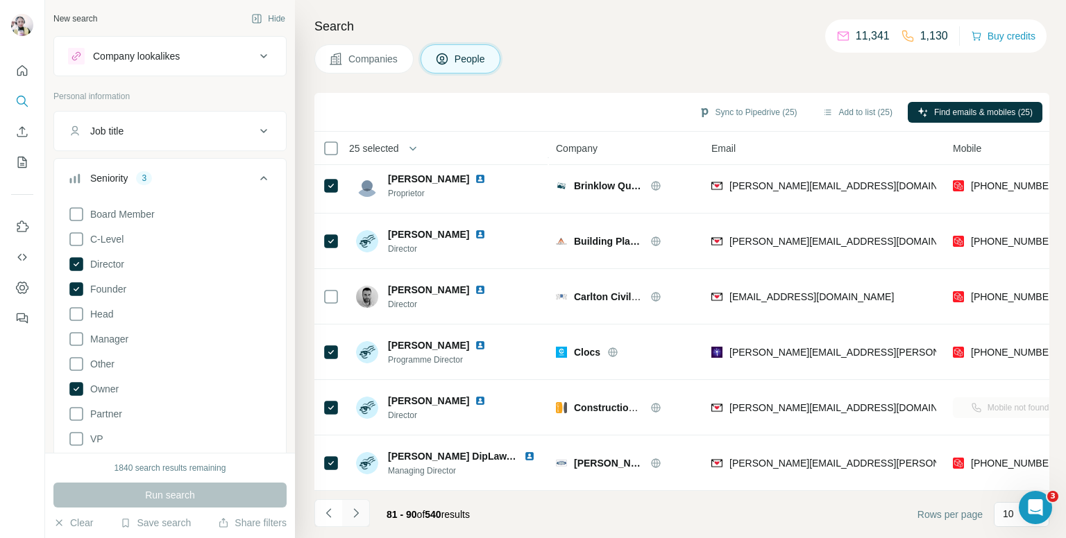
click at [355, 503] on button "Navigate to next page" at bounding box center [356, 514] width 28 height 28
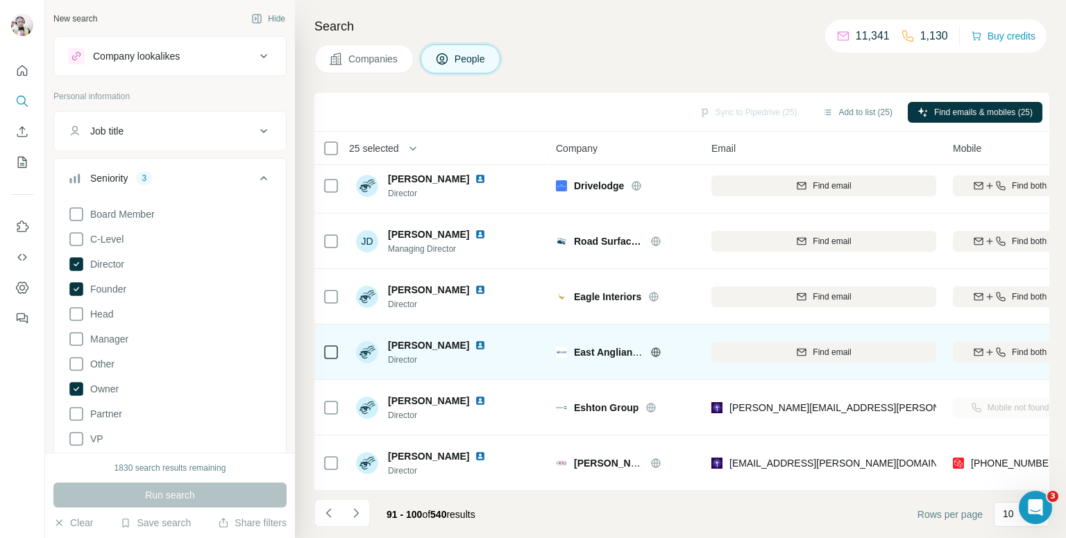
scroll to position [0, 0]
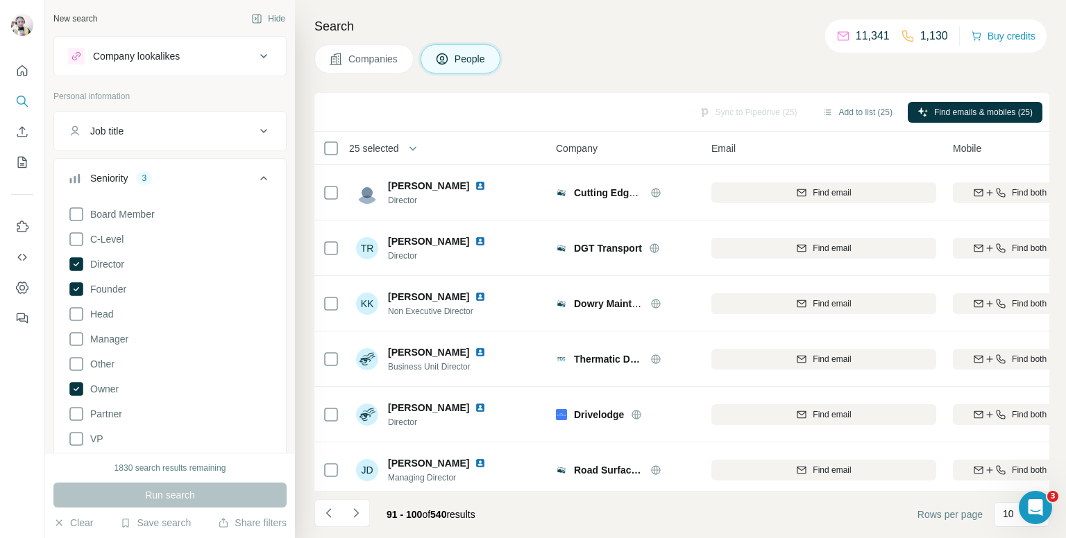
click at [339, 149] on div "25 selected" at bounding box center [369, 149] width 60 height 14
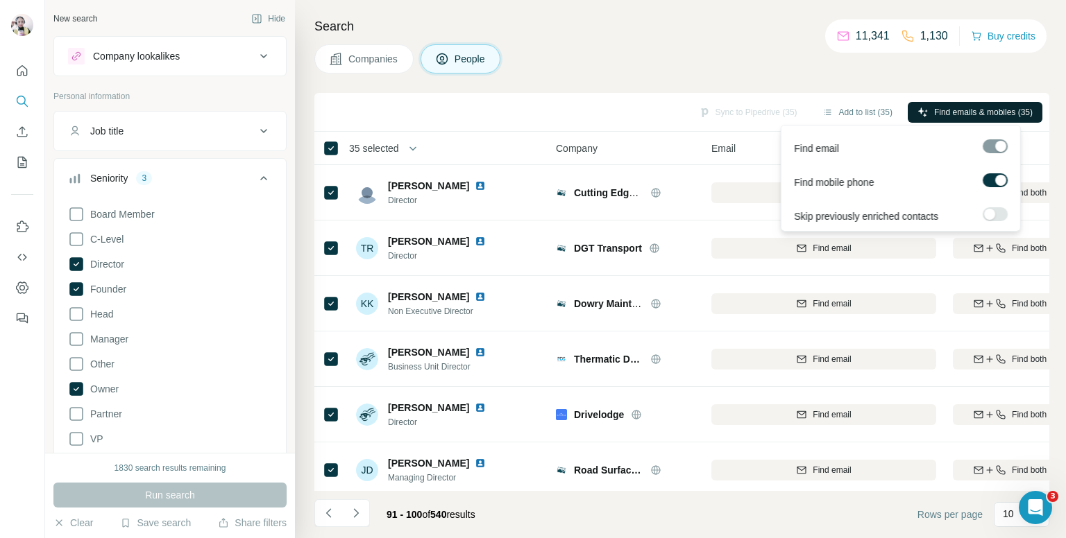
click at [934, 116] on span "Find emails & mobiles (35)" at bounding box center [983, 112] width 99 height 12
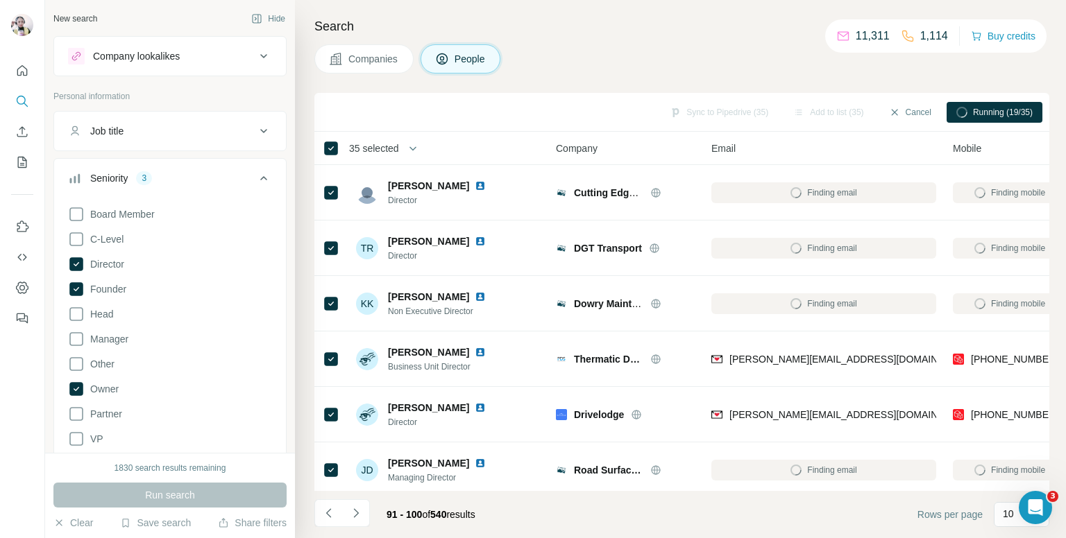
scroll to position [2775, 0]
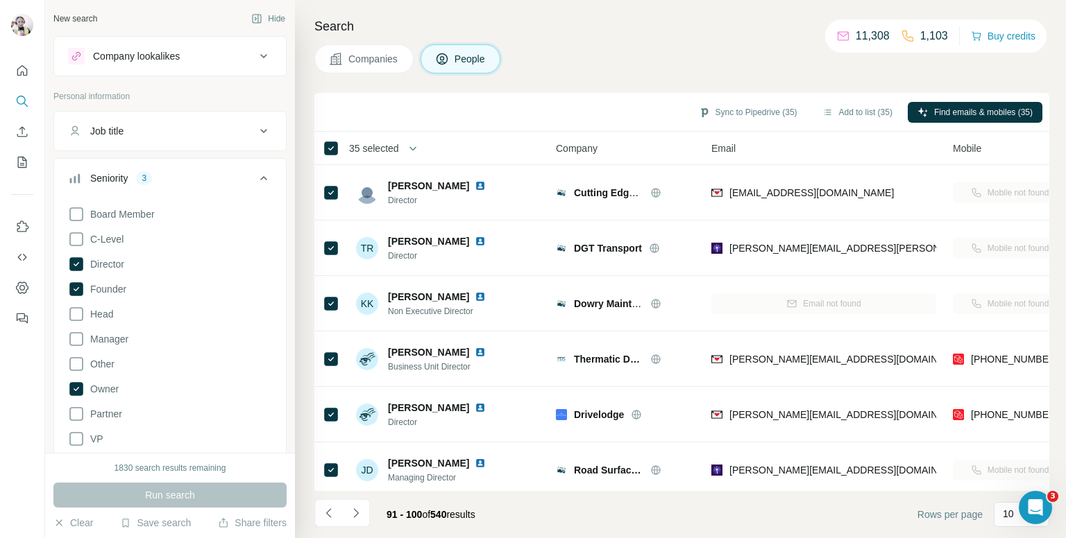
click at [1006, 355] on span "[PHONE_NUMBER]" at bounding box center [1014, 359] width 87 height 11
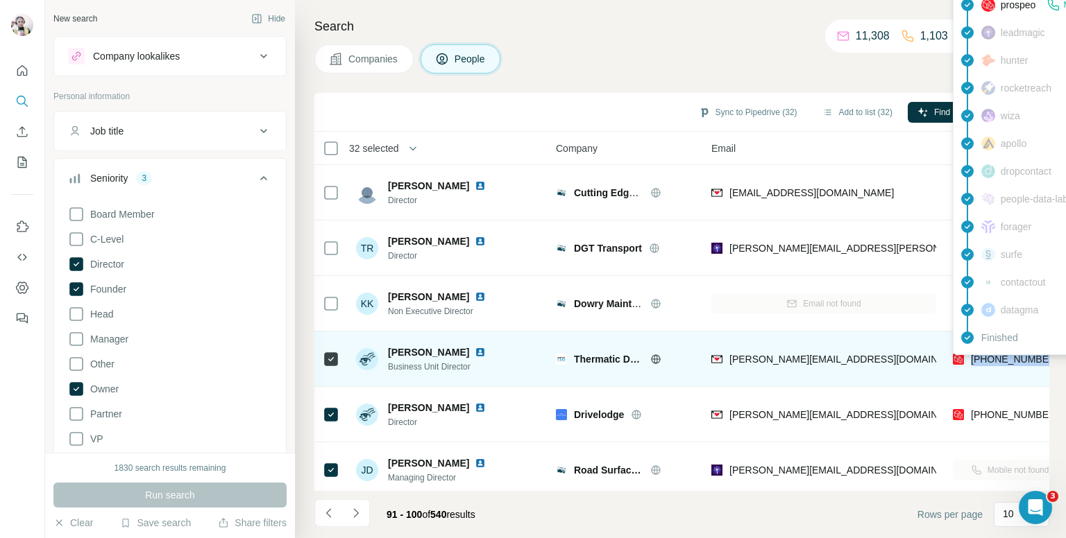
click at [989, 359] on span "[PHONE_NUMBER]" at bounding box center [1014, 359] width 87 height 11
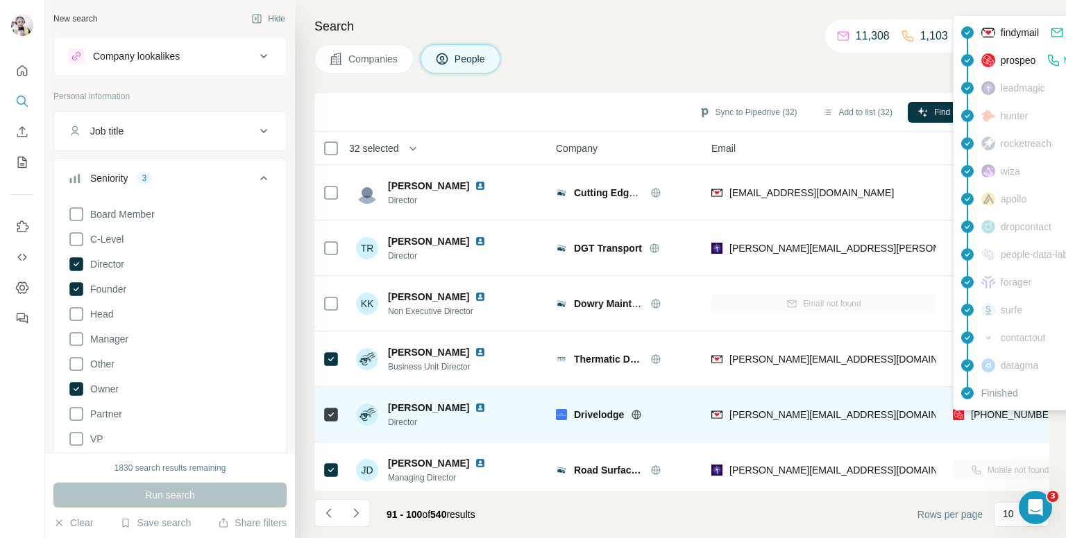
click at [980, 417] on span "[PHONE_NUMBER]" at bounding box center [1014, 414] width 87 height 11
copy tr "[PHONE_NUMBER]"
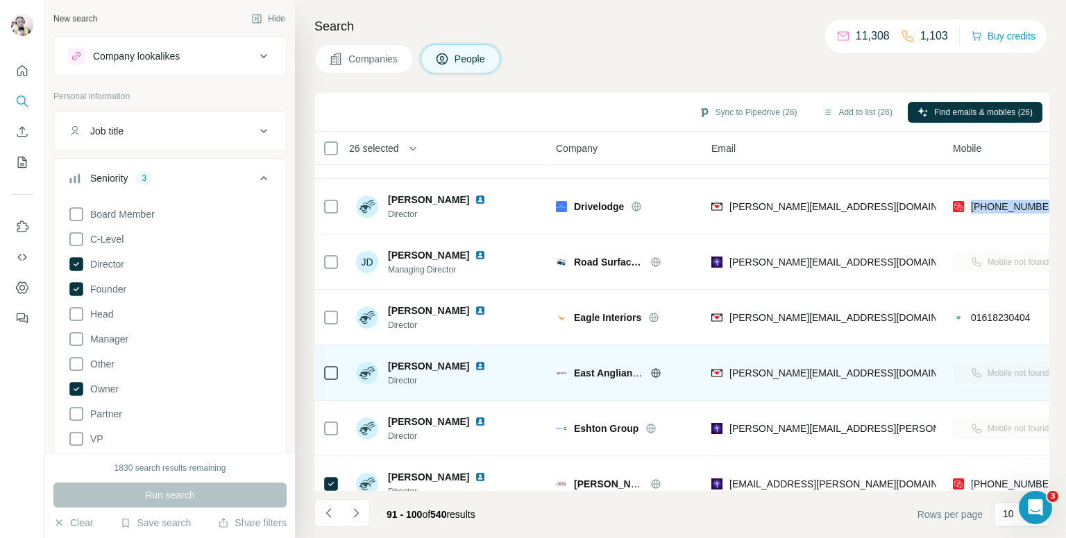
scroll to position [236, 0]
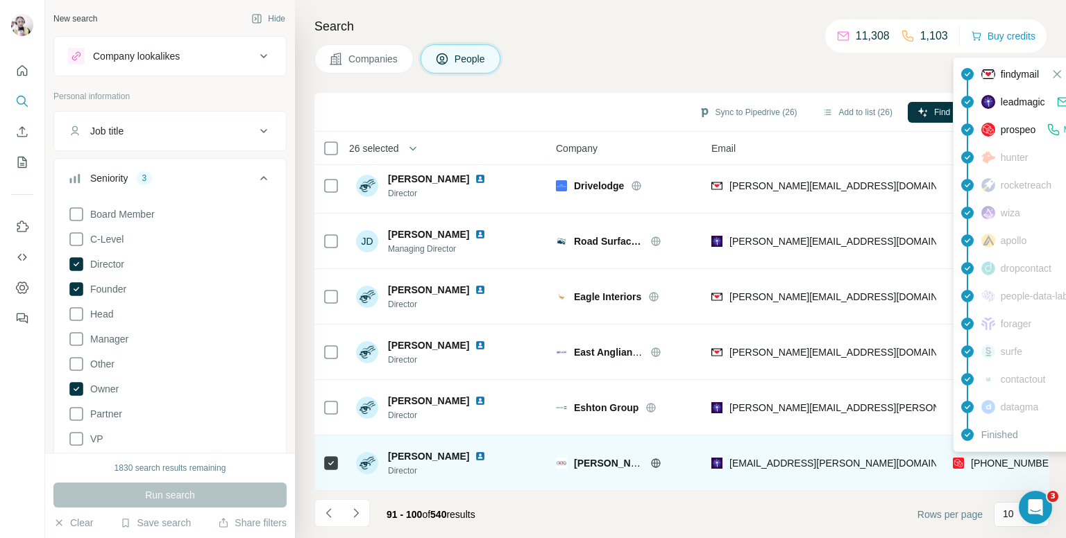
click at [982, 458] on span "[PHONE_NUMBER]" at bounding box center [1014, 463] width 87 height 11
copy tr "[PHONE_NUMBER]"
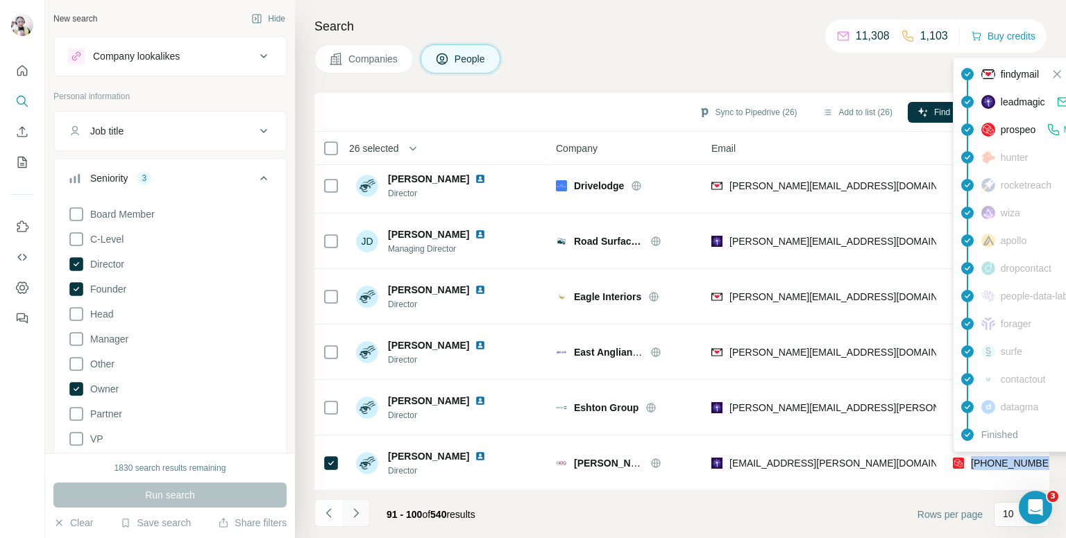
click at [351, 511] on icon "Navigate to next page" at bounding box center [356, 513] width 14 height 14
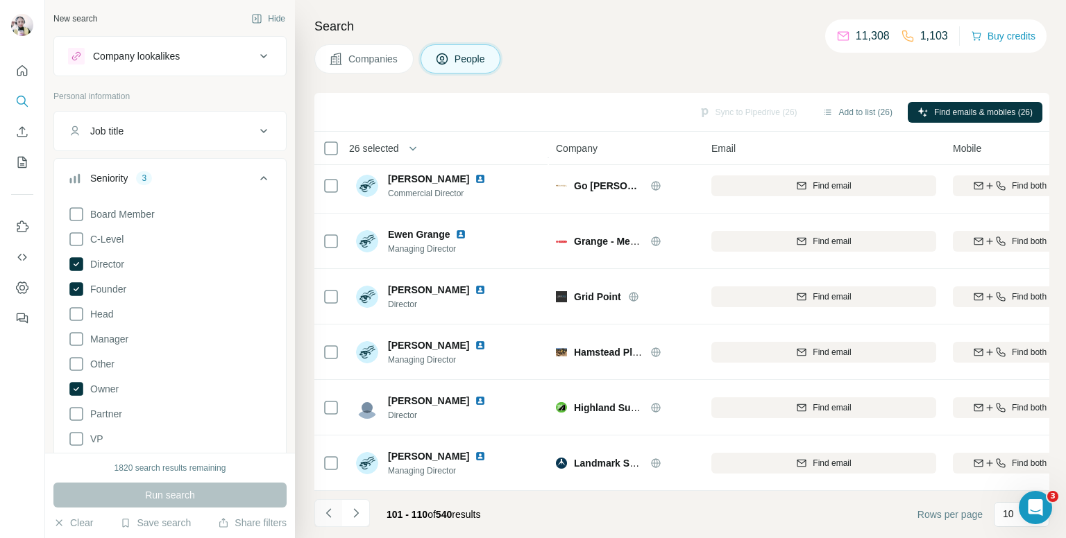
click at [326, 515] on icon "Navigate to previous page" at bounding box center [329, 513] width 14 height 14
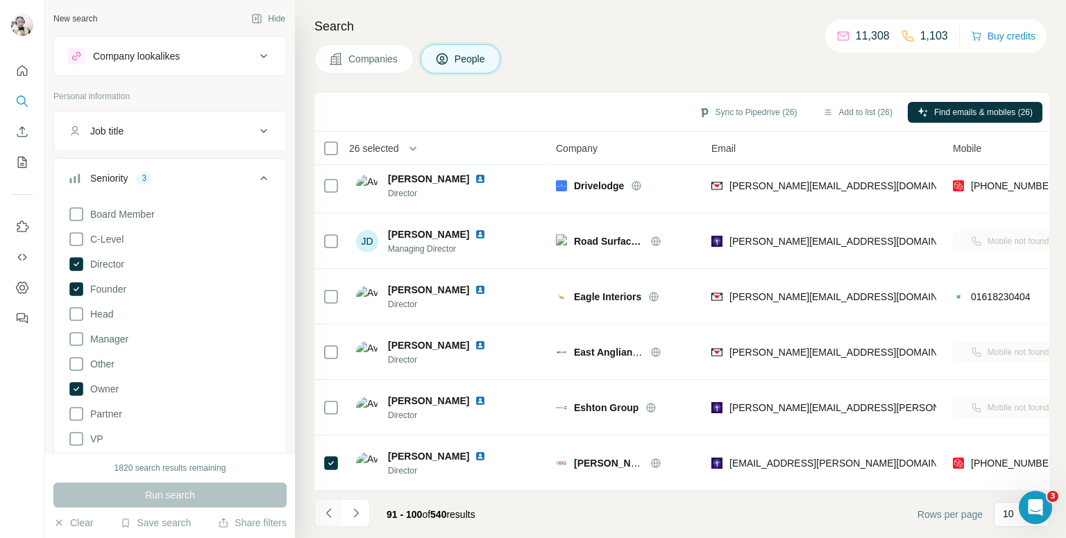
click at [326, 515] on icon "Navigate to previous page" at bounding box center [329, 513] width 14 height 14
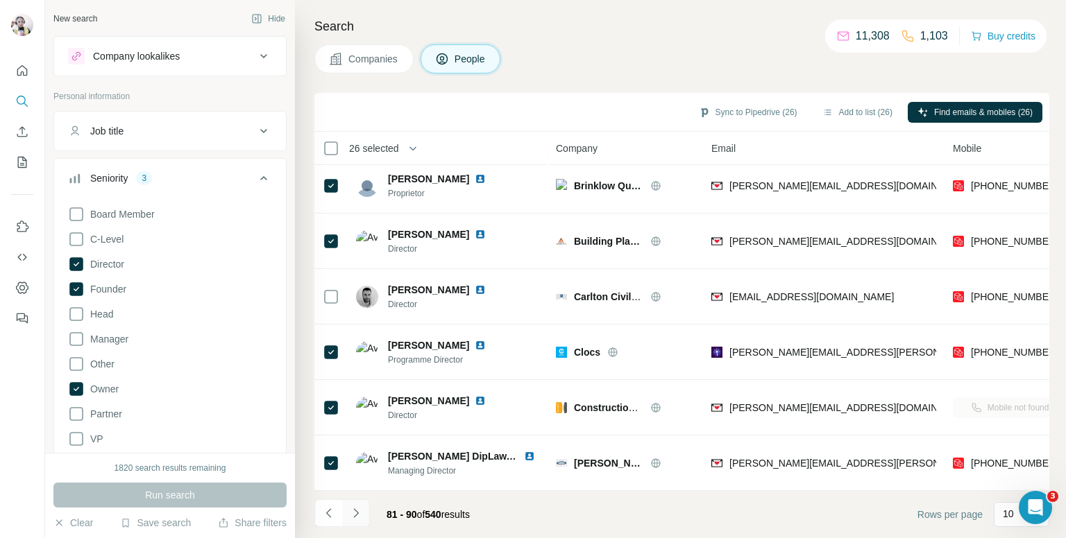
click at [351, 513] on icon "Navigate to next page" at bounding box center [356, 513] width 14 height 14
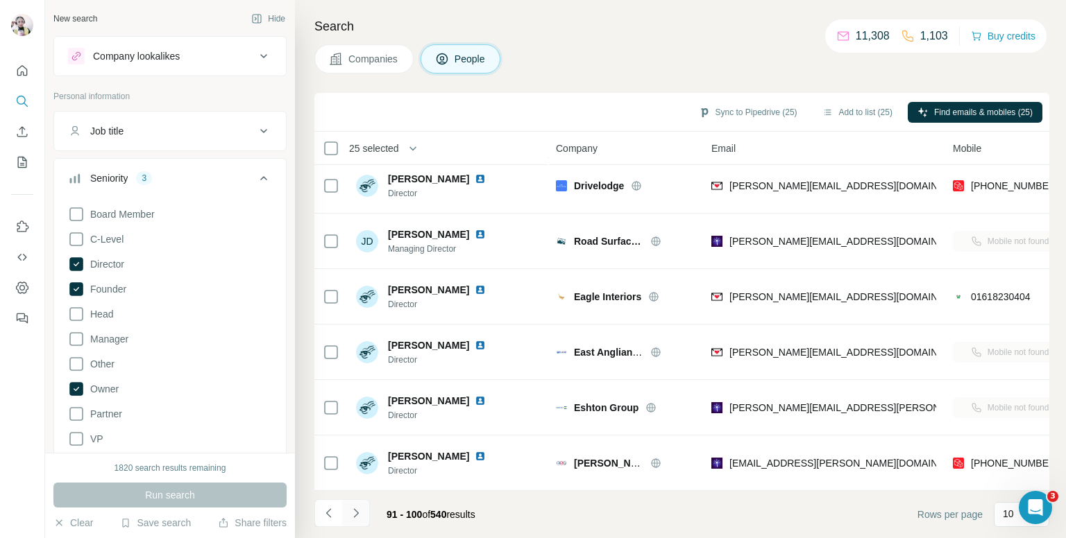
click at [350, 522] on button "Navigate to next page" at bounding box center [356, 514] width 28 height 28
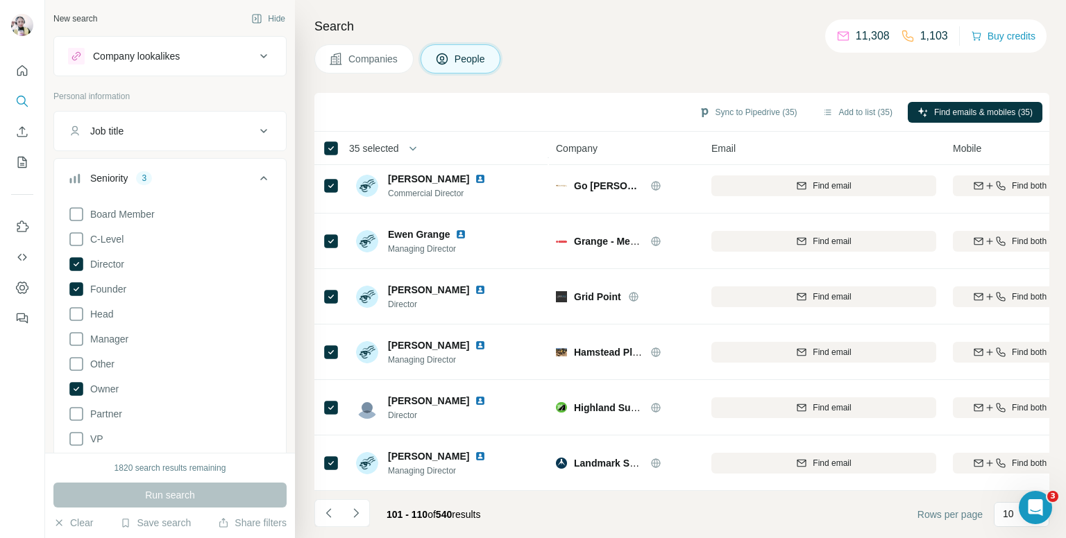
scroll to position [0, 0]
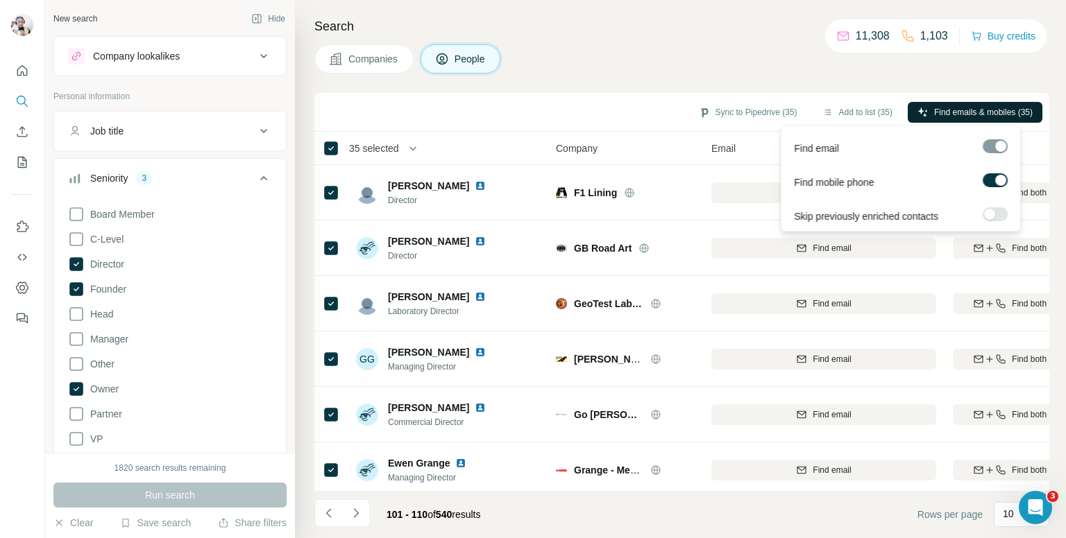
click at [951, 103] on button "Find emails & mobiles (35)" at bounding box center [974, 112] width 135 height 21
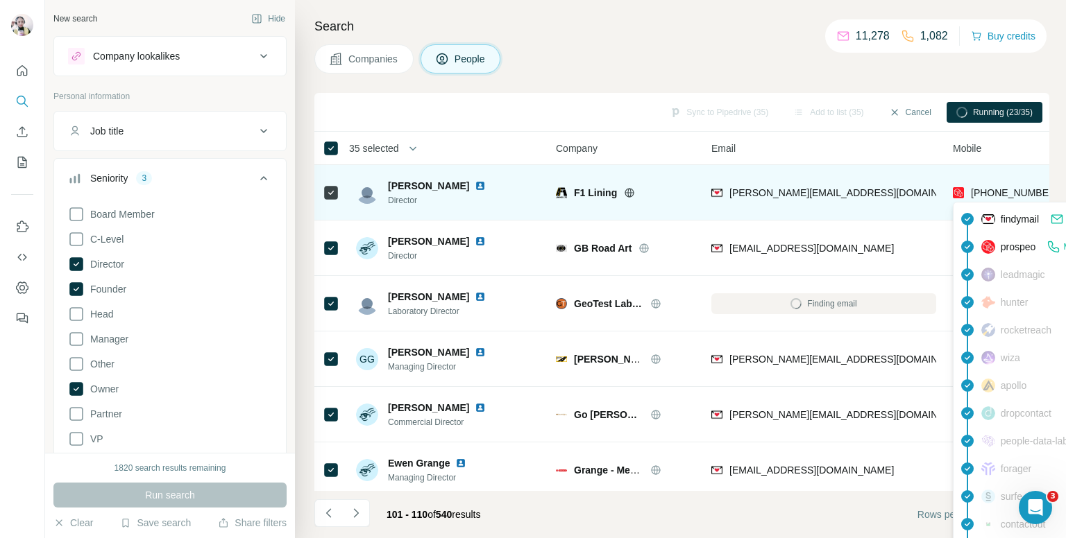
click at [992, 187] on span "[PHONE_NUMBER]" at bounding box center [1014, 192] width 87 height 11
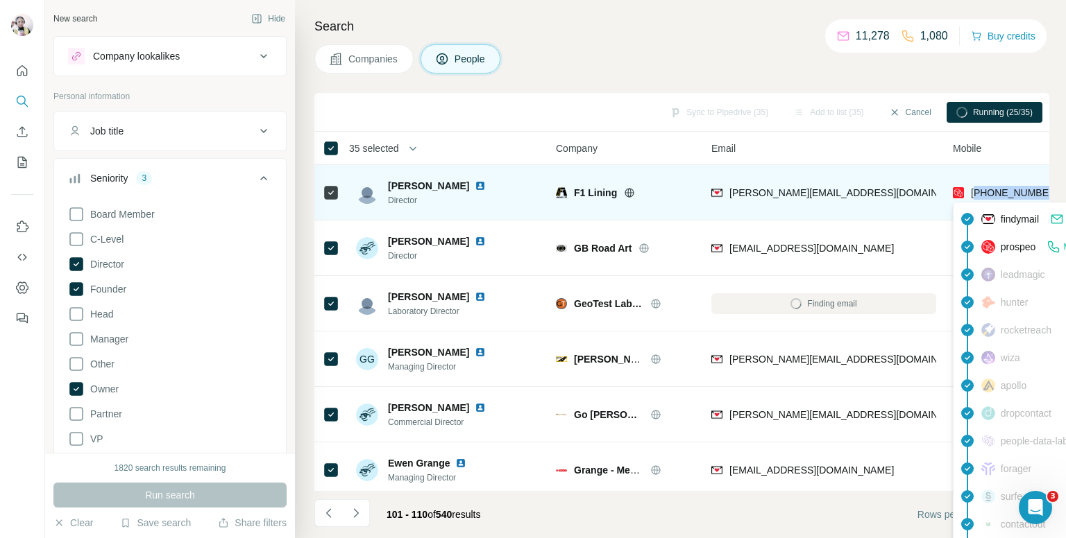
click at [992, 187] on span "[PHONE_NUMBER]" at bounding box center [1014, 192] width 87 height 11
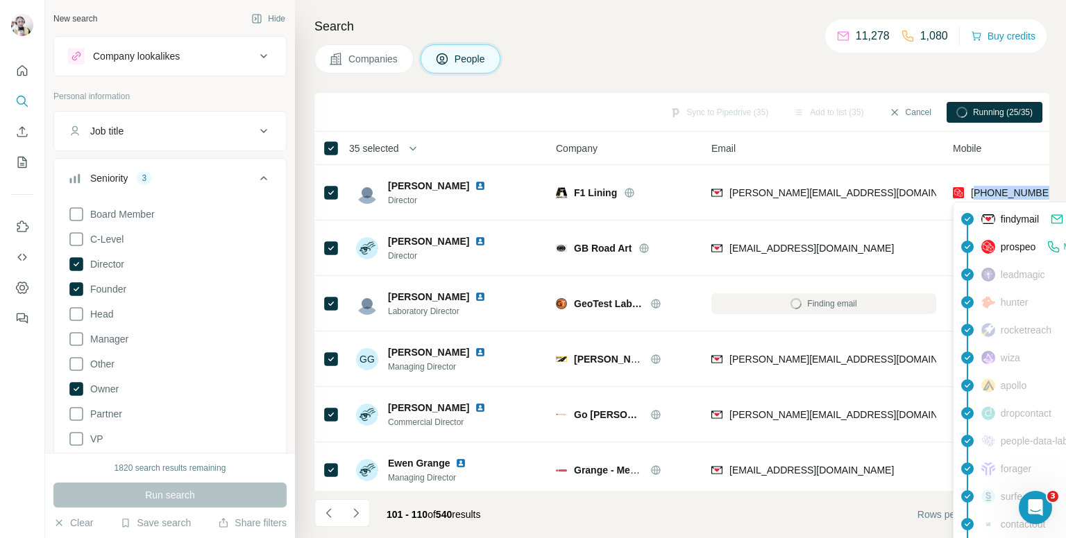
click at [874, 59] on div "Companies People" at bounding box center [681, 58] width 735 height 29
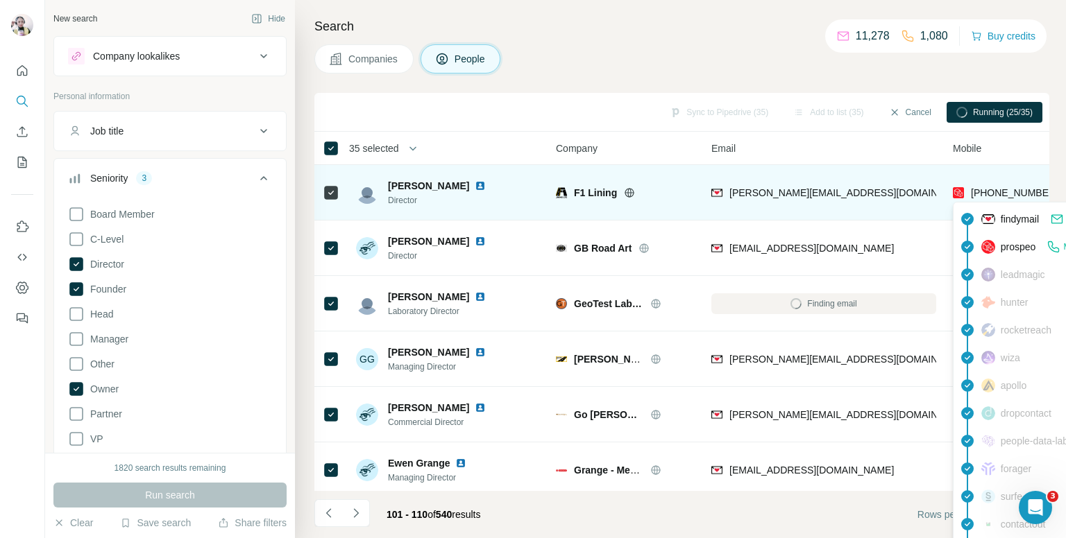
click at [987, 194] on span "[PHONE_NUMBER]" at bounding box center [1014, 192] width 87 height 11
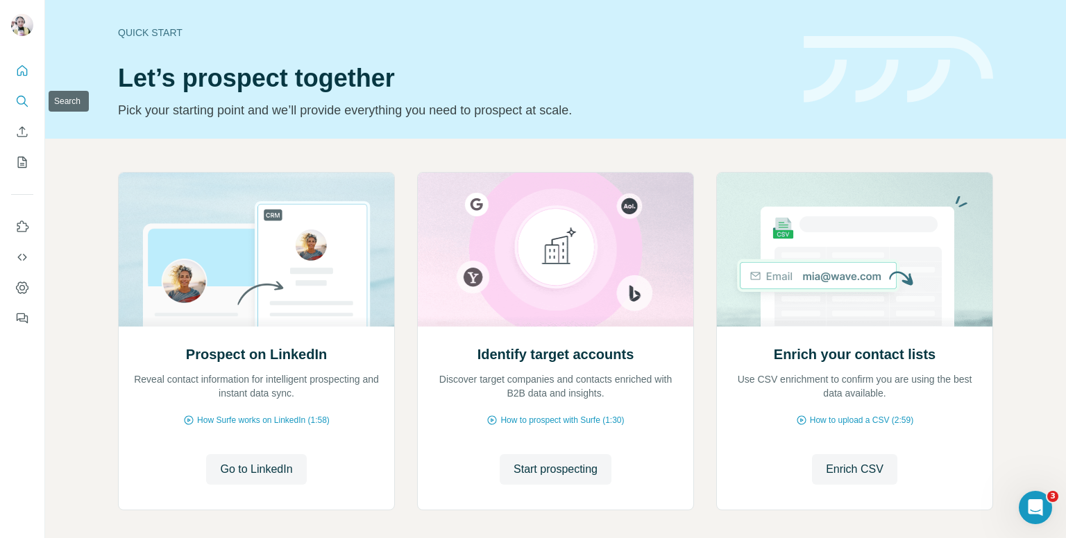
click at [18, 102] on icon "Search" at bounding box center [22, 101] width 14 height 14
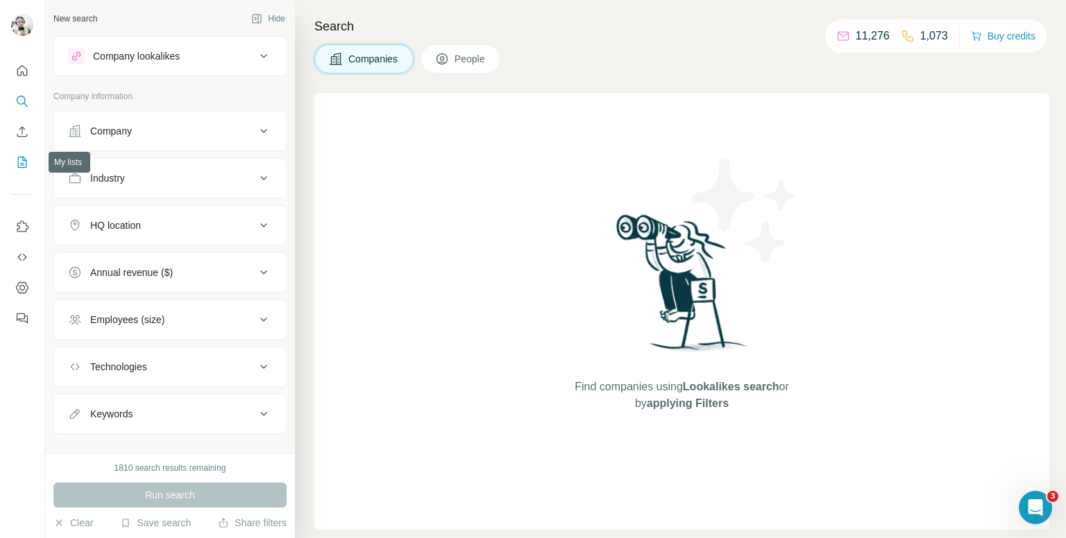
click at [24, 167] on icon "My lists" at bounding box center [22, 162] width 9 height 11
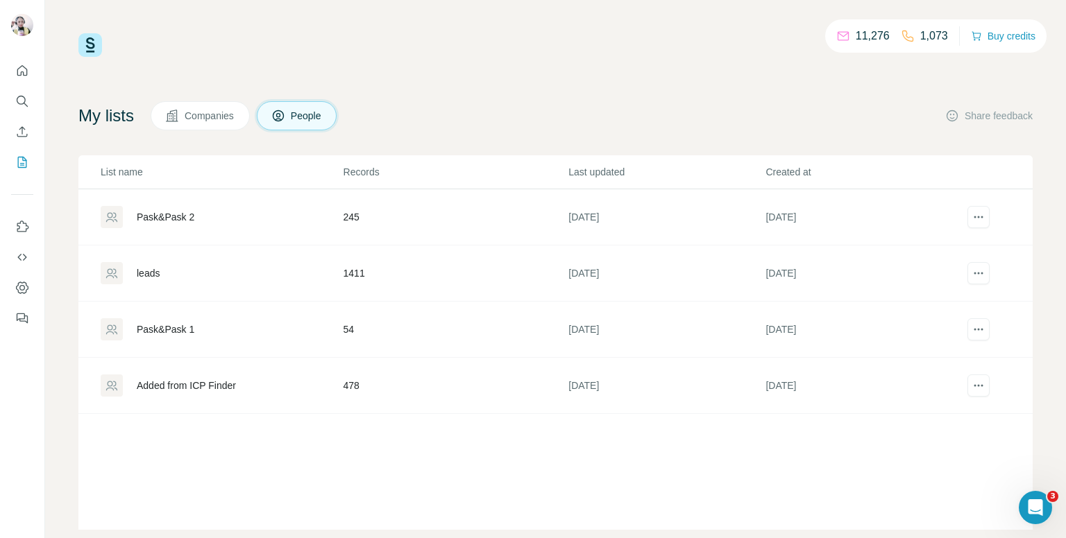
click at [450, 223] on td "245" at bounding box center [455, 217] width 225 height 56
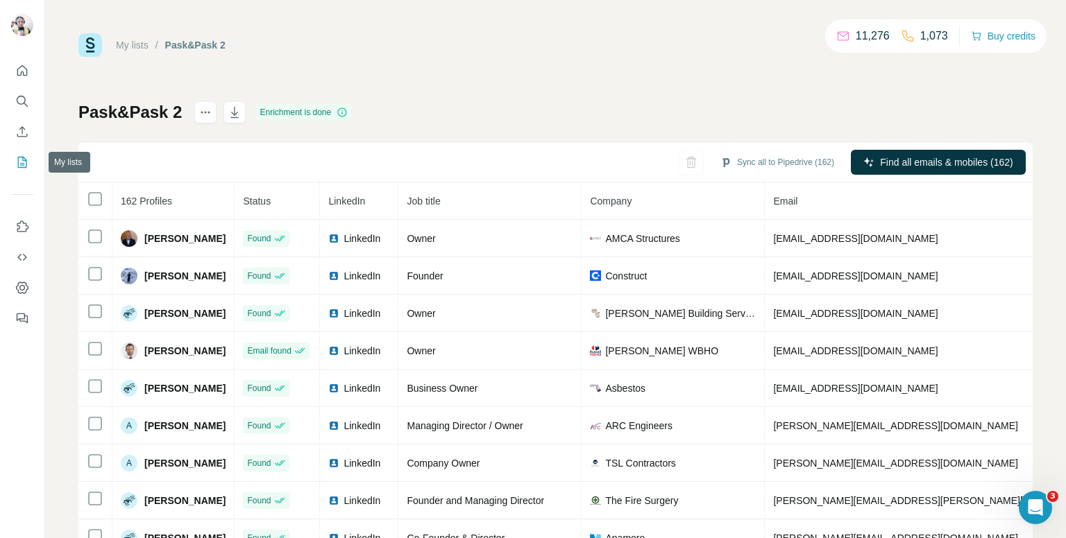
click at [20, 164] on icon "My lists" at bounding box center [23, 161] width 7 height 9
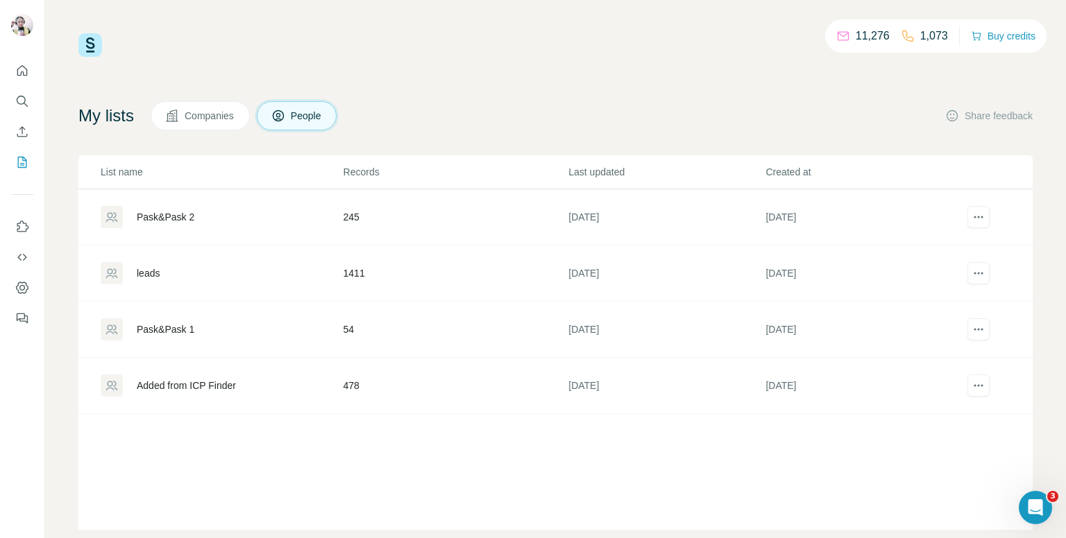
click at [334, 330] on div "Pask&Pask 1" at bounding box center [221, 329] width 241 height 22
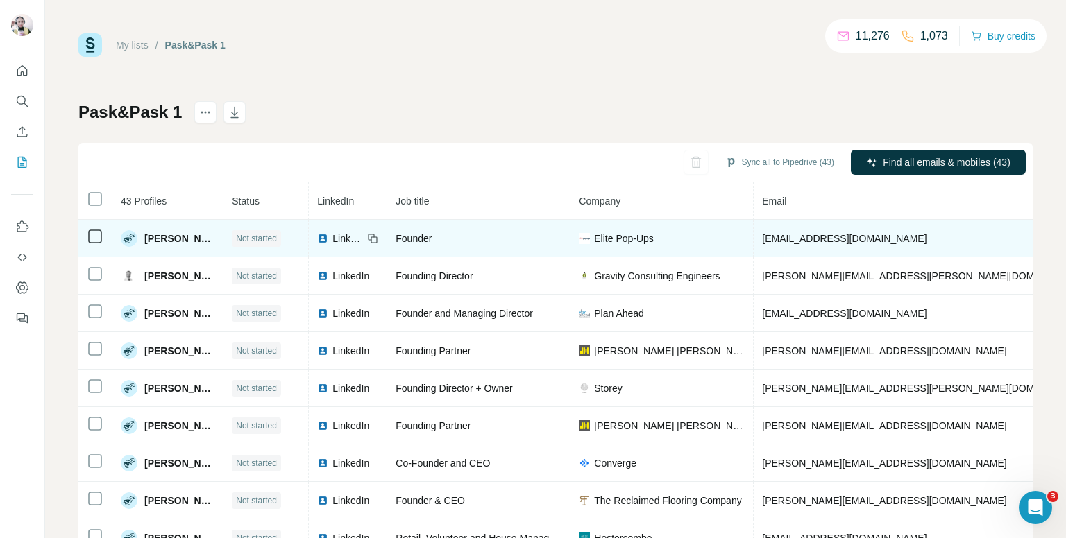
copy span "+441245463355"
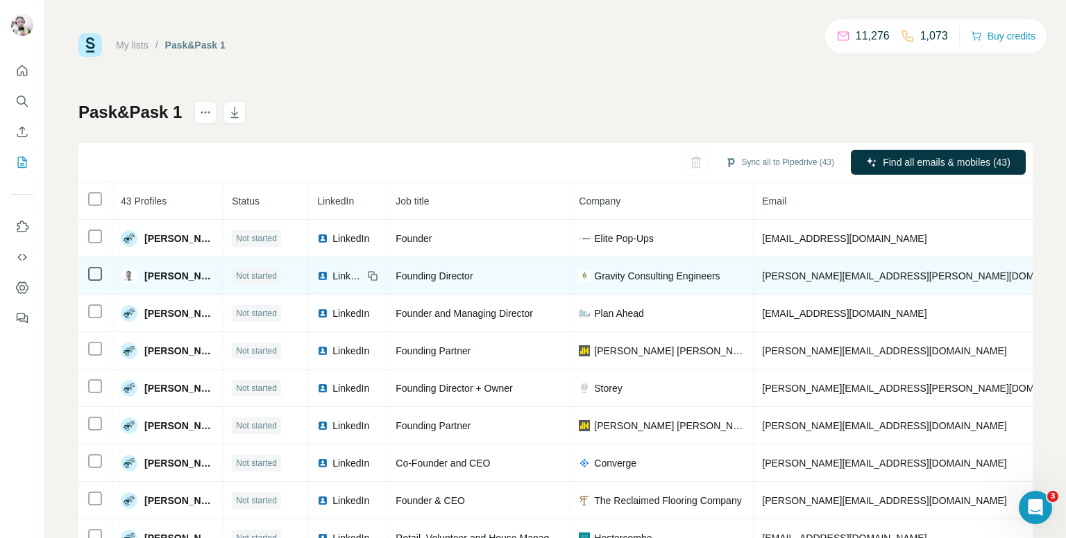
copy span "+447889084577"
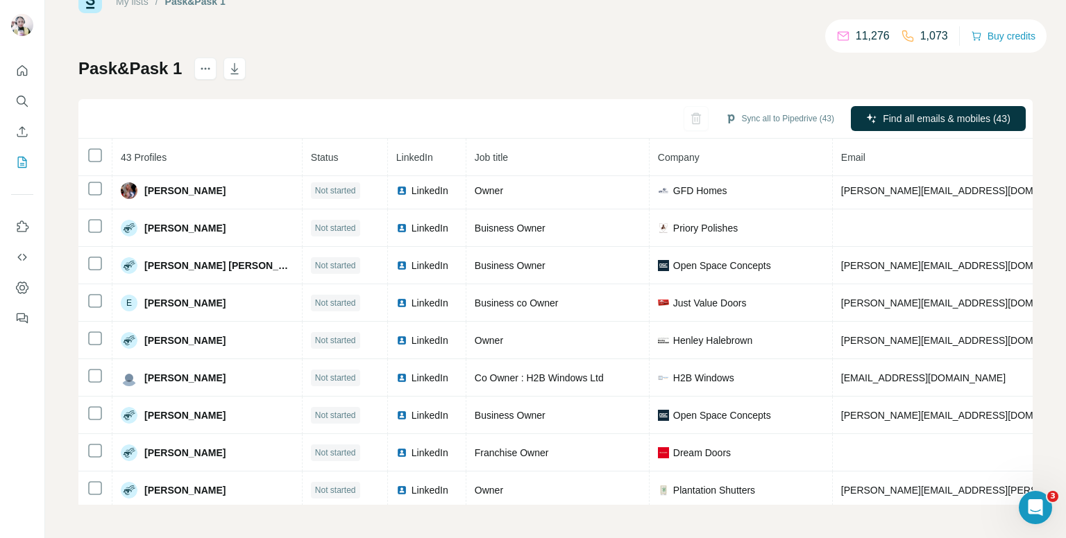
scroll to position [397, 0]
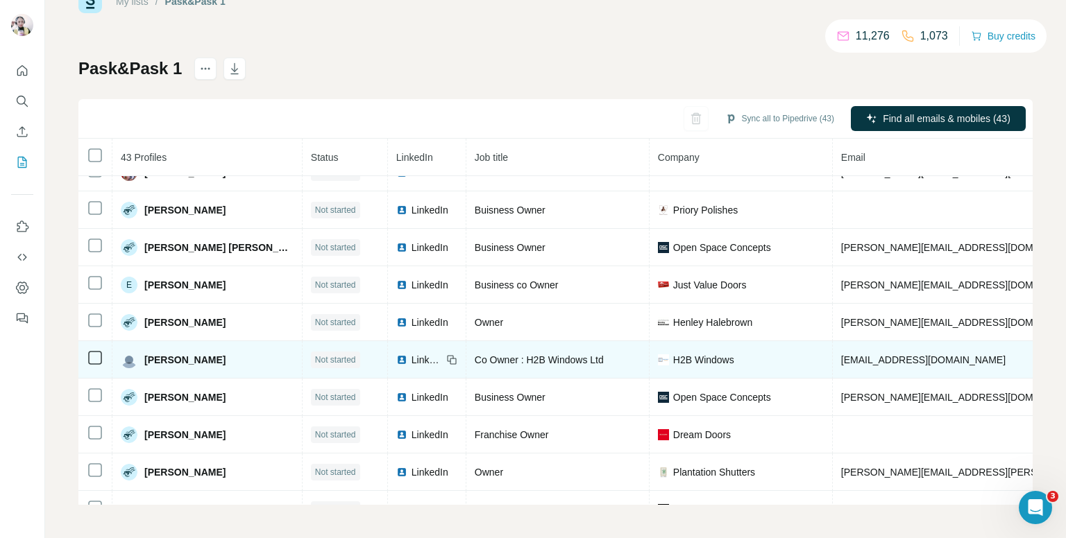
copy span "+447900933333"
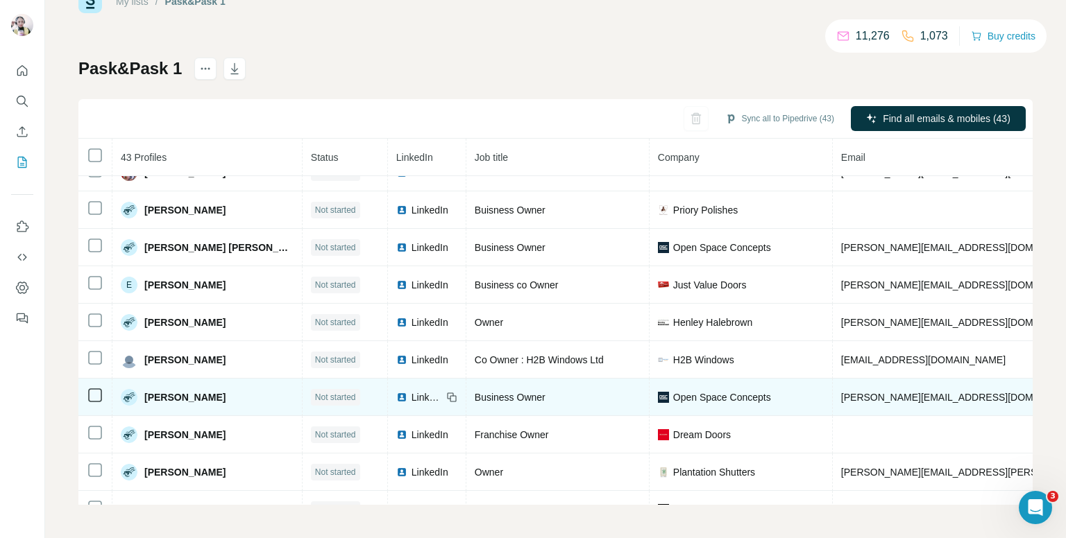
copy span "+447876560892"
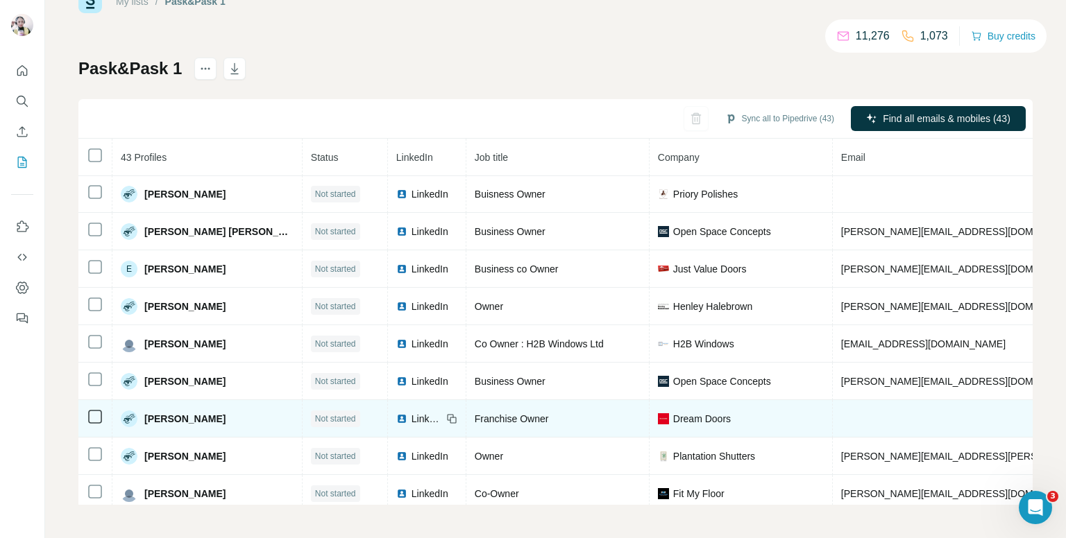
scroll to position [422, 0]
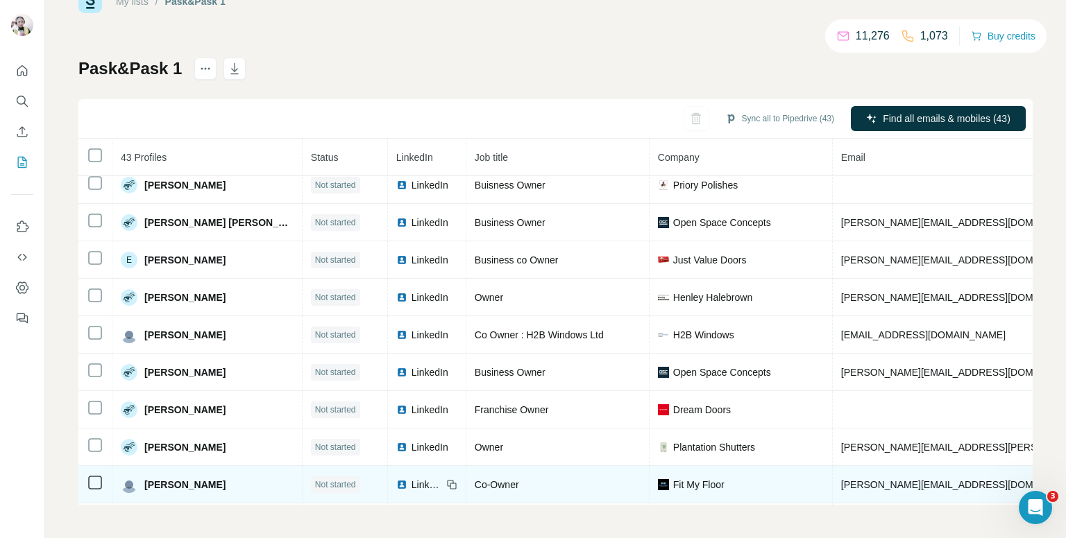
copy span "+447776361355"
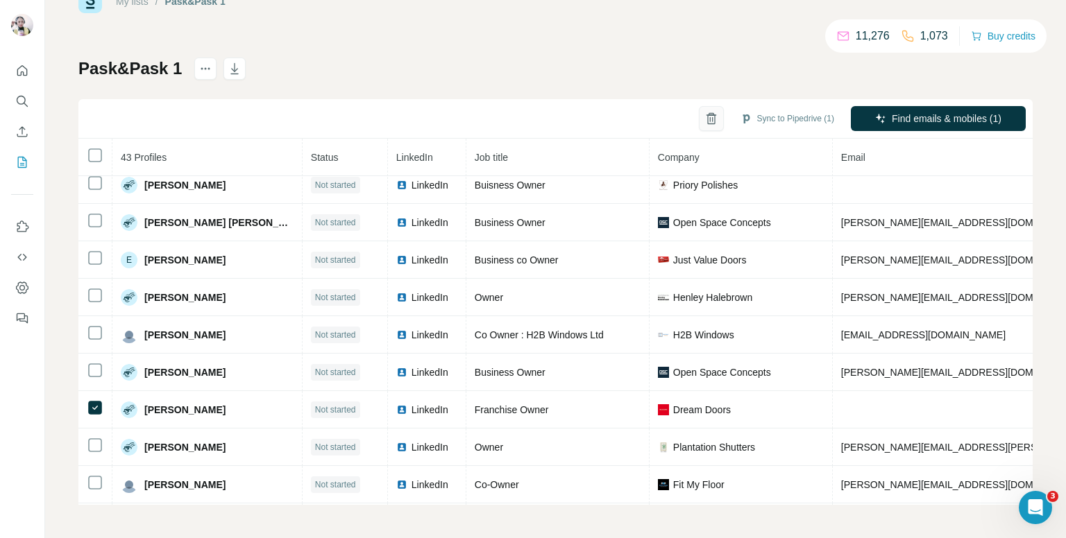
click at [704, 112] on icon "button" at bounding box center [711, 119] width 14 height 14
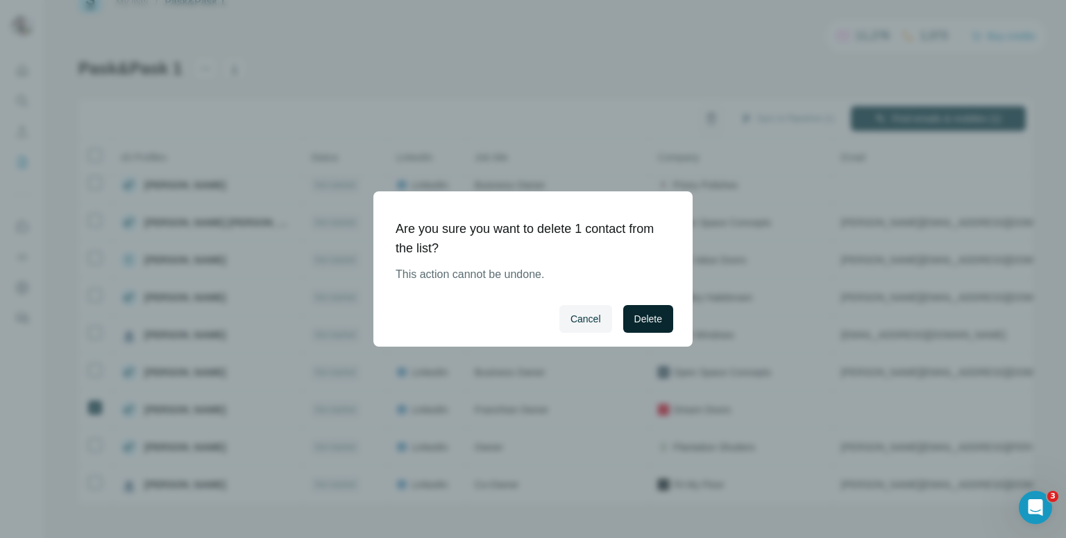
click at [651, 311] on button "Delete" at bounding box center [648, 319] width 50 height 28
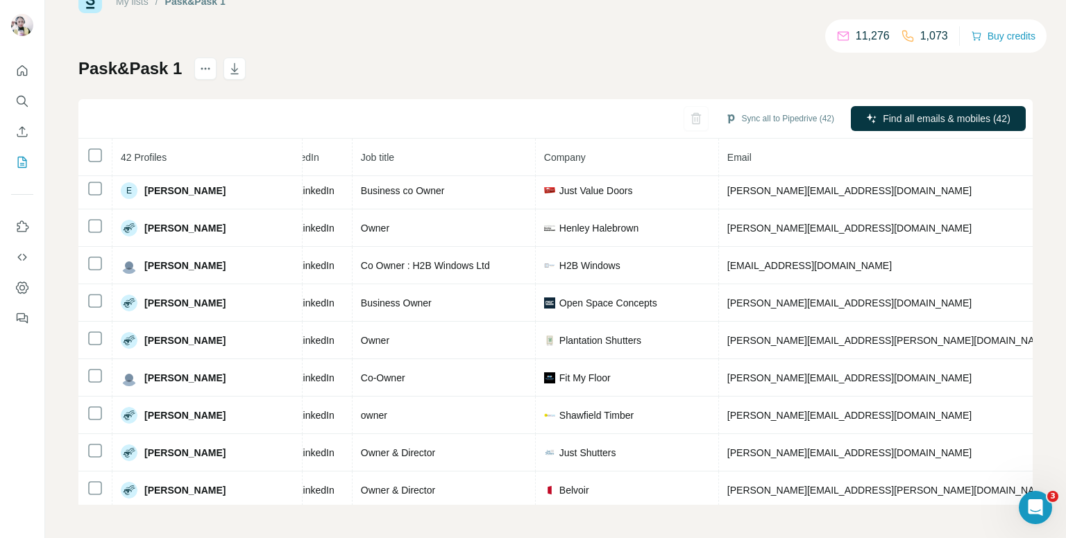
scroll to position [491, 117]
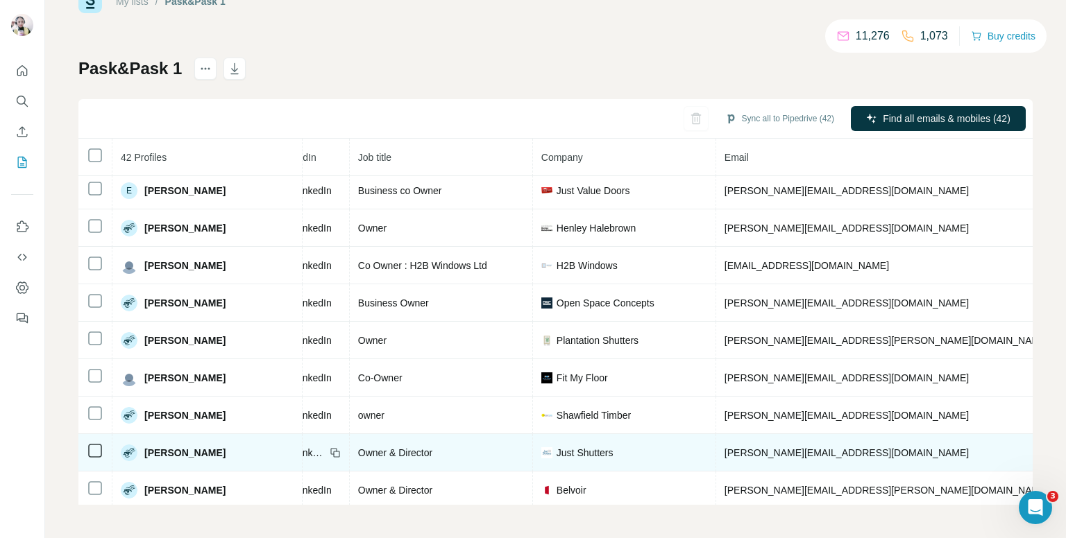
copy span "+447725372409"
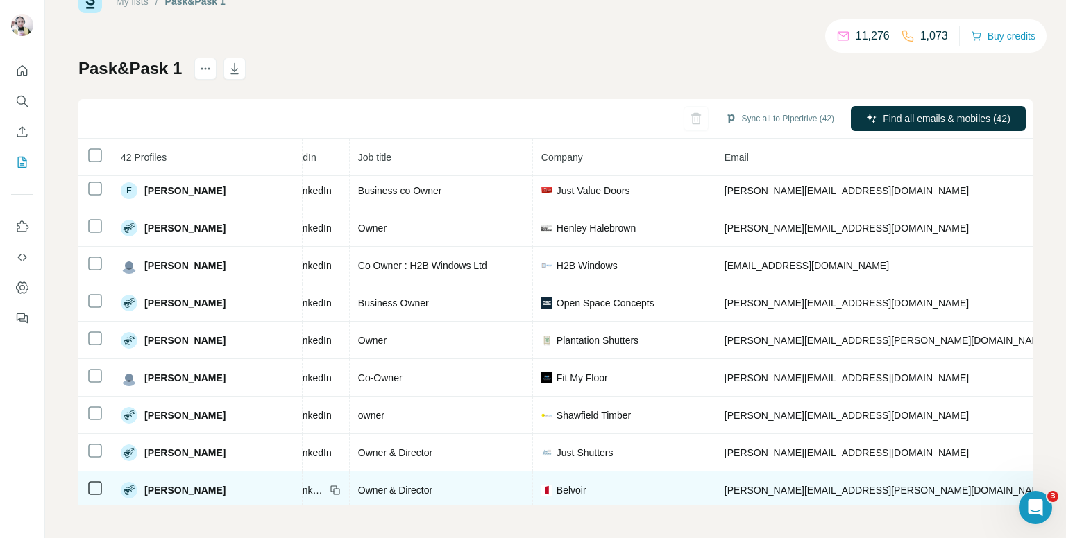
copy span "+447831099944"
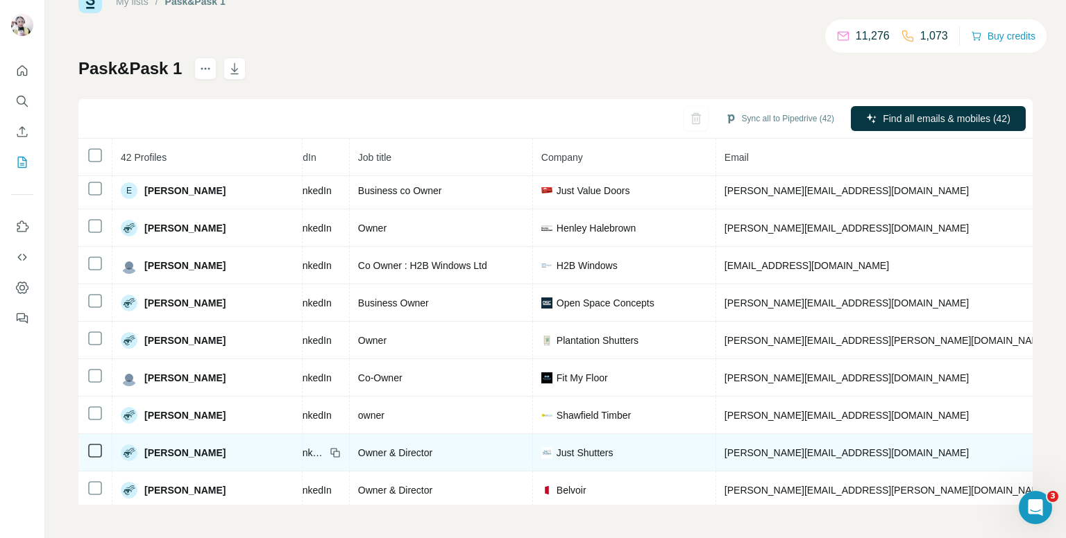
scroll to position [561, 117]
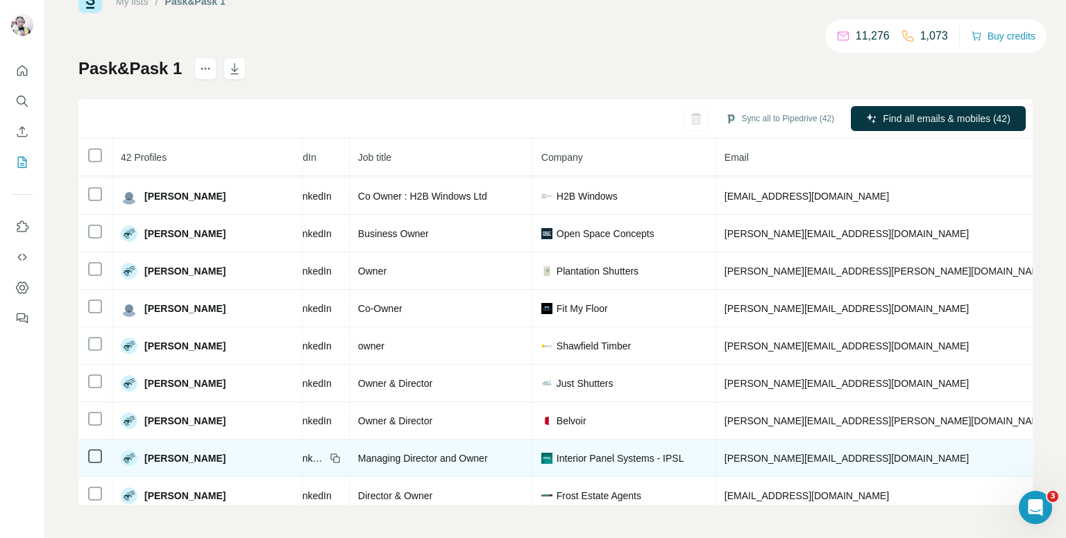
copy span "+447767214513"
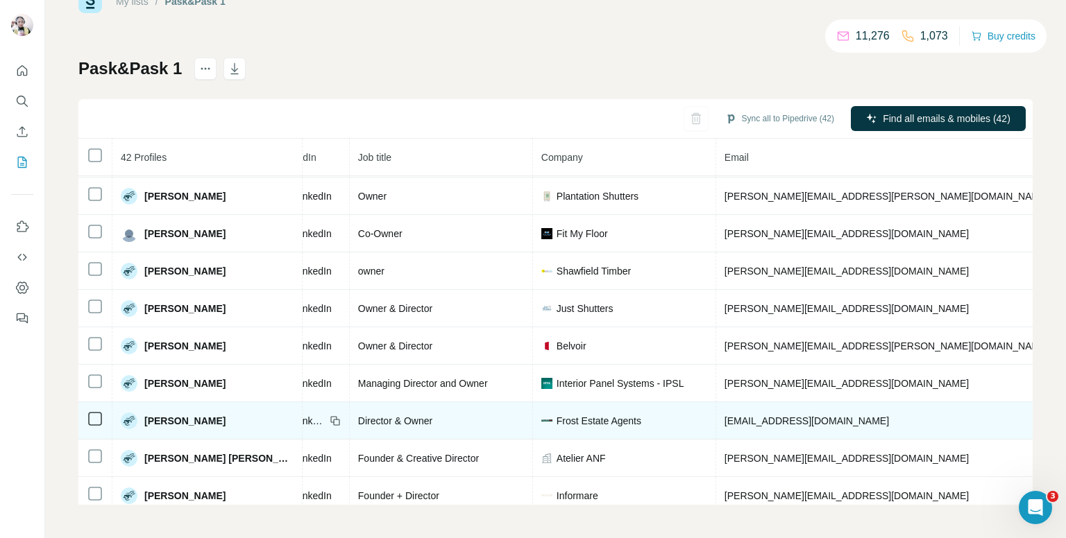
scroll to position [769, 117]
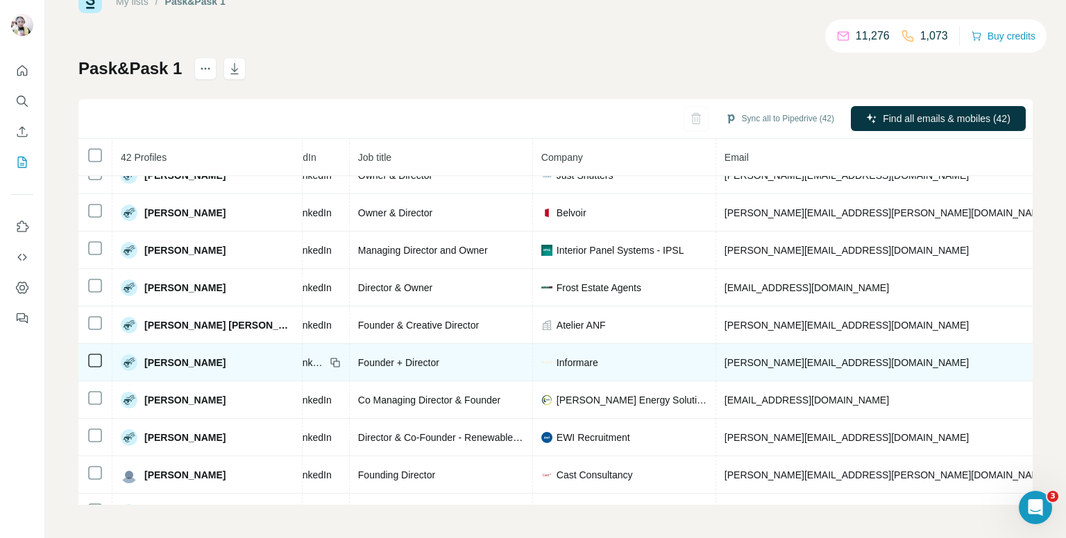
copy span "+447780956291"
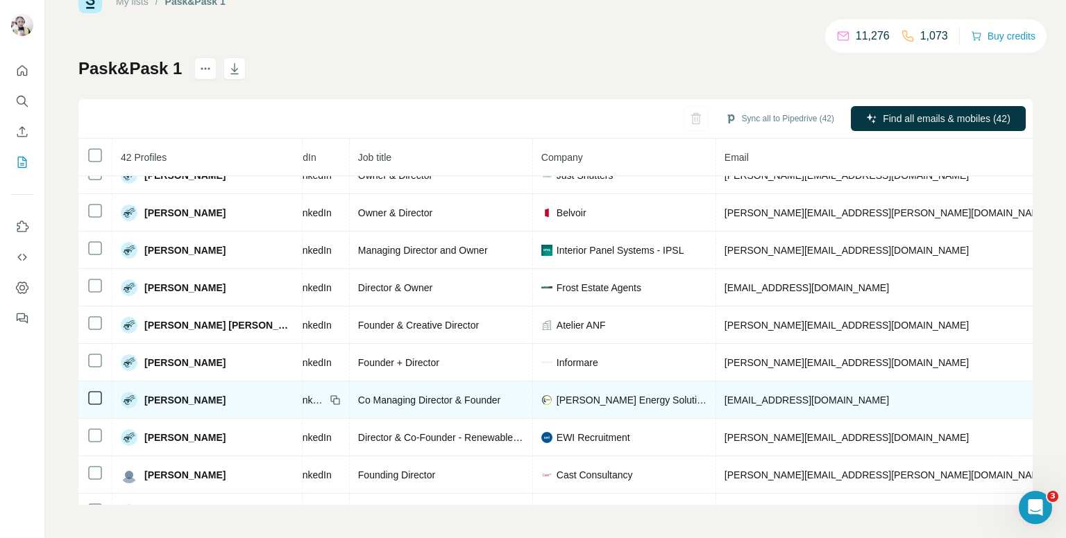
copy span "+447711836702"
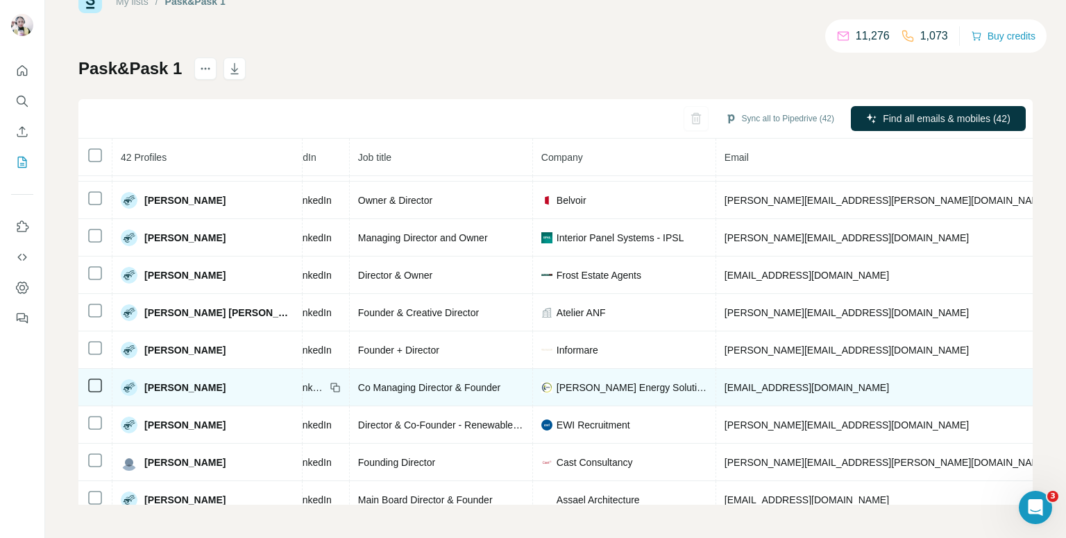
scroll to position [794, 117]
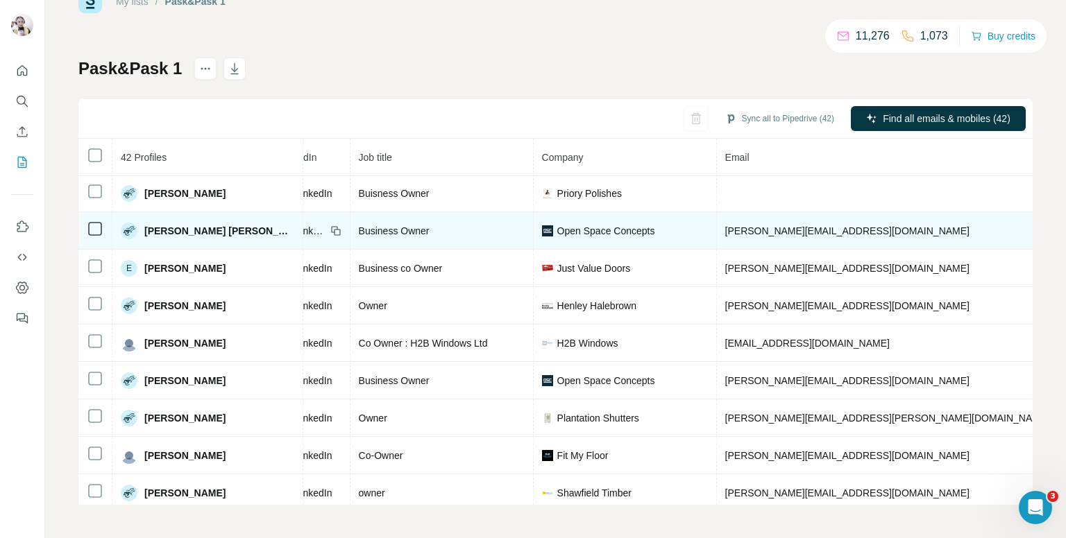
scroll to position [416, 117]
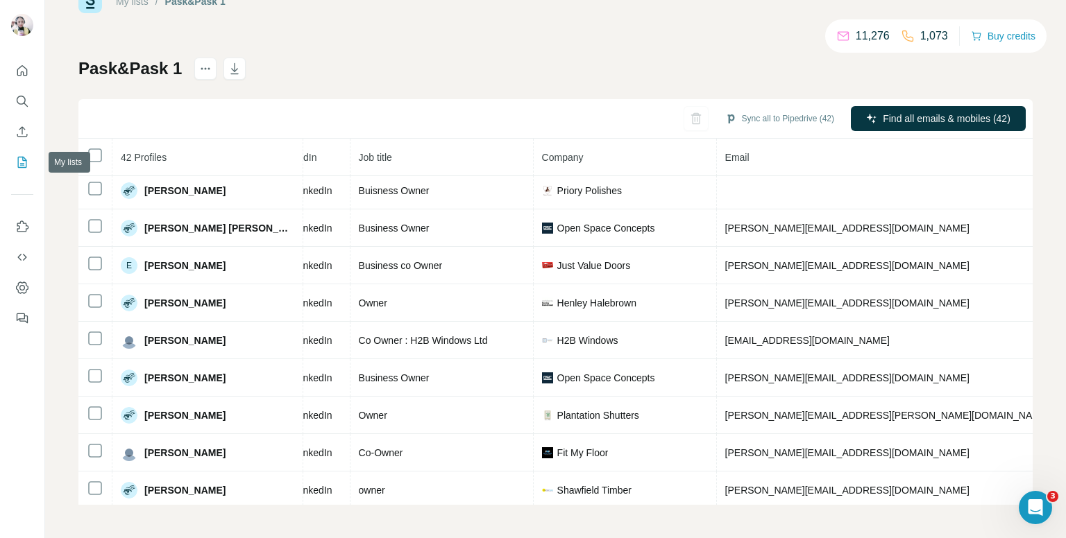
click at [24, 164] on icon "My lists" at bounding box center [22, 162] width 14 height 14
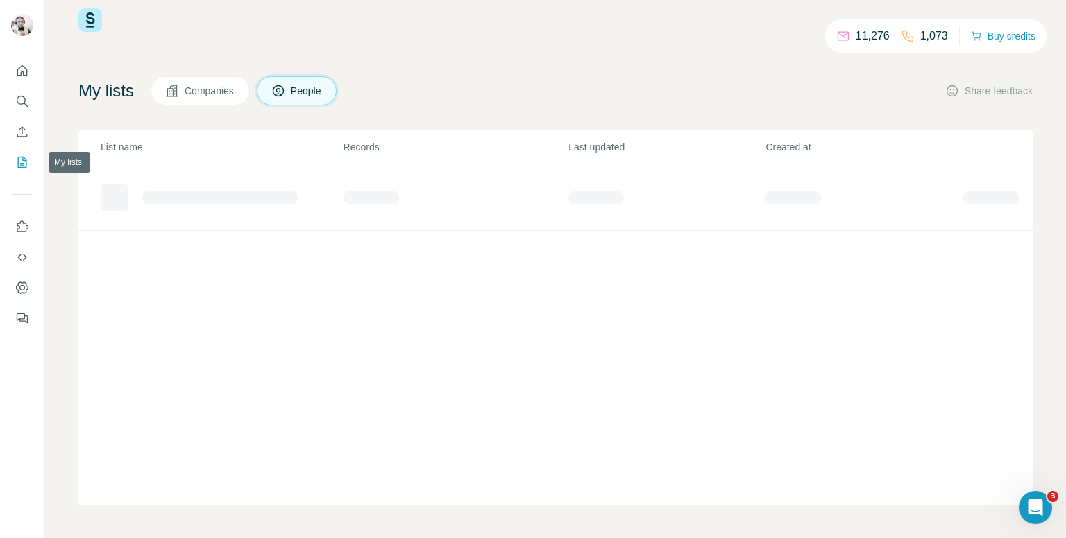
scroll to position [25, 0]
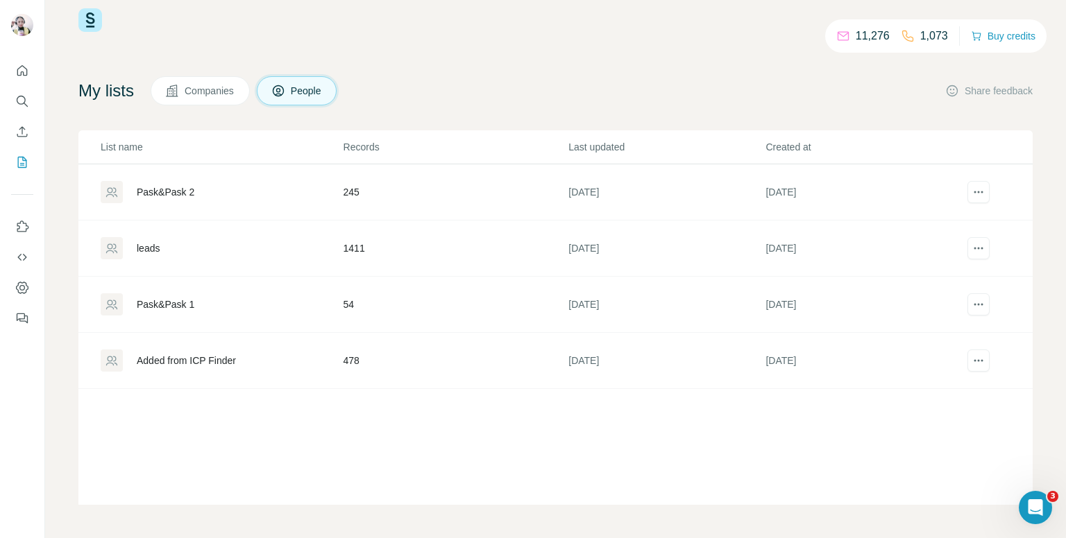
click at [187, 244] on div "leads" at bounding box center [221, 248] width 241 height 22
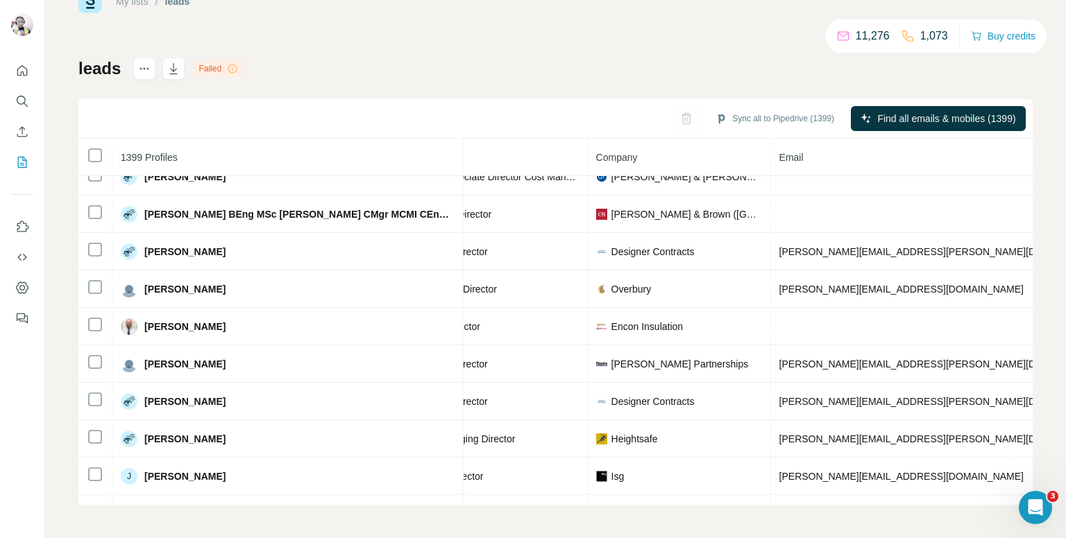
scroll to position [655, 245]
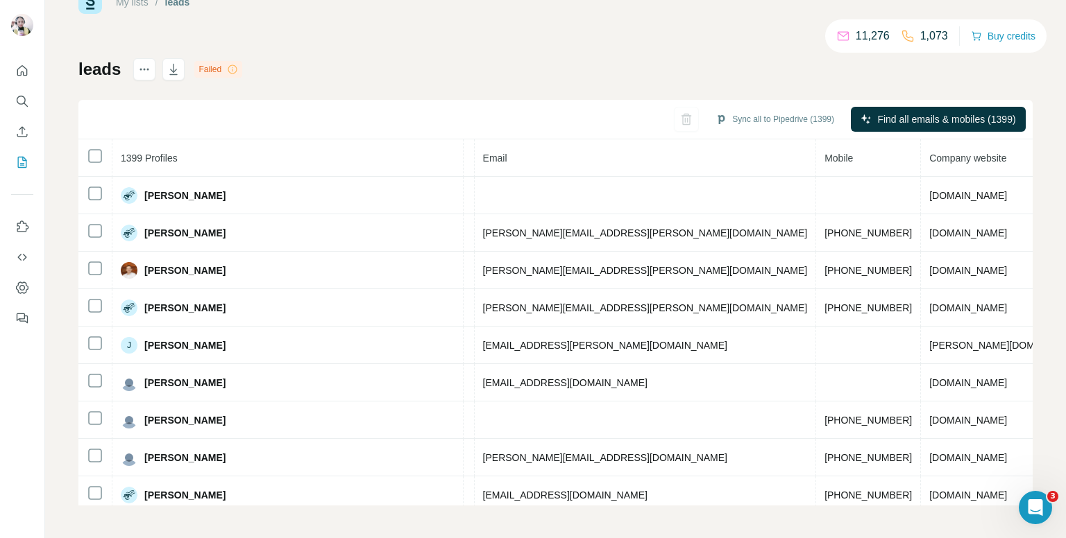
scroll to position [44, 0]
click at [19, 160] on icon "My lists" at bounding box center [22, 162] width 14 height 14
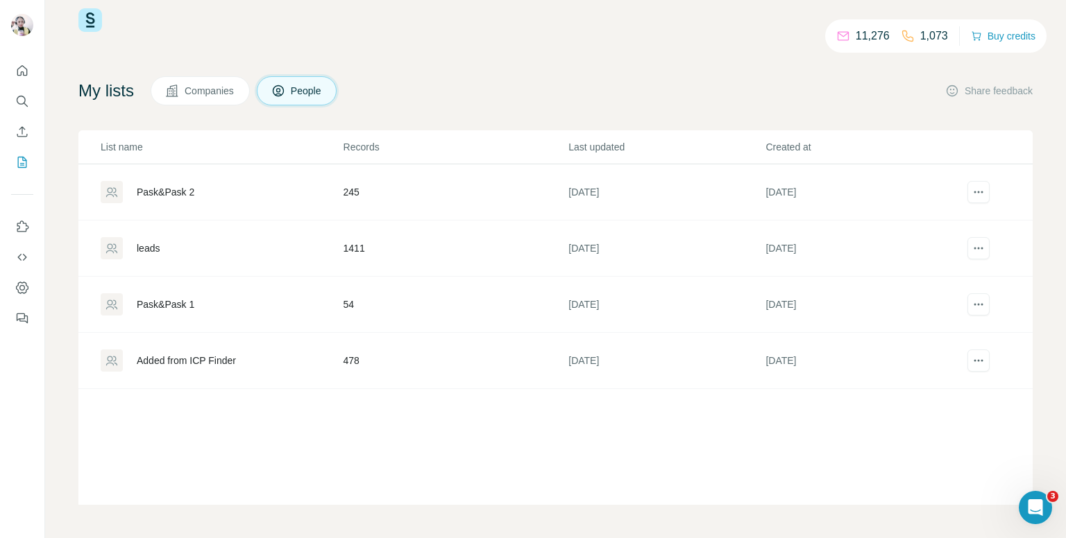
scroll to position [25, 0]
click at [343, 308] on td "54" at bounding box center [455, 305] width 225 height 56
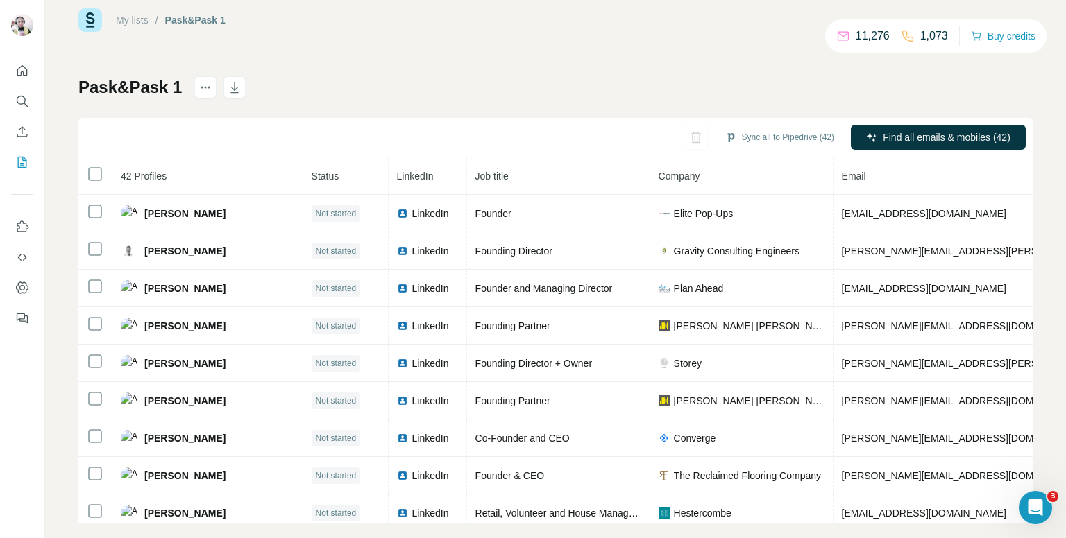
click at [389, 357] on td "LinkedIn" at bounding box center [428, 363] width 78 height 37
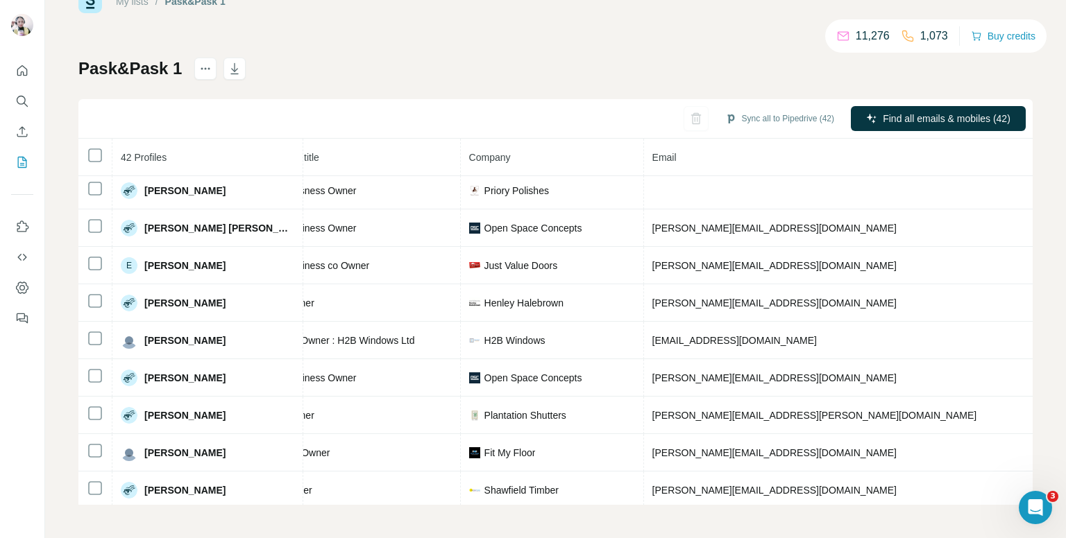
scroll to position [416, 286]
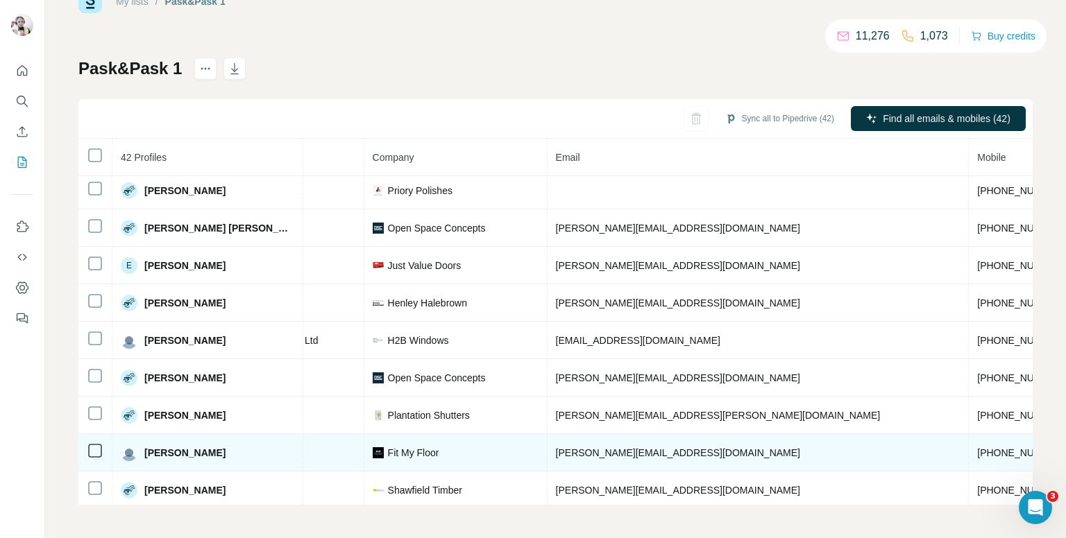
click at [977, 449] on span "+447776361355" at bounding box center [1020, 452] width 87 height 11
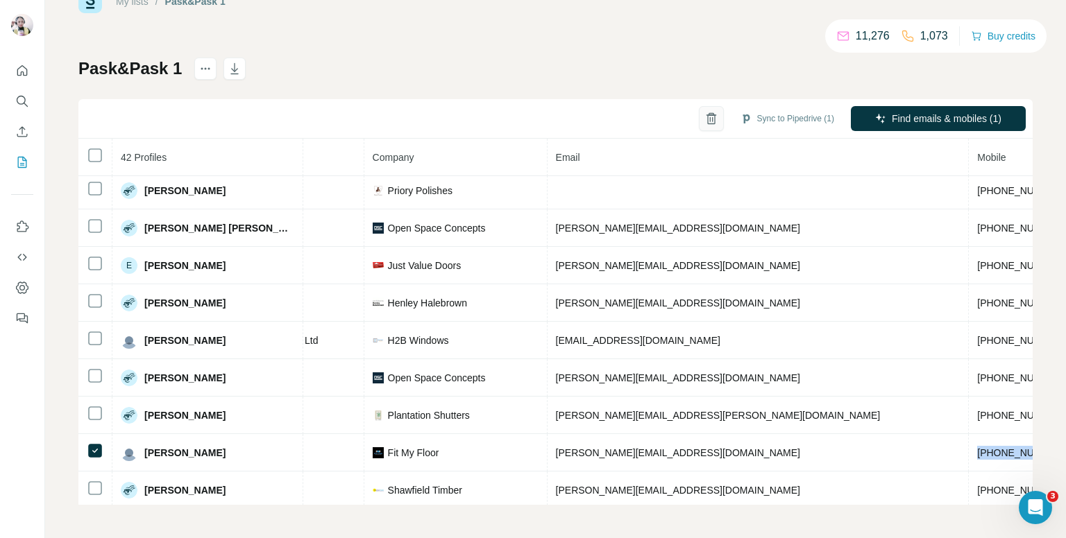
click at [704, 117] on icon "button" at bounding box center [711, 119] width 14 height 14
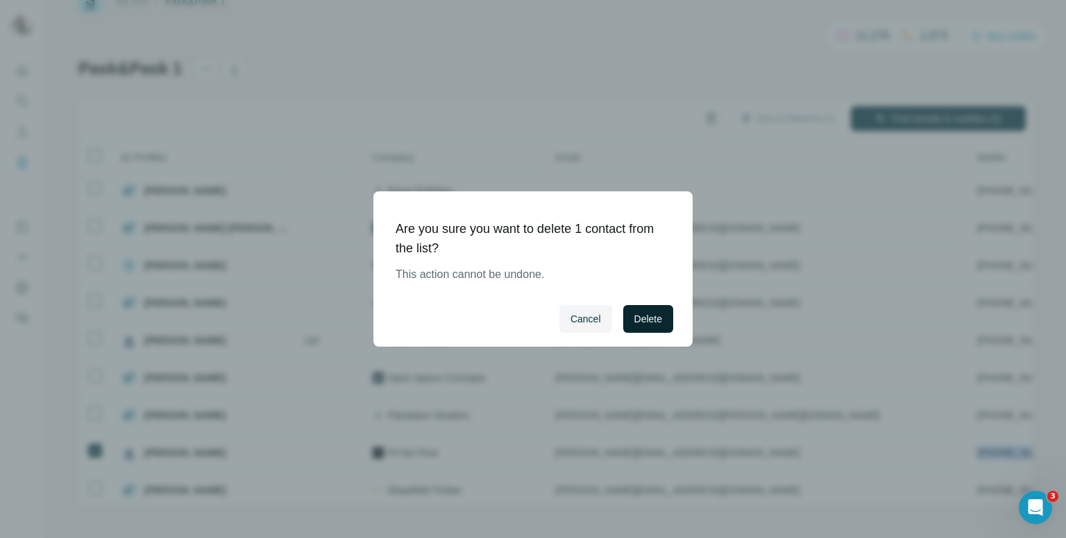
click at [627, 317] on button "Delete" at bounding box center [648, 319] width 50 height 28
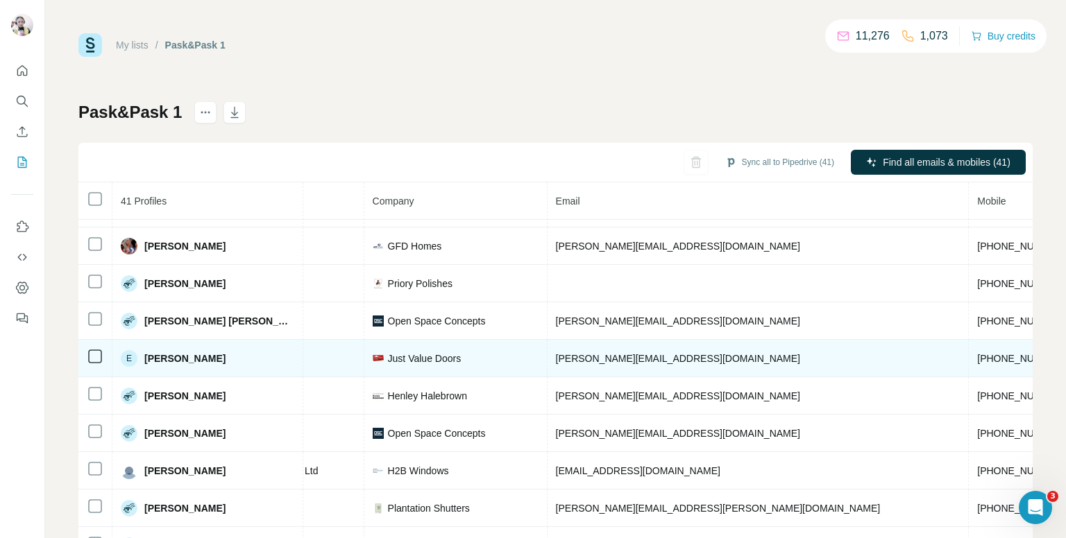
scroll to position [555, 286]
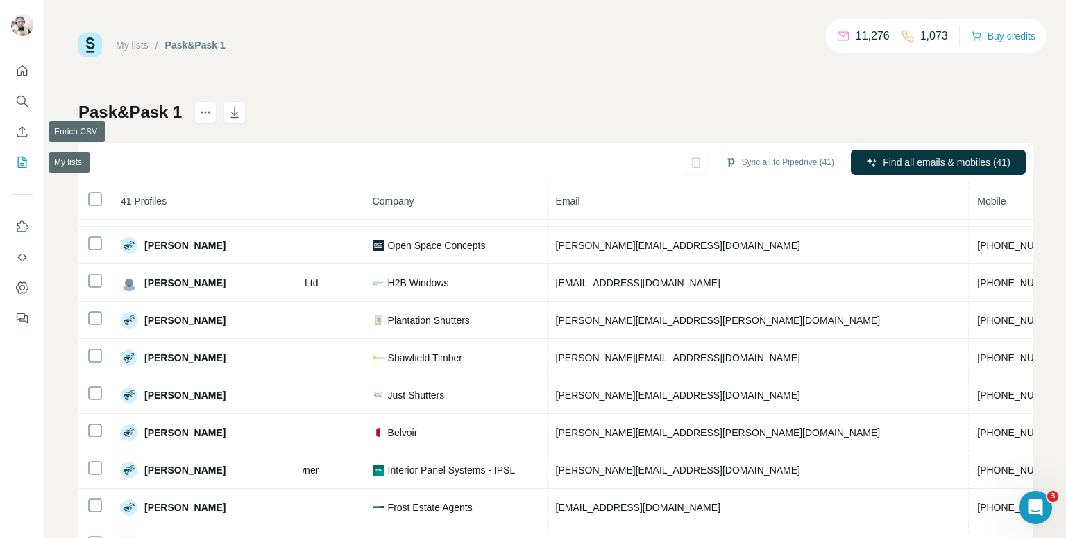
click at [24, 158] on icon "My lists" at bounding box center [22, 162] width 9 height 11
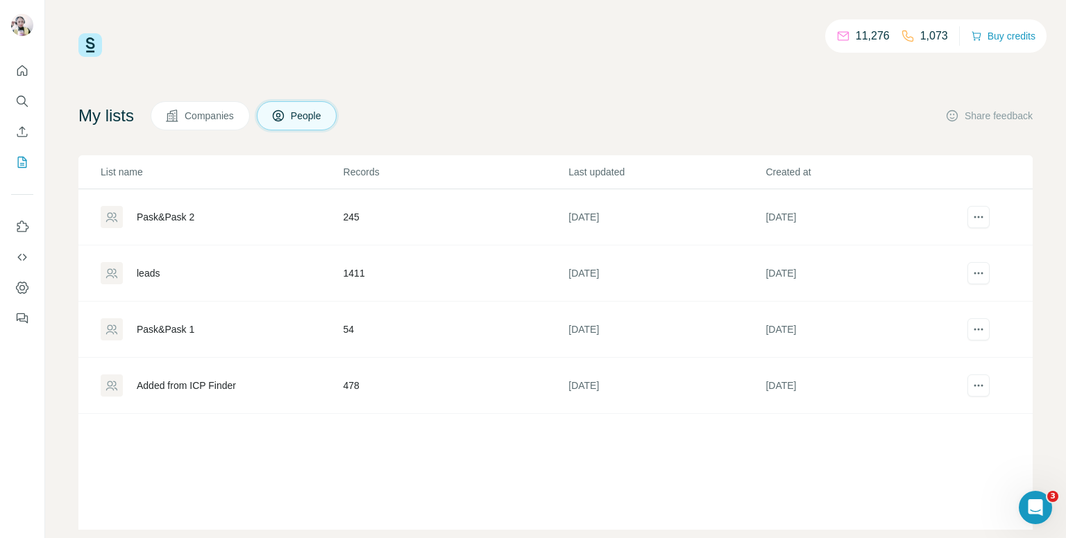
click at [305, 214] on div "Pask&Pask 2" at bounding box center [221, 217] width 241 height 22
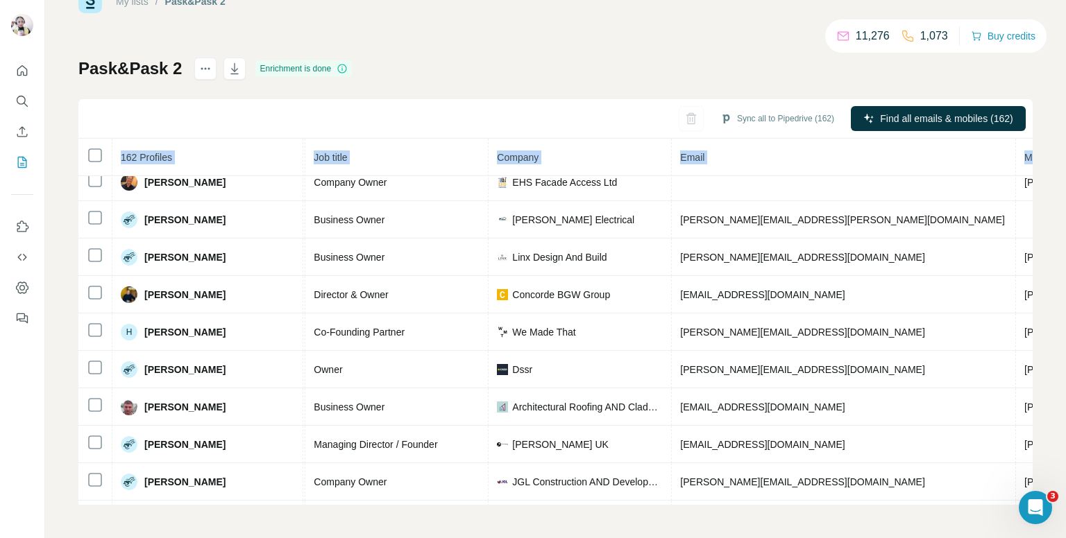
scroll to position [1166, 71]
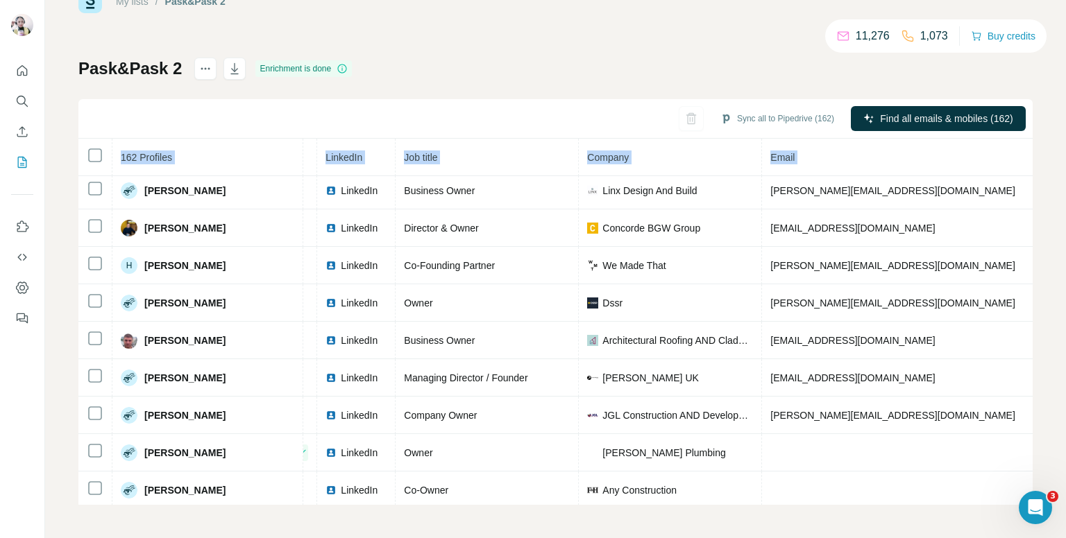
drag, startPoint x: 511, startPoint y: 504, endPoint x: 558, endPoint y: 519, distance: 48.7
click at [558, 519] on div "My lists / Pask&Pask 2 11,276 1,073 Buy credits Pask&Pask 2 Enrichment is done …" at bounding box center [555, 269] width 1021 height 538
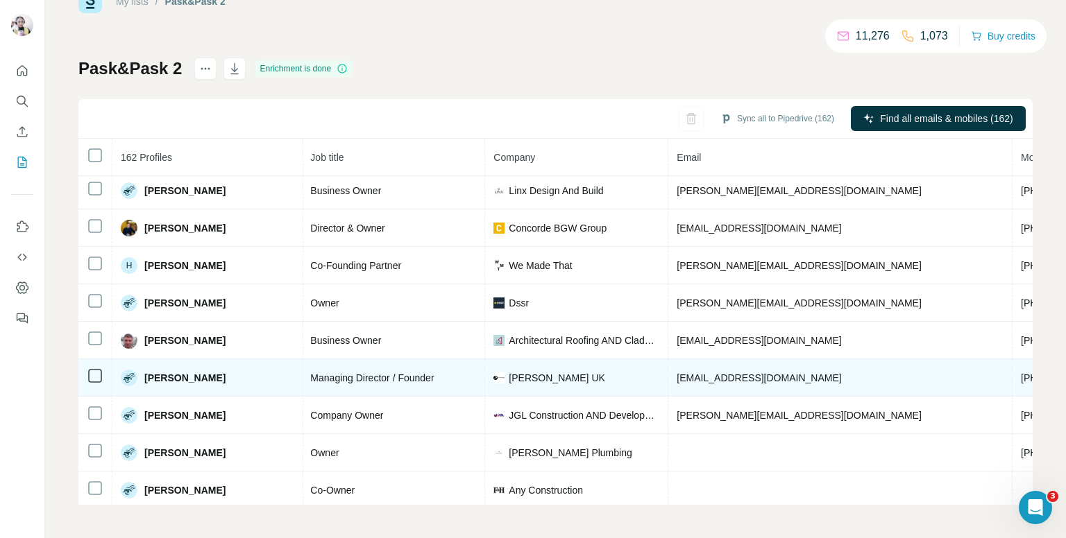
click at [1021, 373] on span "+447584671037" at bounding box center [1064, 378] width 87 height 11
click at [167, 371] on span "Jack Poulton" at bounding box center [184, 378] width 81 height 14
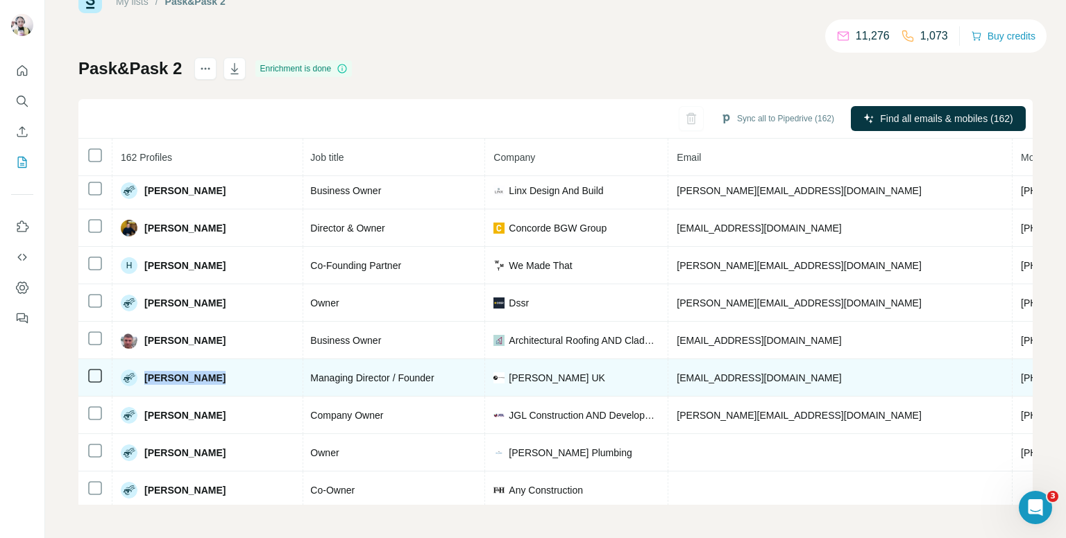
click at [167, 371] on span "Jack Poulton" at bounding box center [184, 378] width 81 height 14
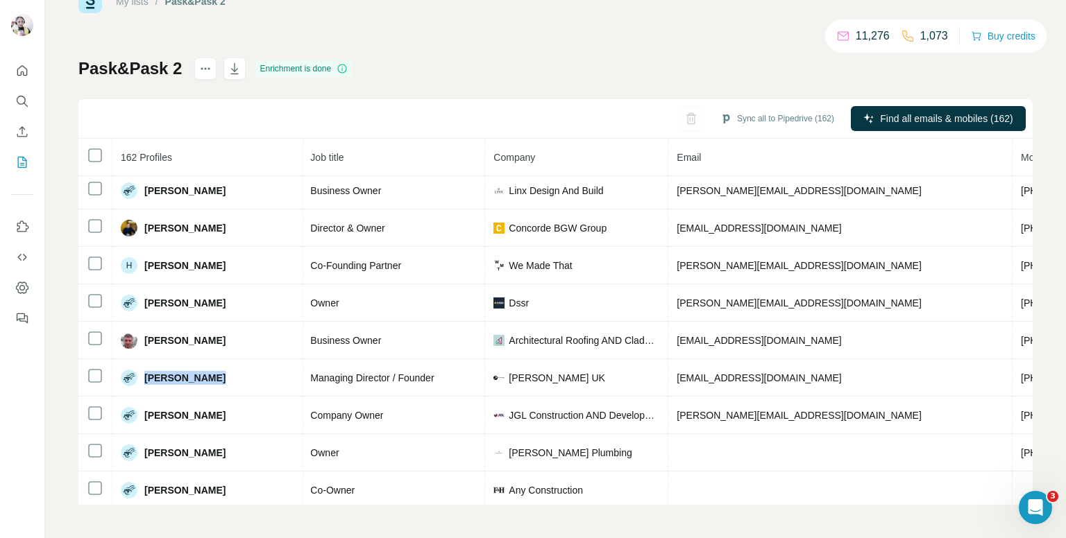
drag, startPoint x: 167, startPoint y: 366, endPoint x: 420, endPoint y: 57, distance: 399.8
click at [420, 57] on div "My lists / Pask&Pask 2 11,276 1,073 Buy credits Pask&Pask 2 Enrichment is done …" at bounding box center [555, 247] width 954 height 515
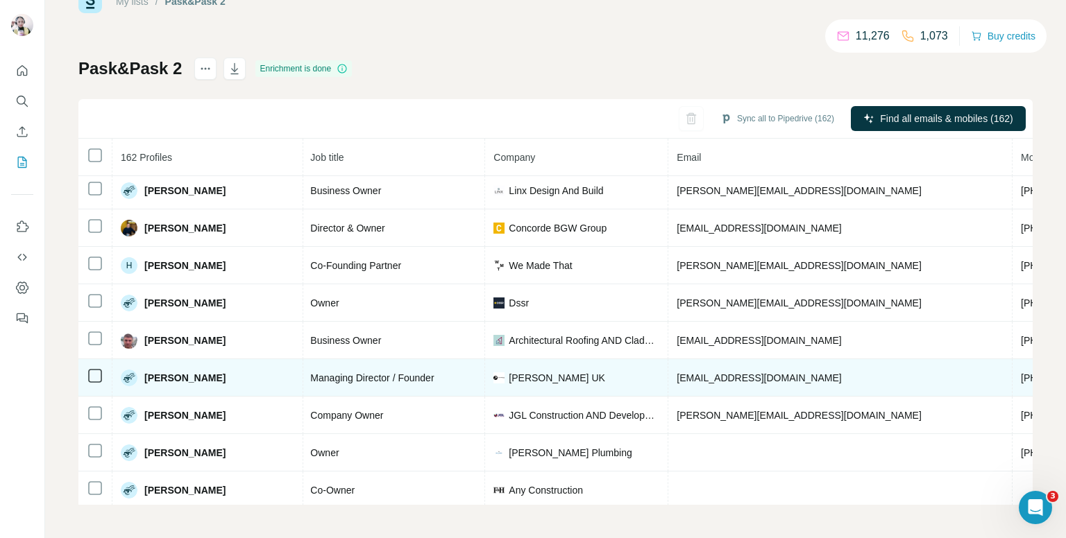
click at [180, 371] on span "Jack Poulton" at bounding box center [184, 378] width 81 height 14
click at [1021, 373] on span "+447584671037" at bounding box center [1064, 378] width 87 height 11
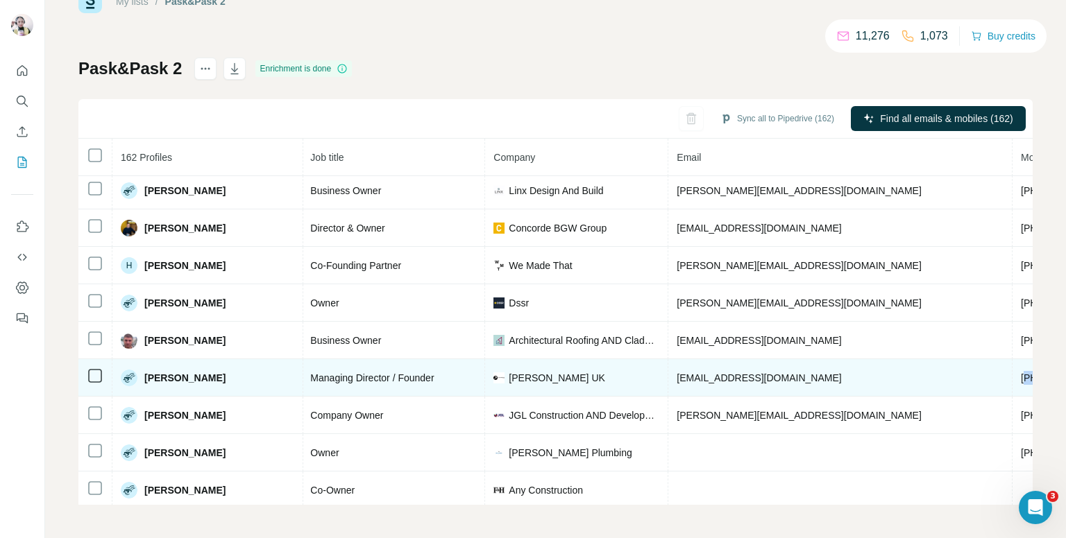
click at [1021, 373] on span "+447584671037" at bounding box center [1064, 378] width 87 height 11
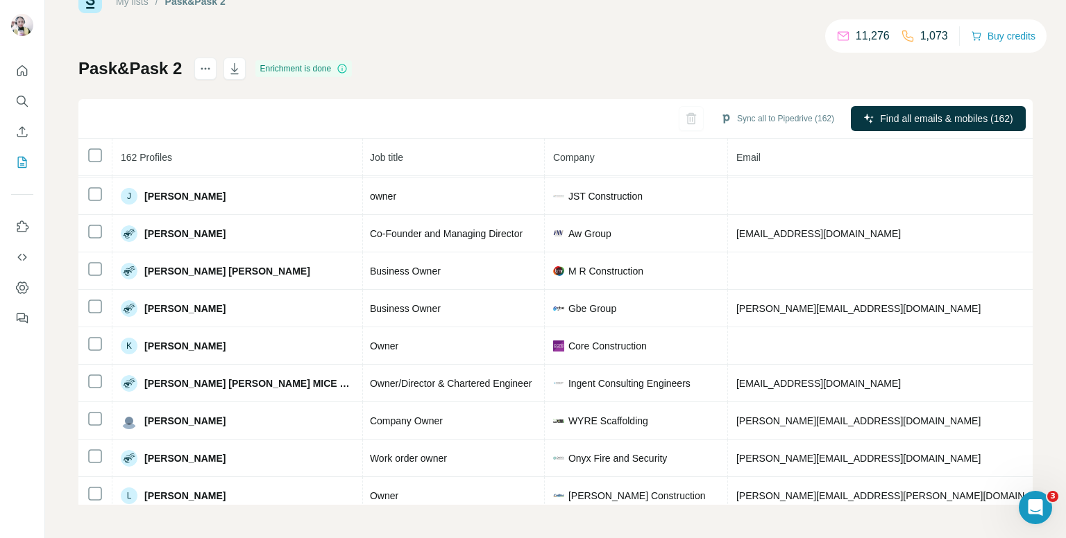
scroll to position [2187, 165]
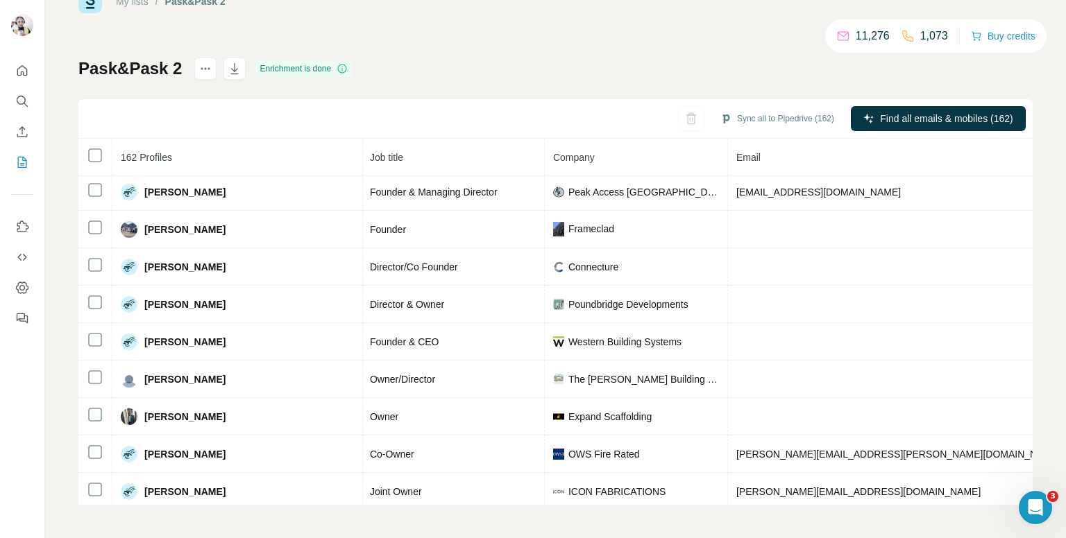
scroll to position [2628, 165]
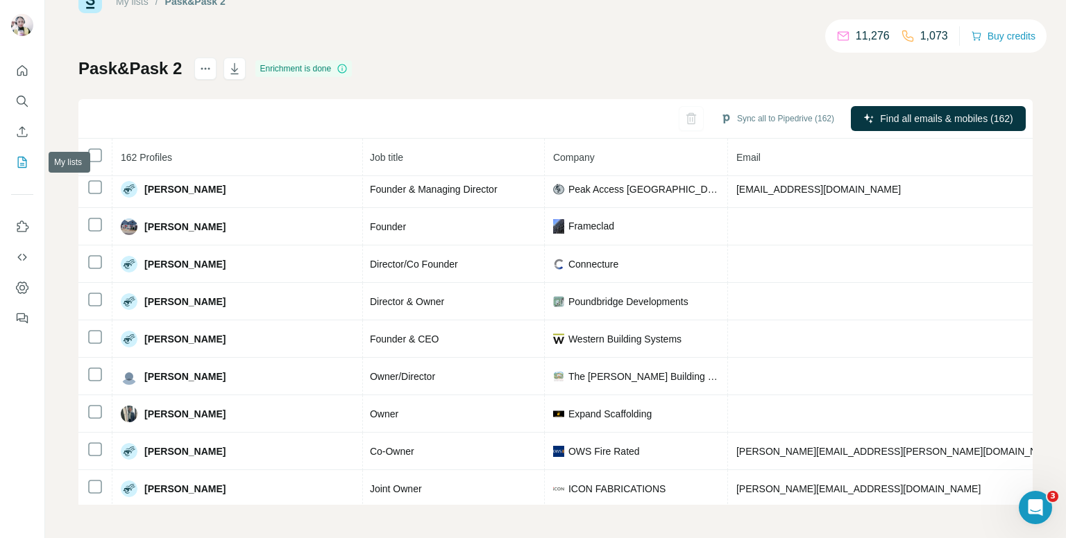
click at [25, 162] on icon "My lists" at bounding box center [22, 162] width 14 height 14
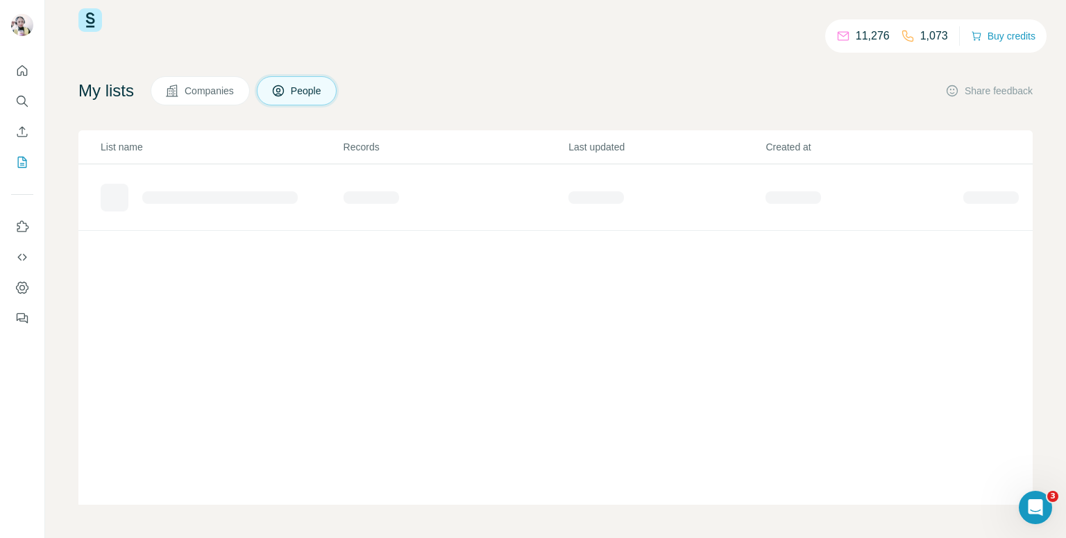
scroll to position [25, 0]
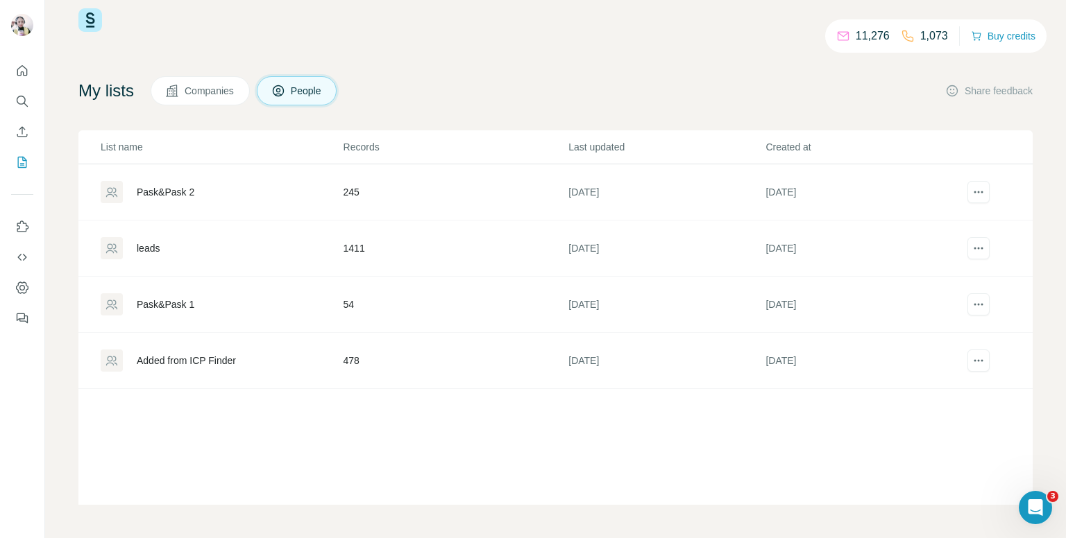
click at [361, 309] on td "54" at bounding box center [455, 305] width 225 height 56
